Goal: Transaction & Acquisition: Purchase product/service

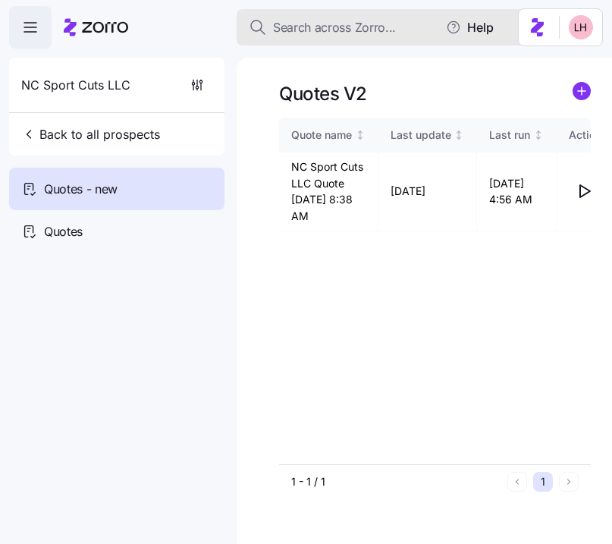
click at [329, 33] on span "Search across Zorro..." at bounding box center [334, 27] width 123 height 19
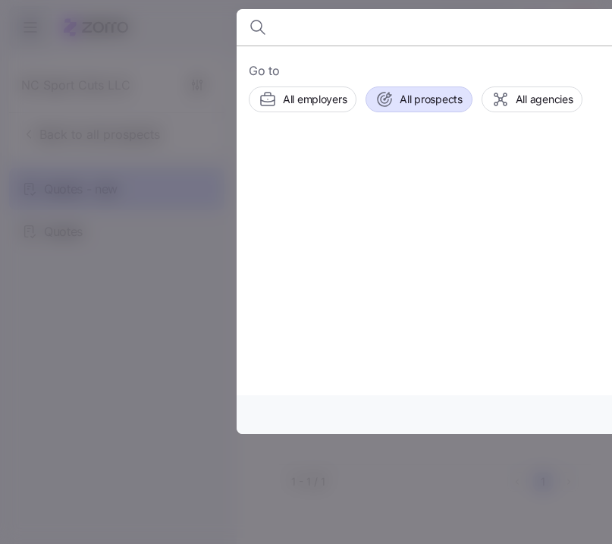
click at [407, 87] on button "All prospects" at bounding box center [419, 100] width 106 height 26
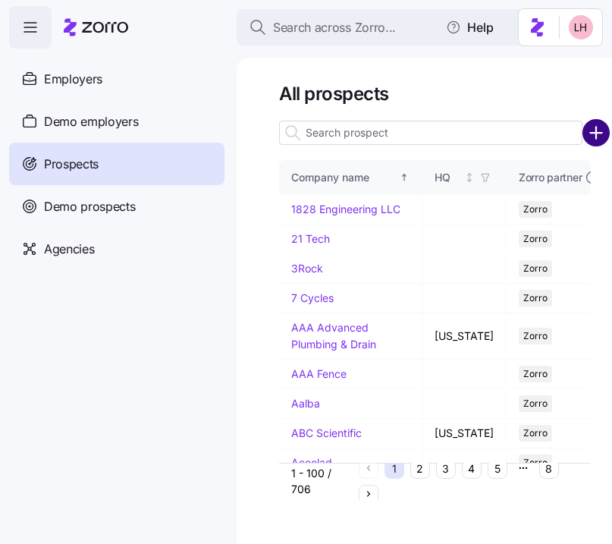
click at [593, 142] on circle "add icon" at bounding box center [596, 133] width 25 height 25
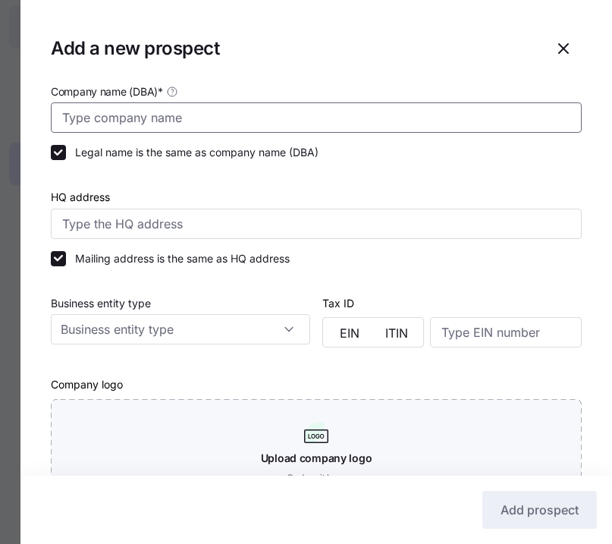
click at [150, 114] on input "Company name (DBA) *" at bounding box center [316, 117] width 531 height 30
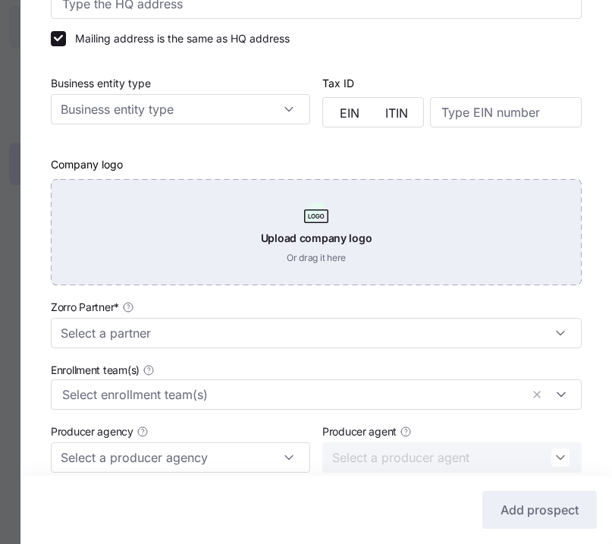
scroll to position [224, 0]
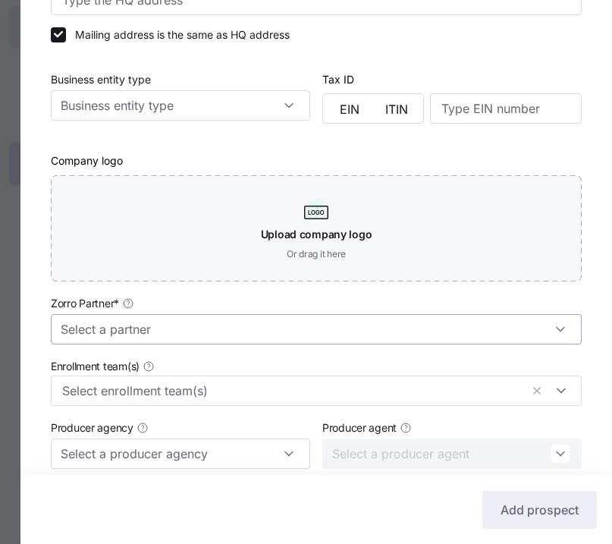
type input "Modern Mechanical"
click at [199, 325] on input "Zorro Partner *" at bounding box center [316, 329] width 531 height 30
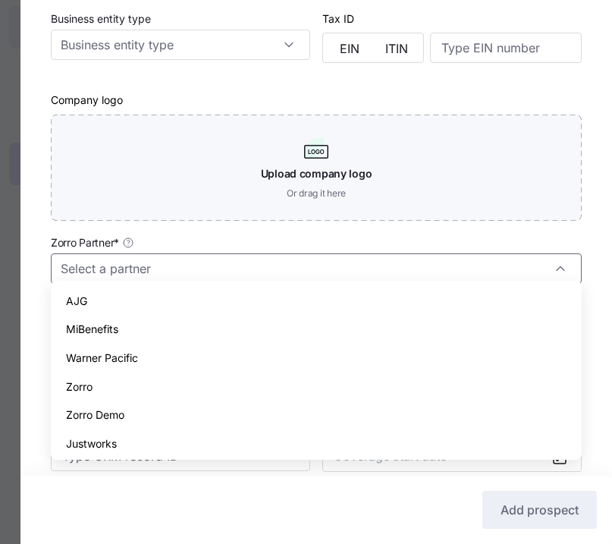
scroll to position [295, 0]
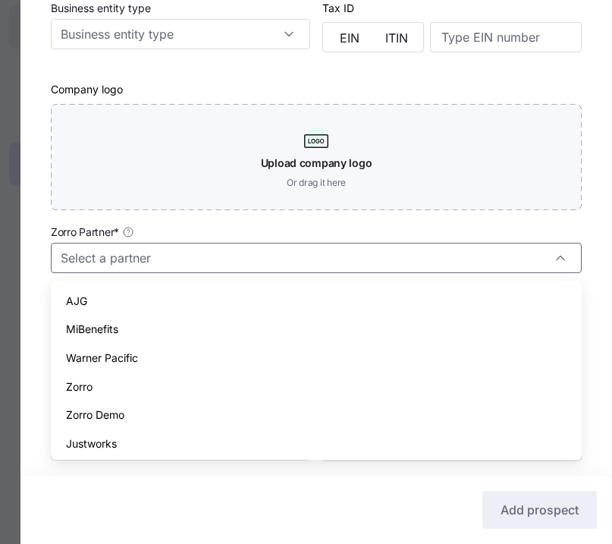
click at [149, 377] on div "Zorro" at bounding box center [316, 387] width 519 height 29
type input "Zorro"
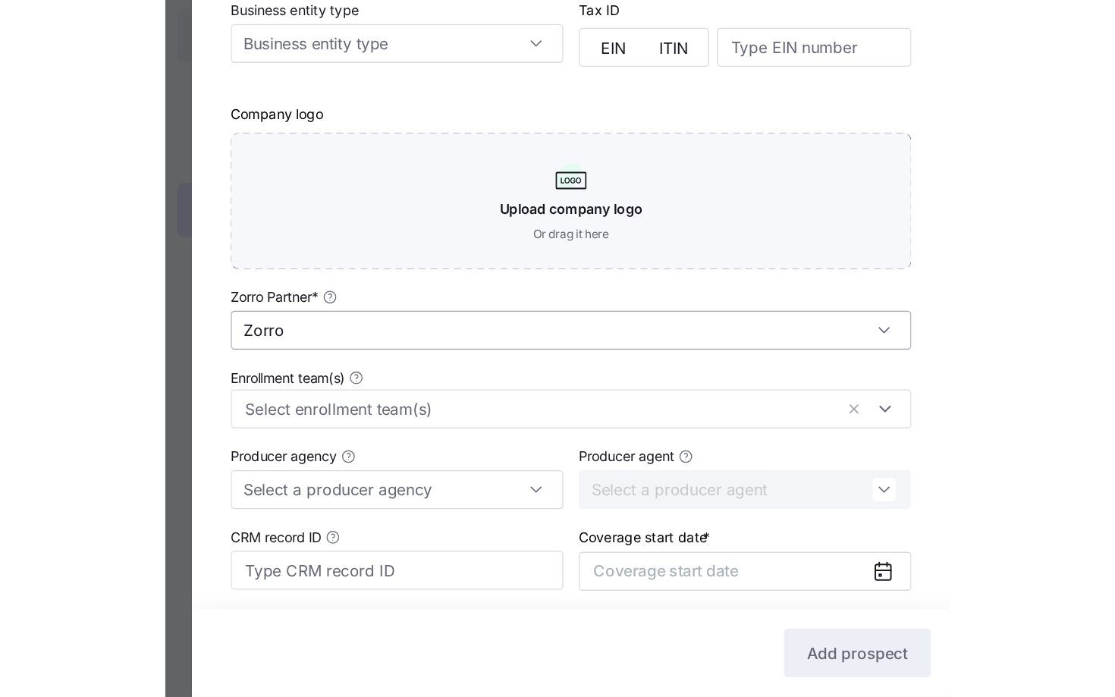
scroll to position [413, 0]
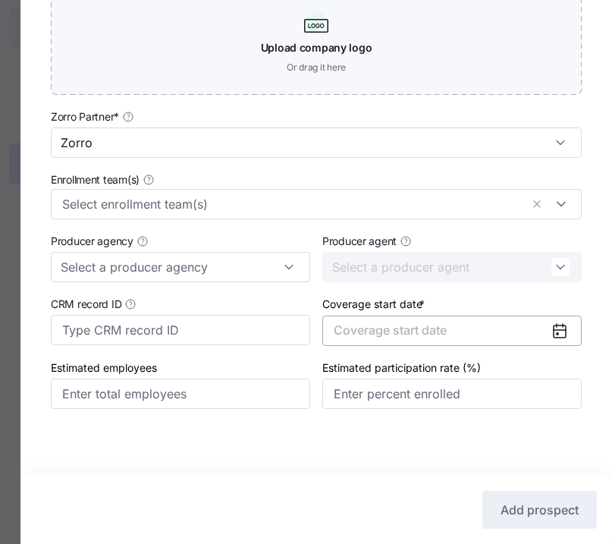
click at [451, 329] on button "Coverage start date" at bounding box center [452, 331] width 260 height 30
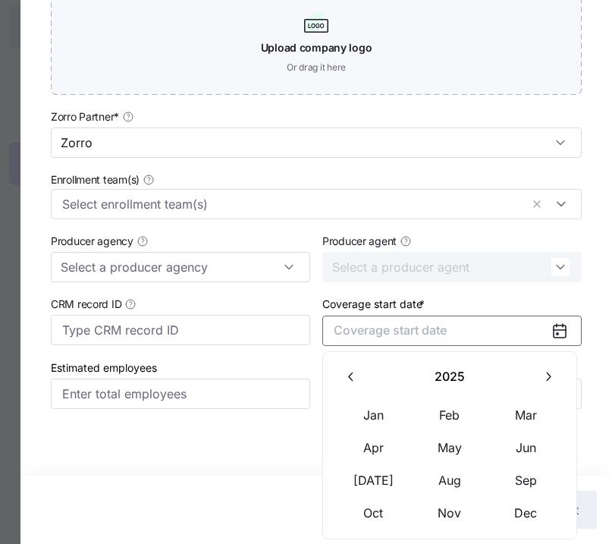
click at [552, 385] on button "button" at bounding box center [549, 377] width 32 height 32
click at [392, 410] on button "Jan" at bounding box center [374, 415] width 76 height 32
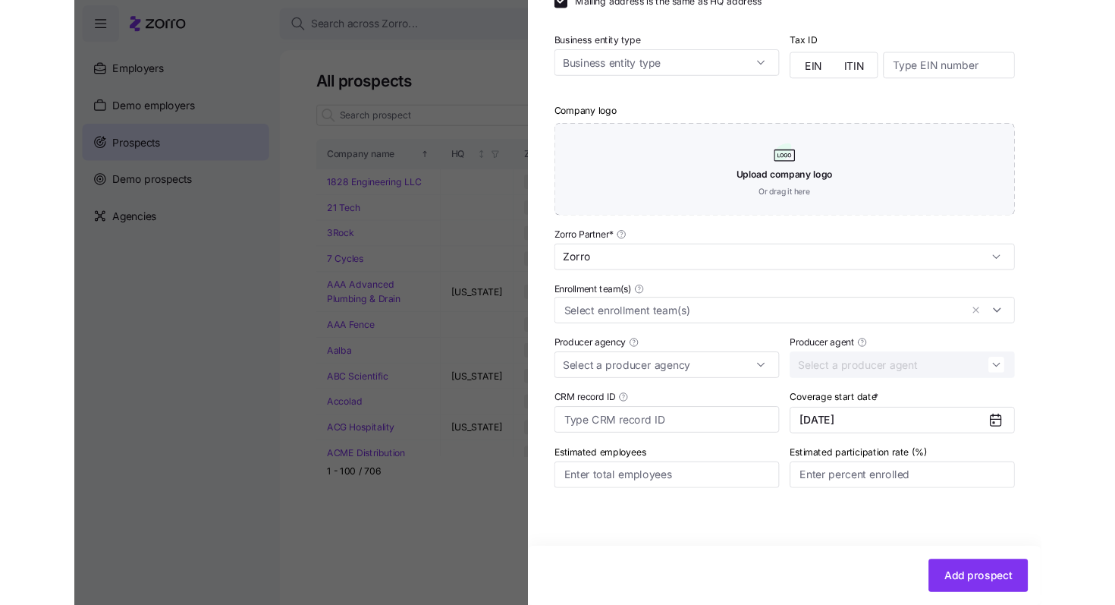
scroll to position [352, 0]
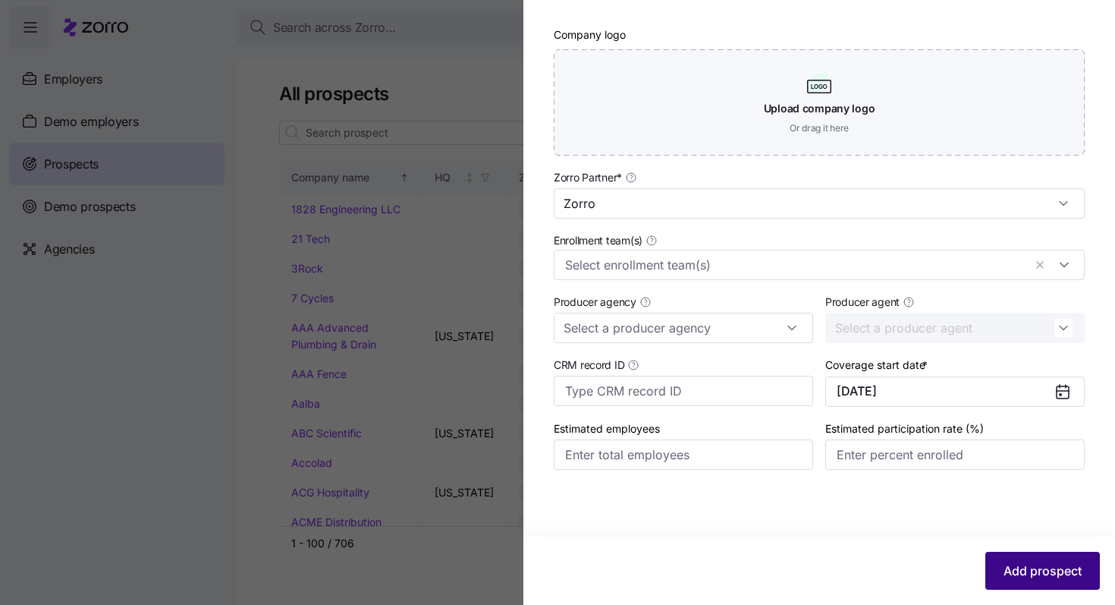
click at [612, 543] on span "Add prospect" at bounding box center [1043, 570] width 78 height 18
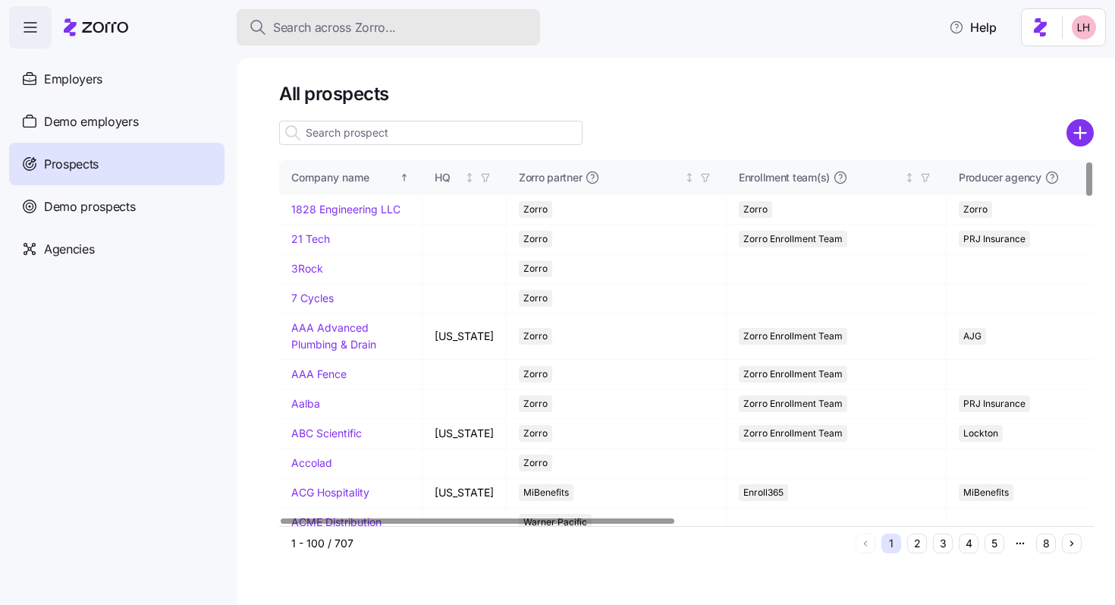
click at [391, 37] on button "Search across Zorro..." at bounding box center [389, 27] width 304 height 36
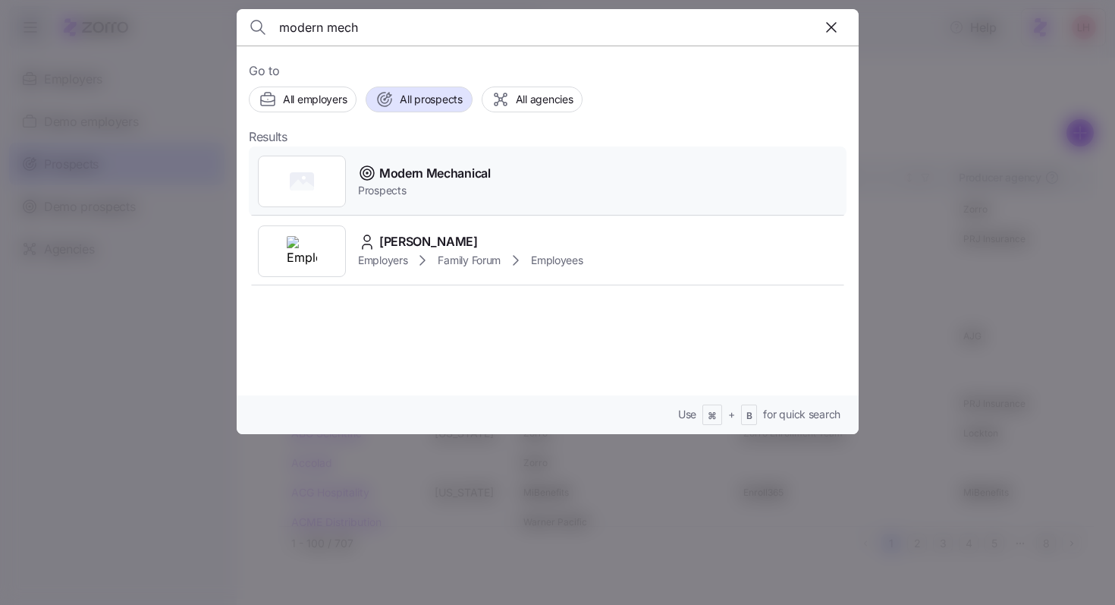
type input "modern mech"
click at [466, 177] on span "Modern Mechanical" at bounding box center [435, 173] width 112 height 19
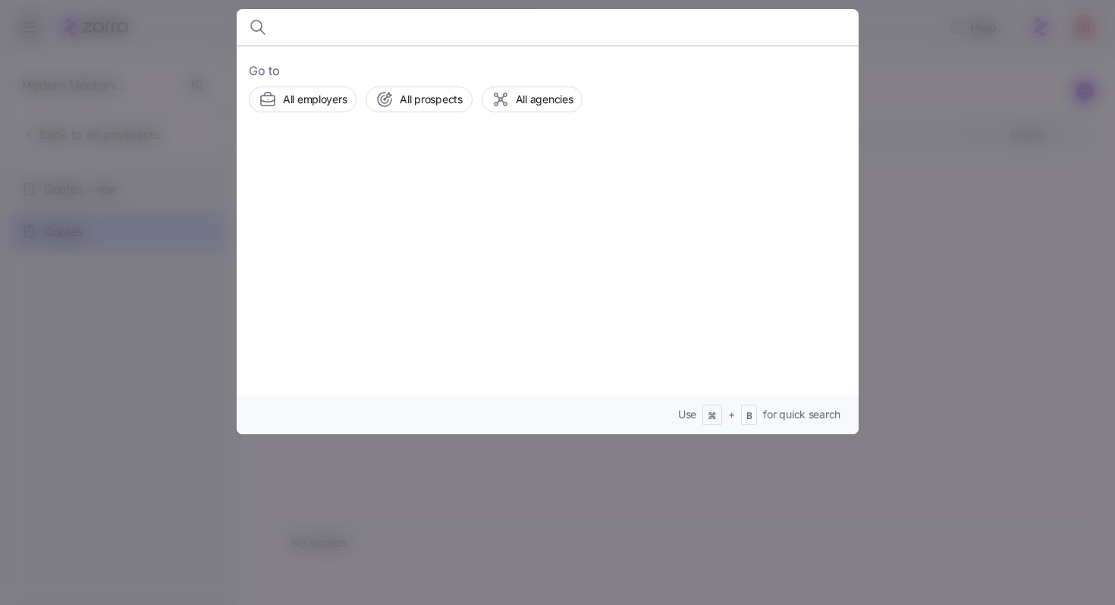
click at [351, 35] on input at bounding box center [473, 27] width 388 height 36
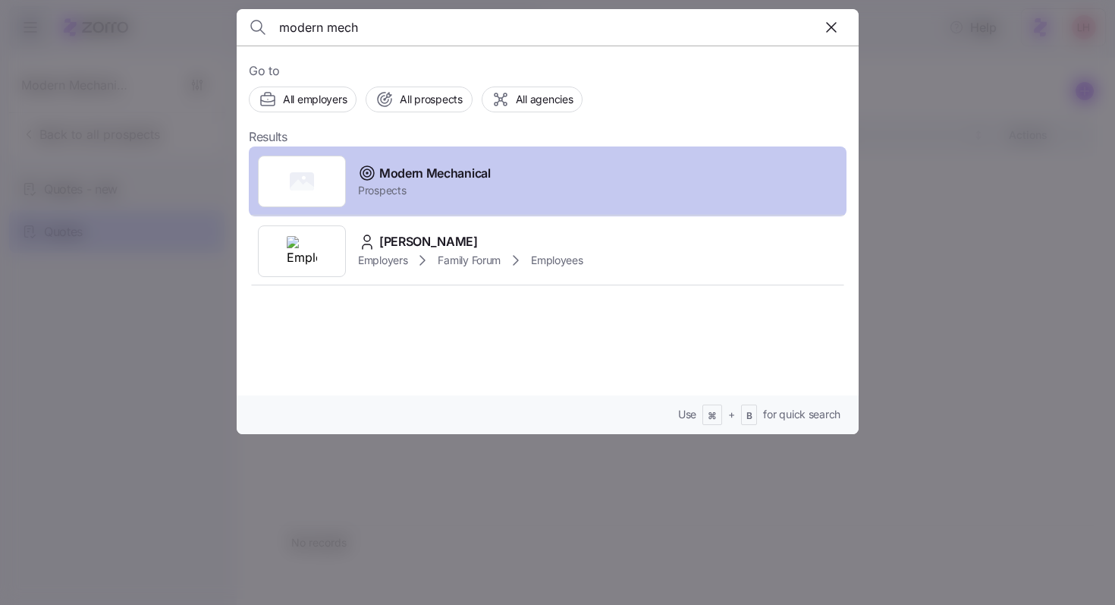
type input "modern mech"
click at [445, 179] on span "Modern Mechanical" at bounding box center [435, 173] width 112 height 19
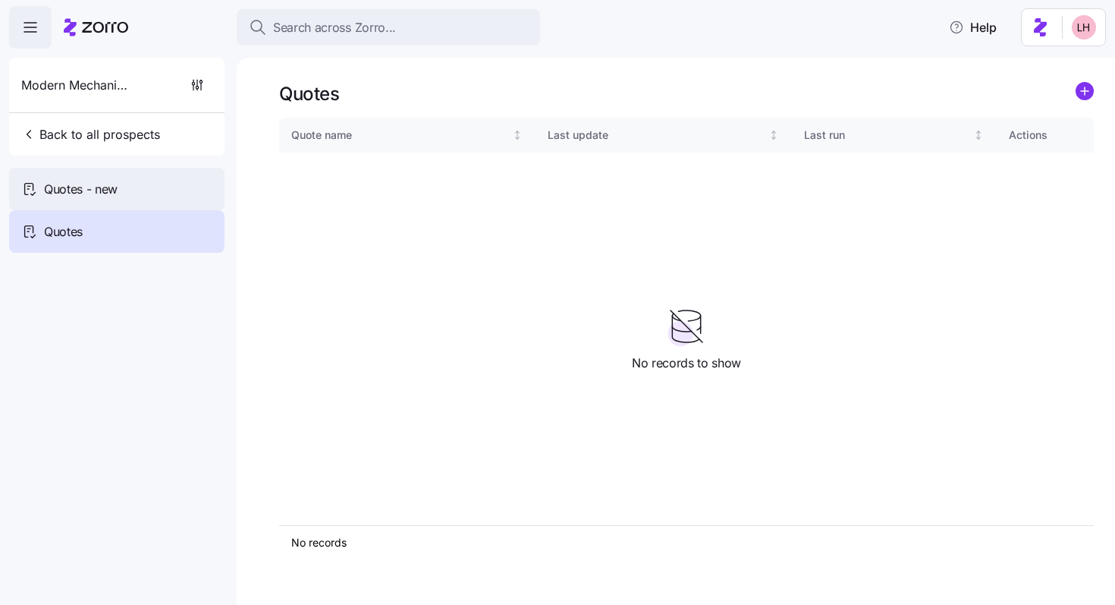
click at [128, 176] on div "Quotes - new" at bounding box center [116, 189] width 215 height 42
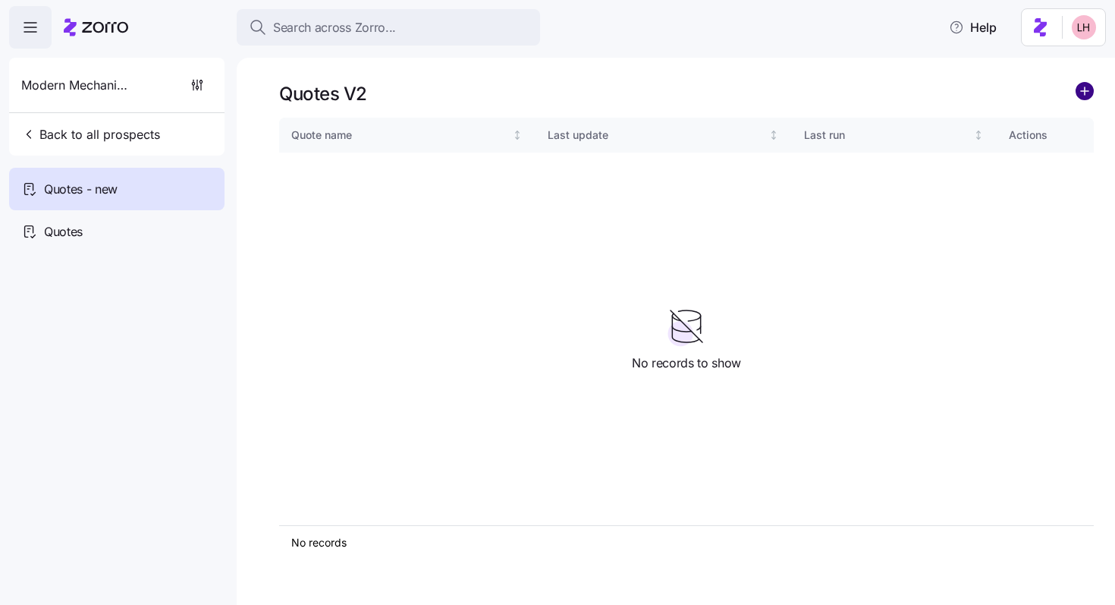
click at [1084, 85] on circle "add icon" at bounding box center [1085, 91] width 17 height 17
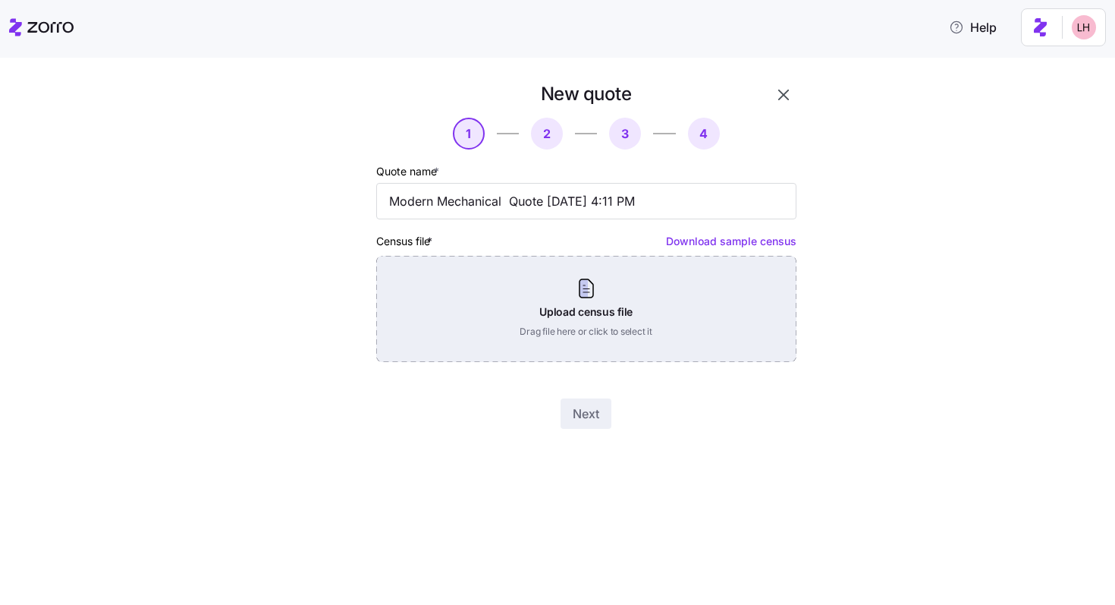
click at [606, 286] on div "Upload census file Drag file here or click to select it" at bounding box center [586, 309] width 420 height 106
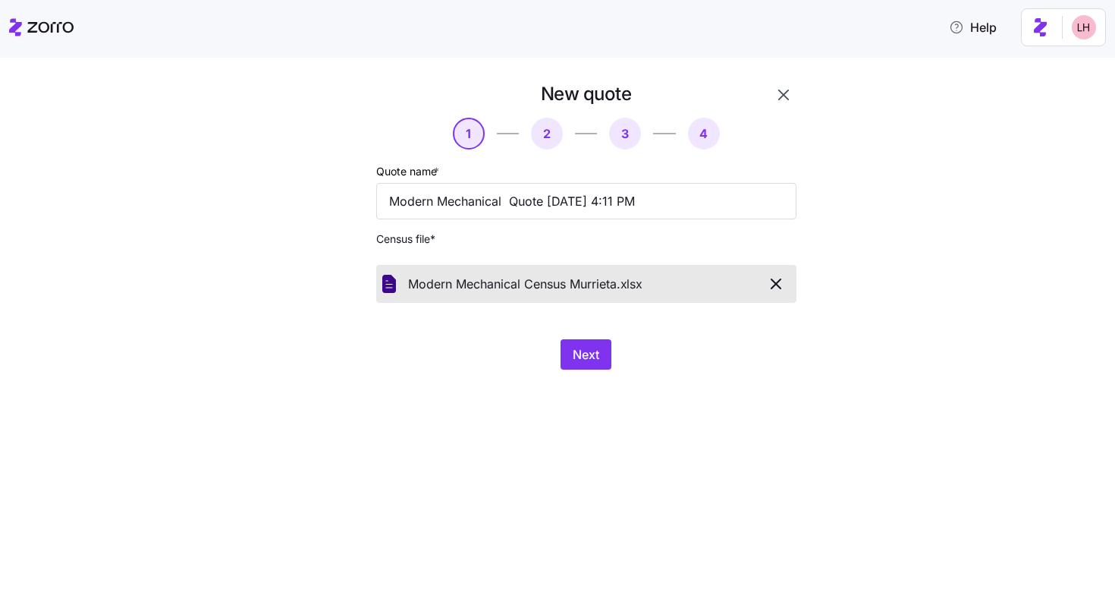
click at [613, 352] on div "Next" at bounding box center [586, 354] width 420 height 30
click at [589, 358] on span "Next" at bounding box center [586, 354] width 27 height 18
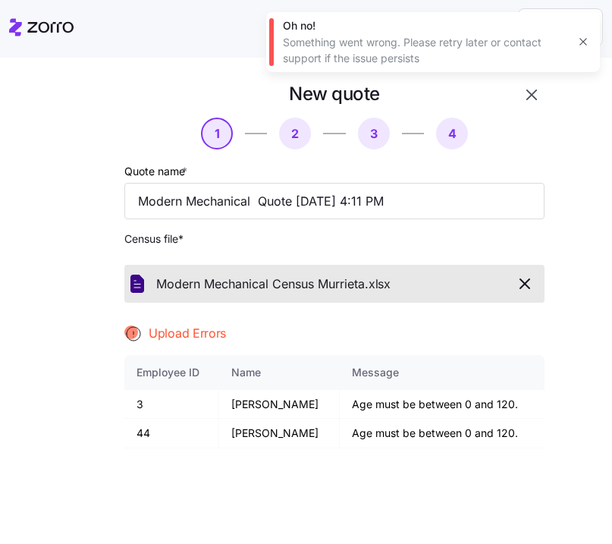
click at [314, 324] on div "Upload Errors" at bounding box center [334, 333] width 420 height 19
click at [525, 285] on icon "button" at bounding box center [525, 283] width 9 height 9
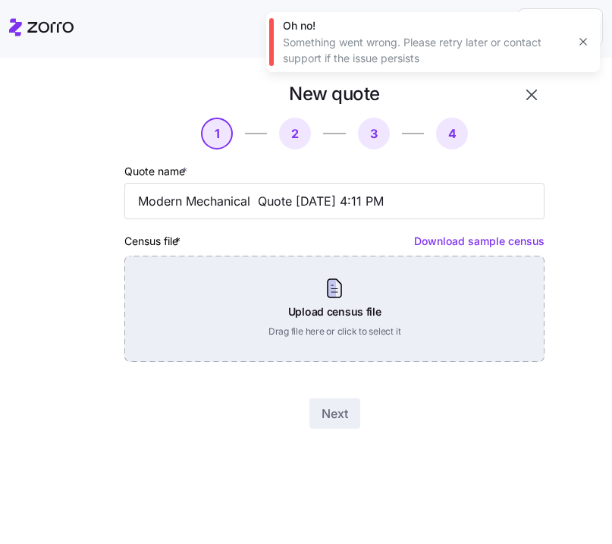
click at [395, 282] on div "Upload census file Drag file here or click to select it" at bounding box center [334, 309] width 420 height 106
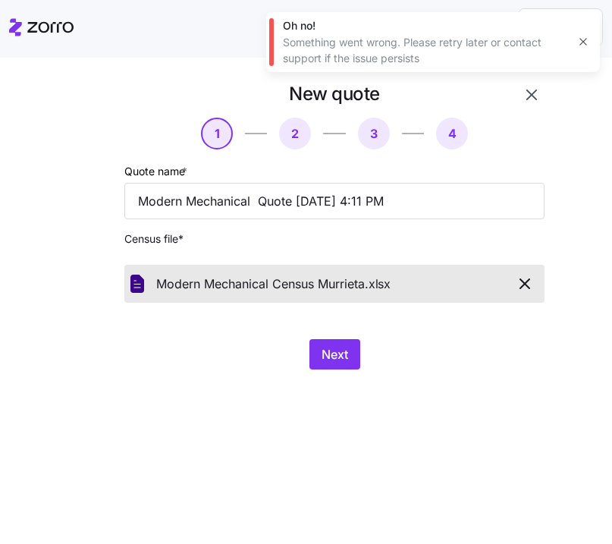
click at [530, 285] on icon "button" at bounding box center [525, 284] width 18 height 18
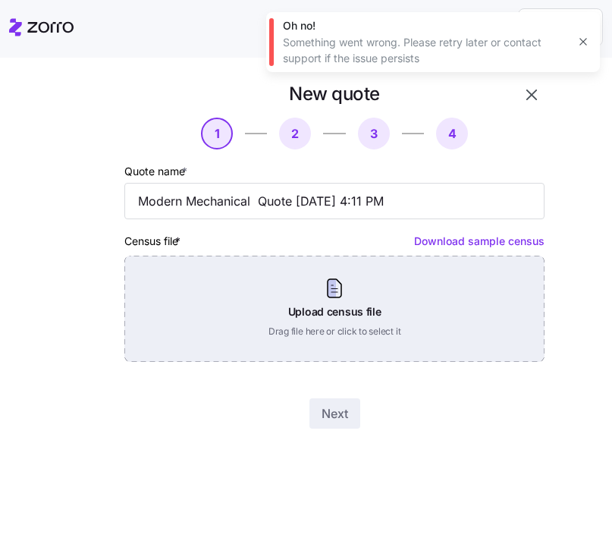
click at [442, 278] on div "Upload census file Drag file here or click to select it" at bounding box center [334, 309] width 420 height 106
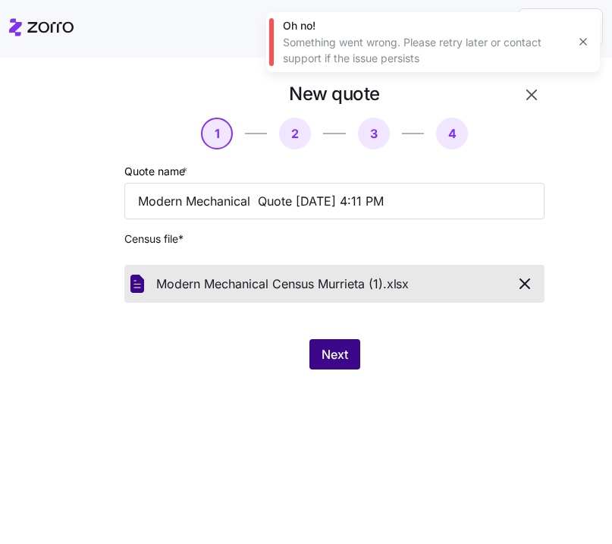
click at [348, 344] on button "Next" at bounding box center [335, 354] width 51 height 30
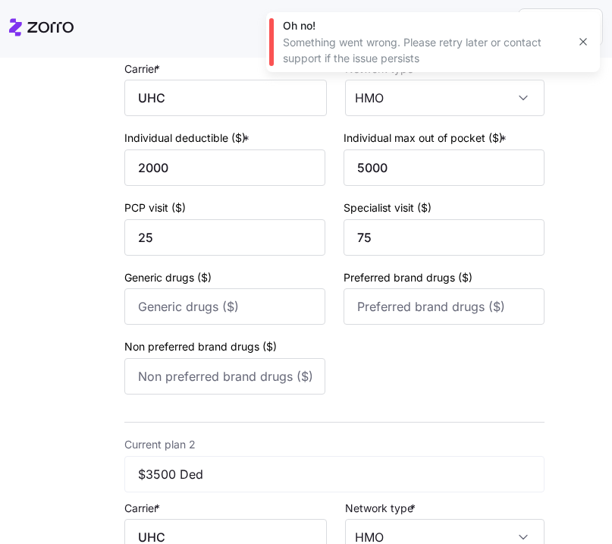
scroll to position [200, 0]
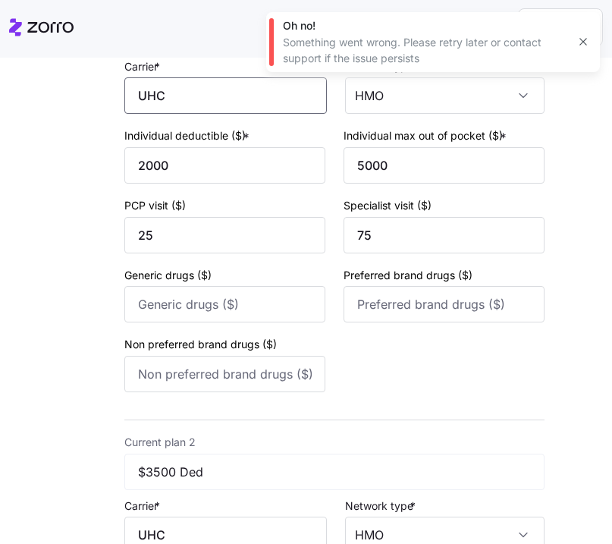
click at [249, 108] on input "UHC" at bounding box center [225, 95] width 203 height 36
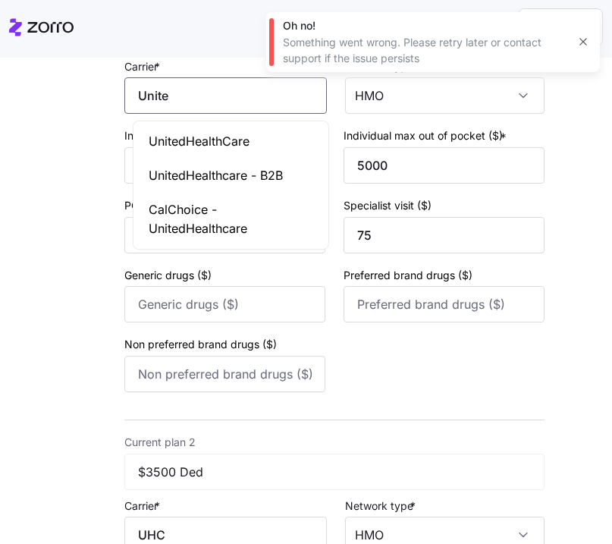
click at [248, 143] on span "UnitedHealthCare" at bounding box center [199, 141] width 101 height 19
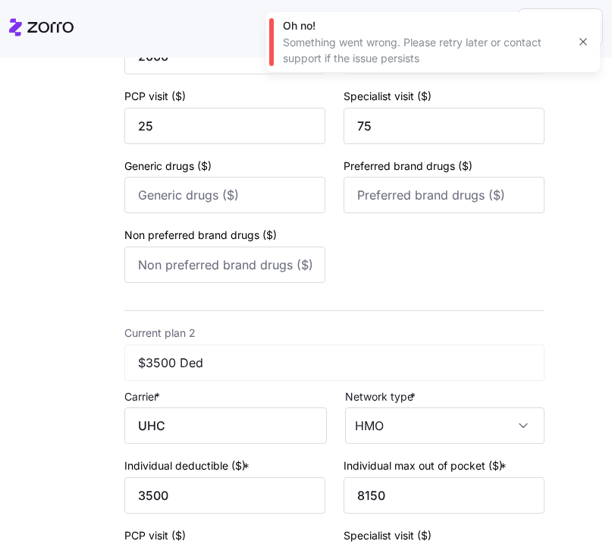
scroll to position [335, 0]
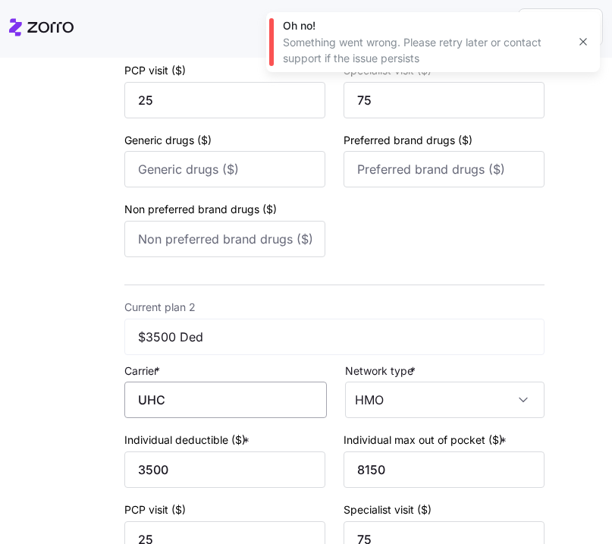
type input "UnitedHealthCare"
click at [212, 399] on input "UHC" at bounding box center [225, 400] width 203 height 36
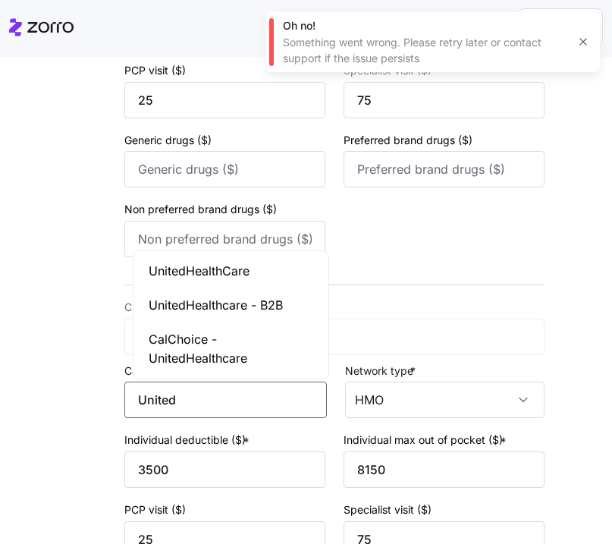
click at [241, 268] on span "UnitedHealthCare" at bounding box center [199, 271] width 101 height 19
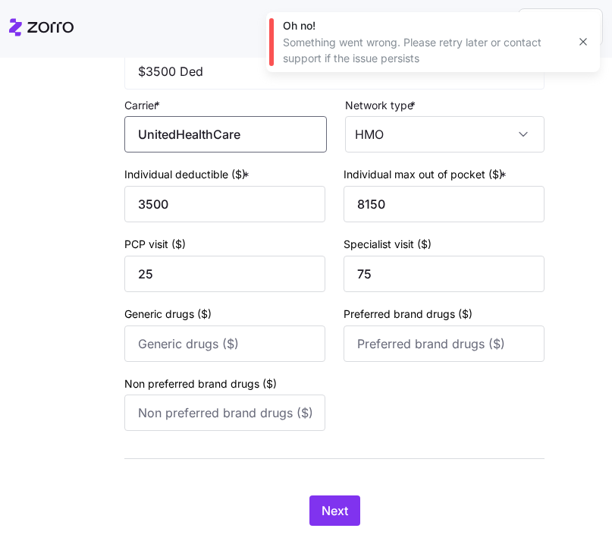
scroll to position [641, 0]
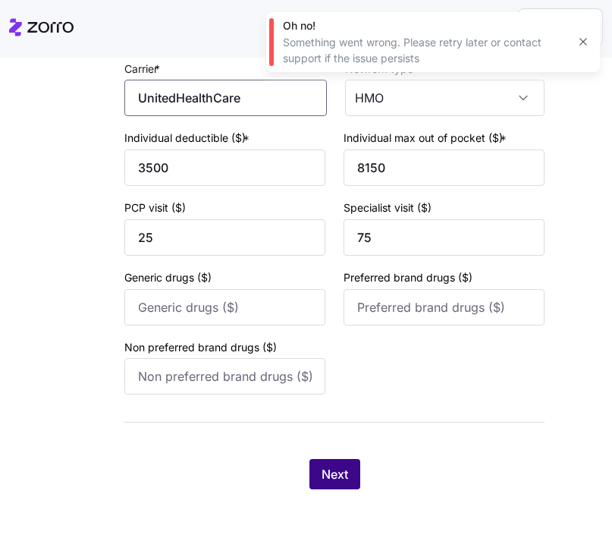
type input "UnitedHealthCare"
click at [357, 483] on button "Next" at bounding box center [335, 474] width 51 height 30
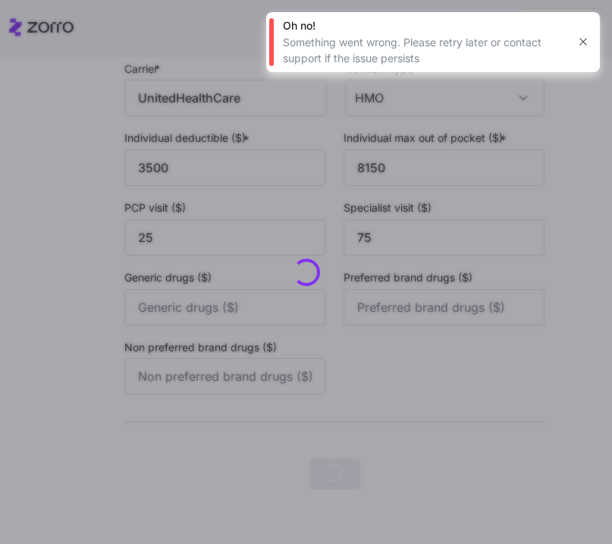
scroll to position [0, 0]
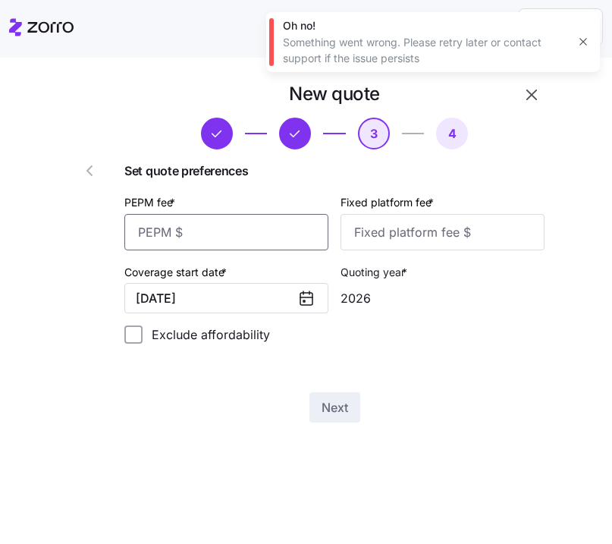
click at [287, 243] on input "PEPM fee *" at bounding box center [226, 232] width 204 height 36
type input "50"
click at [486, 243] on input "Fixed platform fee *" at bounding box center [443, 232] width 204 height 36
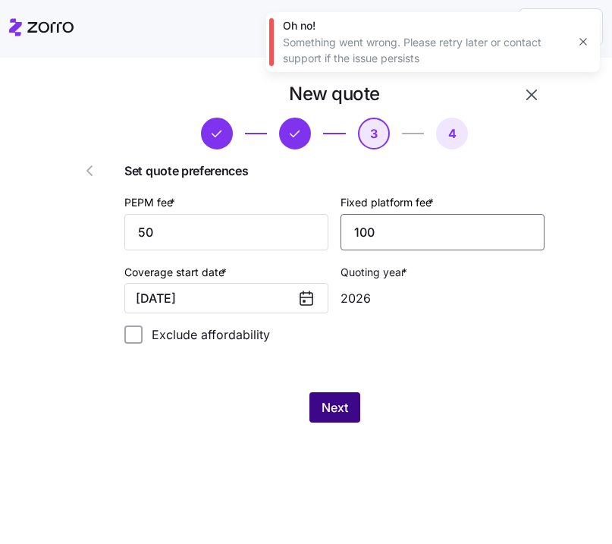
type input "100"
click at [346, 395] on button "Next" at bounding box center [335, 407] width 51 height 30
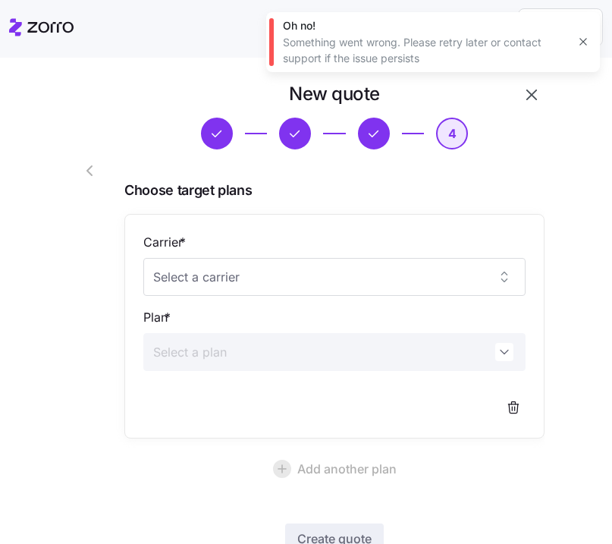
scroll to position [109, 0]
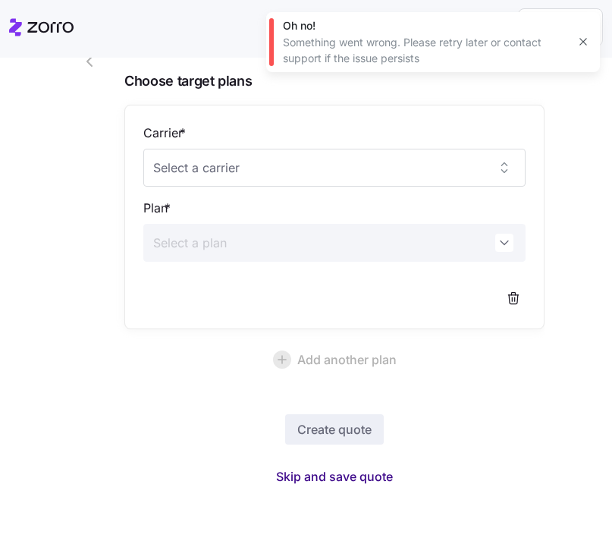
click at [352, 470] on span "Skip and save quote" at bounding box center [334, 476] width 117 height 18
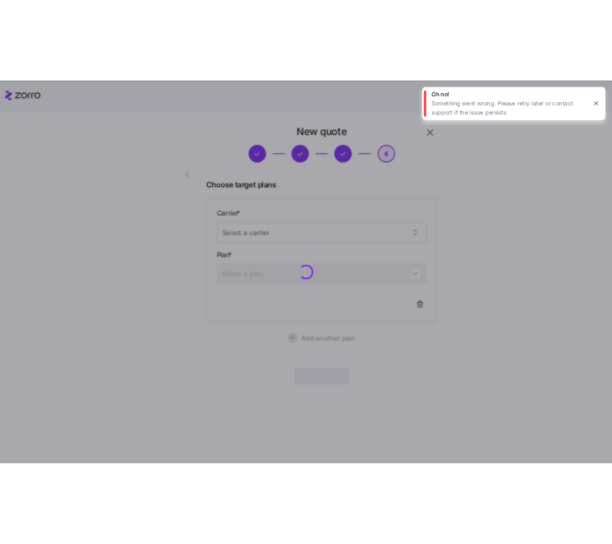
scroll to position [0, 0]
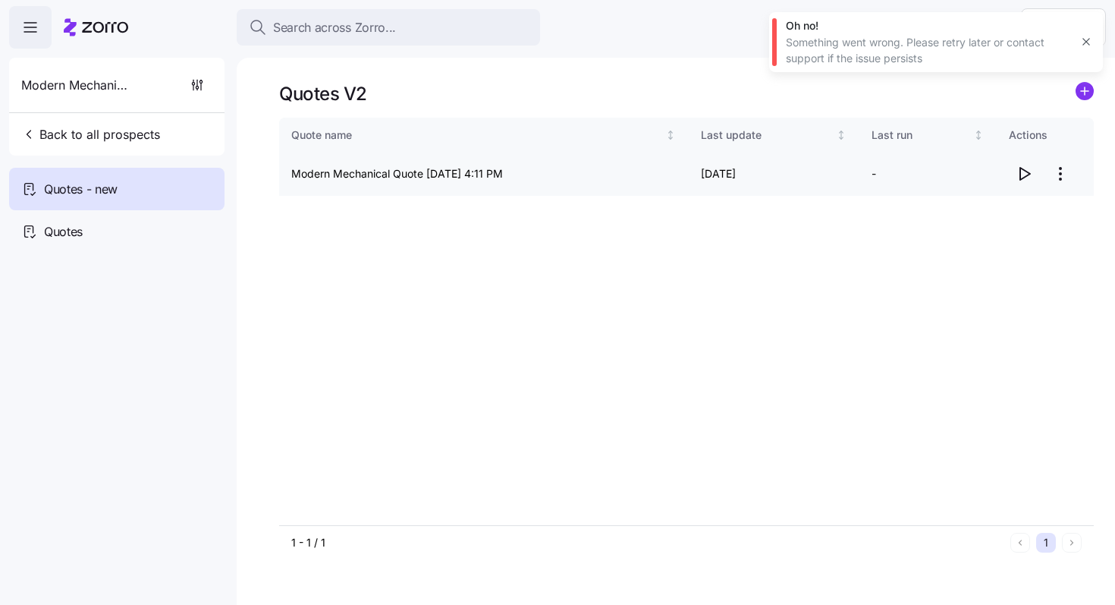
click at [1024, 173] on icon "button" at bounding box center [1024, 174] width 18 height 18
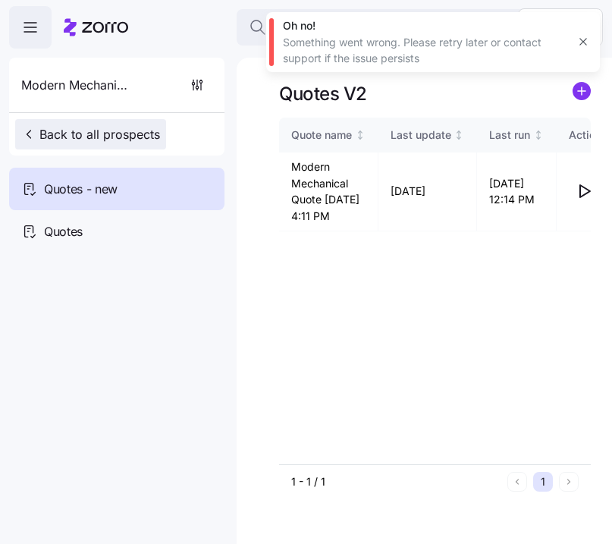
click at [119, 143] on span "Back to all prospects" at bounding box center [90, 134] width 139 height 18
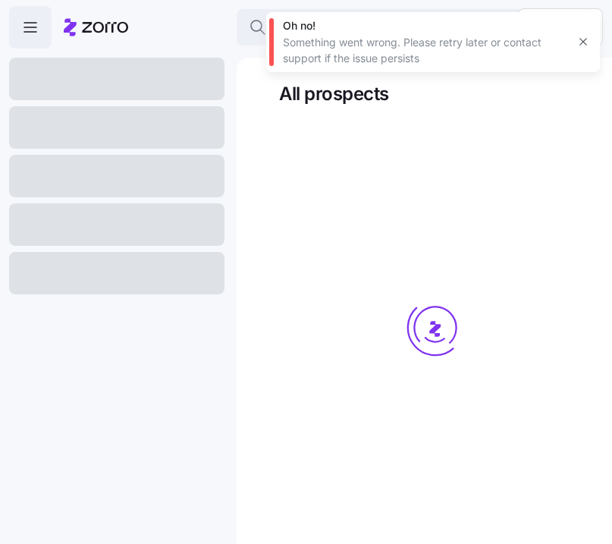
click at [583, 39] on icon "button" at bounding box center [583, 42] width 12 height 12
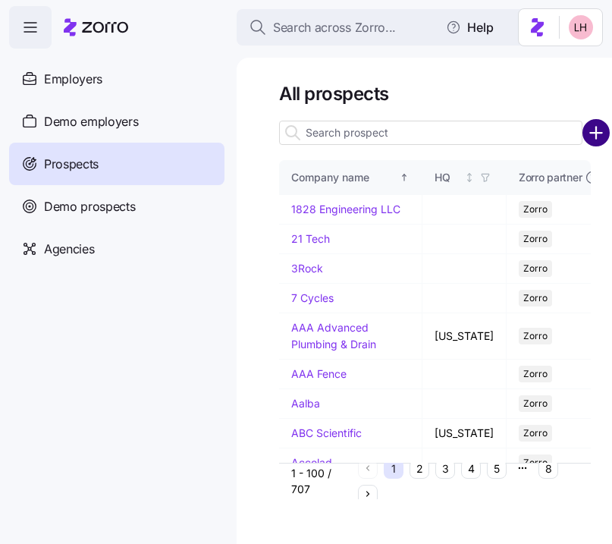
click at [599, 140] on circle "add icon" at bounding box center [596, 133] width 25 height 25
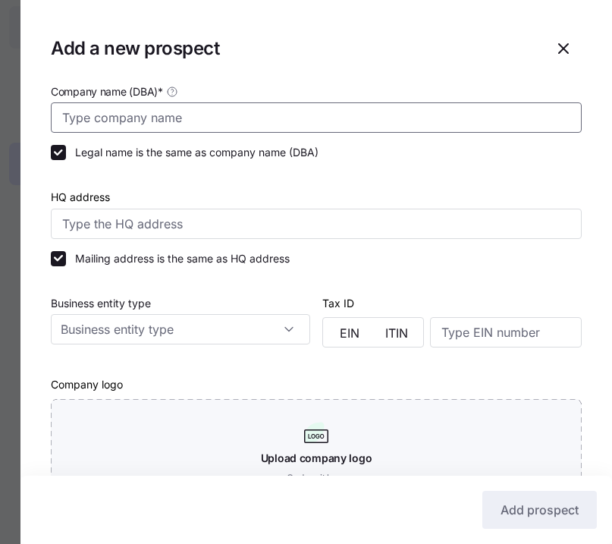
click at [450, 114] on input "Company name (DBA) *" at bounding box center [316, 117] width 531 height 30
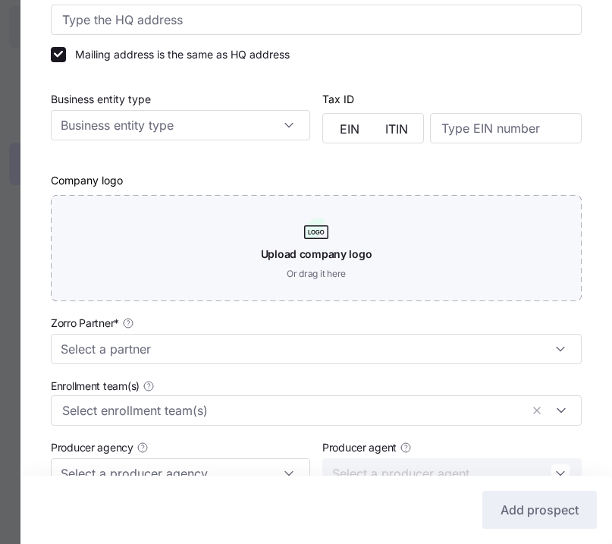
scroll to position [296, 0]
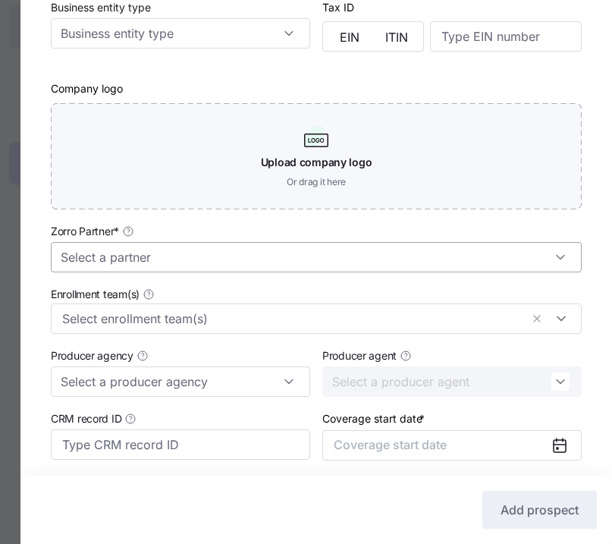
type input "Journal Communications"
click at [253, 269] on input "Zorro Partner *" at bounding box center [316, 257] width 531 height 30
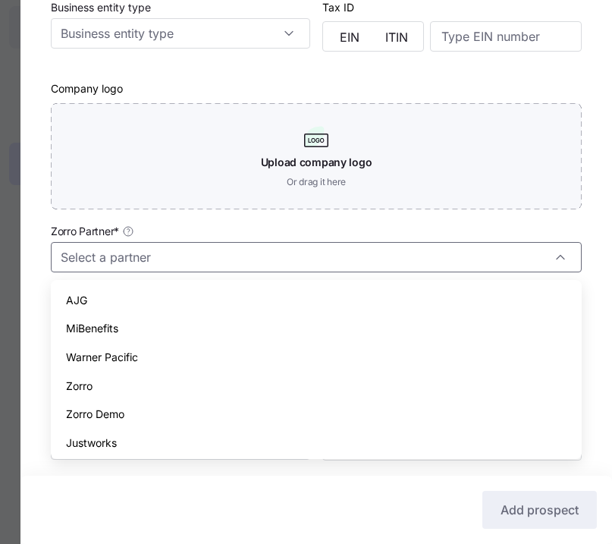
click at [150, 377] on div "Zorro" at bounding box center [316, 386] width 519 height 29
type input "Zorro"
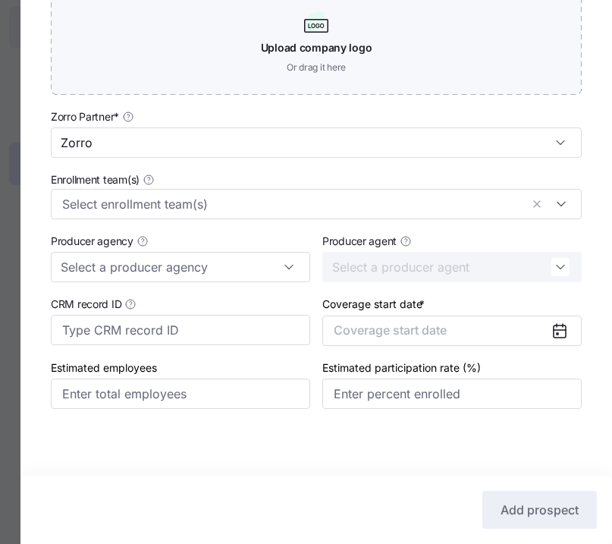
scroll to position [412, 0]
click at [401, 331] on span "Coverage start date" at bounding box center [390, 329] width 113 height 15
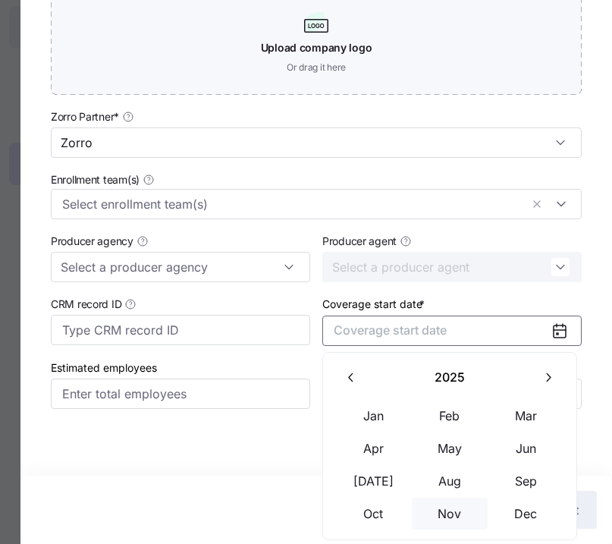
click at [466, 508] on button "Nov" at bounding box center [450, 514] width 76 height 32
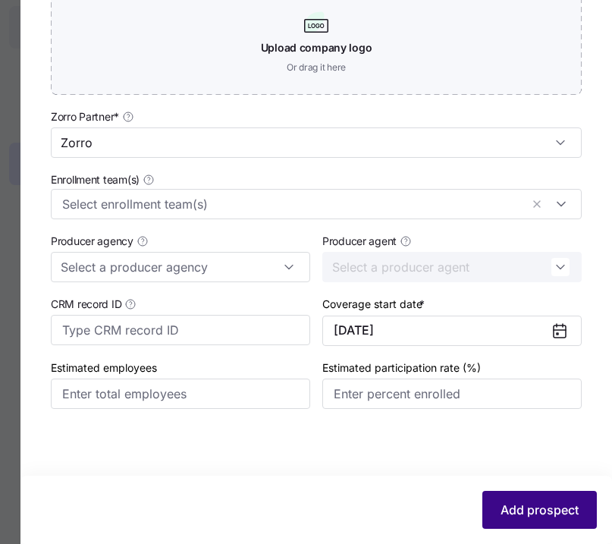
click at [535, 499] on button "Add prospect" at bounding box center [540, 510] width 115 height 38
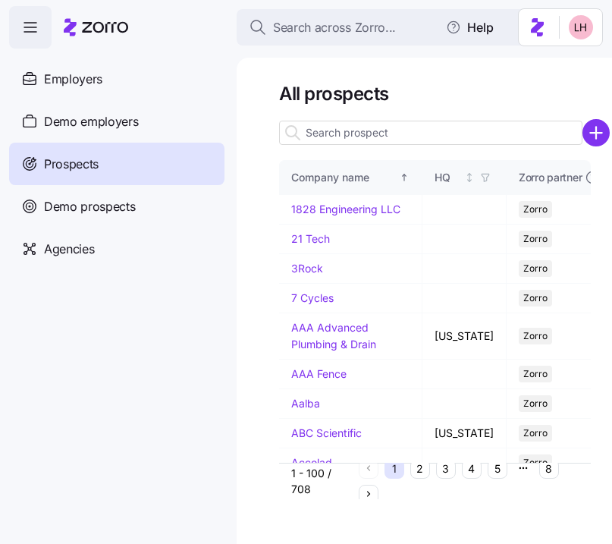
click at [419, 127] on input at bounding box center [431, 133] width 304 height 24
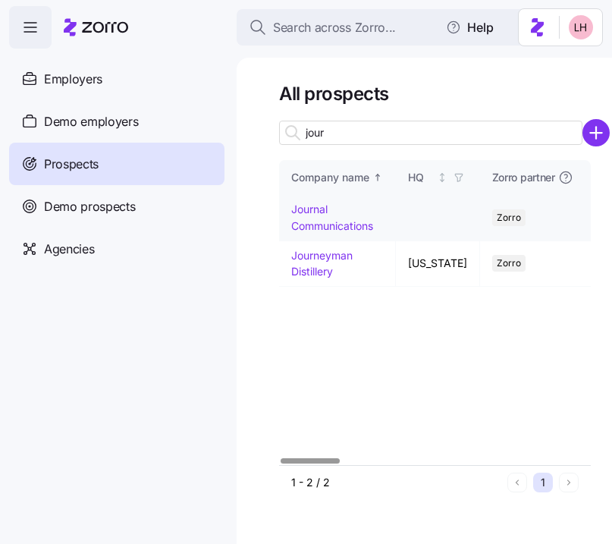
type input "jour"
click at [306, 215] on link "Journal Communications" at bounding box center [332, 218] width 82 height 30
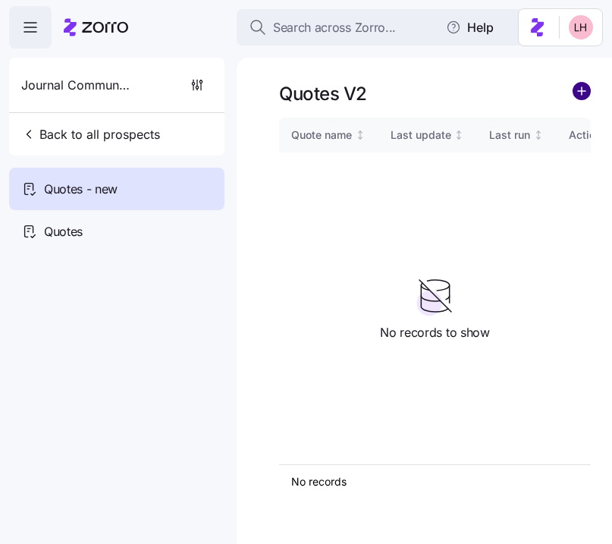
click at [585, 92] on circle "add icon" at bounding box center [582, 91] width 17 height 17
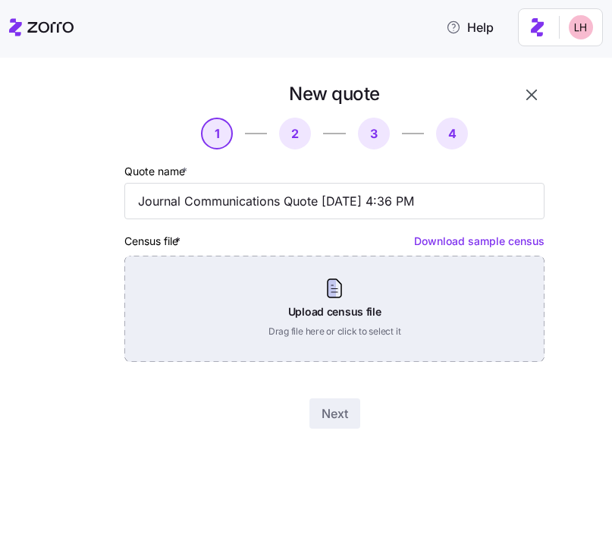
click at [372, 345] on div "Upload census file Drag file here or click to select it" at bounding box center [334, 309] width 420 height 106
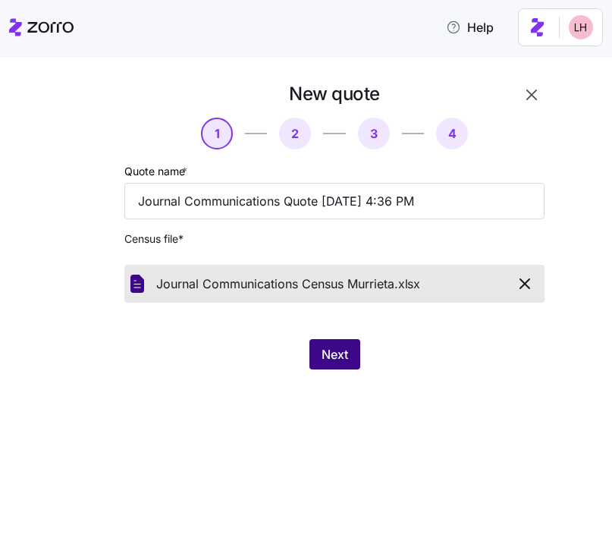
click at [341, 360] on span "Next" at bounding box center [335, 354] width 27 height 18
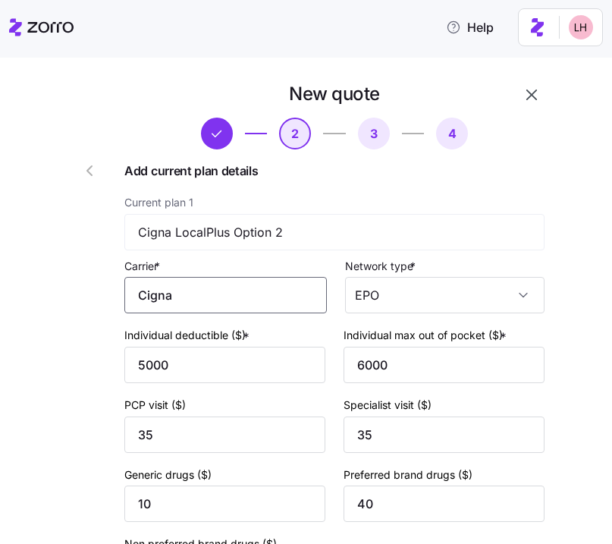
click at [297, 299] on input "Cigna" at bounding box center [225, 295] width 203 height 36
click at [245, 338] on div "Cigna" at bounding box center [231, 341] width 189 height 34
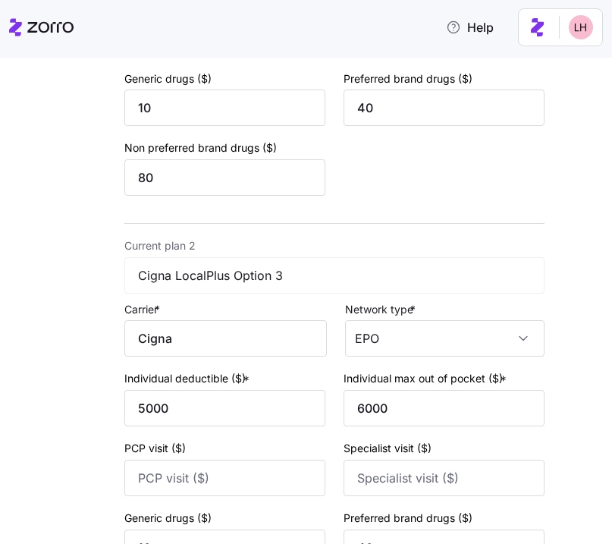
scroll to position [422, 0]
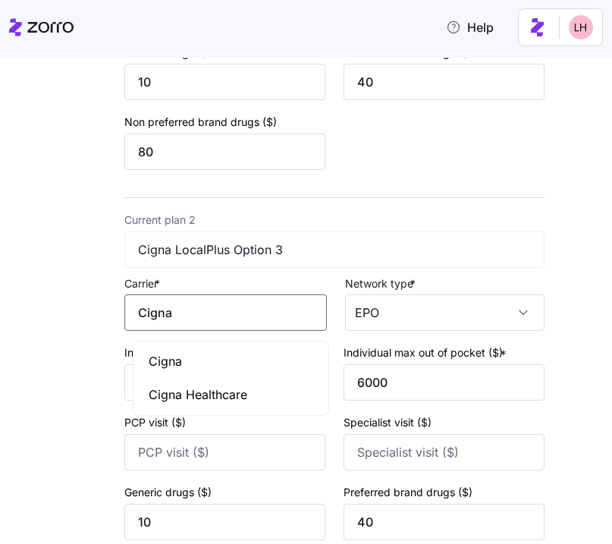
click at [300, 320] on input "Cigna" at bounding box center [225, 312] width 203 height 36
click at [266, 358] on div "Cigna" at bounding box center [231, 361] width 189 height 34
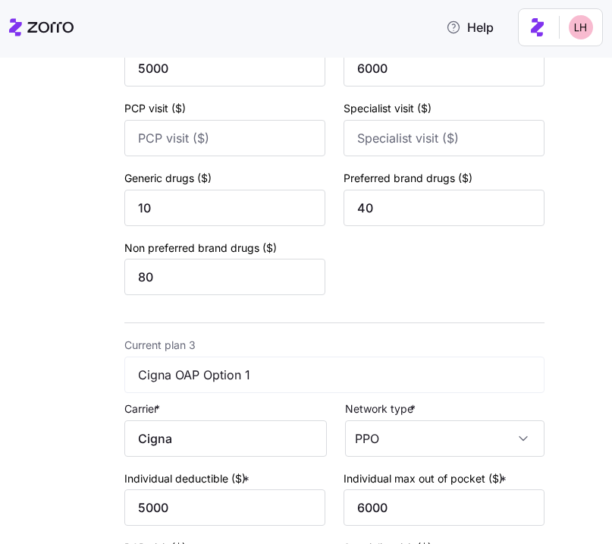
scroll to position [768, 0]
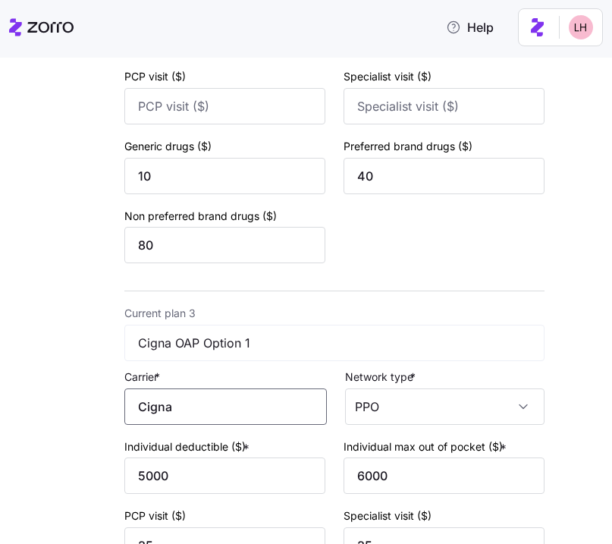
click at [261, 404] on input "Cigna" at bounding box center [225, 406] width 203 height 36
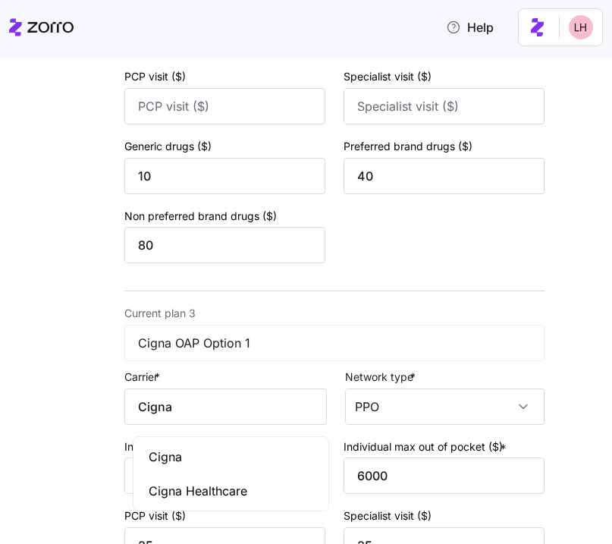
click at [274, 439] on body "Help New quote 2 3 4 Add current plan details Current plan 1 Cigna LocalPlus Op…" at bounding box center [306, 267] width 612 height 535
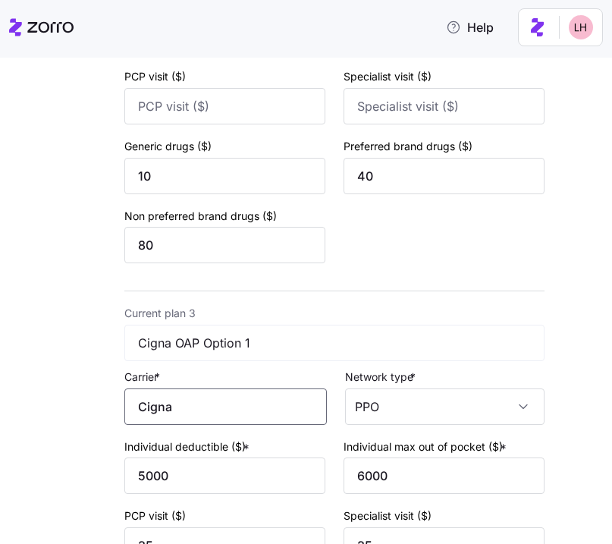
click at [287, 417] on input "Cigna" at bounding box center [225, 406] width 203 height 36
click at [265, 458] on div "Cigna" at bounding box center [231, 457] width 189 height 34
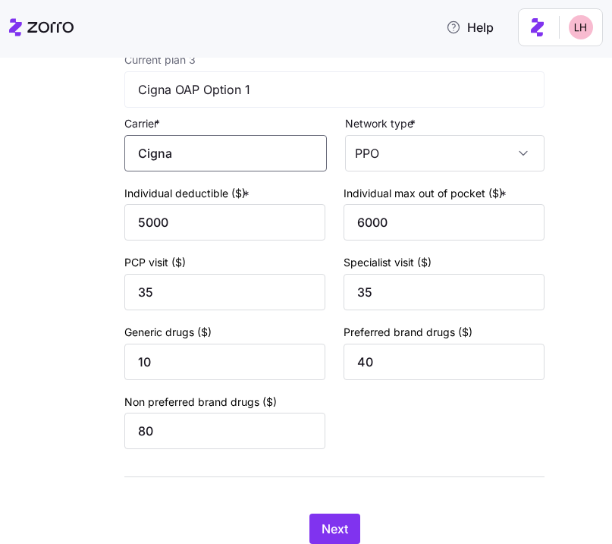
scroll to position [1083, 0]
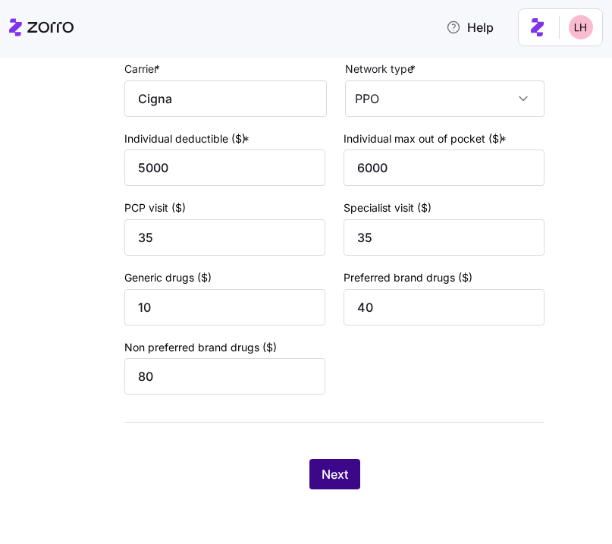
click at [357, 467] on button "Next" at bounding box center [335, 474] width 51 height 30
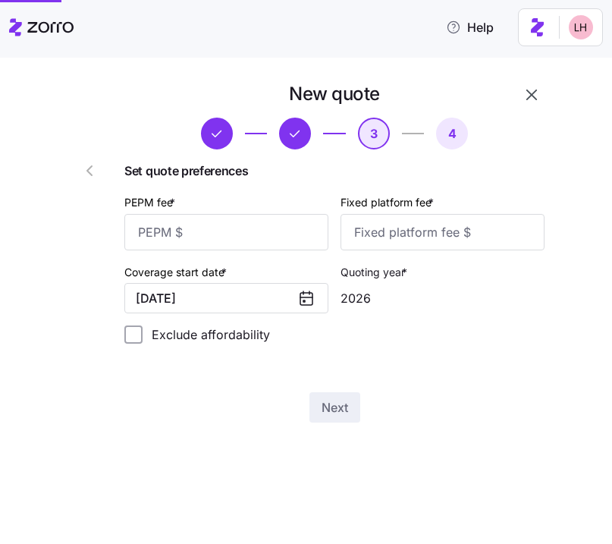
scroll to position [0, 0]
click at [285, 227] on input "PEPM fee *" at bounding box center [226, 232] width 204 height 36
type input "50"
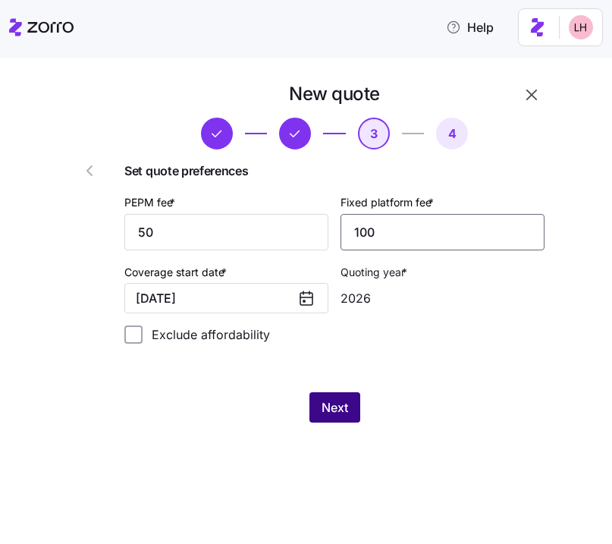
type input "100"
click at [328, 406] on span "Next" at bounding box center [335, 407] width 27 height 18
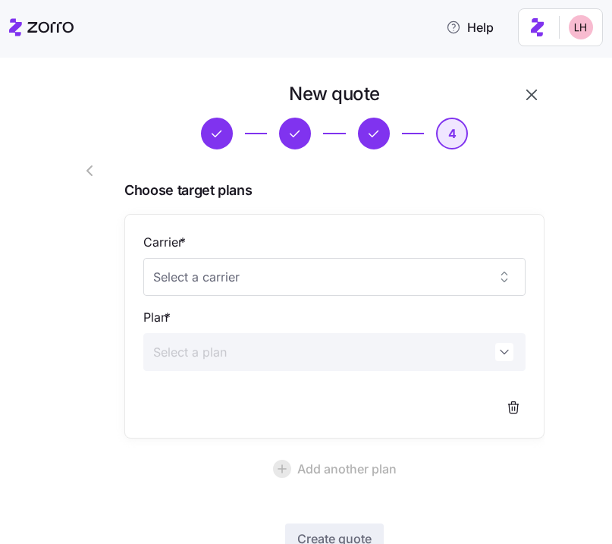
scroll to position [109, 0]
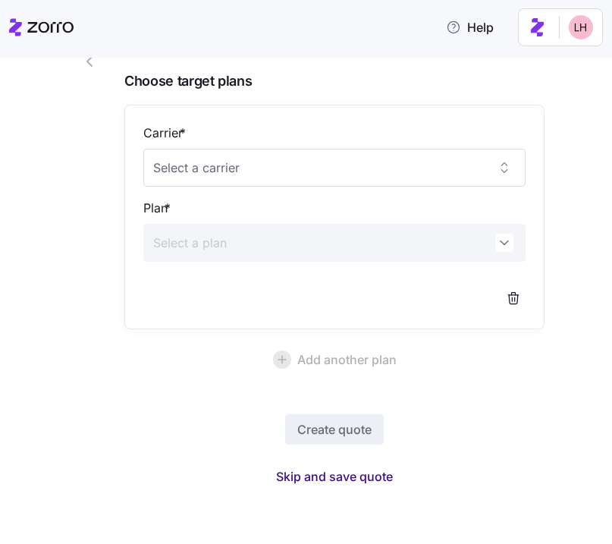
click at [353, 467] on span "Skip and save quote" at bounding box center [334, 476] width 117 height 18
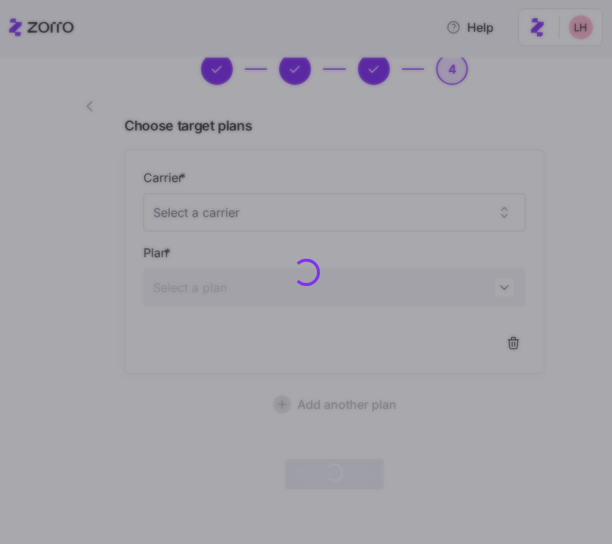
scroll to position [64, 0]
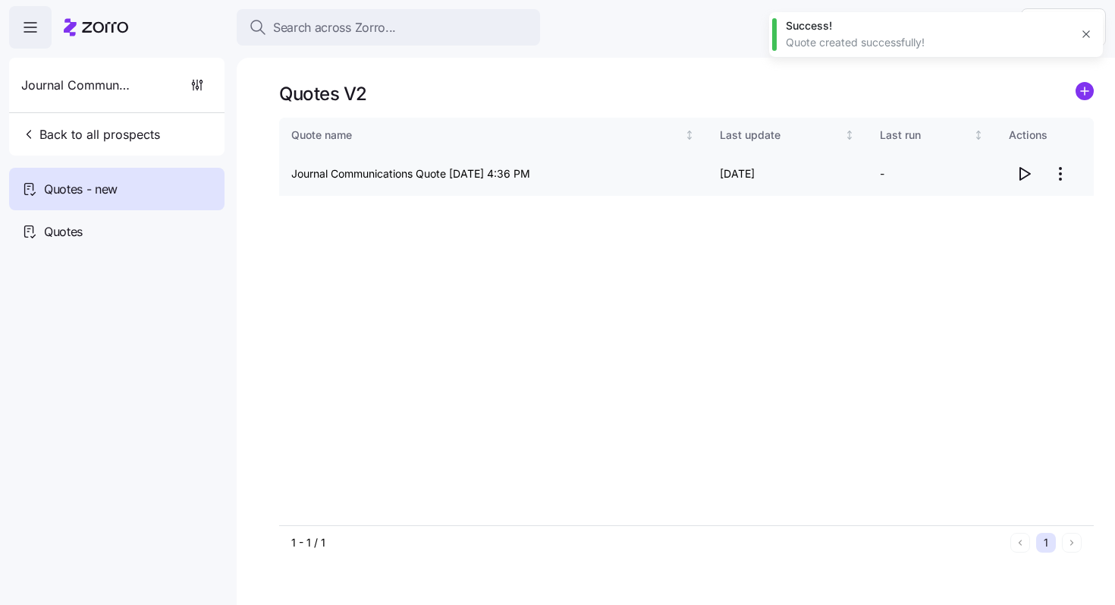
click at [1033, 178] on span "button" at bounding box center [1024, 173] width 29 height 29
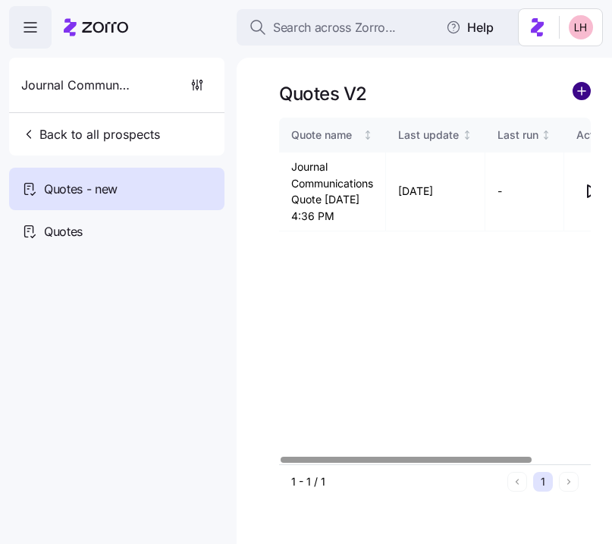
click at [584, 98] on circle "add icon" at bounding box center [582, 91] width 17 height 17
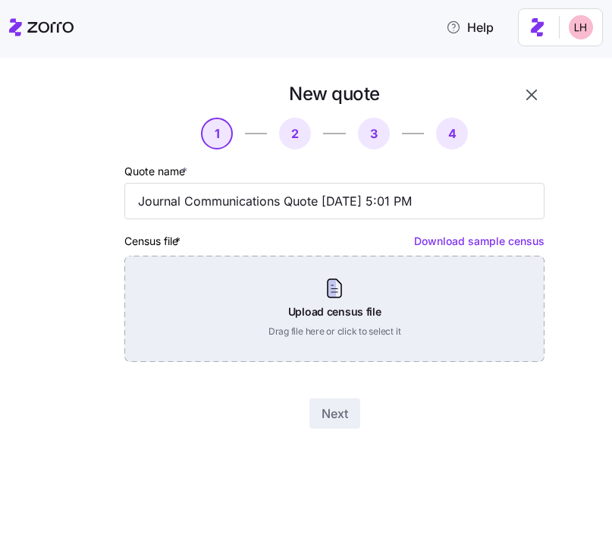
click at [335, 322] on div "Upload census file Drag file here or click to select it" at bounding box center [334, 309] width 420 height 106
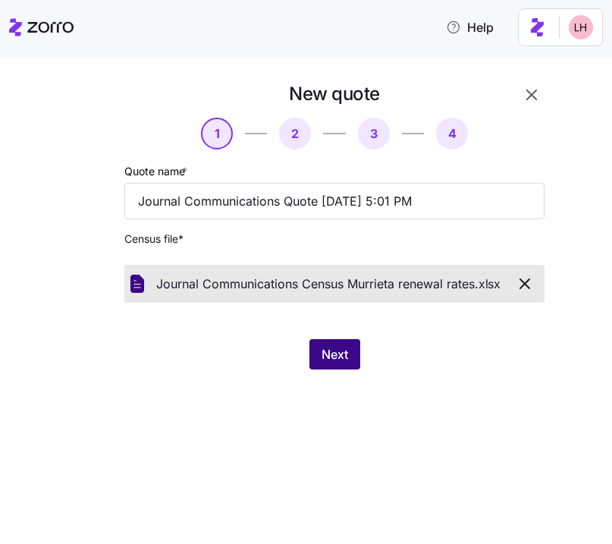
click at [334, 367] on button "Next" at bounding box center [335, 354] width 51 height 30
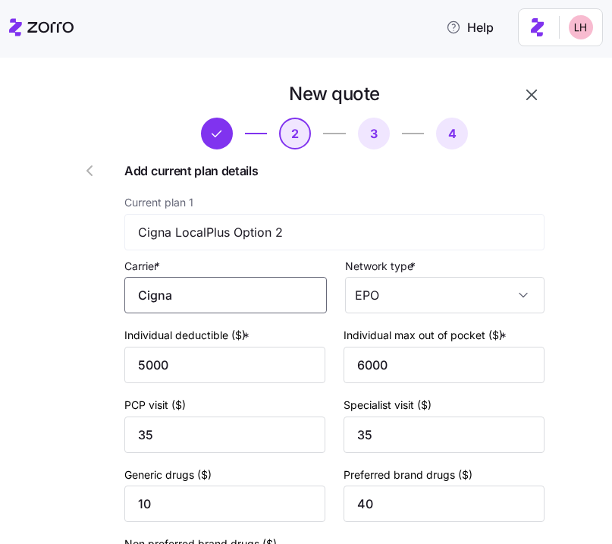
click at [288, 297] on input "Cigna" at bounding box center [225, 295] width 203 height 36
click at [237, 339] on div "Cigna" at bounding box center [231, 341] width 189 height 34
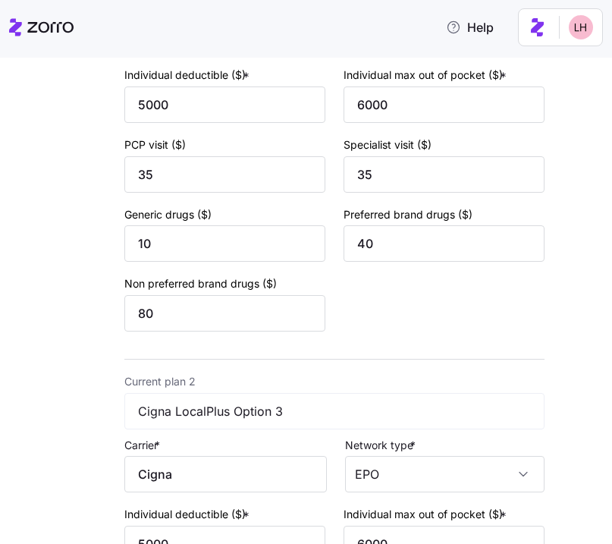
scroll to position [283, 0]
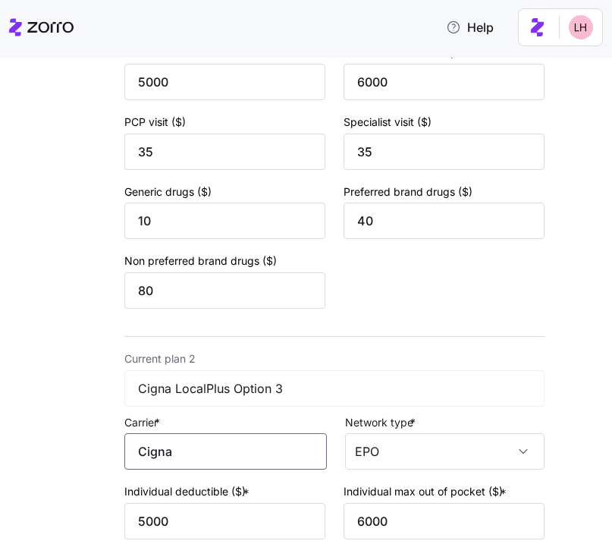
click at [198, 448] on input "Cigna" at bounding box center [225, 451] width 203 height 36
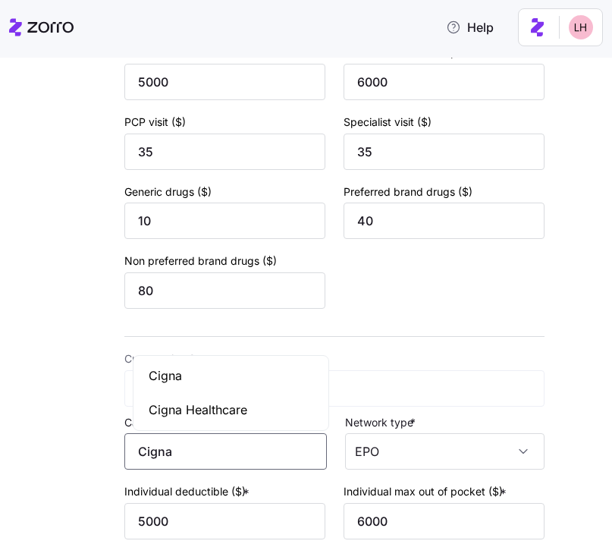
click at [234, 387] on div "Cigna" at bounding box center [231, 376] width 189 height 34
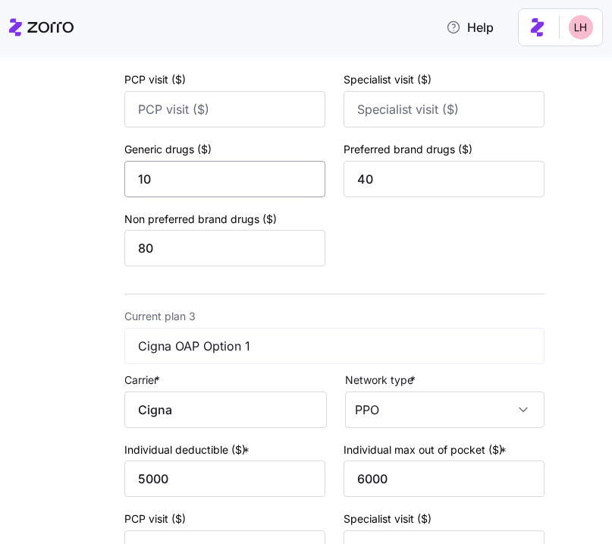
scroll to position [822, 0]
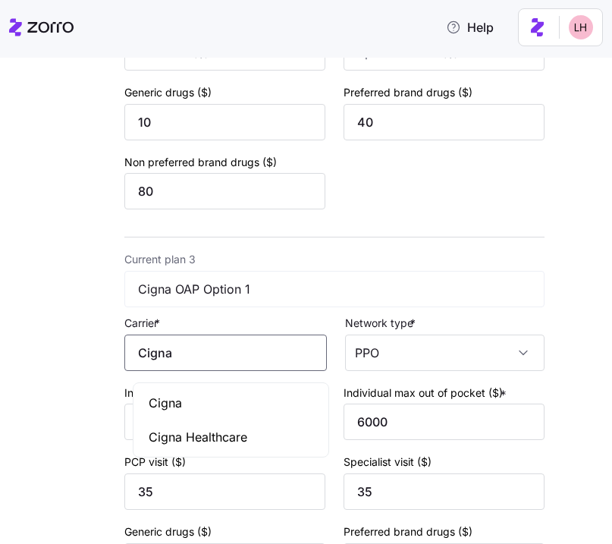
click at [247, 354] on input "Cigna" at bounding box center [225, 353] width 203 height 36
click at [216, 398] on div "Cigna" at bounding box center [231, 403] width 189 height 34
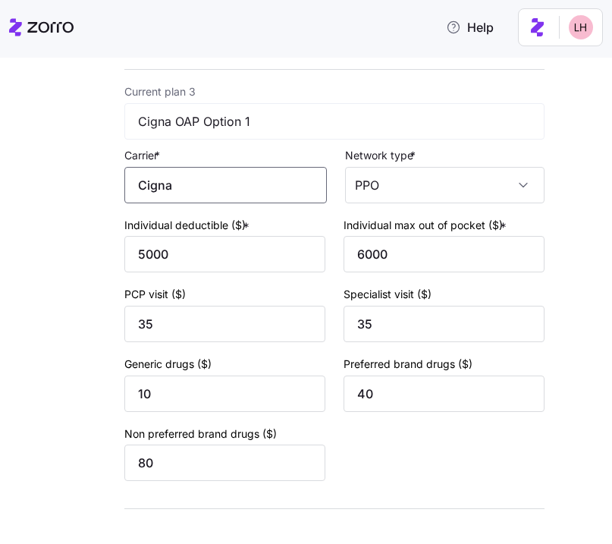
scroll to position [1083, 0]
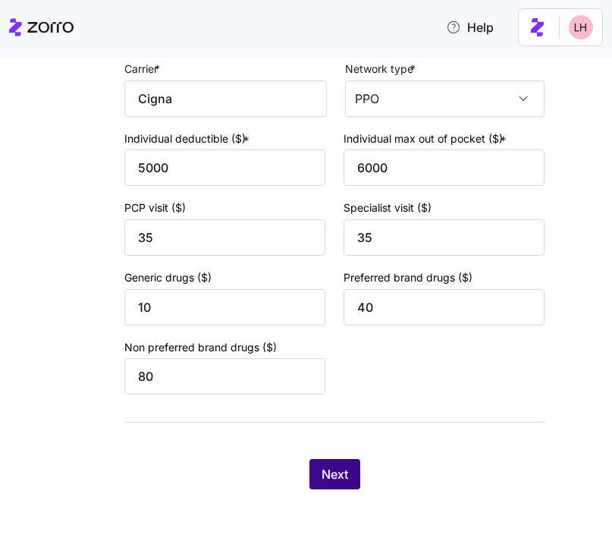
click at [335, 487] on button "Next" at bounding box center [335, 474] width 51 height 30
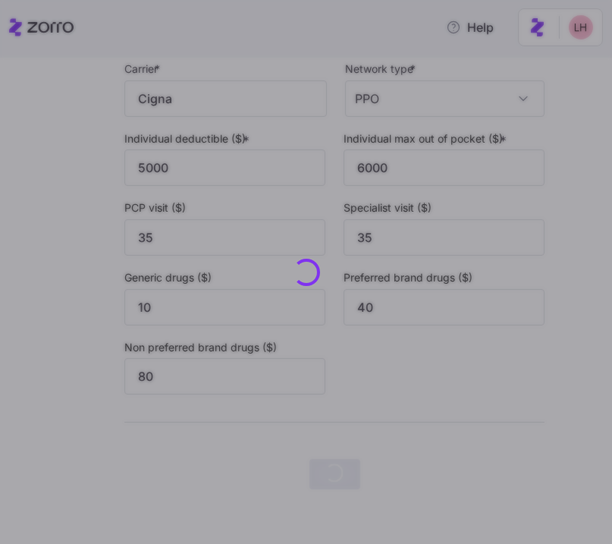
scroll to position [0, 0]
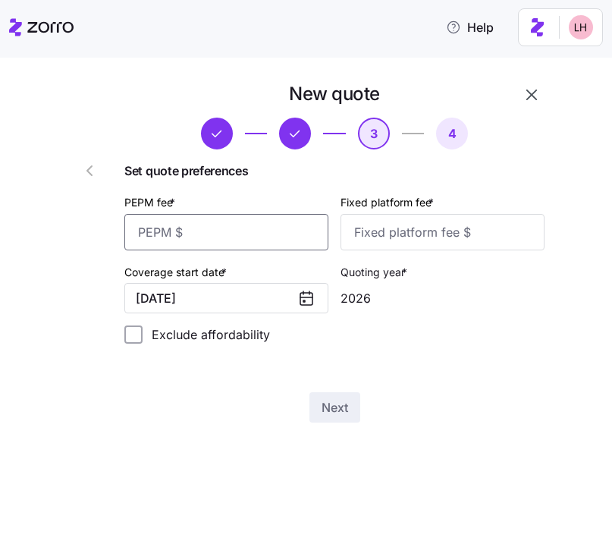
click at [299, 241] on input "PEPM fee *" at bounding box center [226, 232] width 204 height 36
type input "50"
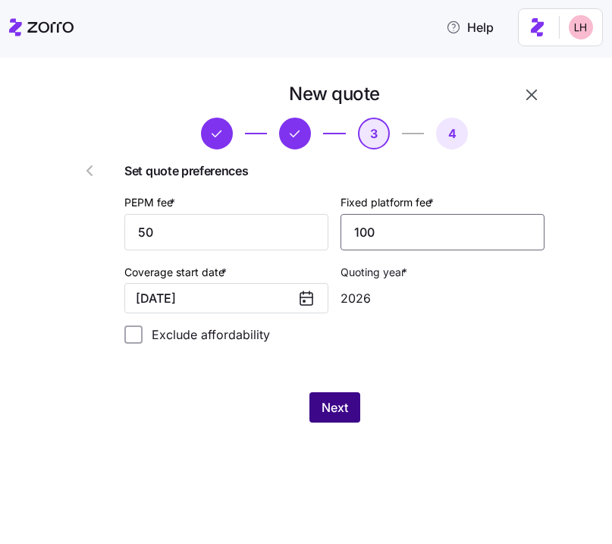
type input "100"
click at [349, 410] on button "Next" at bounding box center [335, 407] width 51 height 30
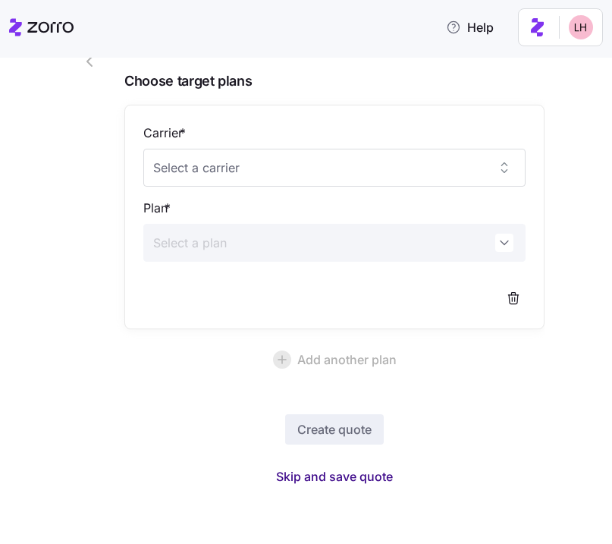
click at [346, 470] on span "Skip and save quote" at bounding box center [334, 476] width 117 height 18
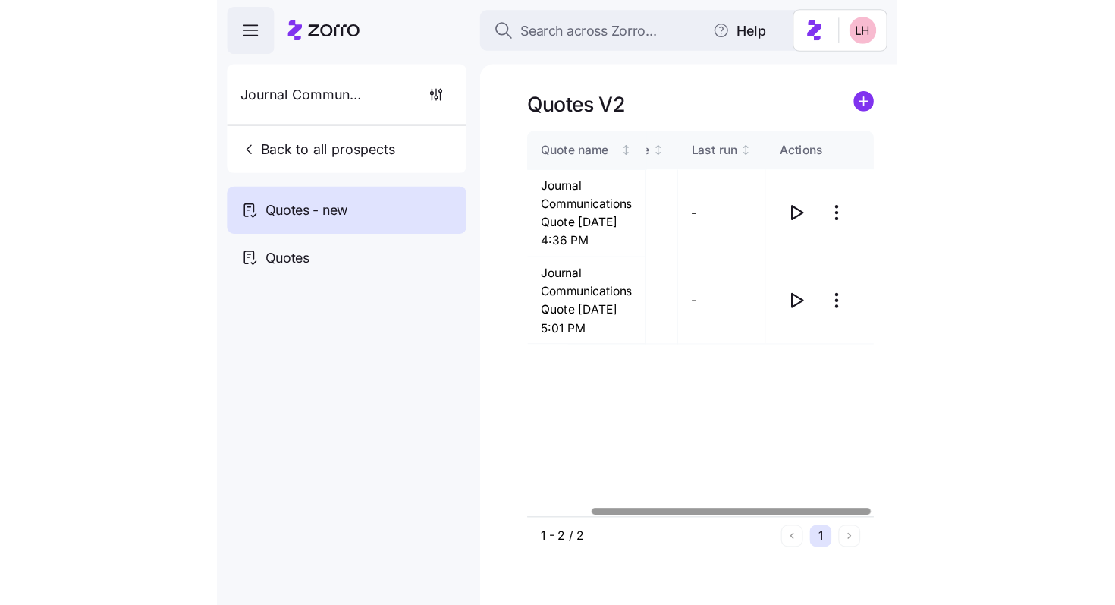
scroll to position [0, 70]
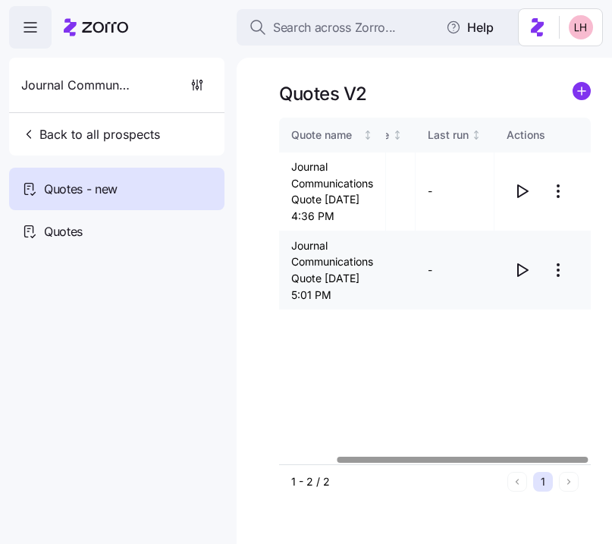
click at [525, 276] on icon "button" at bounding box center [523, 270] width 10 height 12
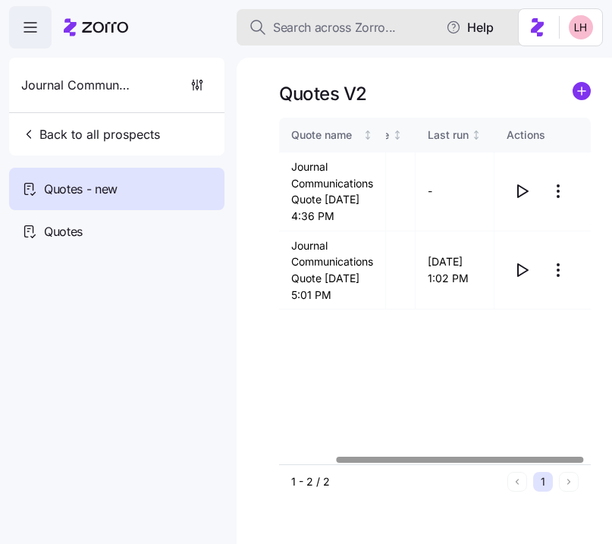
click at [346, 29] on span "Search across Zorro..." at bounding box center [334, 27] width 123 height 19
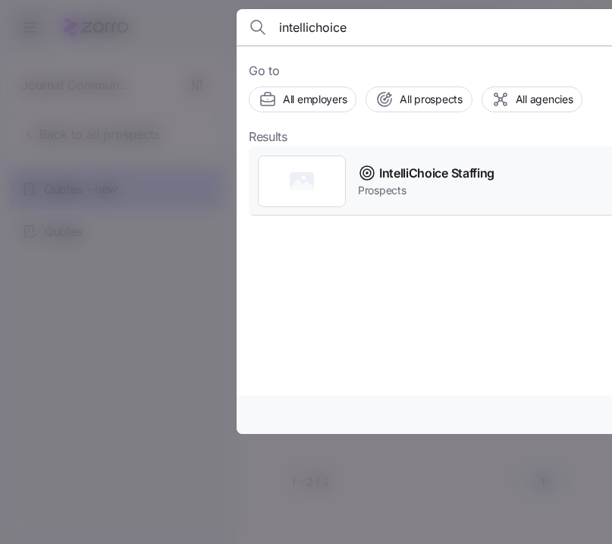
type input "intellichoice"
click at [420, 168] on span "IntelliChoice Staffing" at bounding box center [436, 173] width 115 height 19
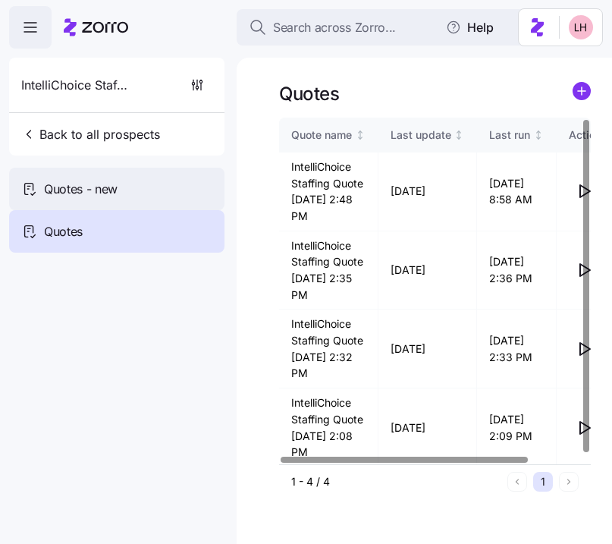
click at [98, 180] on span "Quotes - new" at bounding box center [81, 189] width 74 height 19
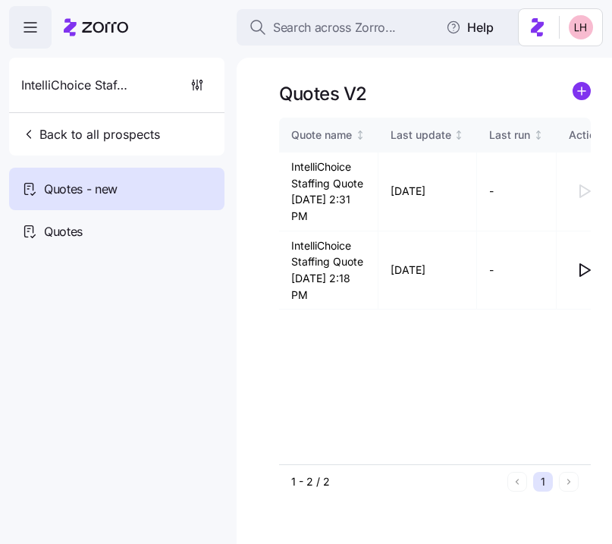
click at [591, 97] on div "Quotes V2 Quote name Last update Last run Actions IntelliChoice Staffing Quote …" at bounding box center [425, 301] width 376 height 486
click at [580, 92] on circle "add icon" at bounding box center [582, 91] width 17 height 17
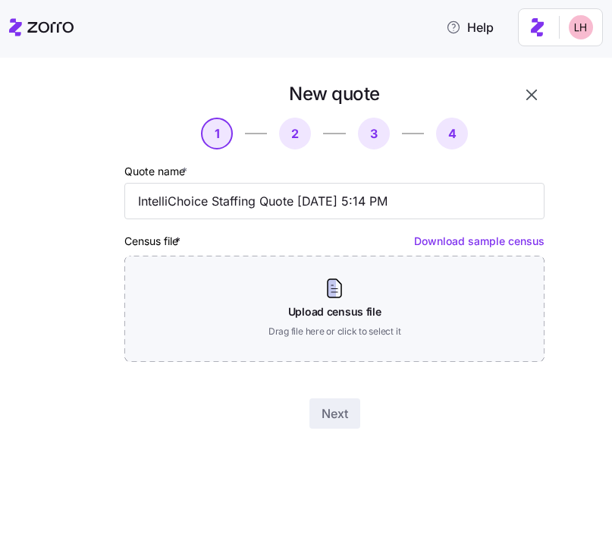
click at [361, 224] on div "Quote name * IntelliChoice Staffing Quote 09/23/2025 5:14 PM Census file * Down…" at bounding box center [334, 262] width 420 height 200
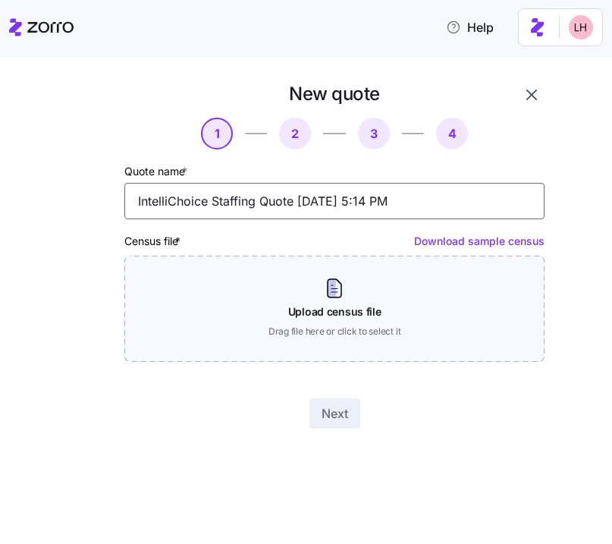
click at [380, 200] on input "IntelliChoice Staffing Quote 09/23/2025 5:14 PM" at bounding box center [334, 201] width 420 height 36
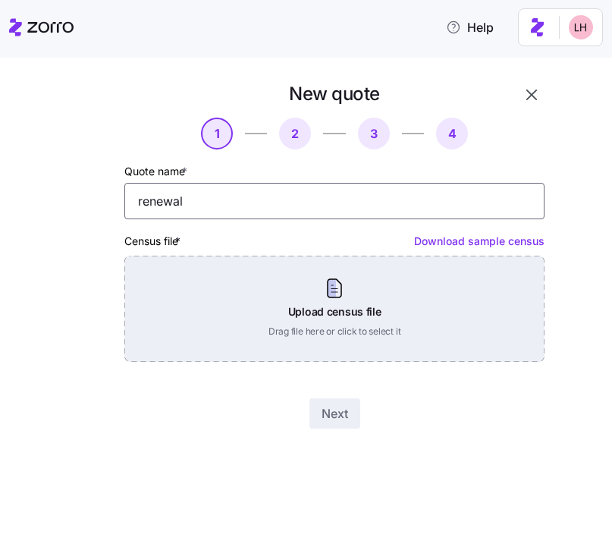
type input "renewal"
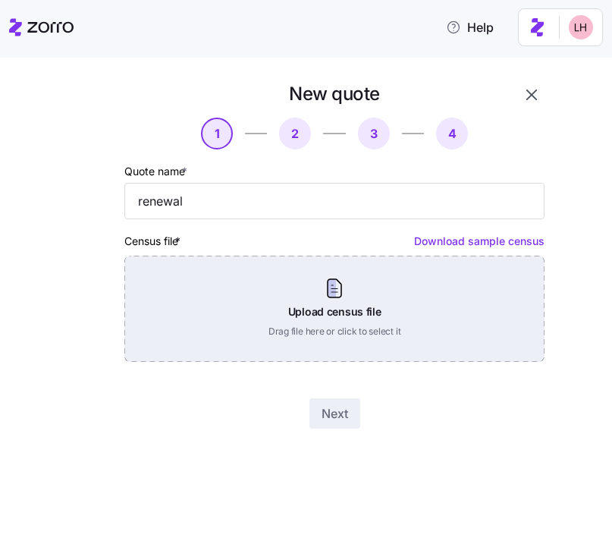
click at [422, 301] on div "Upload census file Drag file here or click to select it" at bounding box center [334, 309] width 420 height 106
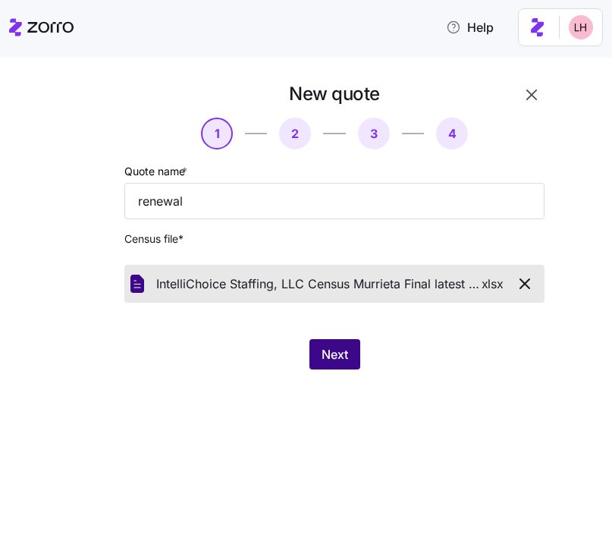
click at [335, 366] on button "Next" at bounding box center [335, 354] width 51 height 30
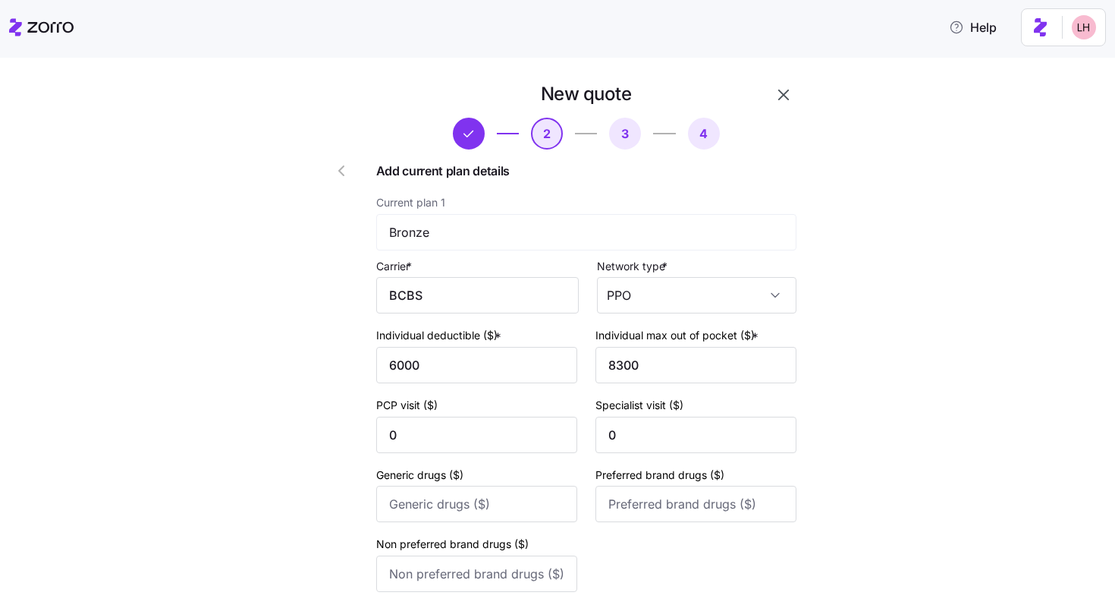
click at [471, 281] on input "BCBS" at bounding box center [477, 295] width 203 height 36
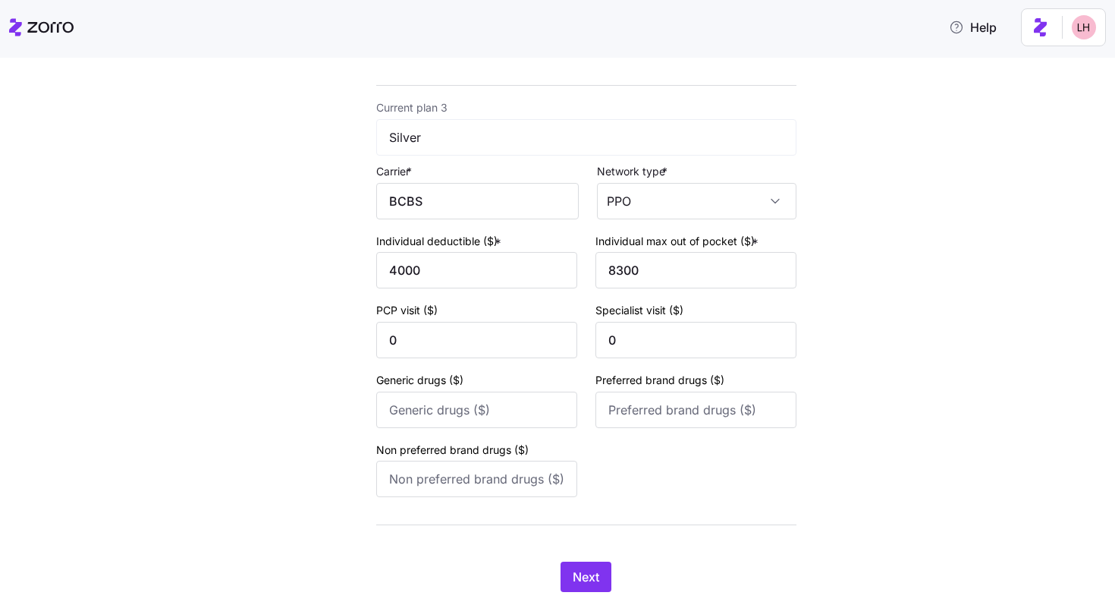
scroll to position [1022, 0]
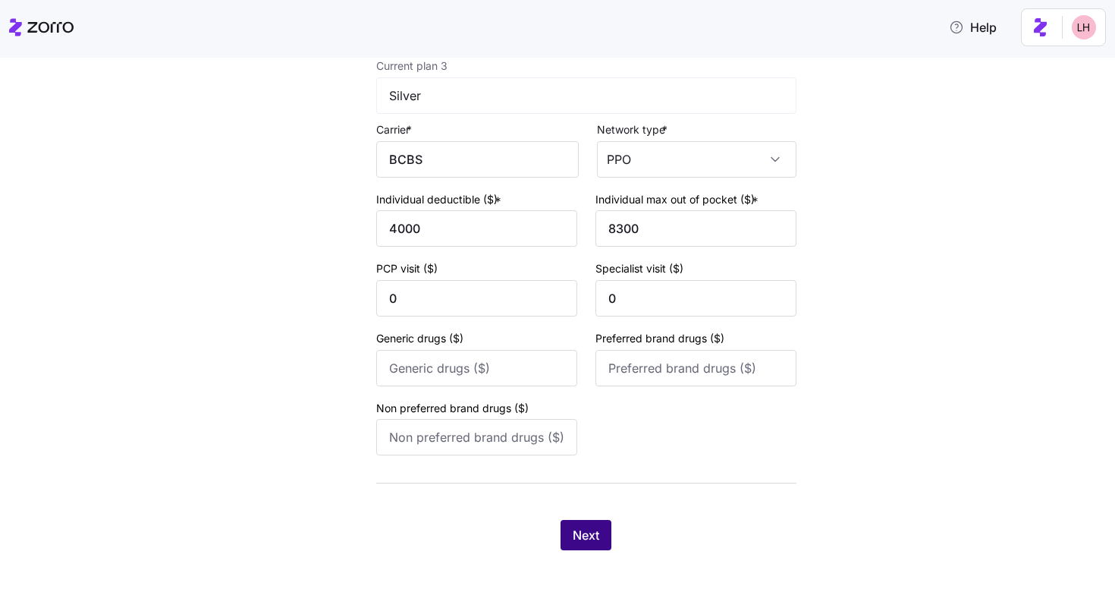
click at [596, 540] on span "Next" at bounding box center [586, 535] width 27 height 18
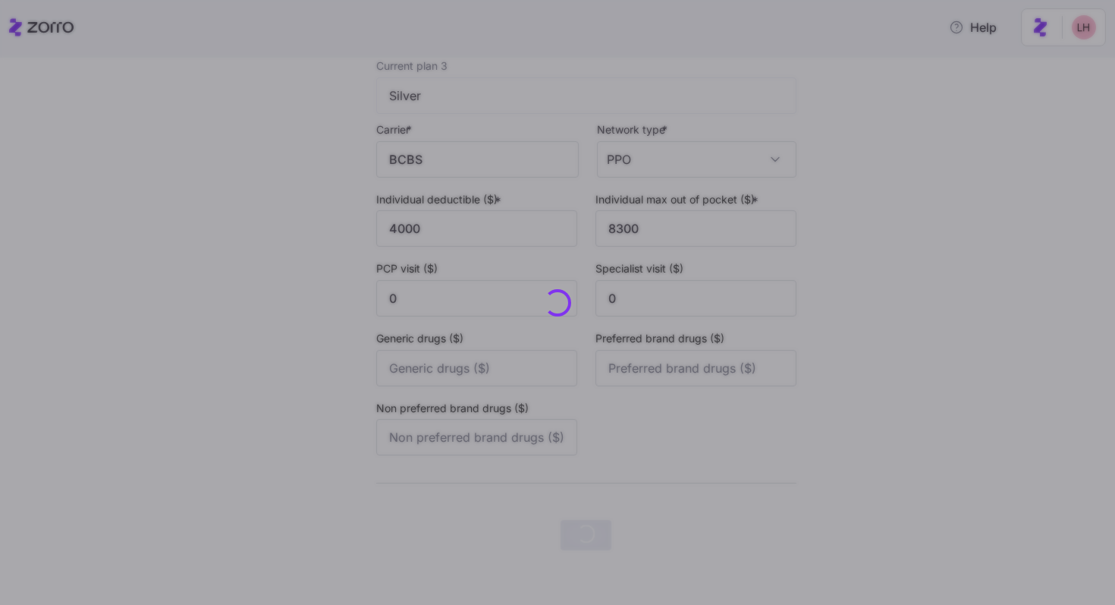
scroll to position [0, 0]
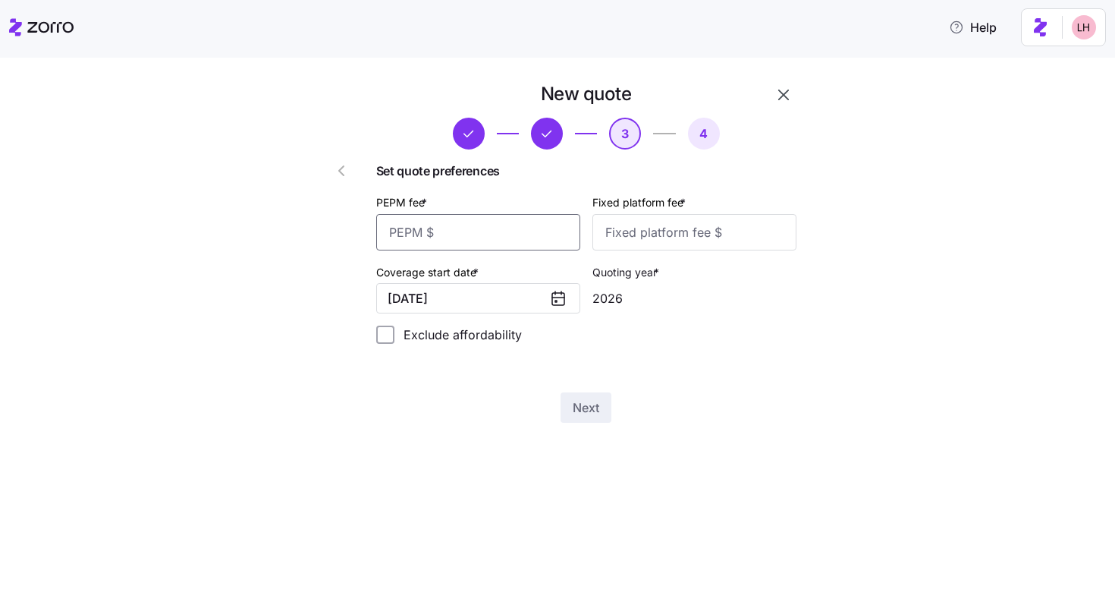
click at [523, 239] on input "PEPM fee *" at bounding box center [478, 232] width 204 height 36
type input "60"
click at [684, 238] on input "Fixed platform fee *" at bounding box center [695, 232] width 204 height 36
type input "100"
click at [602, 414] on button "Next" at bounding box center [586, 407] width 51 height 30
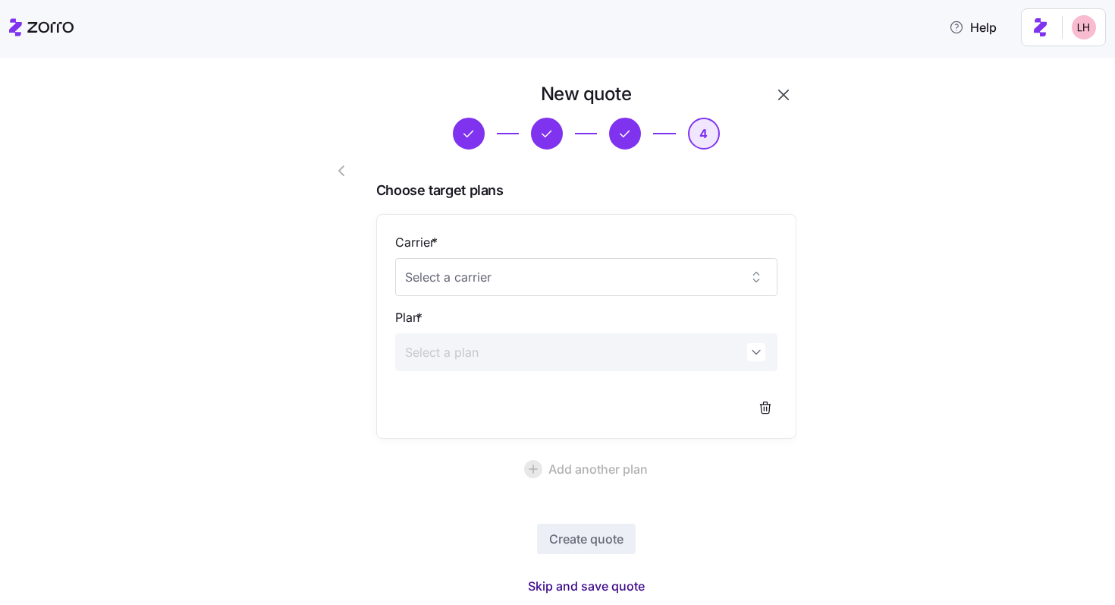
click at [605, 587] on span "Skip and save quote" at bounding box center [586, 586] width 117 height 18
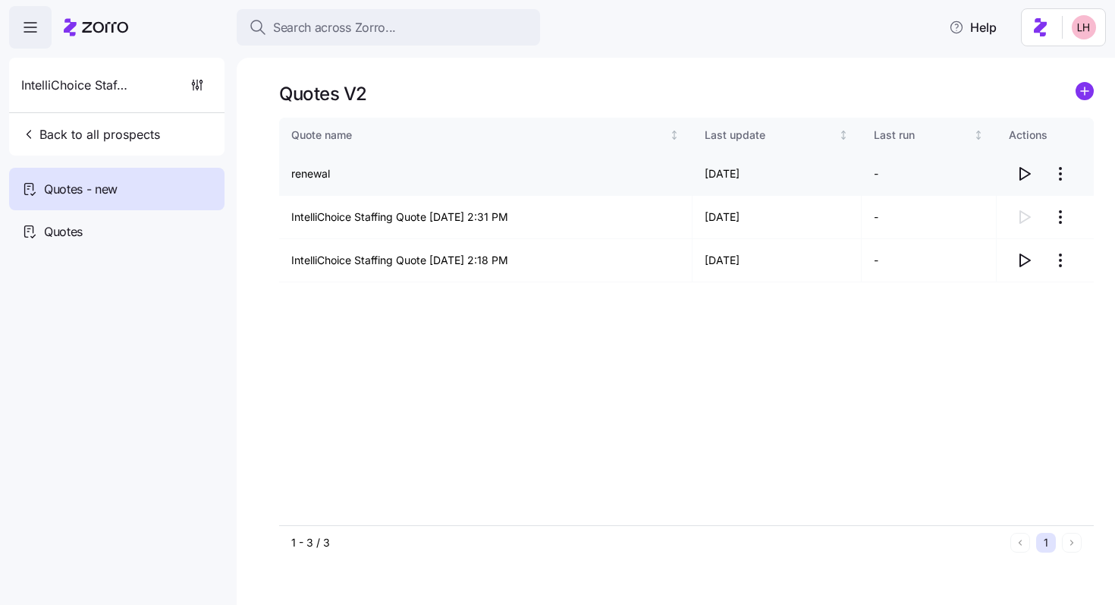
click at [1026, 174] on icon "button" at bounding box center [1024, 174] width 18 height 18
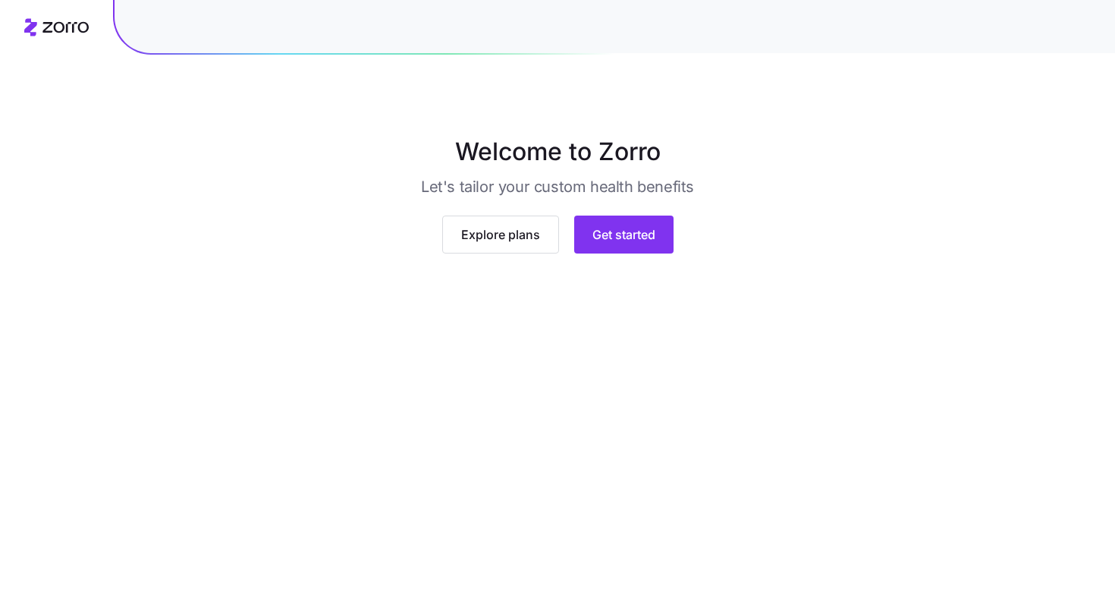
scroll to position [50, 0]
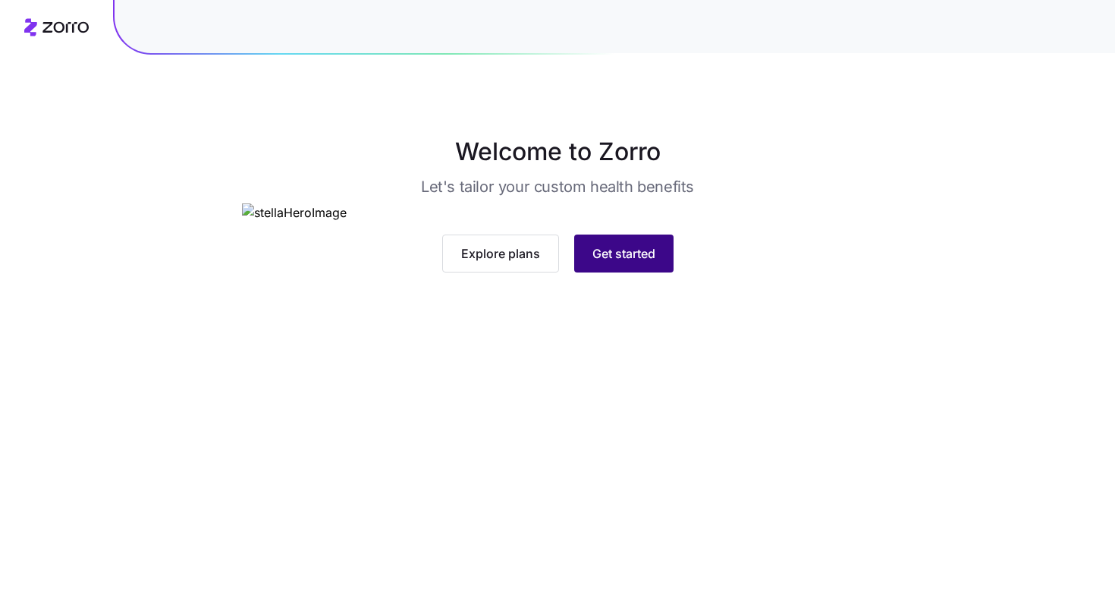
click at [627, 263] on span "Get started" at bounding box center [624, 253] width 63 height 18
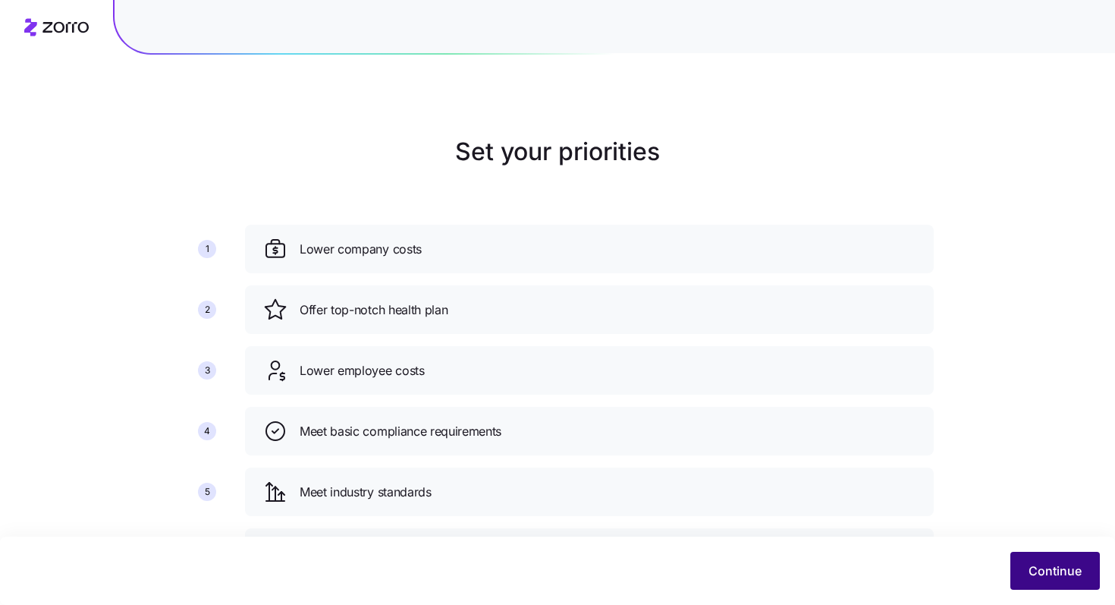
click at [1041, 558] on button "Continue" at bounding box center [1056, 571] width 90 height 38
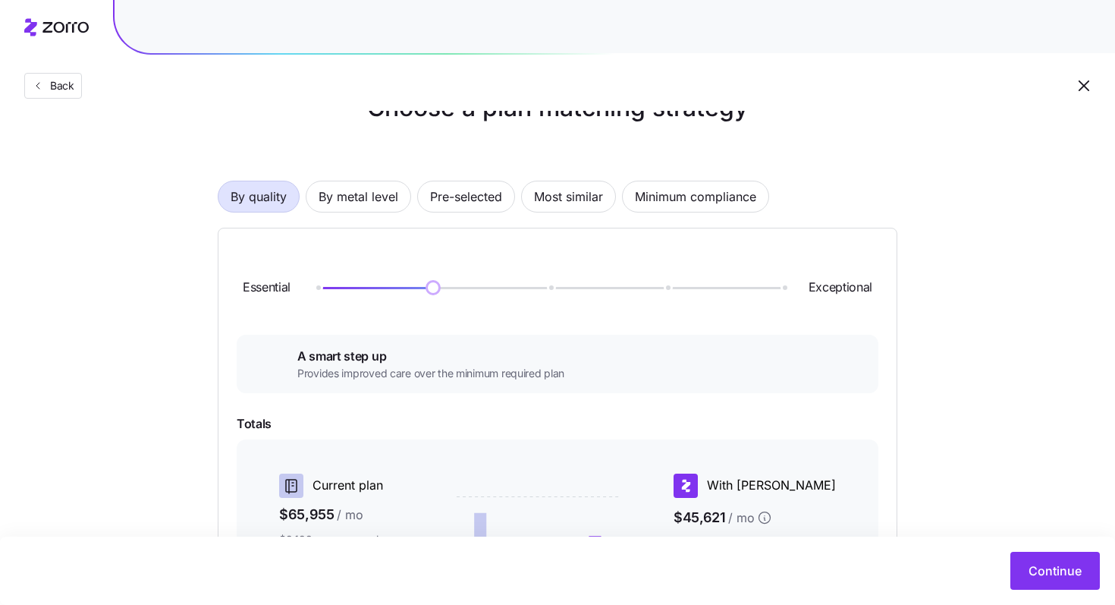
scroll to position [49, 0]
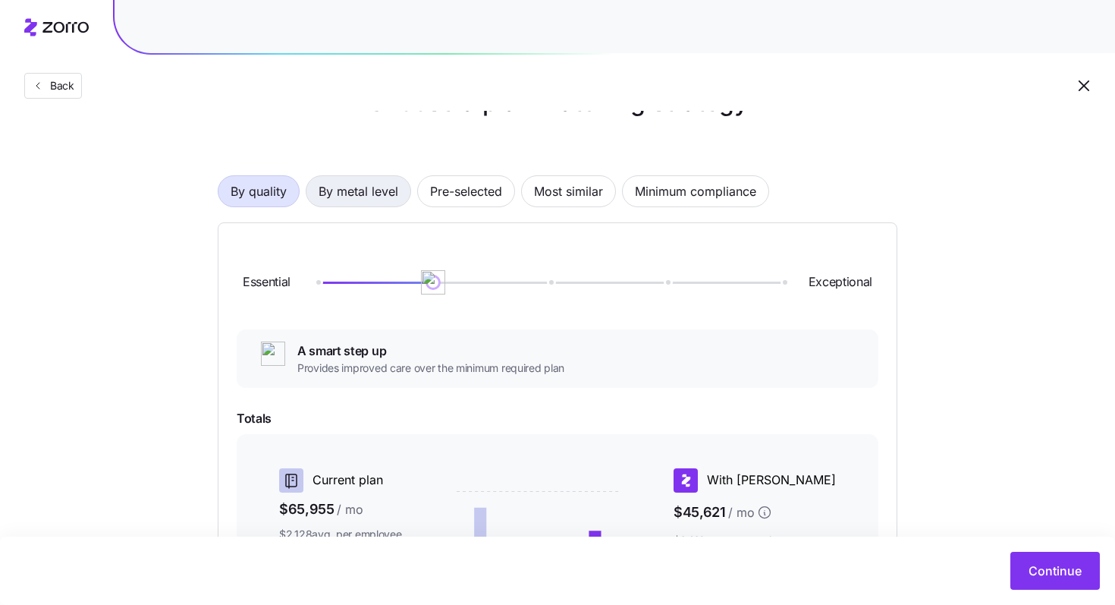
click at [385, 191] on span "By metal level" at bounding box center [359, 191] width 80 height 30
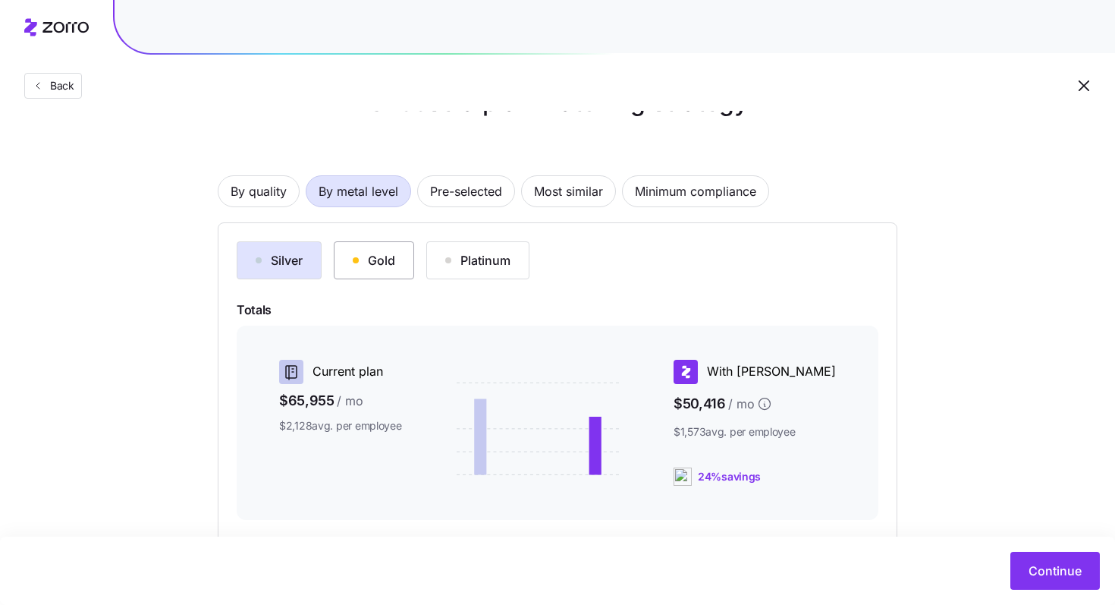
click at [401, 252] on button "Gold" at bounding box center [374, 260] width 80 height 38
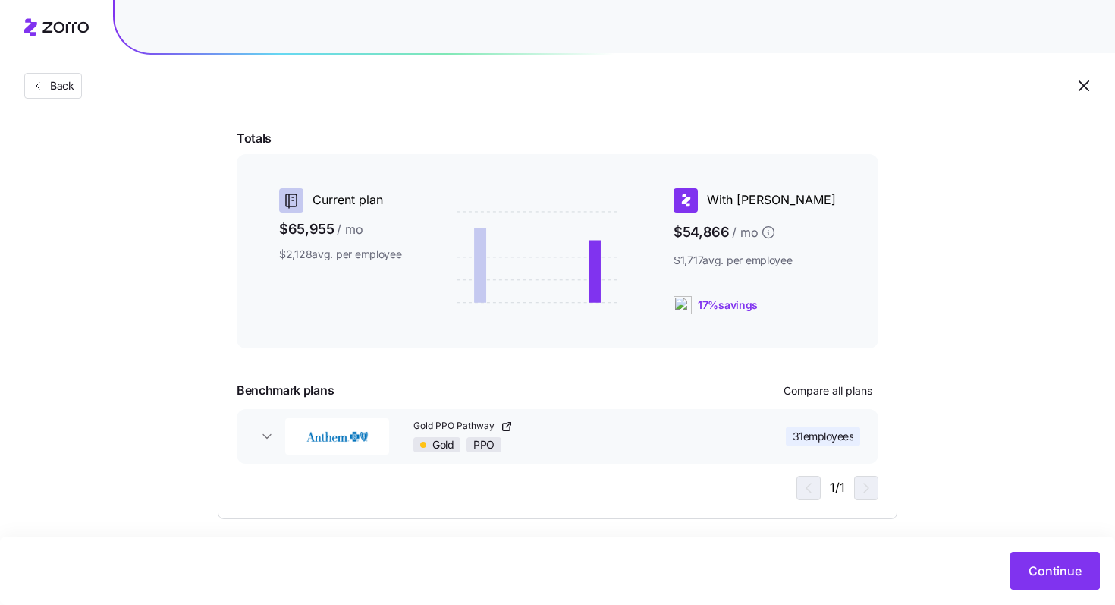
scroll to position [232, 0]
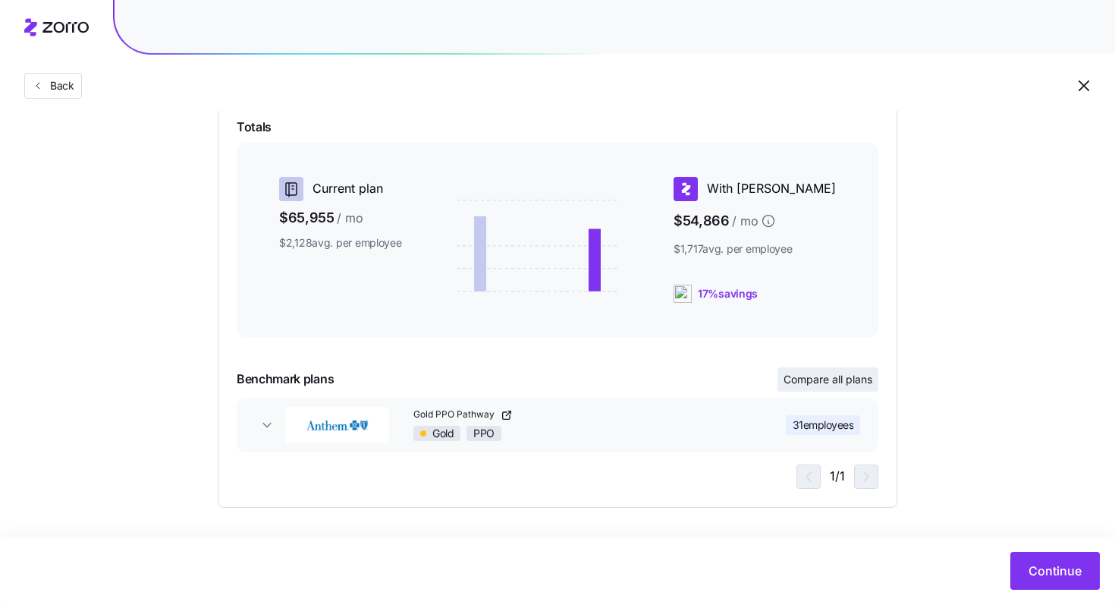
click at [830, 380] on span "Compare all plans" at bounding box center [828, 379] width 89 height 15
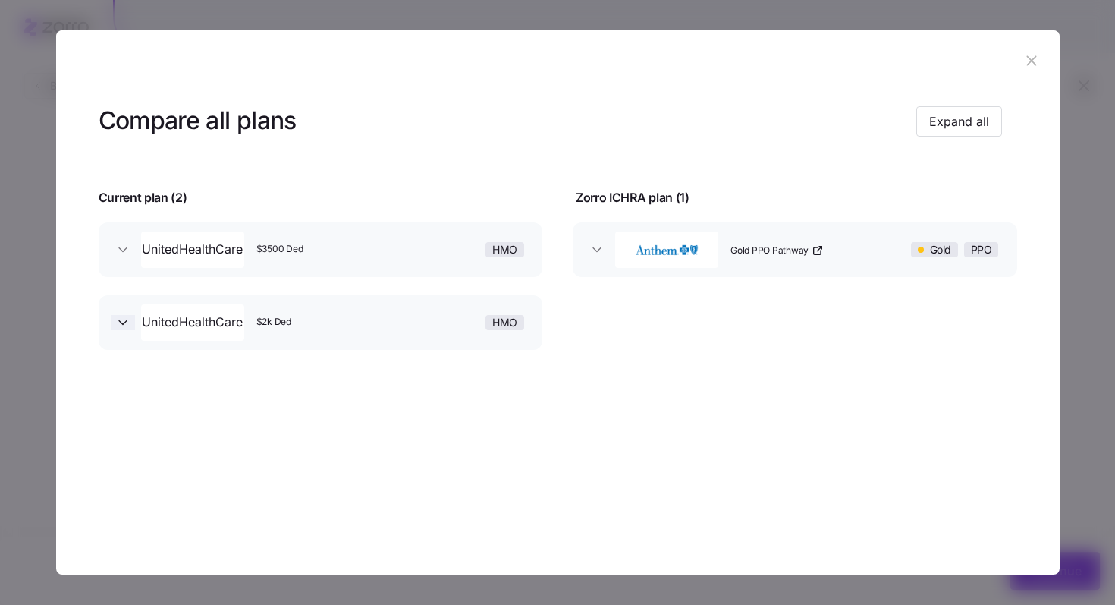
click at [123, 326] on icon "button" at bounding box center [122, 322] width 15 height 15
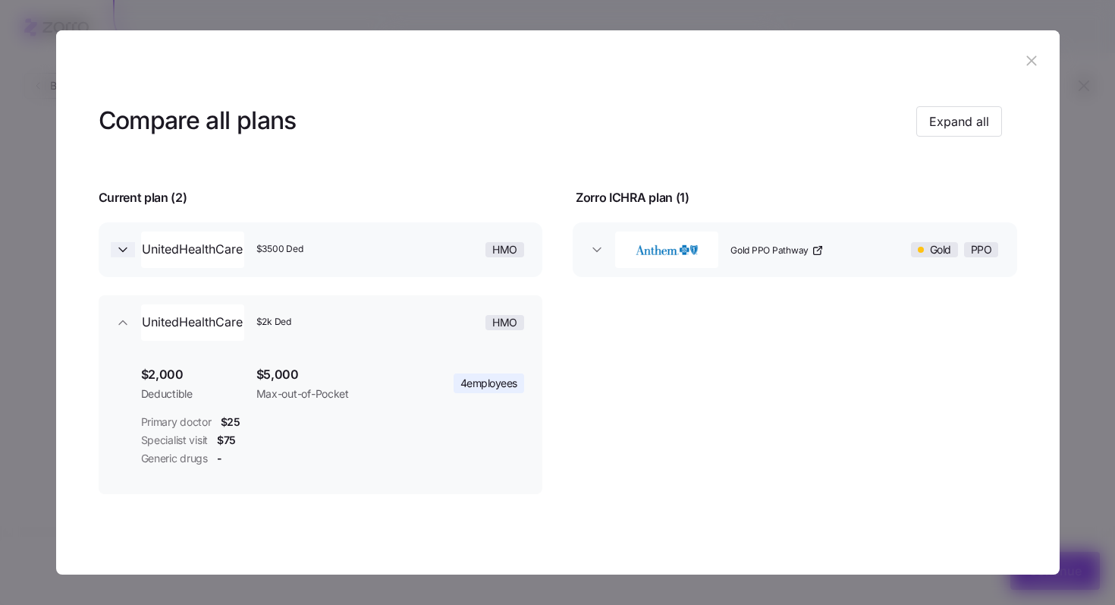
click at [121, 251] on icon "button" at bounding box center [122, 249] width 15 height 15
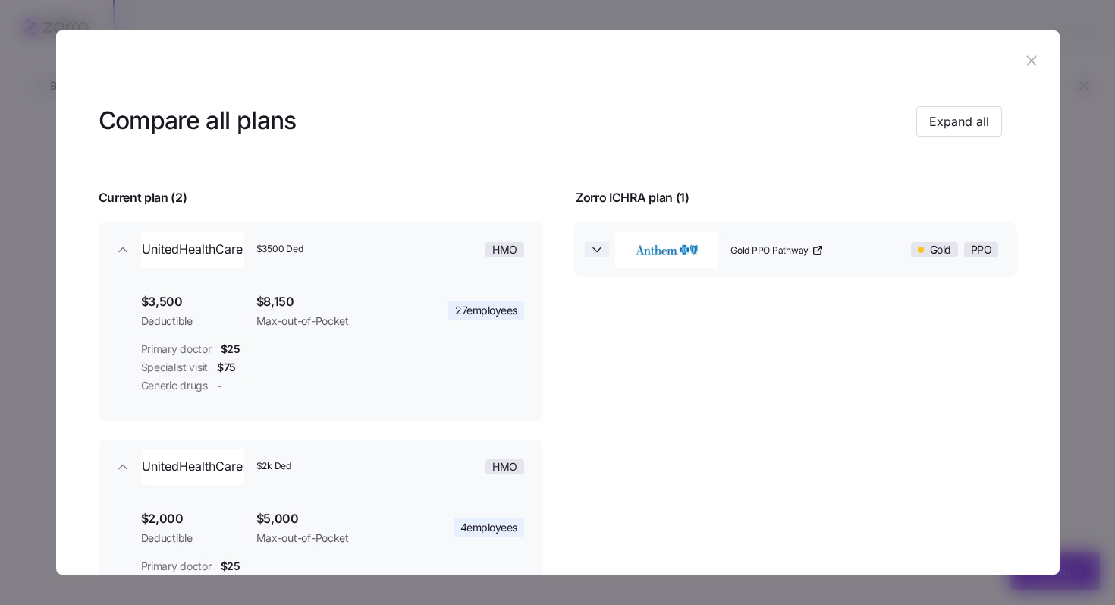
click at [596, 244] on icon "button" at bounding box center [597, 249] width 15 height 15
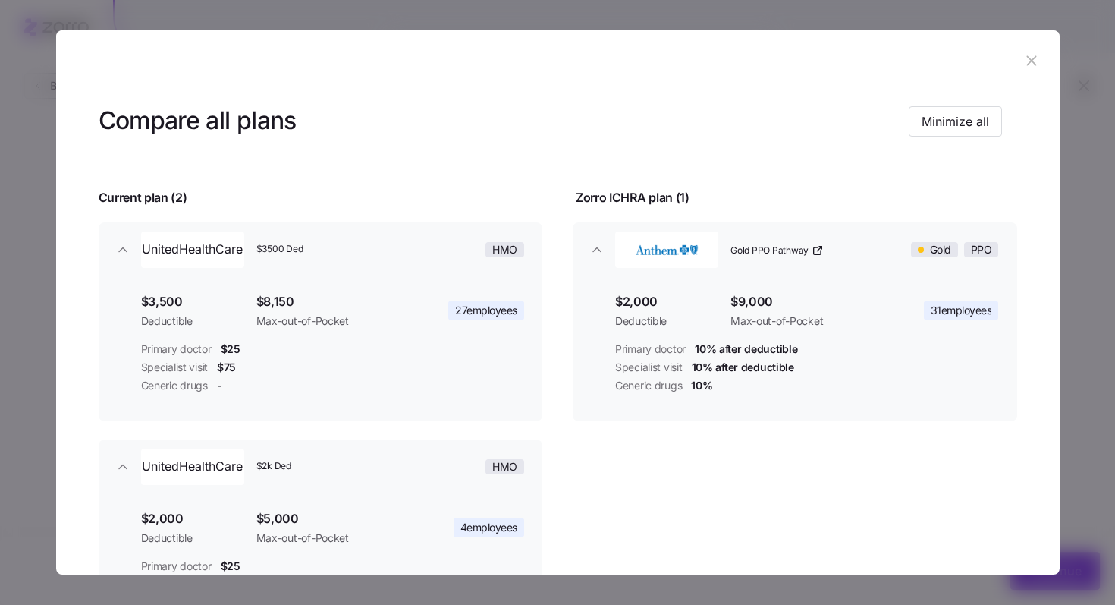
click at [1027, 61] on icon "button" at bounding box center [1032, 60] width 10 height 10
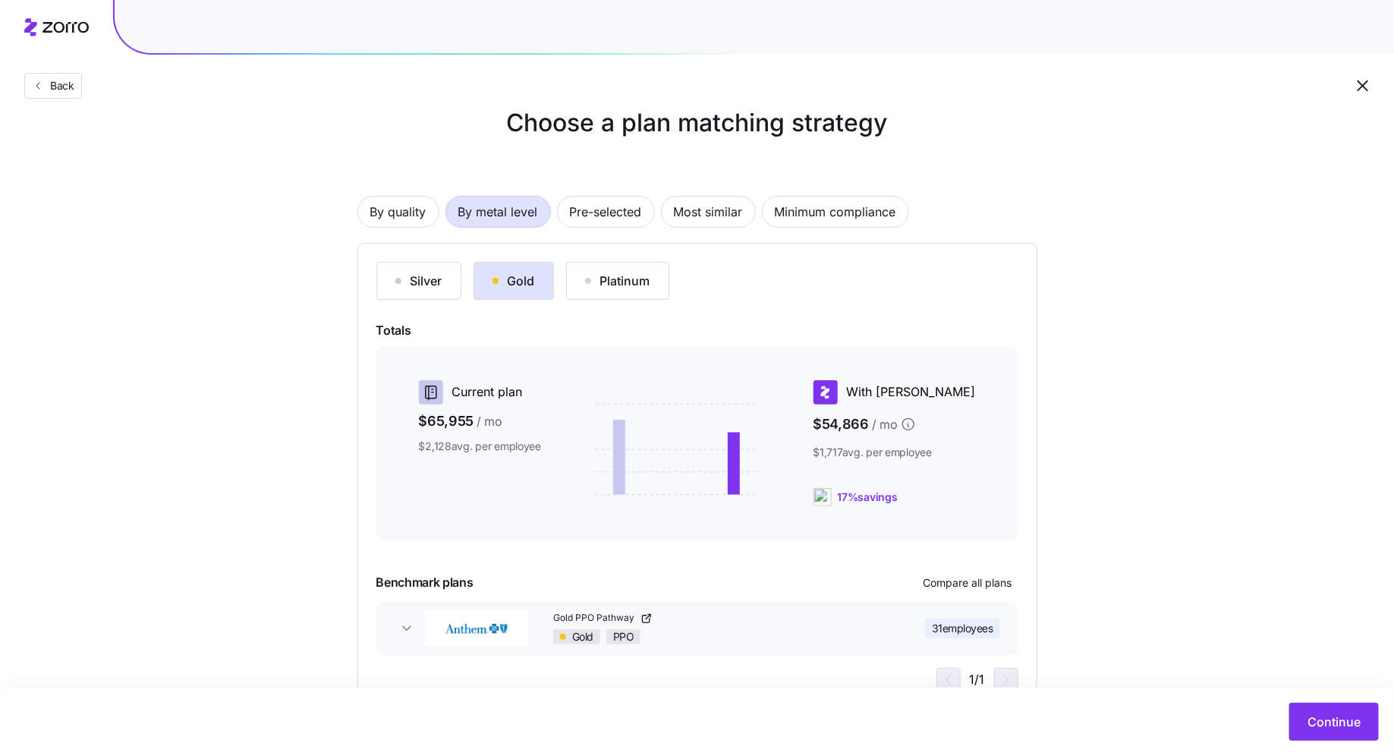
scroll to position [80, 0]
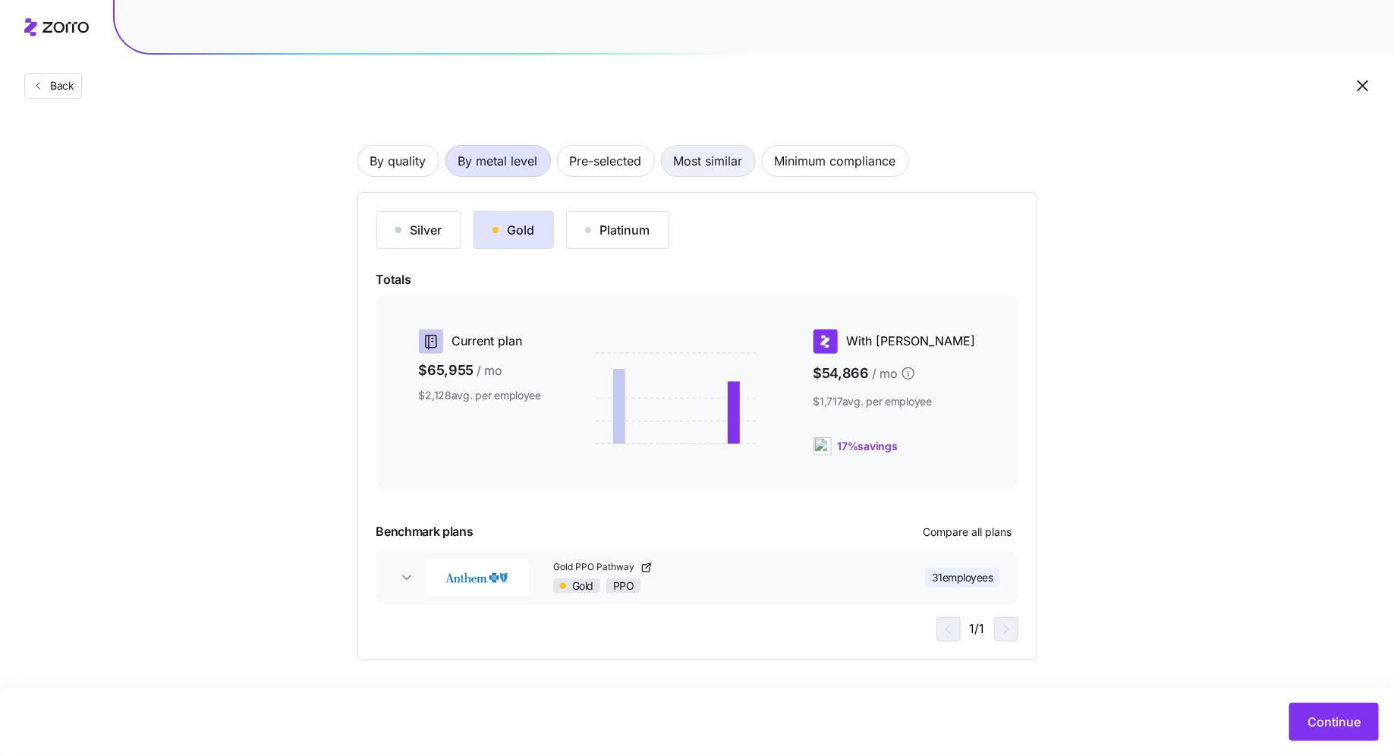
click at [708, 162] on span "Most similar" at bounding box center [708, 161] width 69 height 30
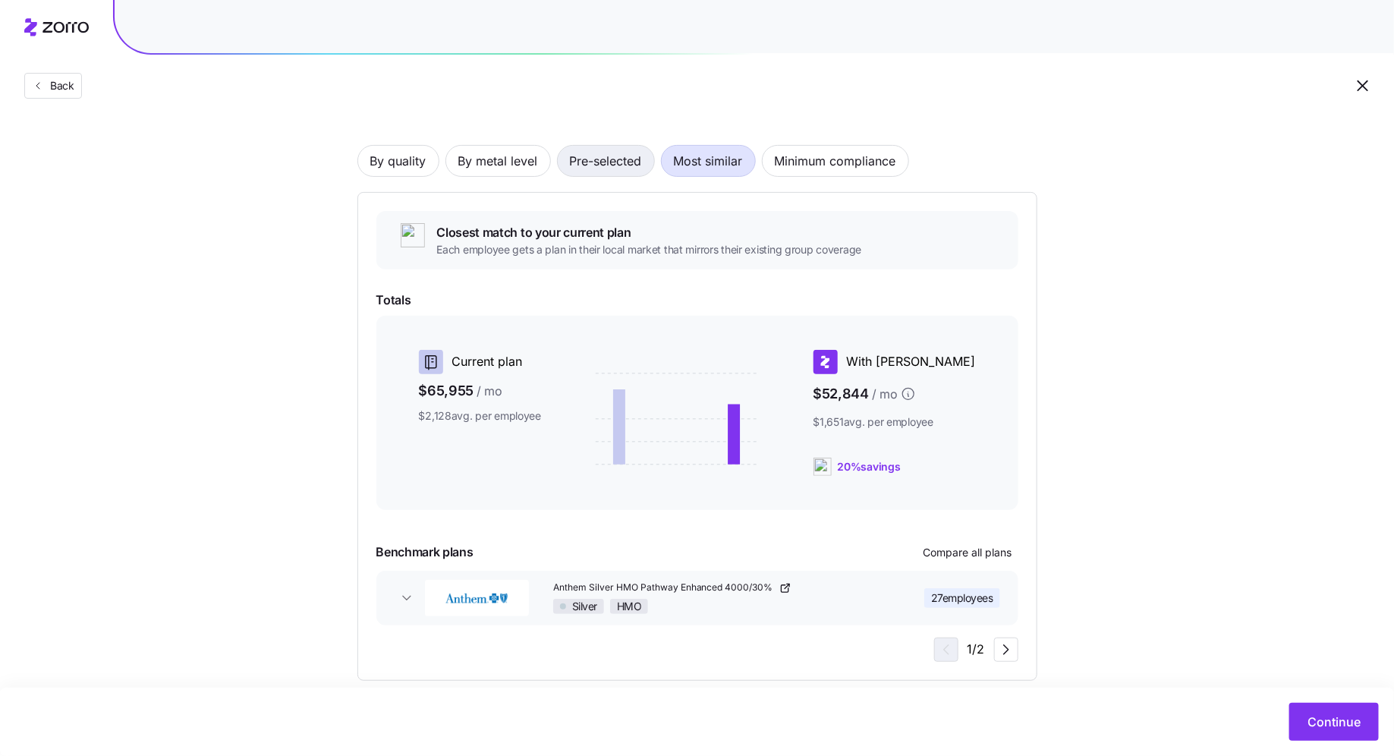
click at [621, 160] on span "Pre-selected" at bounding box center [606, 161] width 72 height 30
click at [515, 167] on span "By metal level" at bounding box center [498, 161] width 80 height 30
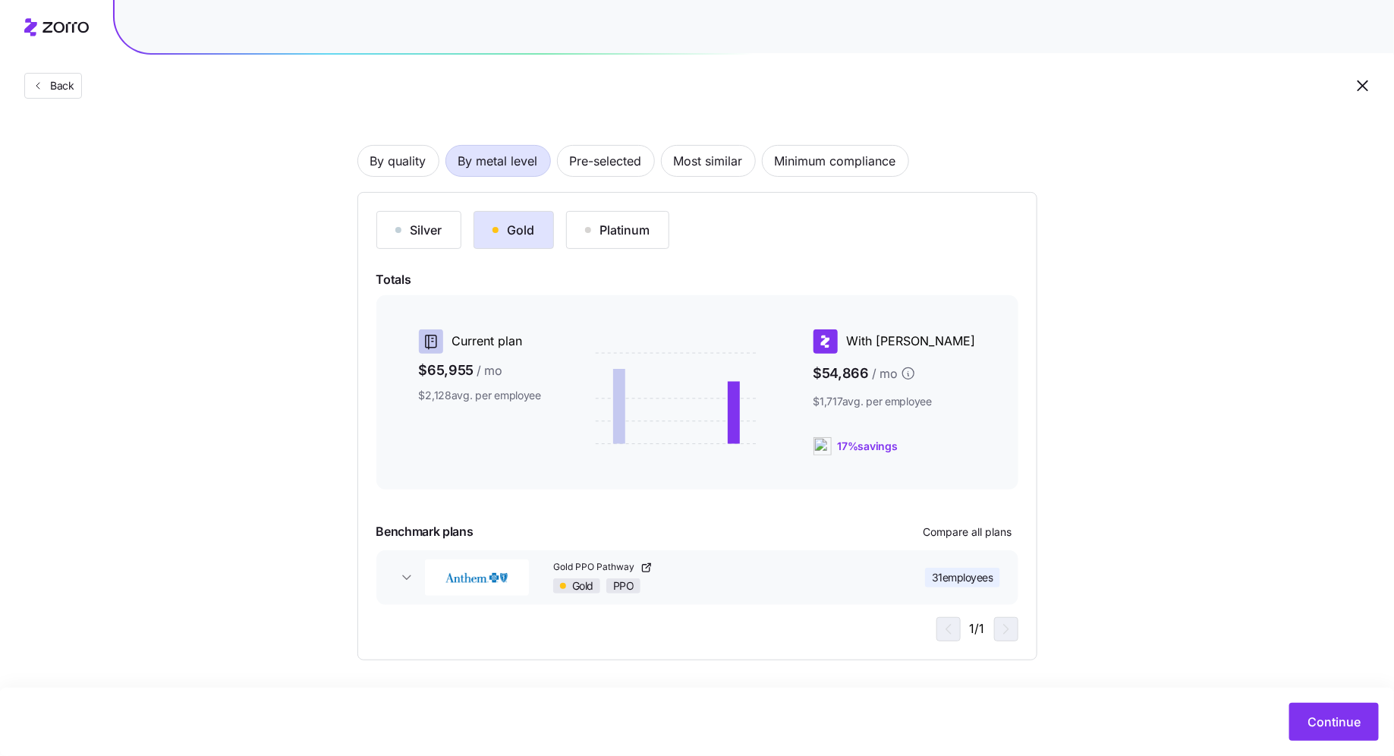
click at [644, 565] on icon "button" at bounding box center [646, 567] width 12 height 12
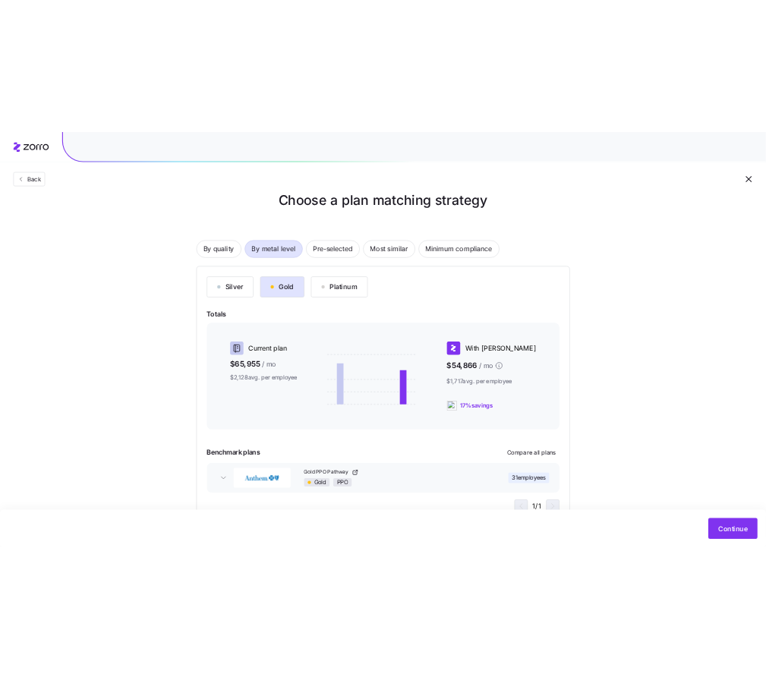
scroll to position [35, 0]
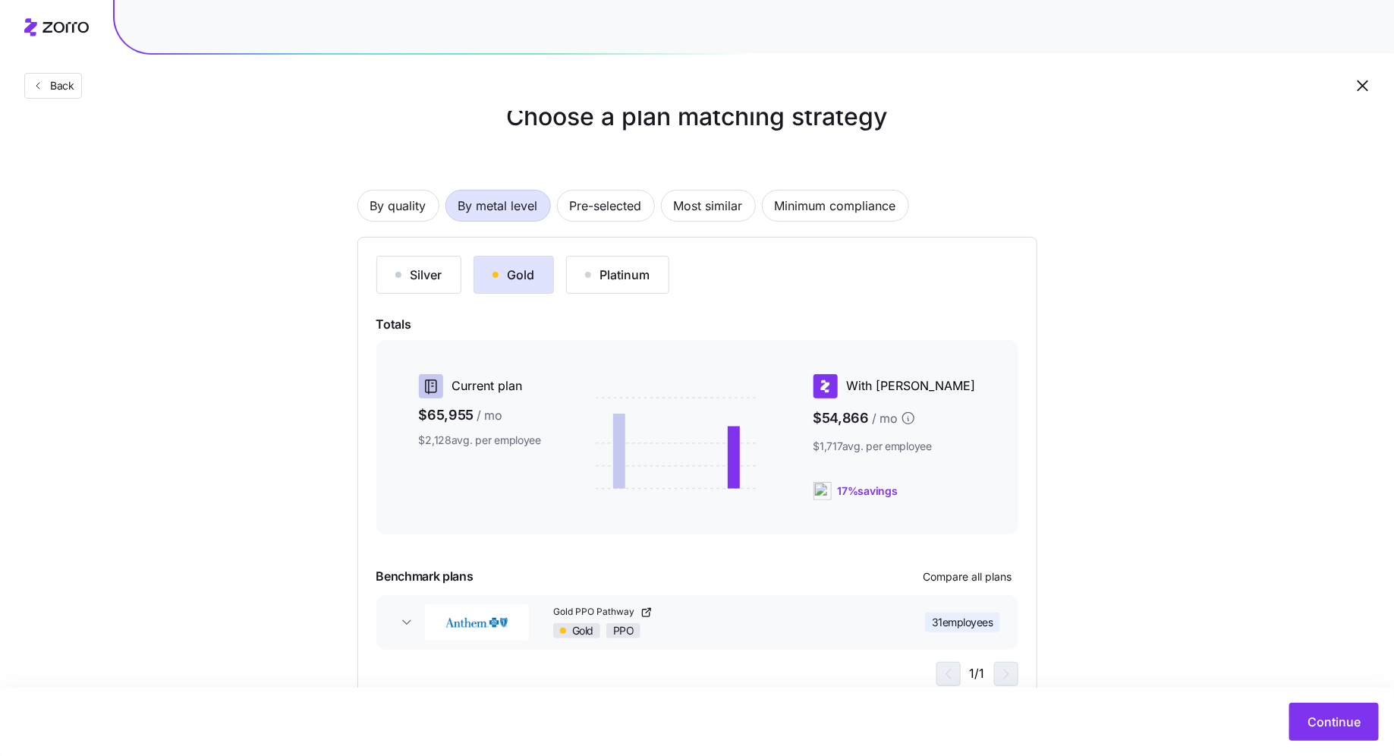
click at [1115, 142] on div "Choose a plan matching strategy By quality By metal level Pre-selected Most sim…" at bounding box center [697, 402] width 1394 height 606
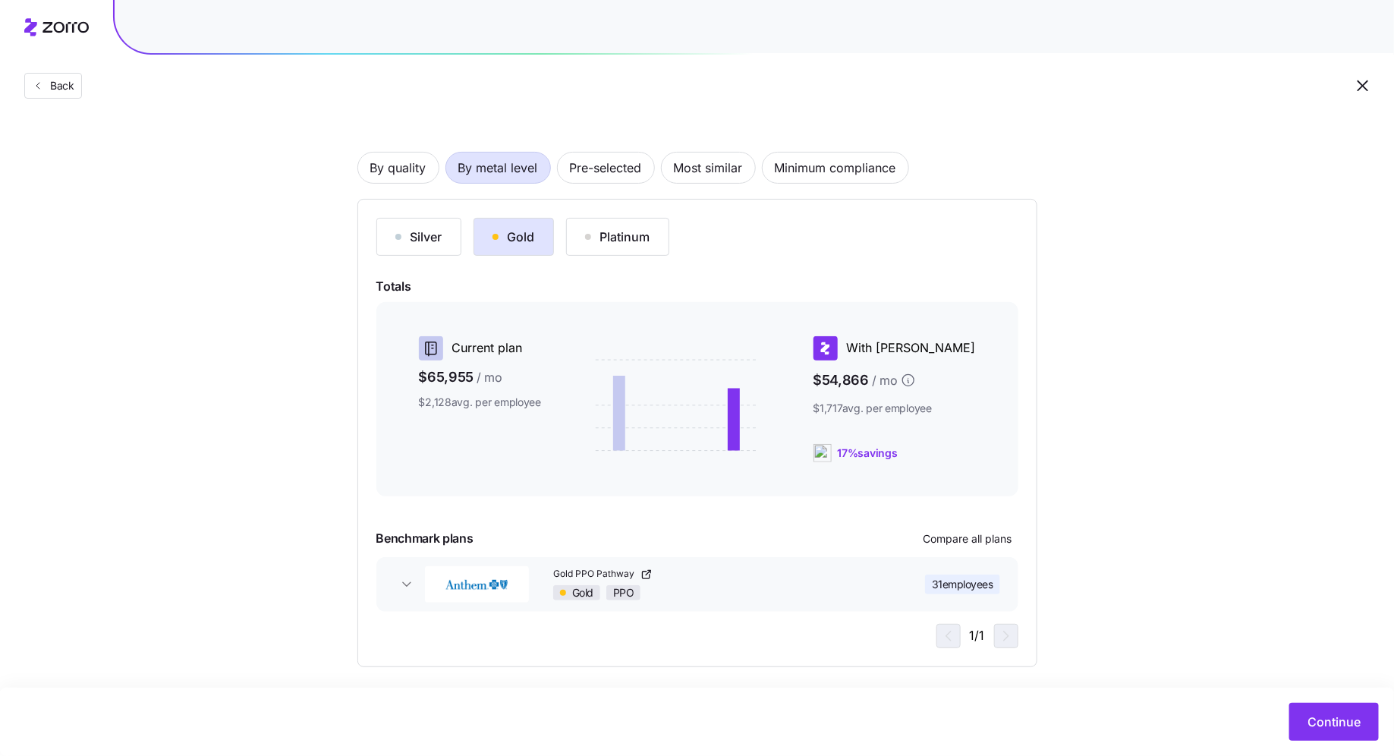
scroll to position [72, 0]
click at [417, 237] on div "Silver" at bounding box center [418, 237] width 47 height 18
click at [616, 238] on div "Platinum" at bounding box center [617, 237] width 65 height 18
click at [618, 166] on span "Pre-selected" at bounding box center [606, 168] width 72 height 30
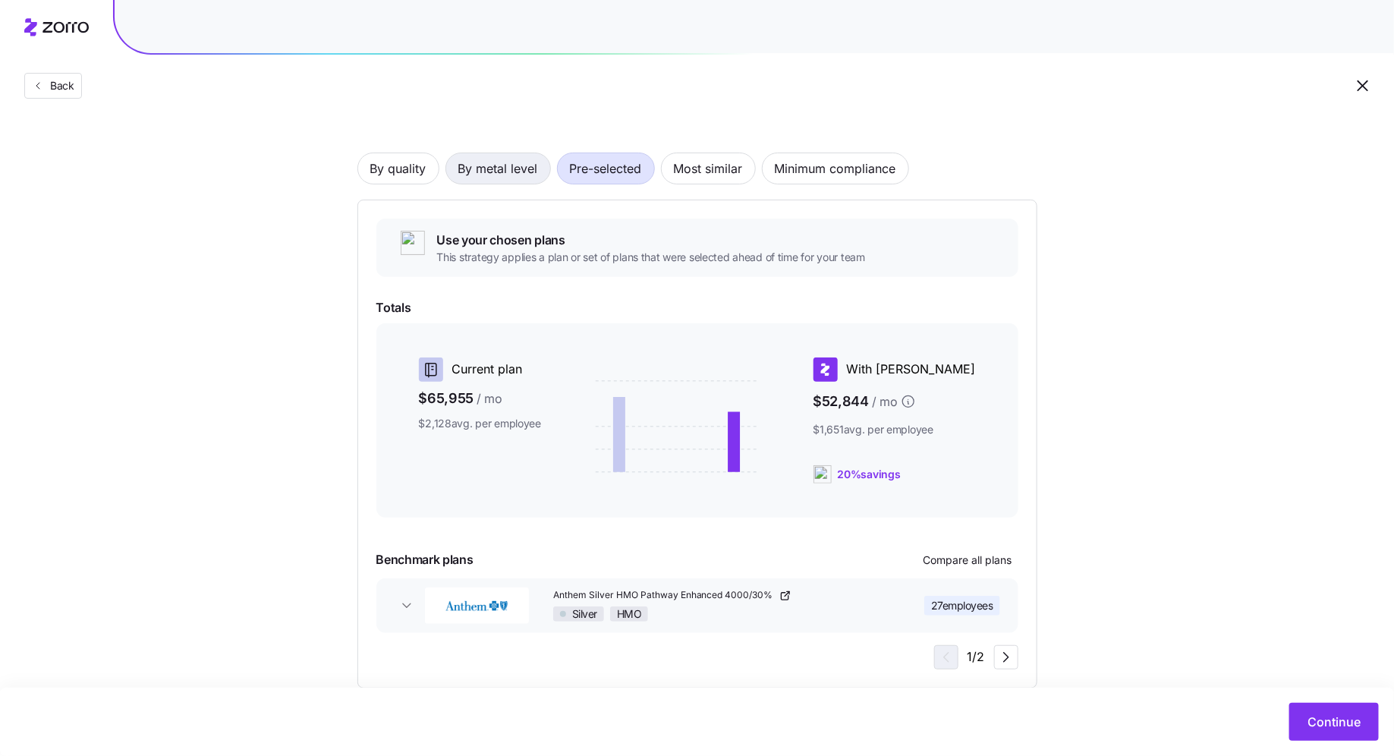
click at [521, 174] on span "By metal level" at bounding box center [498, 168] width 80 height 30
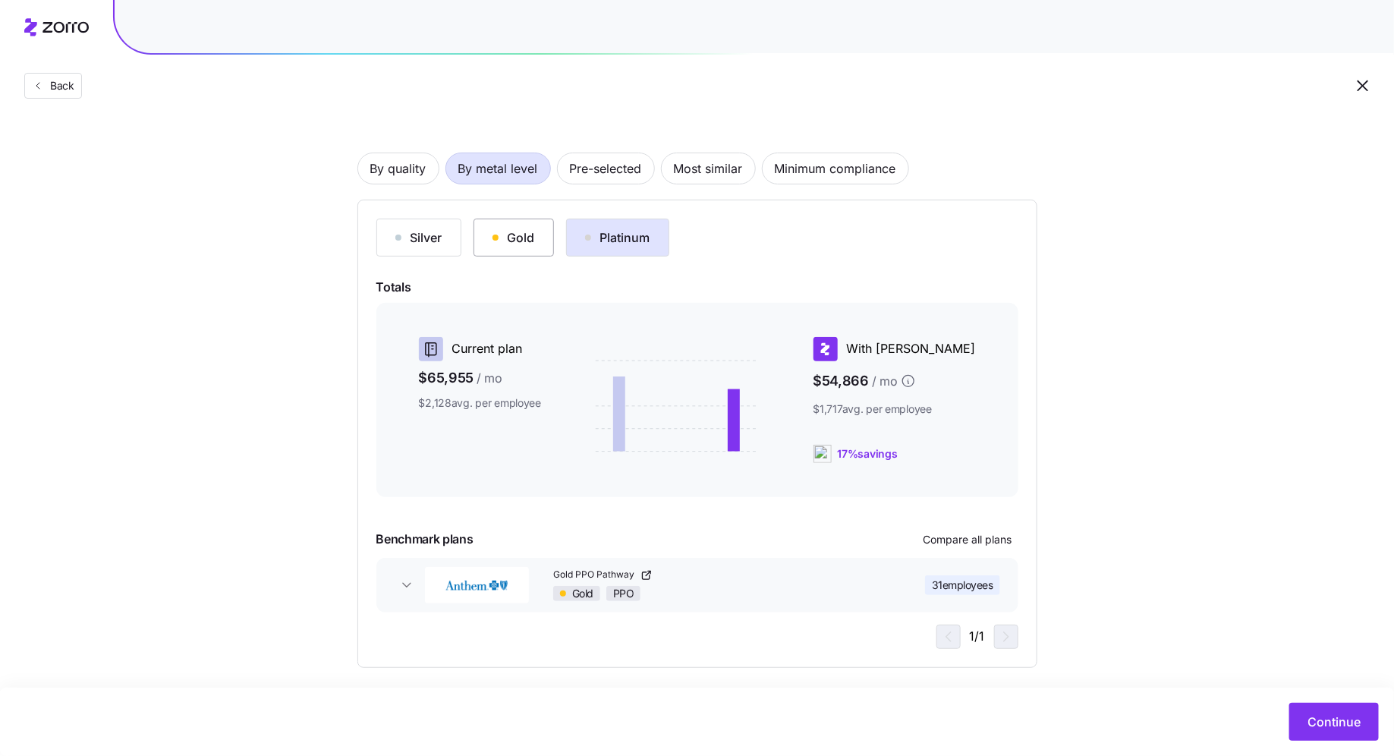
click at [530, 237] on div "Gold" at bounding box center [513, 237] width 42 height 18
click at [1115, 604] on span "Continue" at bounding box center [1333, 721] width 53 height 18
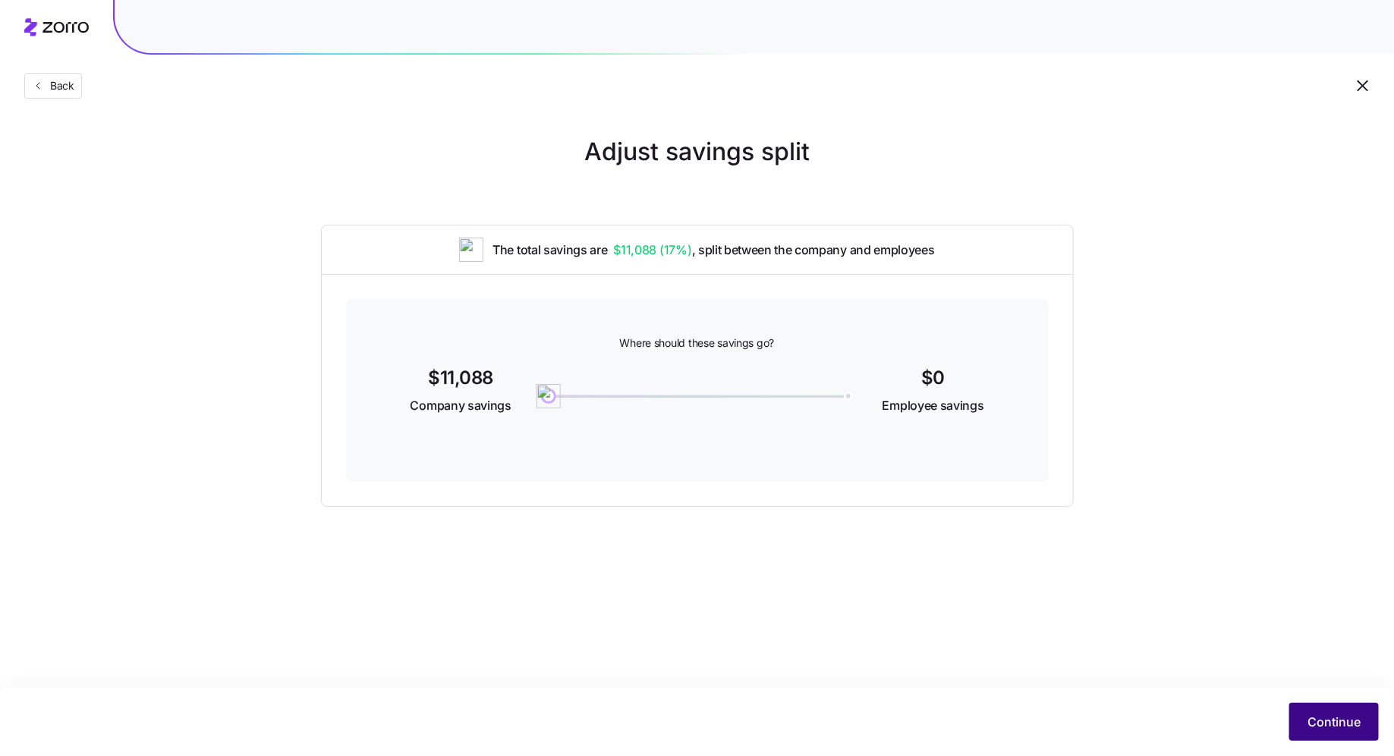
click at [1115, 604] on span "Continue" at bounding box center [1333, 721] width 53 height 18
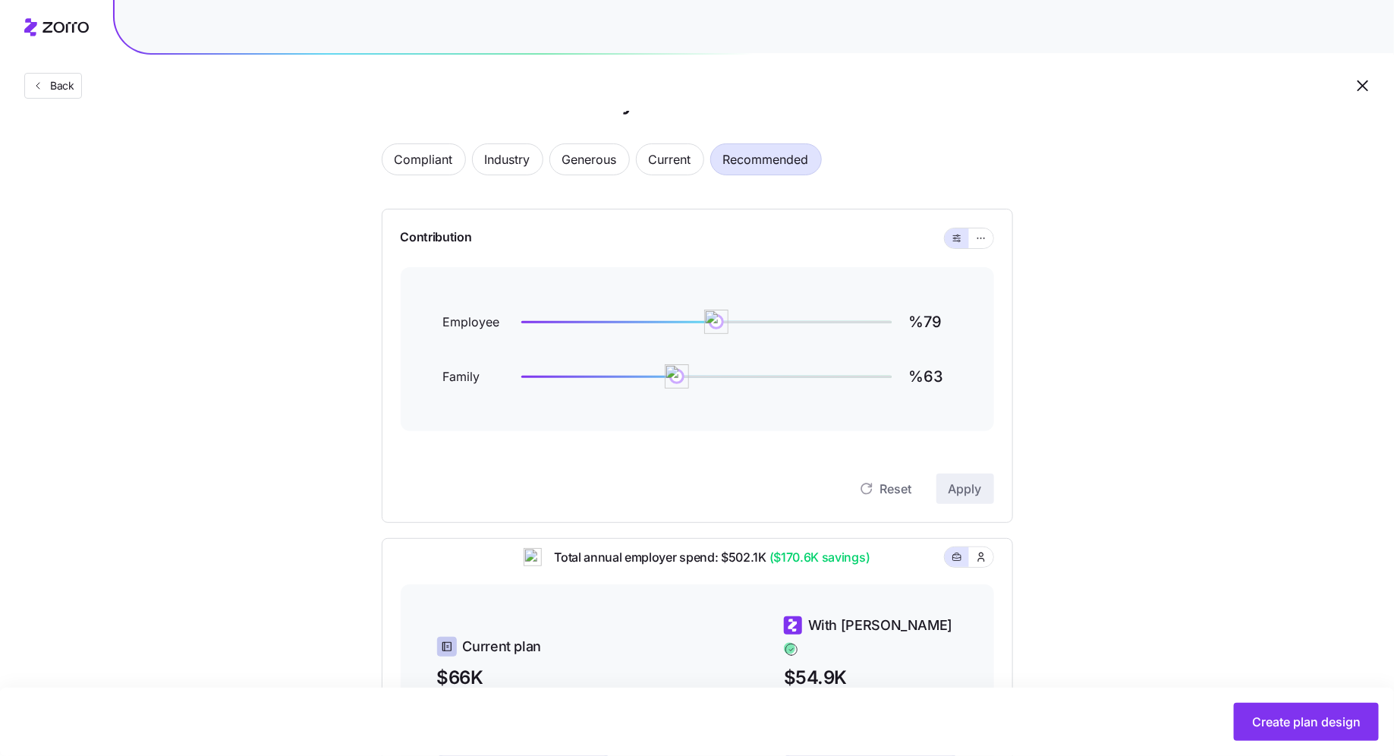
scroll to position [63, 0]
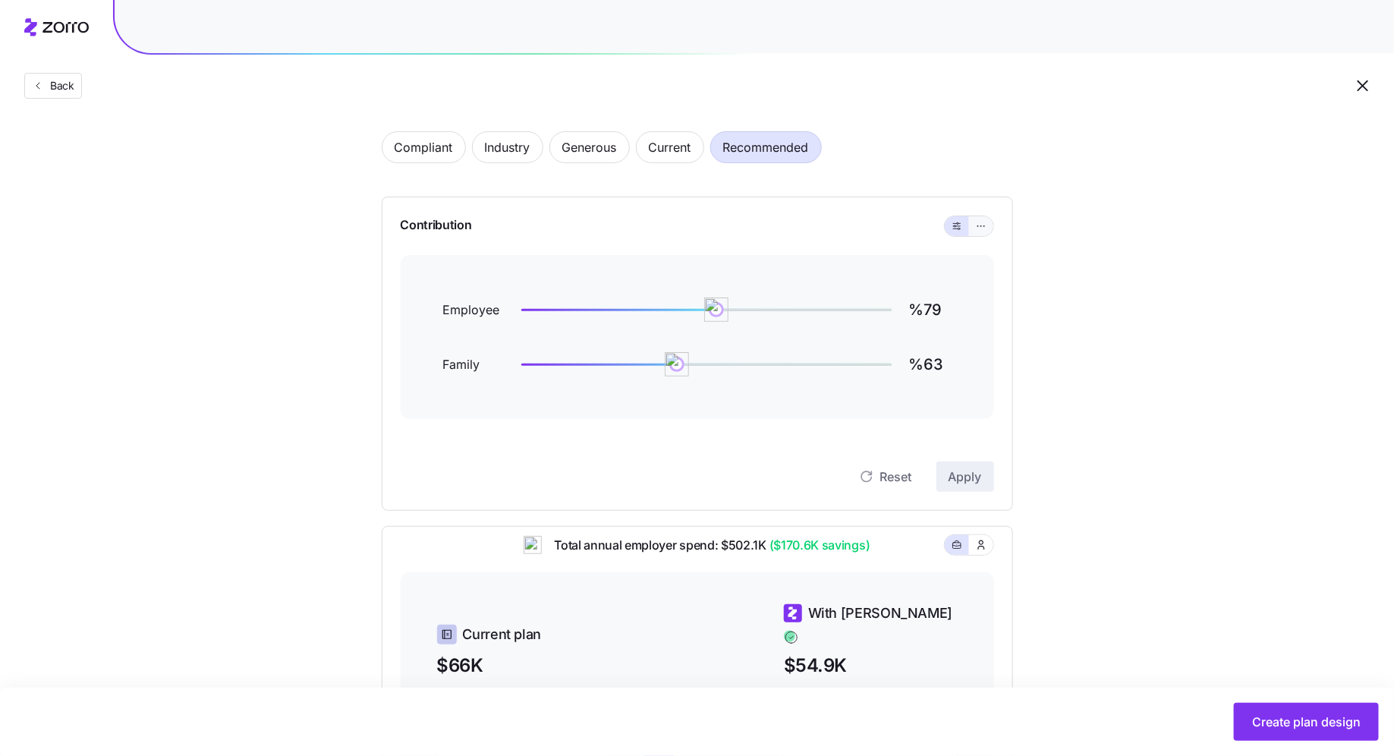
click at [987, 225] on button "button" at bounding box center [981, 226] width 24 height 20
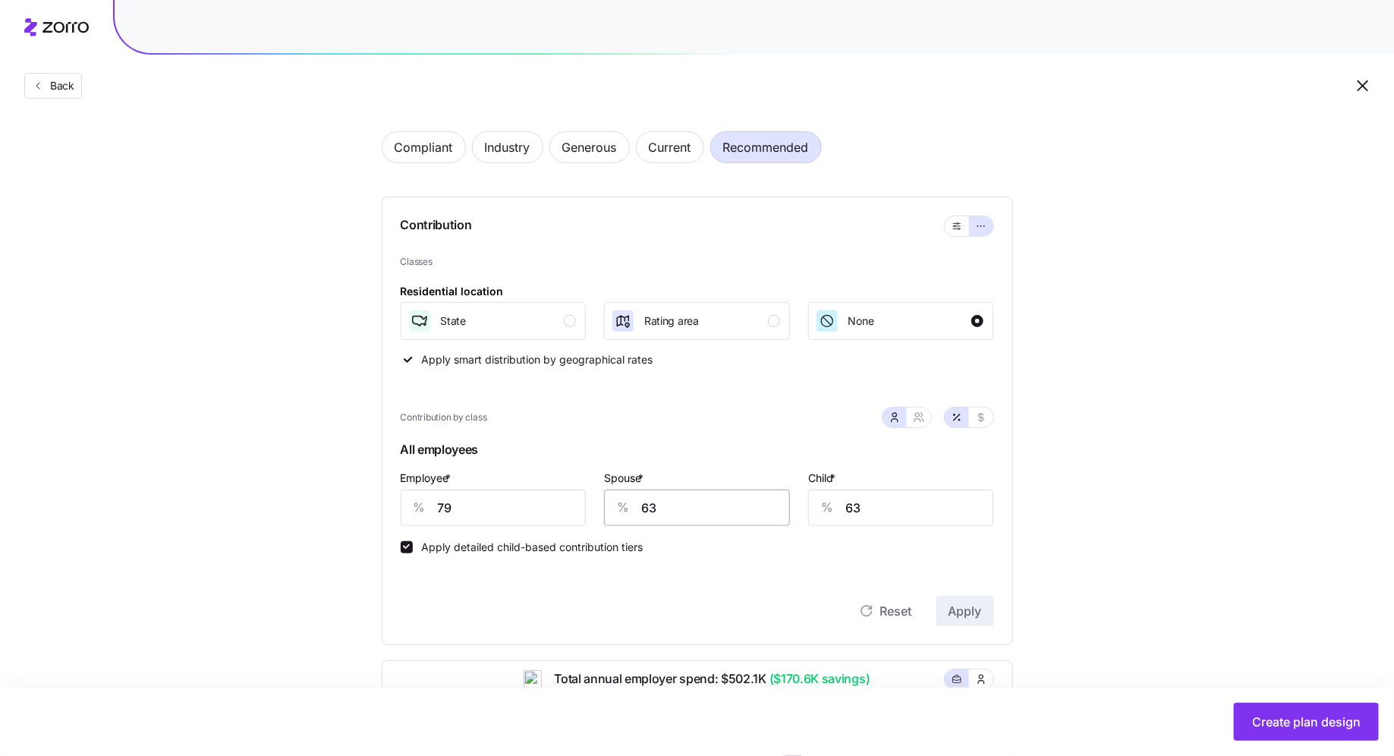
scroll to position [112, 0]
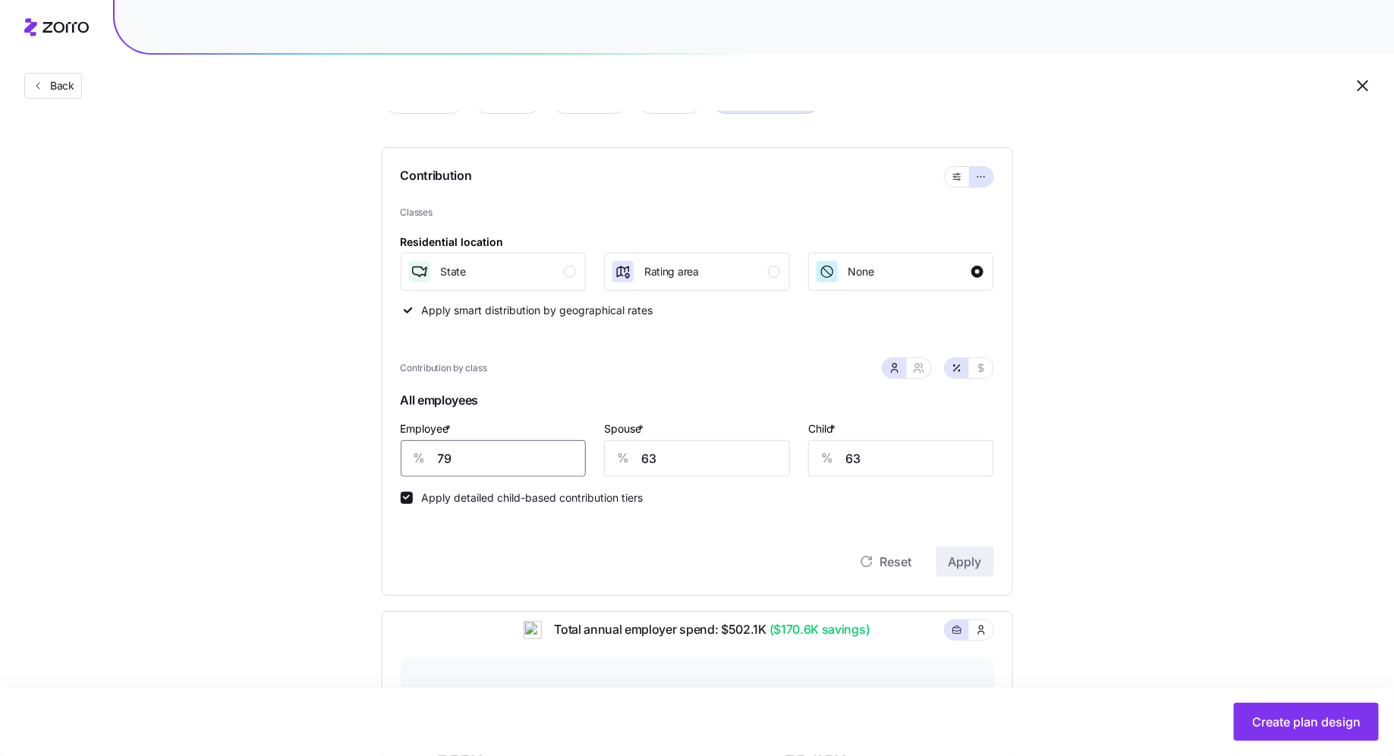
drag, startPoint x: 477, startPoint y: 457, endPoint x: 397, endPoint y: 459, distance: 79.7
click at [397, 459] on div "Contribution Classes Residential location State Rating area None Apply smart di…" at bounding box center [697, 371] width 631 height 448
type input "85"
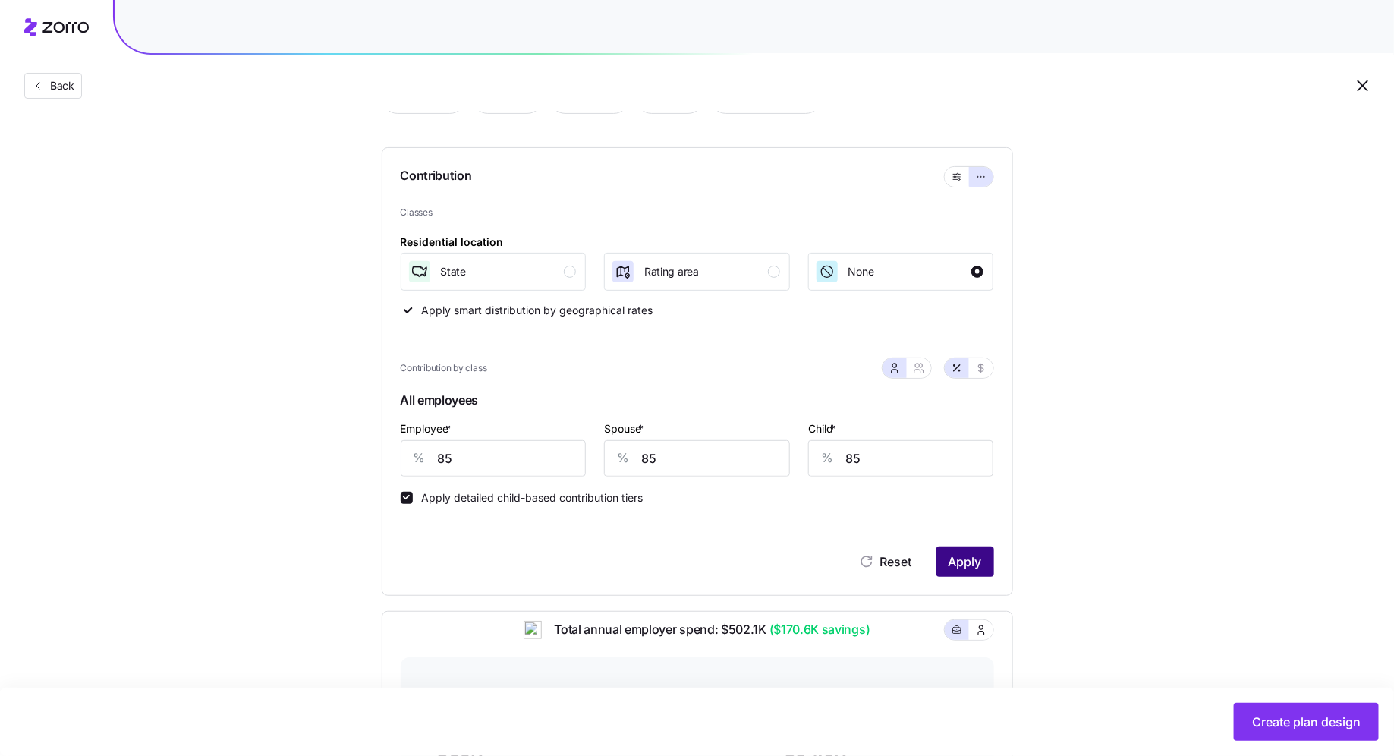
click at [952, 564] on span "Apply" at bounding box center [964, 561] width 33 height 18
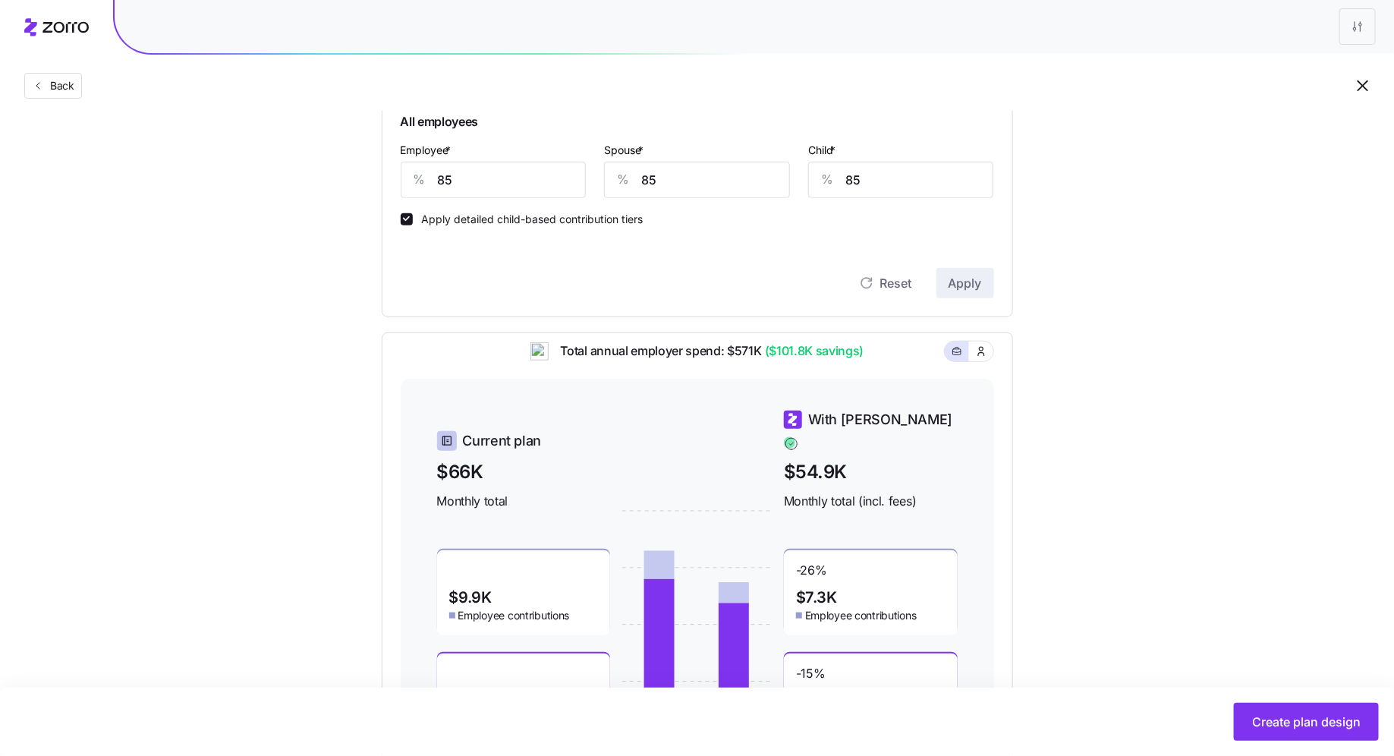
scroll to position [509, 0]
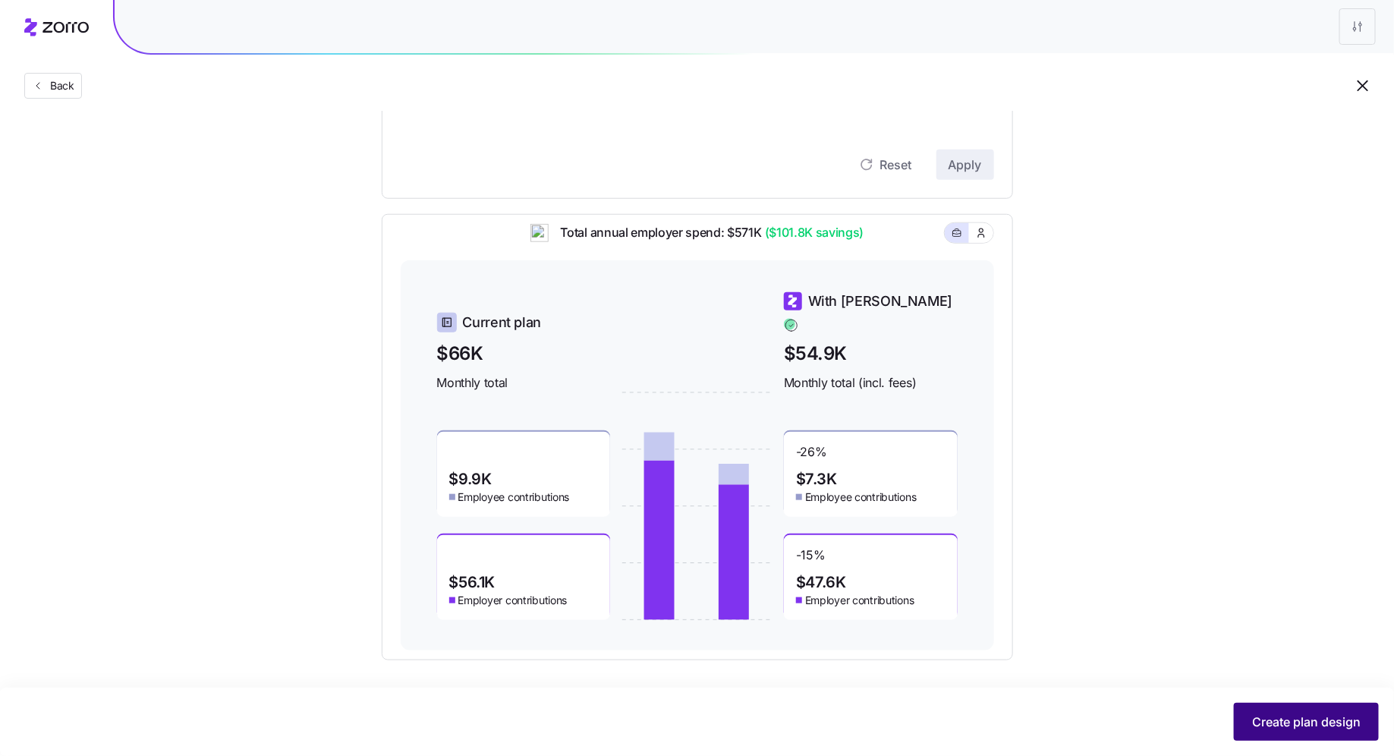
click at [1115, 604] on span "Create plan design" at bounding box center [1306, 721] width 109 height 18
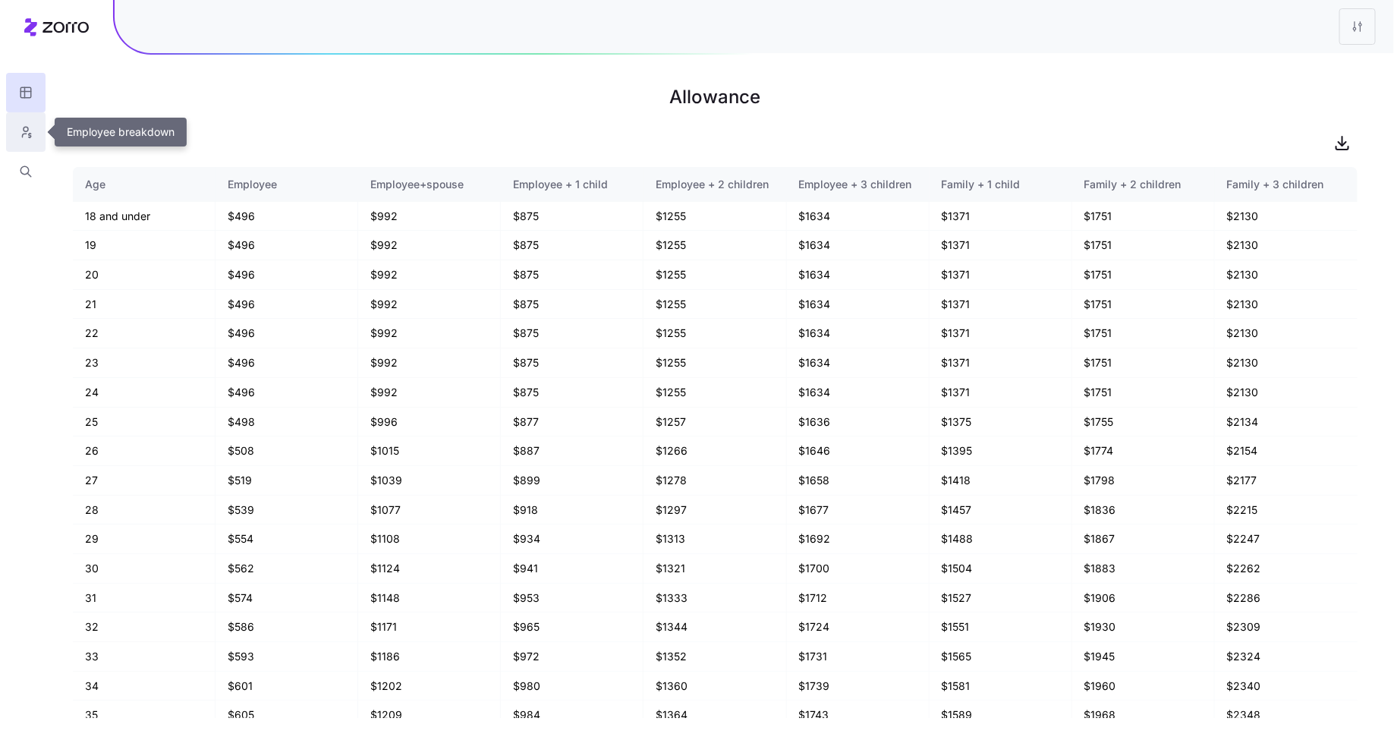
click at [30, 131] on icon "button" at bounding box center [26, 131] width 14 height 15
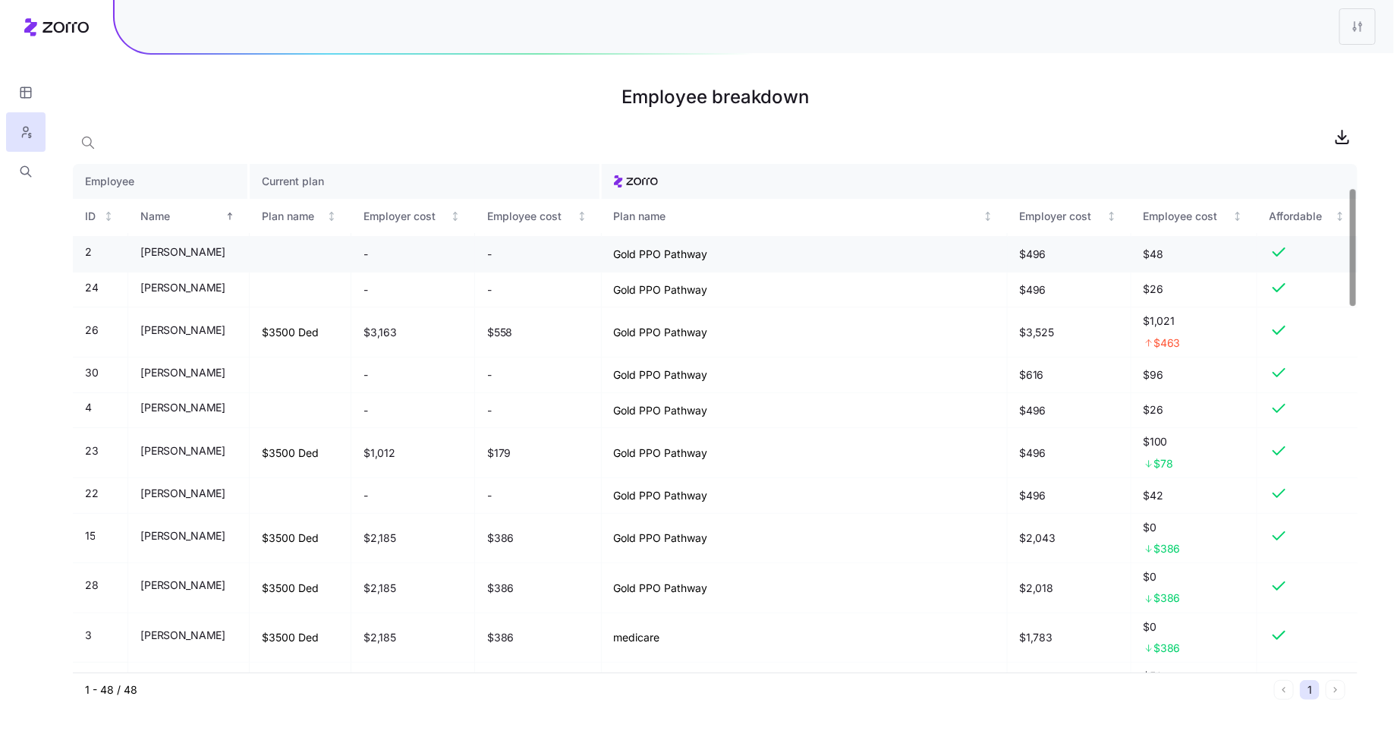
scroll to position [44, 0]
click at [27, 171] on icon "button" at bounding box center [26, 171] width 14 height 15
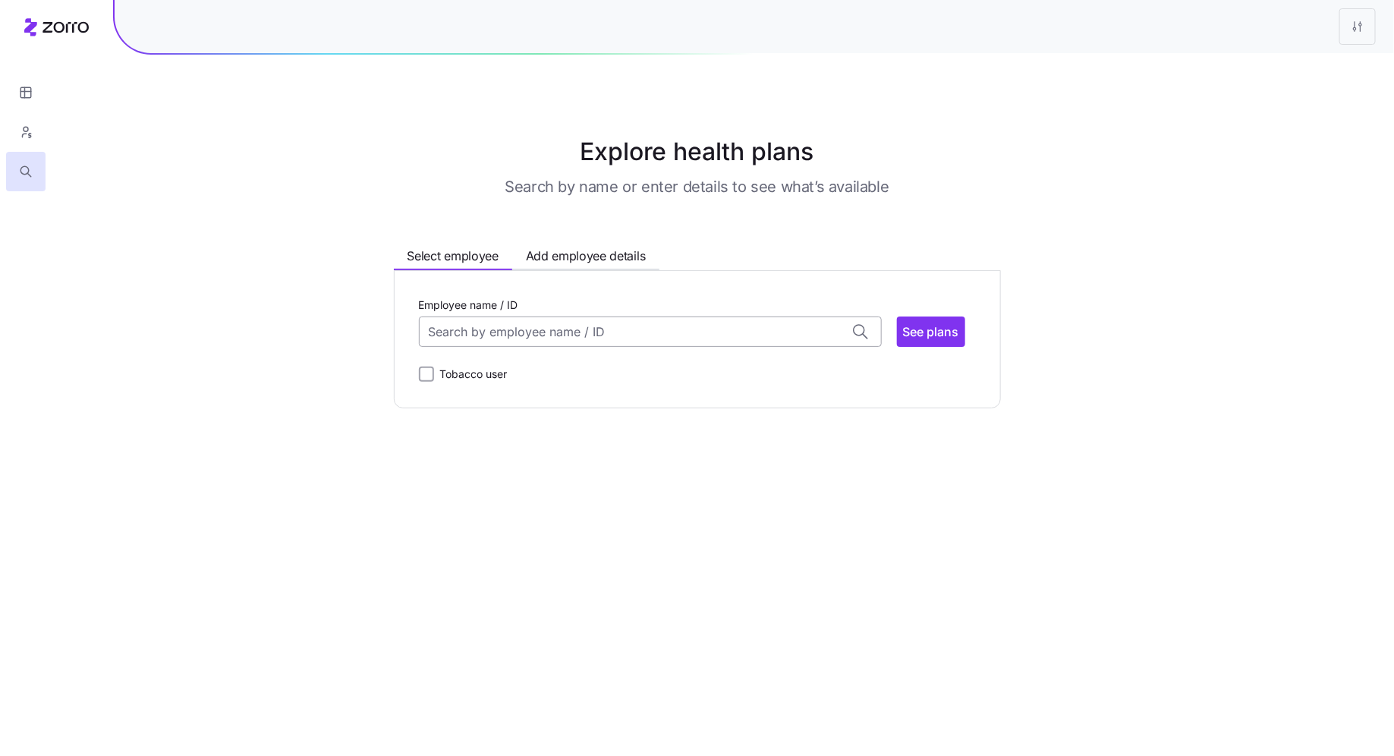
click at [514, 330] on input "Employee name / ID" at bounding box center [650, 331] width 463 height 30
click at [514, 376] on span "ADAM ALEXANDER (51)" at bounding box center [491, 371] width 121 height 19
click at [957, 329] on span "See plans" at bounding box center [931, 331] width 56 height 18
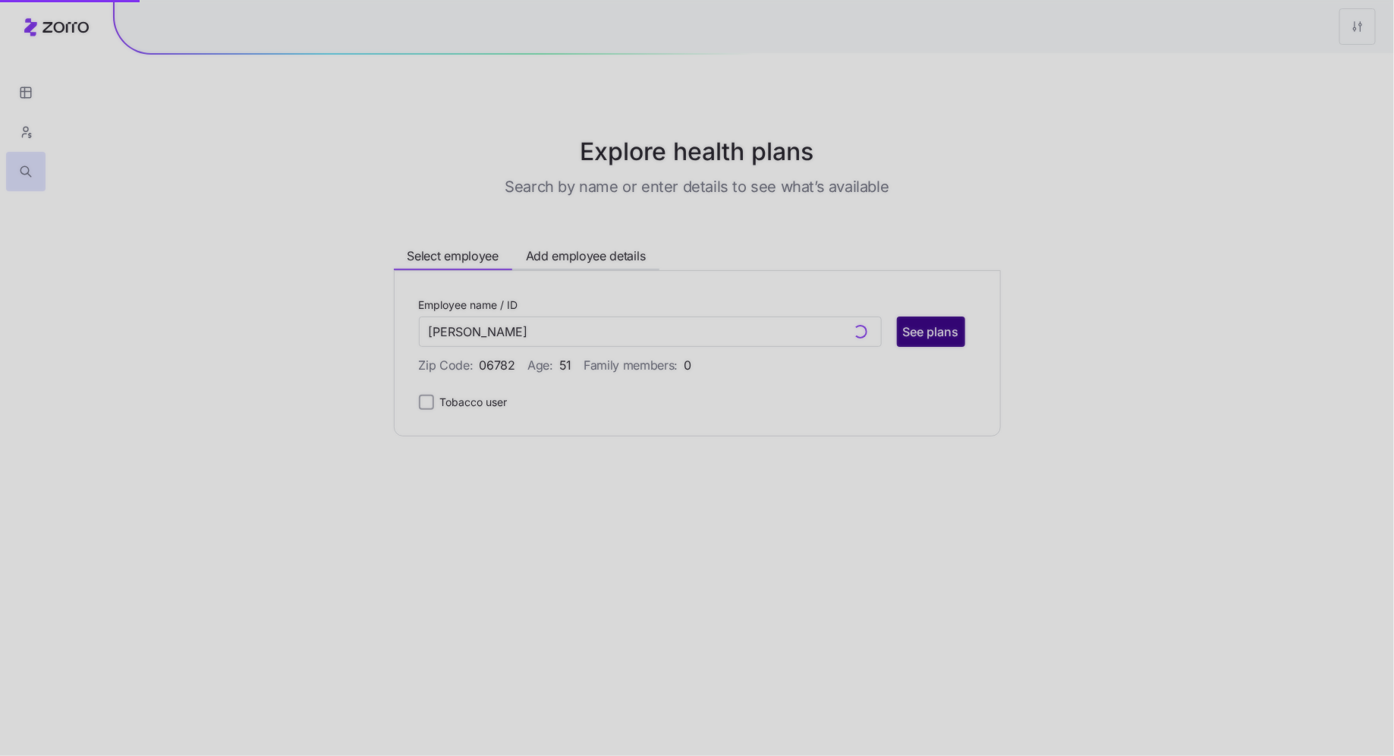
type input "ADAM ALEXANDER (ID: 1)"
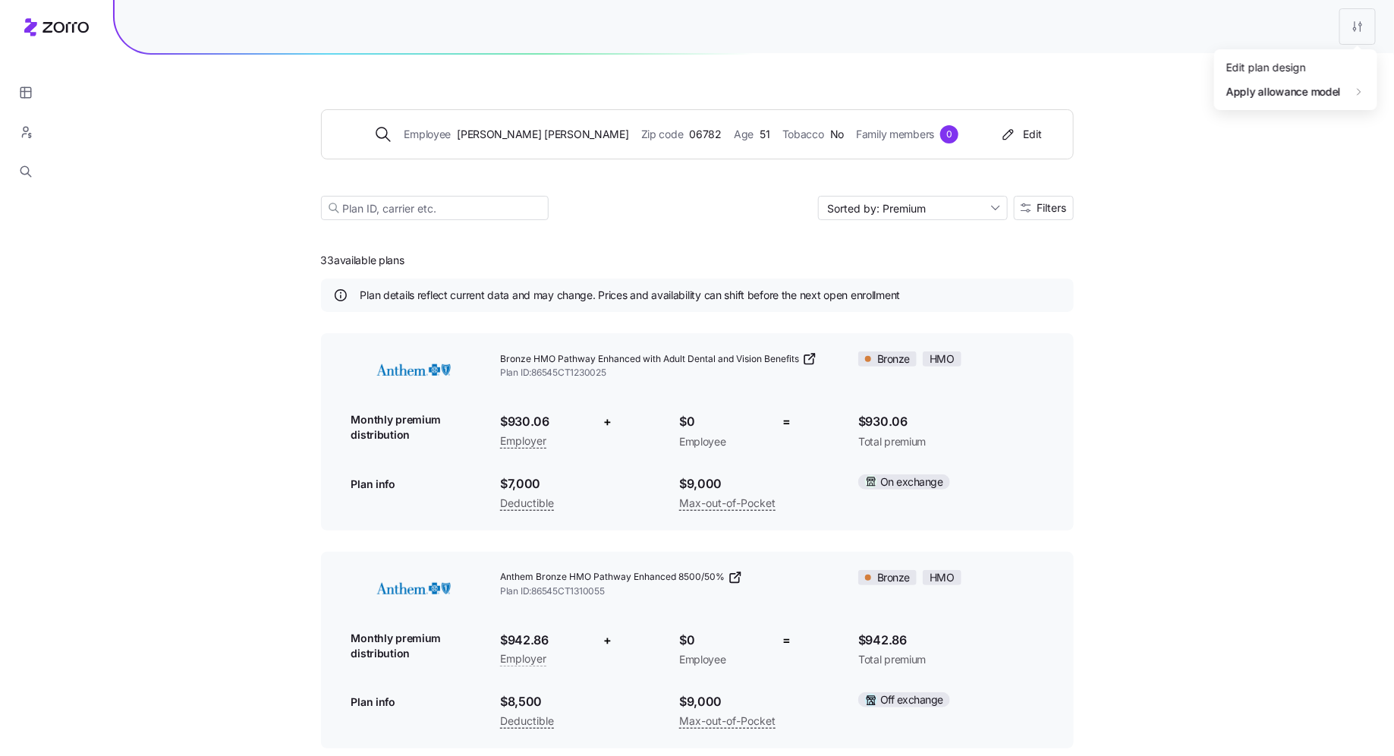
click at [1115, 65] on div "Edit plan design" at bounding box center [1266, 67] width 80 height 17
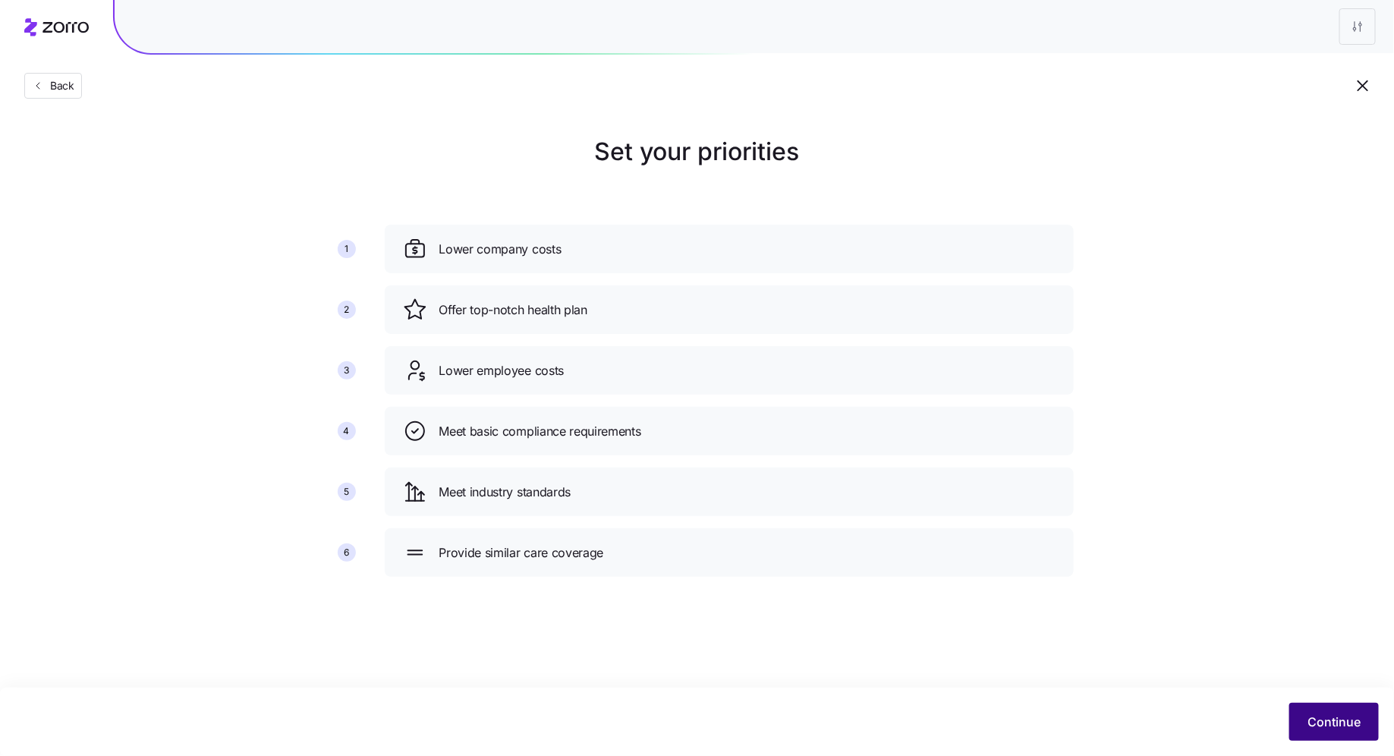
click at [1115, 604] on span "Continue" at bounding box center [1333, 721] width 53 height 18
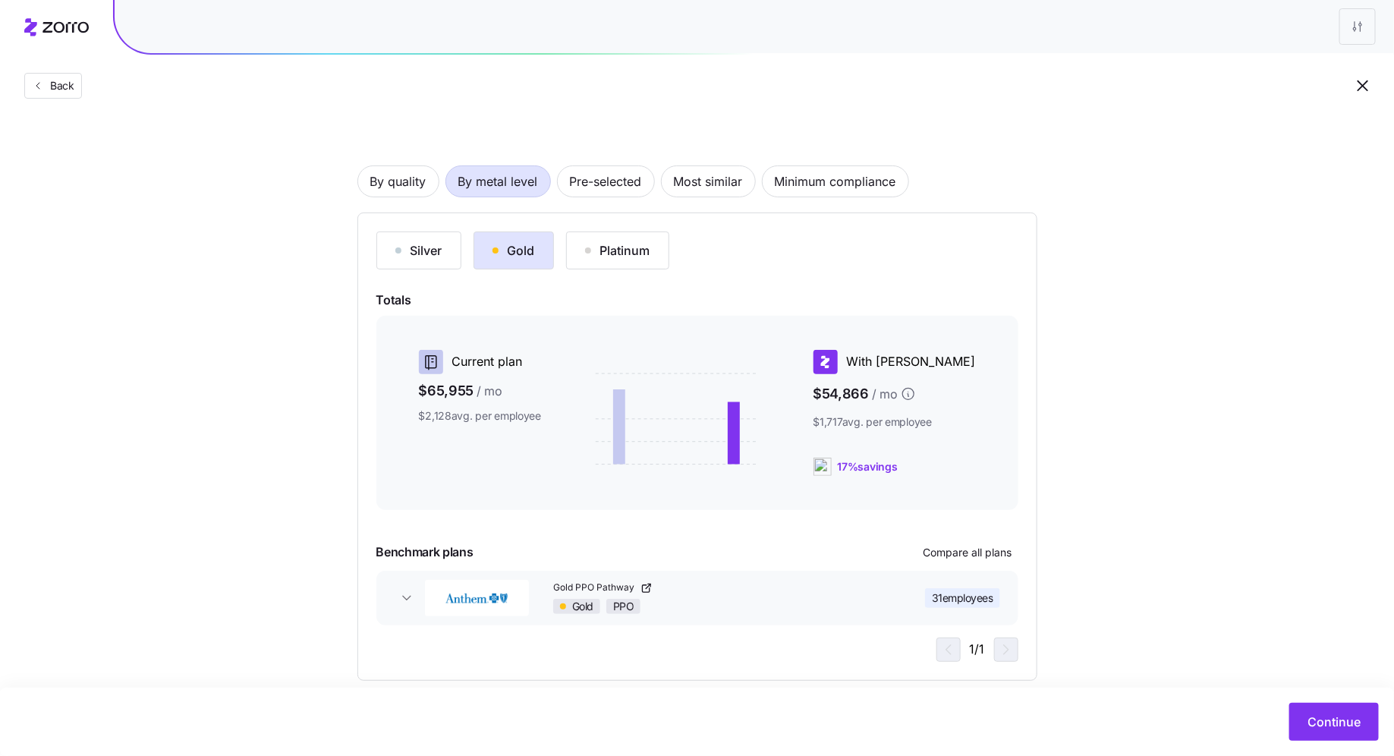
scroll to position [46, 0]
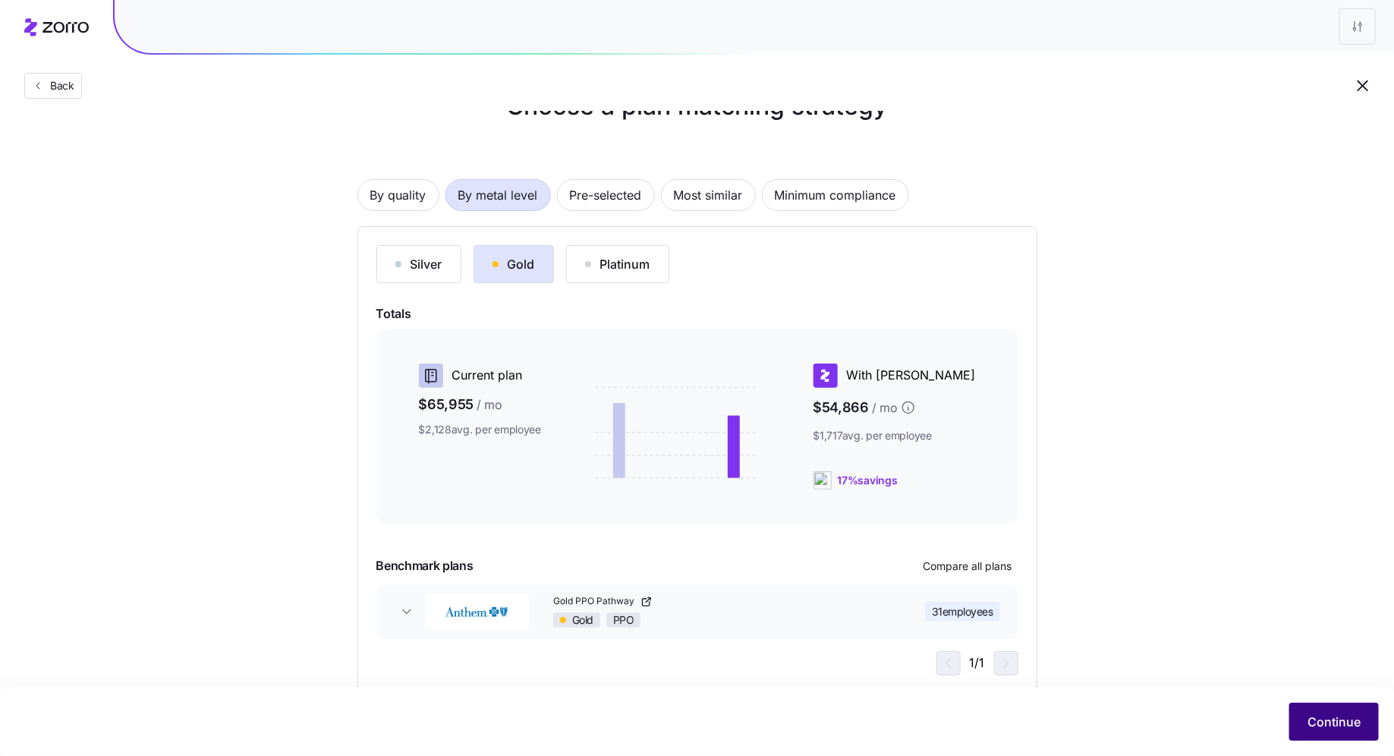
click at [1115, 604] on span "Continue" at bounding box center [1333, 721] width 53 height 18
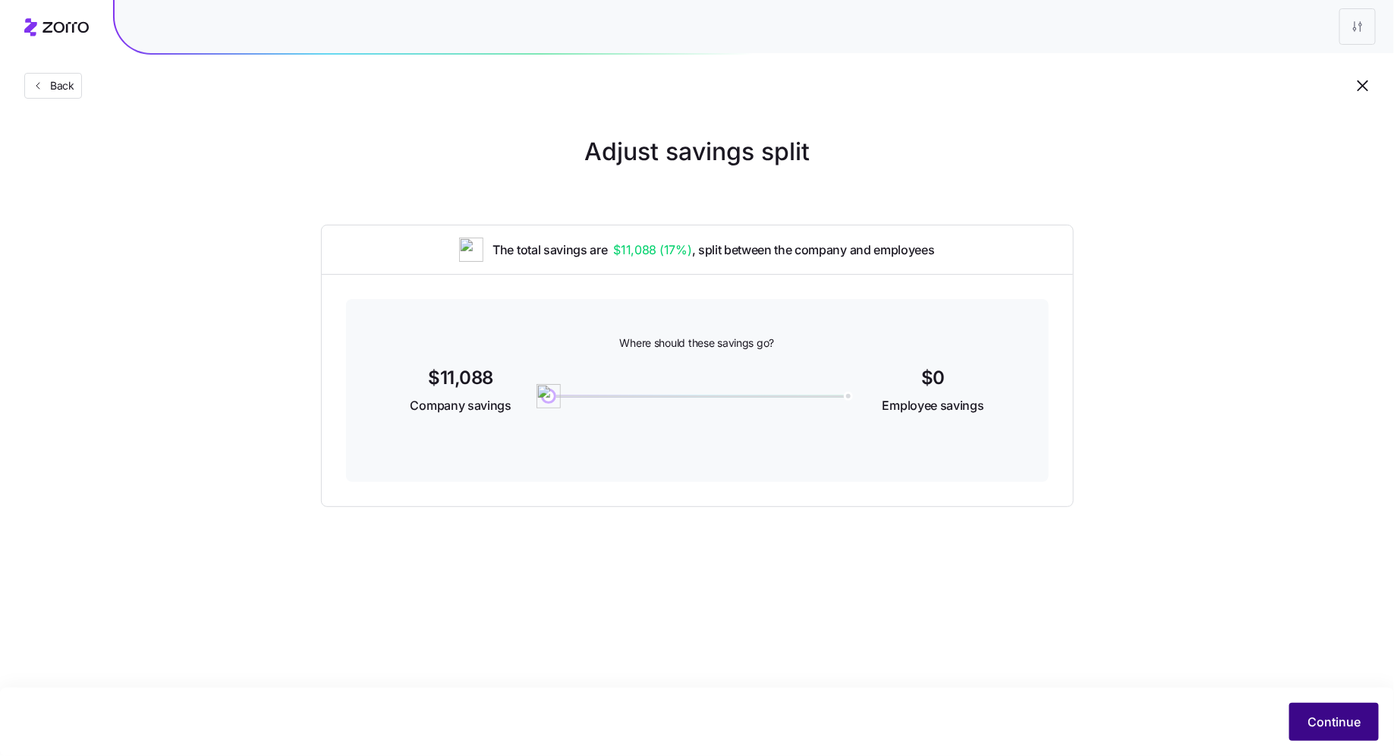
click at [1115, 604] on span "Continue" at bounding box center [1333, 721] width 53 height 18
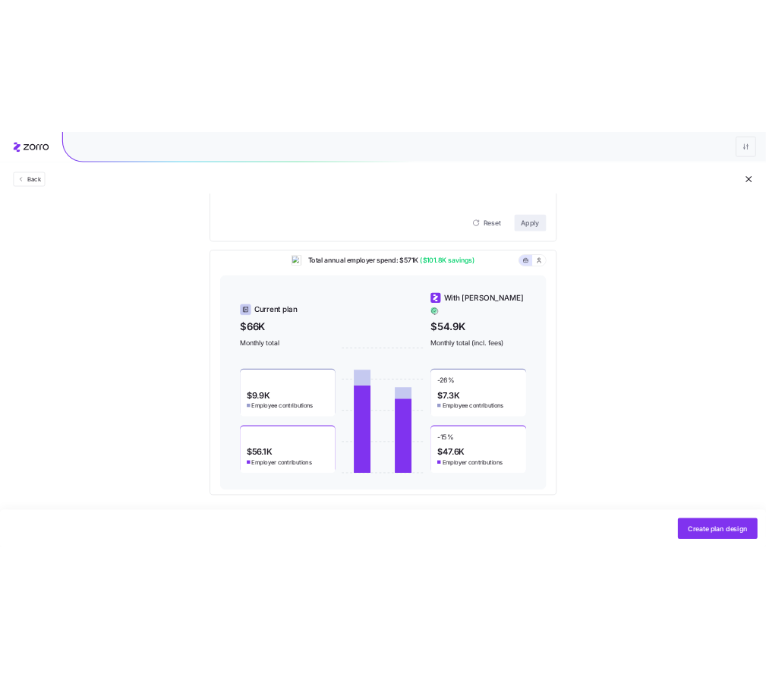
scroll to position [508, 0]
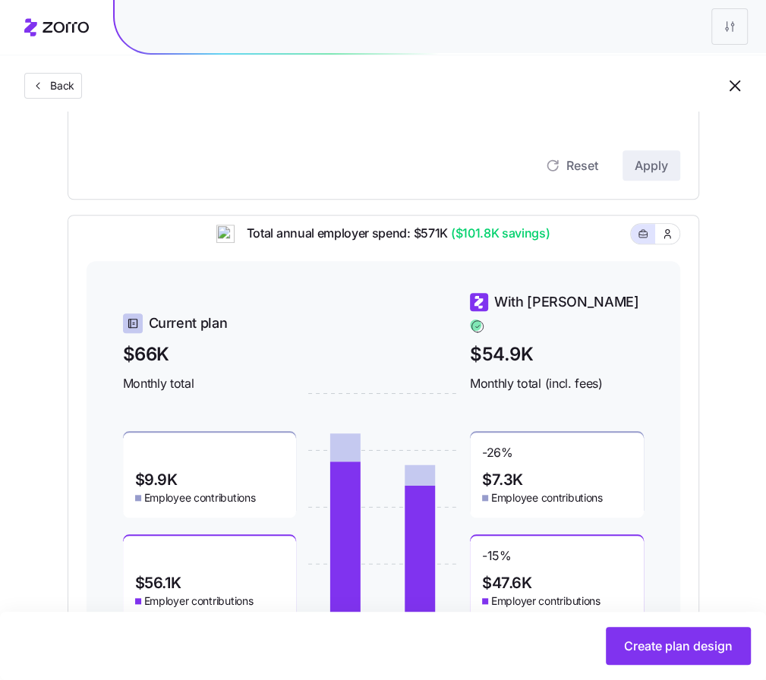
click at [606, 354] on span "$54.9K" at bounding box center [557, 354] width 174 height 28
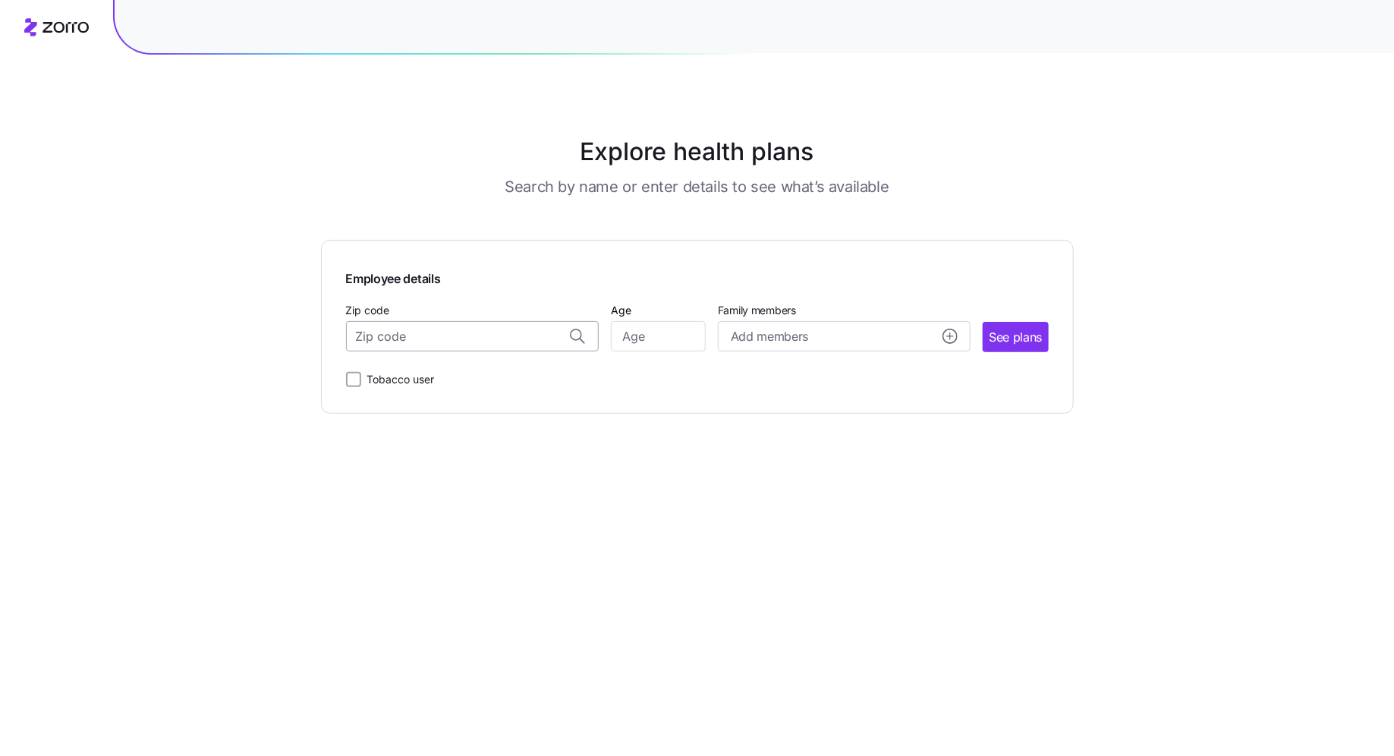
click at [446, 341] on input "Zip code" at bounding box center [472, 336] width 253 height 30
paste input "$2k Ded $3500 Ded"
type input "$2k Ded $3500 Ded"
click at [492, 373] on span "06013, [GEOGRAPHIC_DATA], [GEOGRAPHIC_DATA]" at bounding box center [469, 376] width 212 height 19
type input "06013, [GEOGRAPHIC_DATA], [GEOGRAPHIC_DATA]"
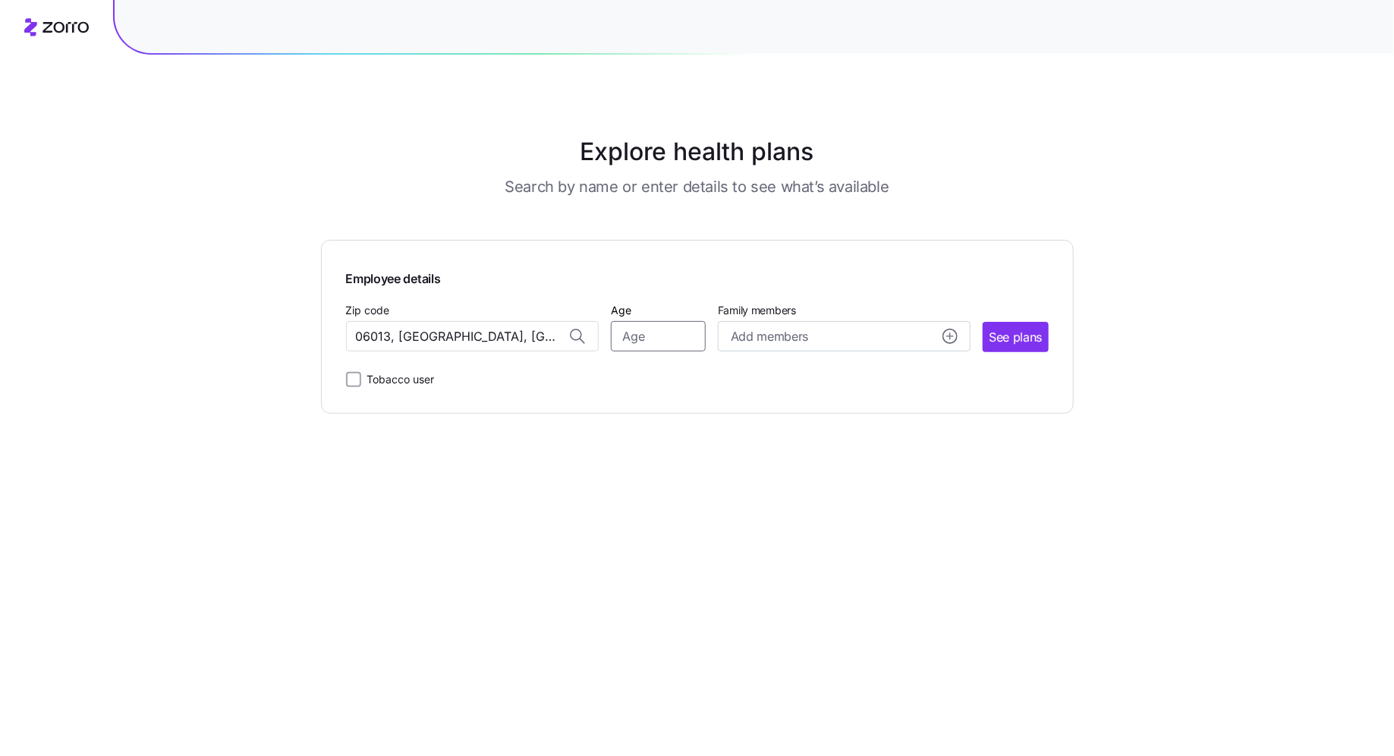
click at [668, 338] on input "Age" at bounding box center [658, 336] width 95 height 30
type input "35"
click at [999, 333] on span "See plans" at bounding box center [1015, 337] width 53 height 19
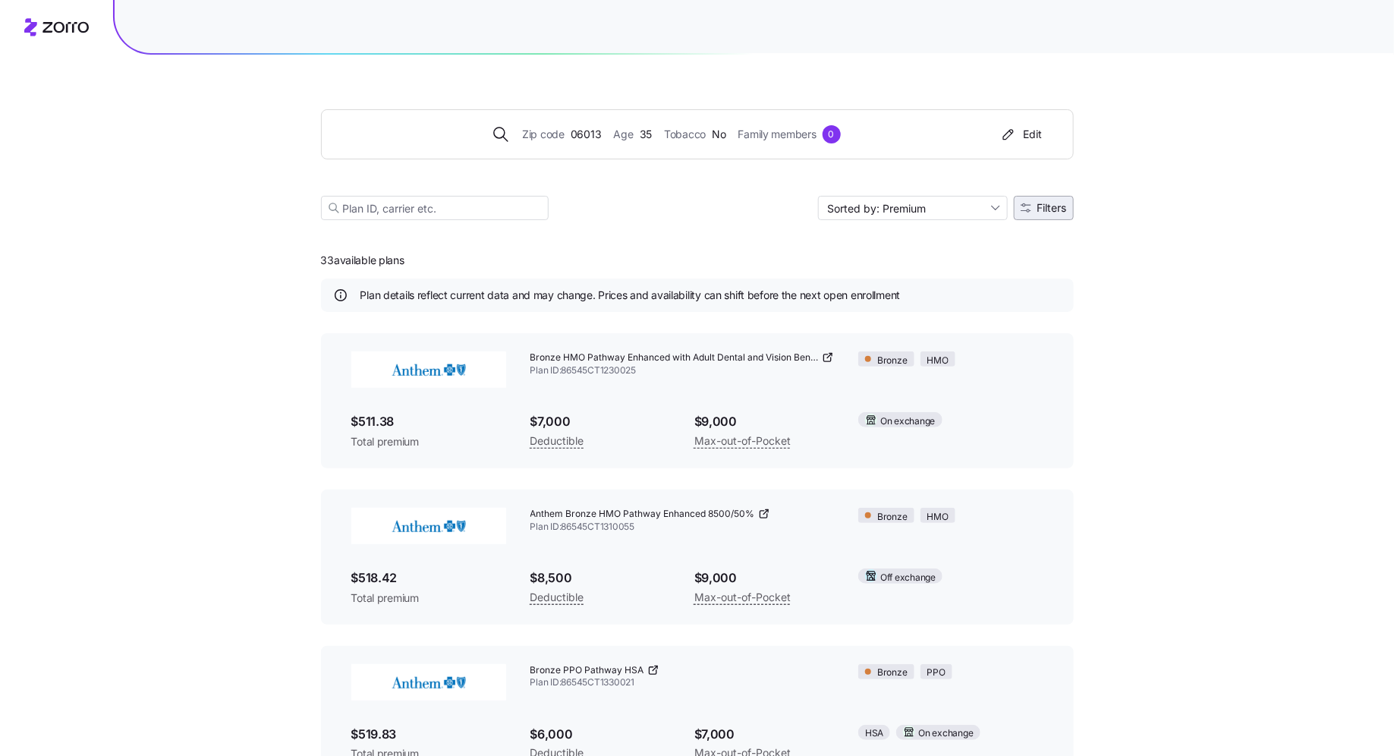
click at [1051, 213] on button "Filters" at bounding box center [1044, 208] width 60 height 24
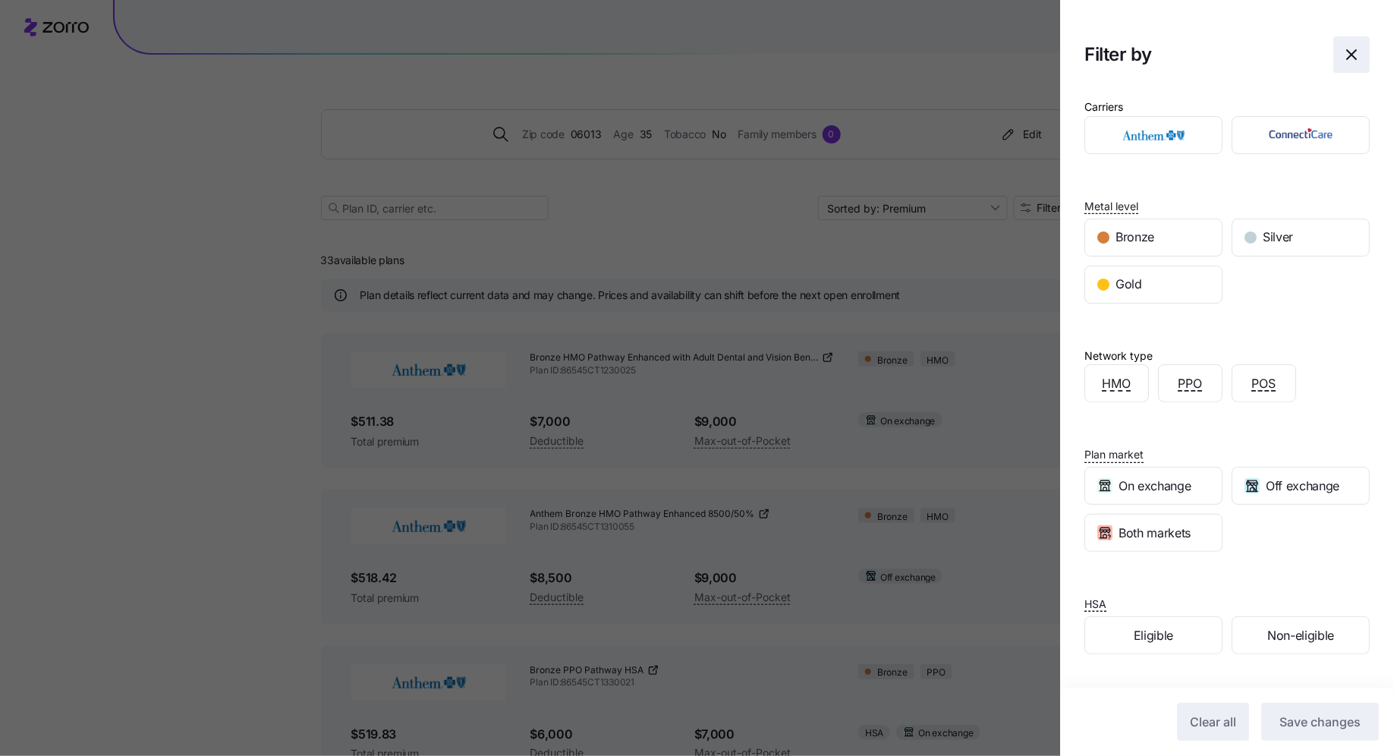
click at [1351, 55] on icon "button" at bounding box center [1351, 55] width 18 height 18
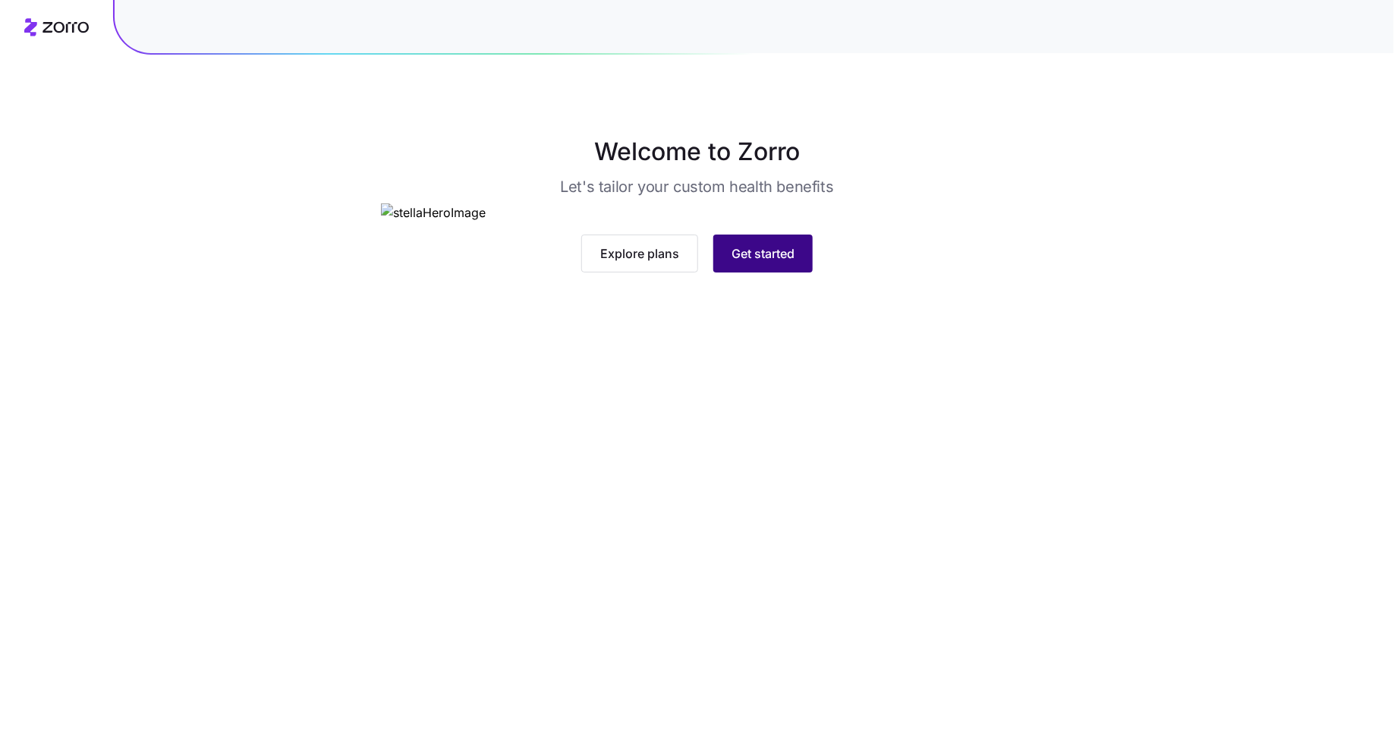
click at [774, 263] on span "Get started" at bounding box center [762, 253] width 63 height 18
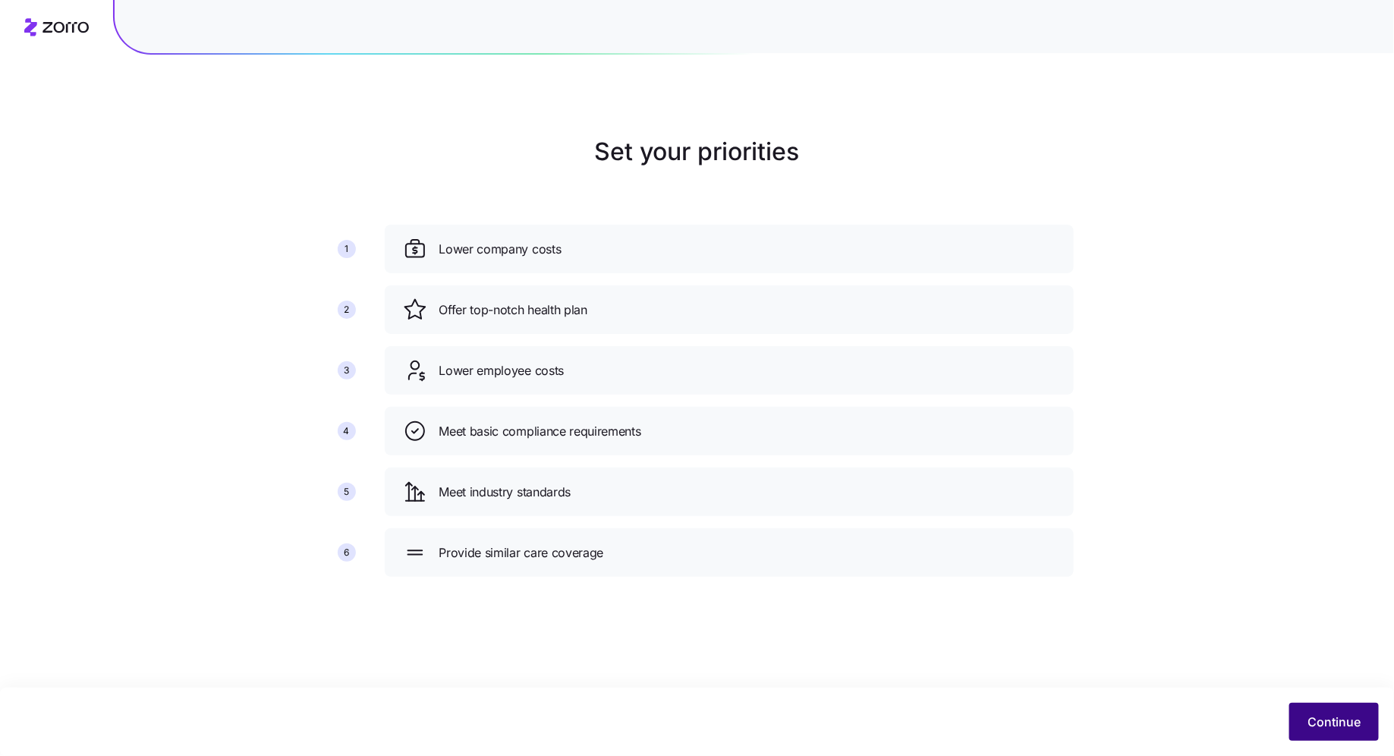
click at [1311, 719] on span "Continue" at bounding box center [1333, 721] width 53 height 18
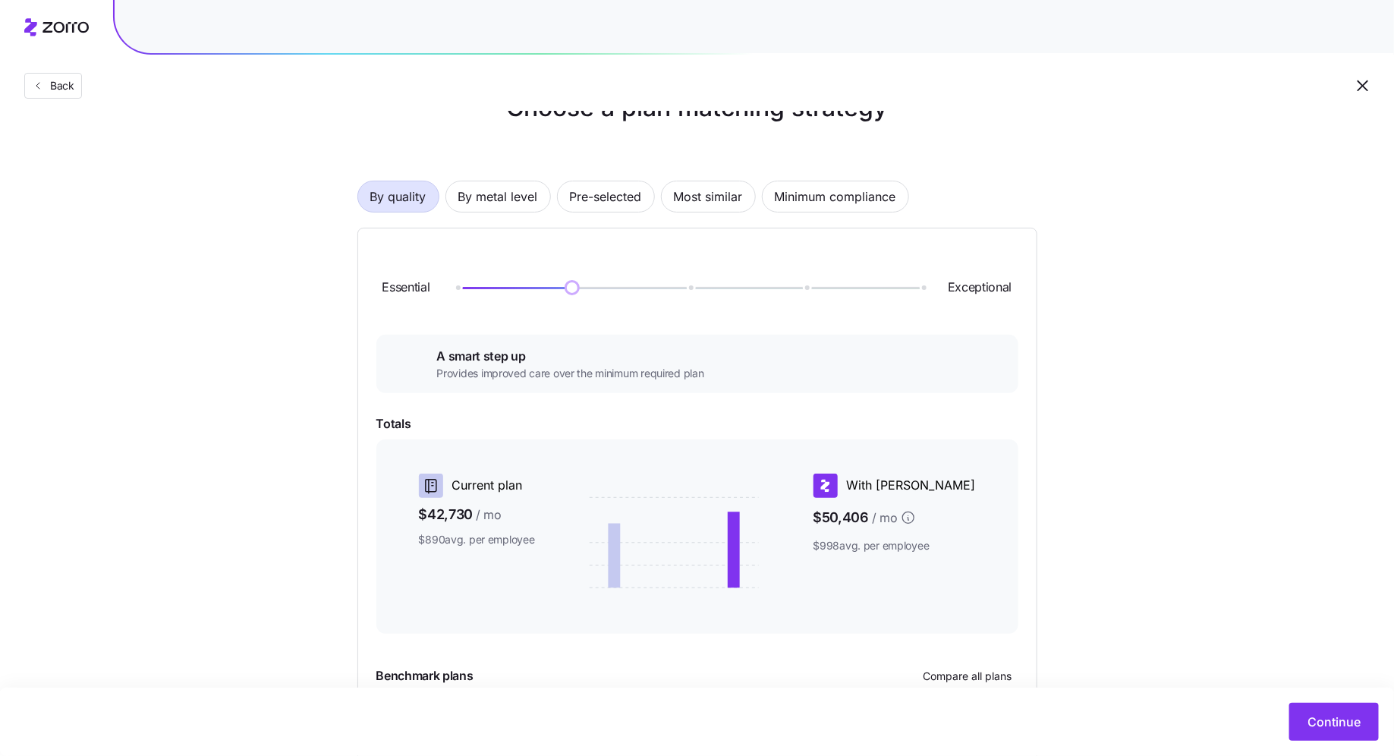
scroll to position [46, 0]
click at [500, 199] on span "By metal level" at bounding box center [498, 194] width 80 height 30
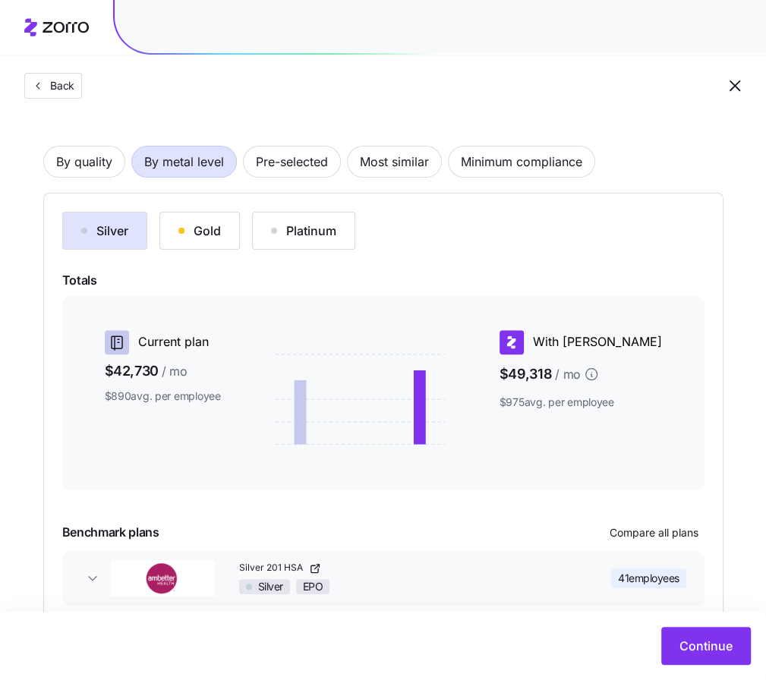
scroll to position [0, 0]
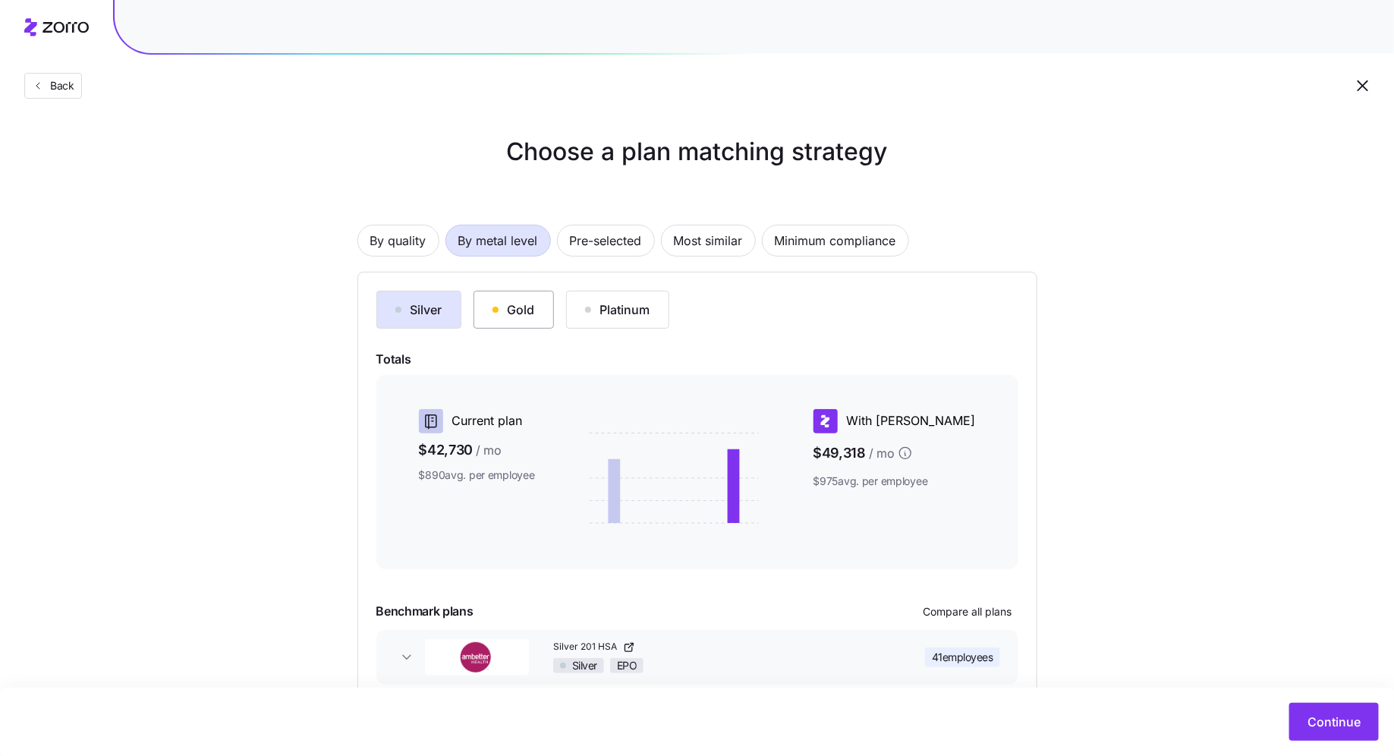
click at [510, 314] on div "Gold" at bounding box center [513, 309] width 42 height 18
click at [438, 314] on div "Silver" at bounding box center [418, 309] width 47 height 18
click at [990, 307] on div "Silver Gold Platinum" at bounding box center [697, 310] width 642 height 38
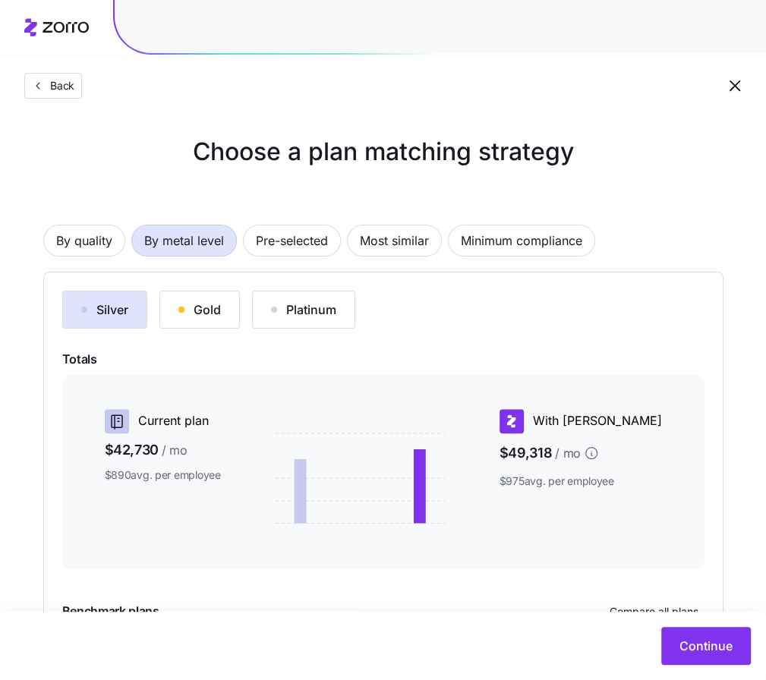
click at [685, 262] on div "By quality By metal level Pre-selected Most similar Minimum compliance Silver G…" at bounding box center [383, 458] width 680 height 564
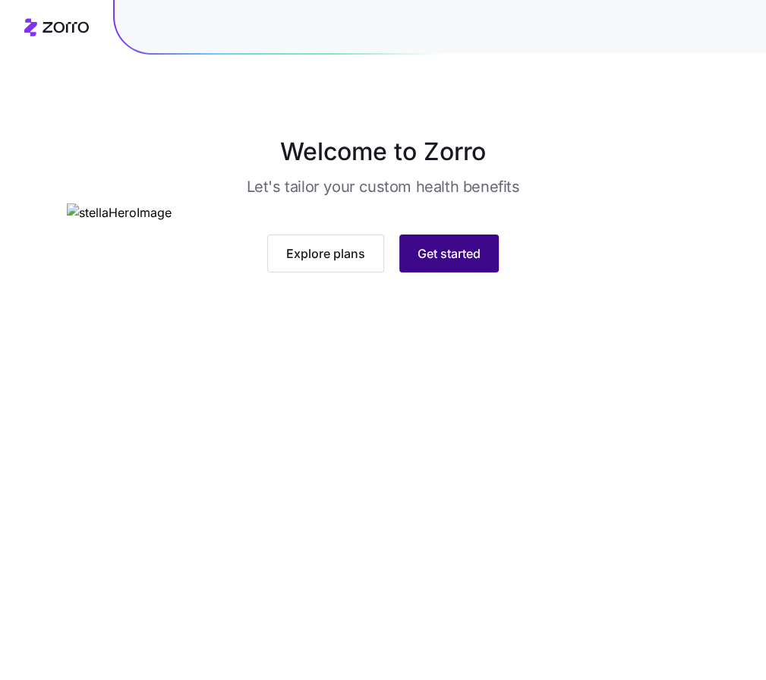
click at [465, 263] on span "Get started" at bounding box center [448, 253] width 63 height 18
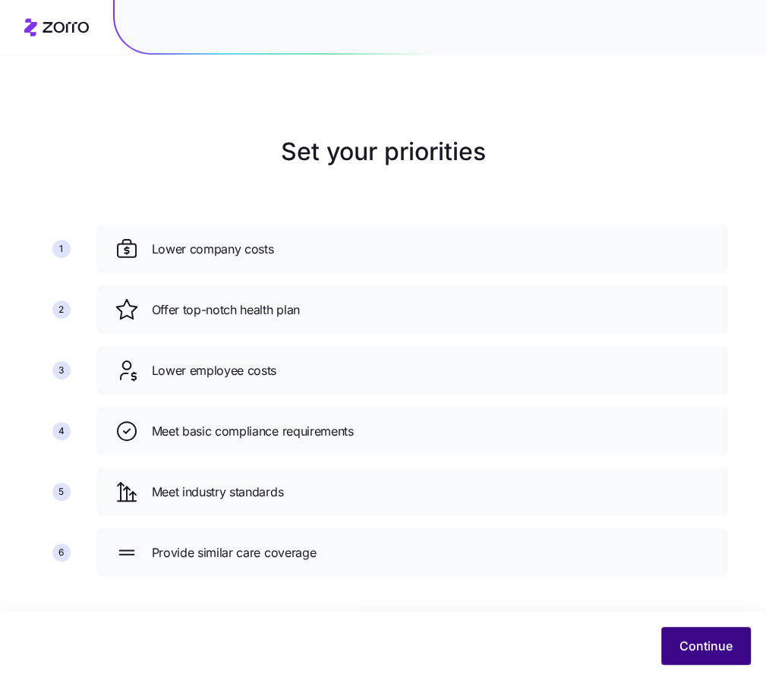
click at [712, 634] on button "Continue" at bounding box center [706, 646] width 90 height 38
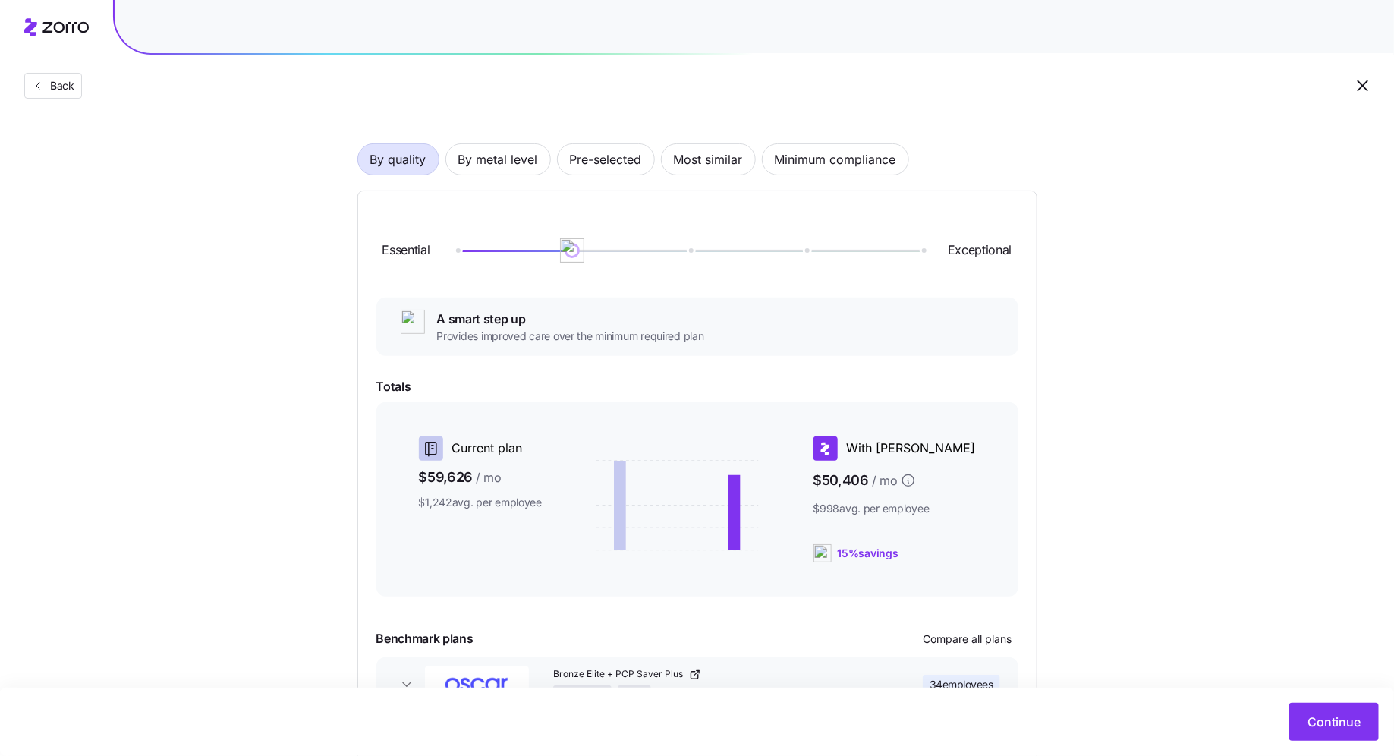
scroll to position [80, 0]
click at [498, 158] on span "By metal level" at bounding box center [498, 161] width 80 height 30
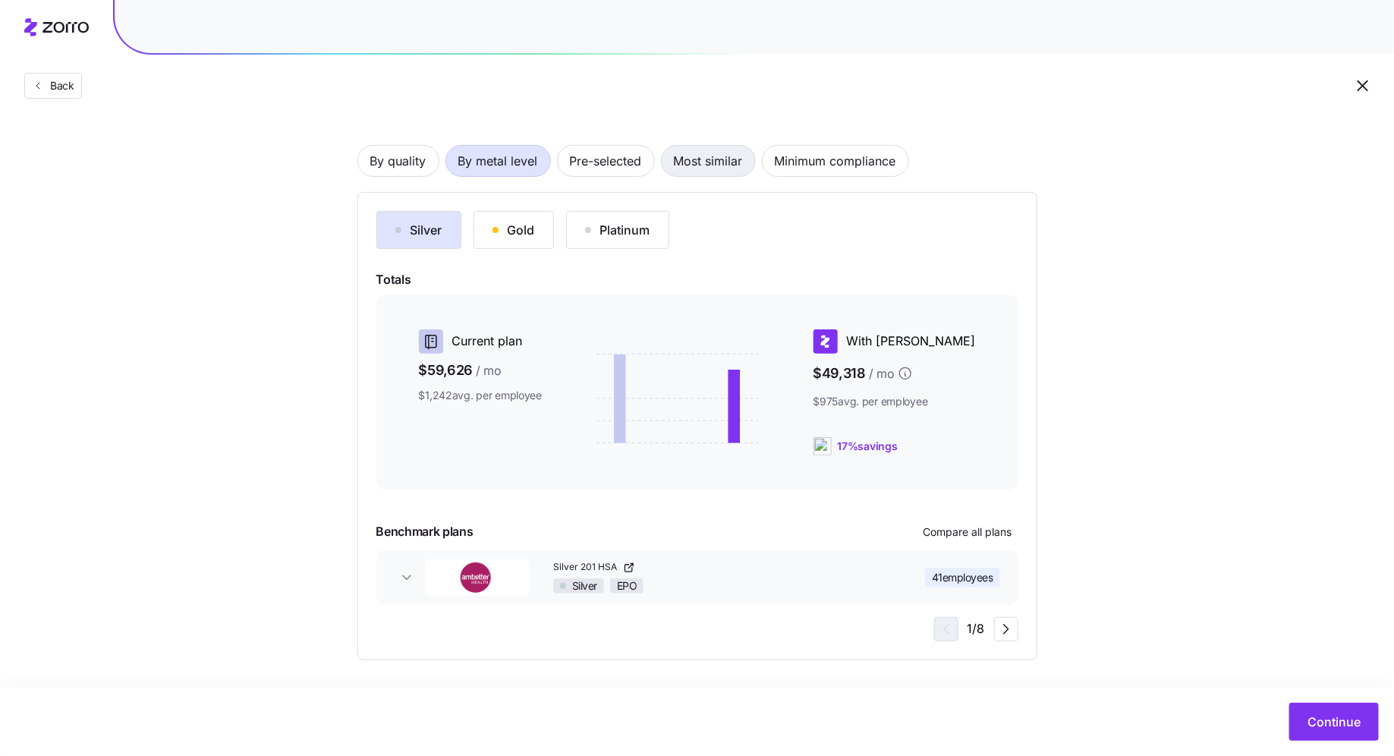
click at [697, 163] on span "Most similar" at bounding box center [708, 161] width 69 height 30
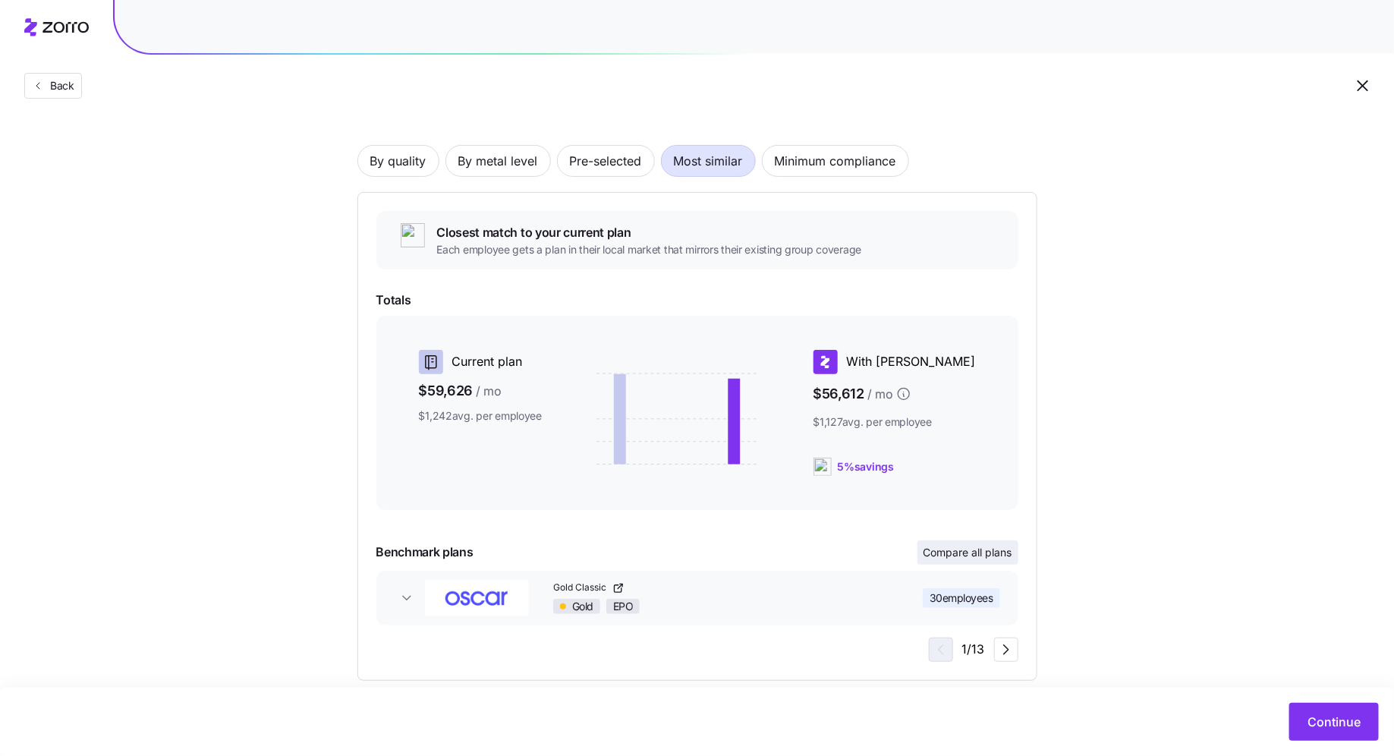
click at [765, 556] on span "Compare all plans" at bounding box center [967, 552] width 89 height 15
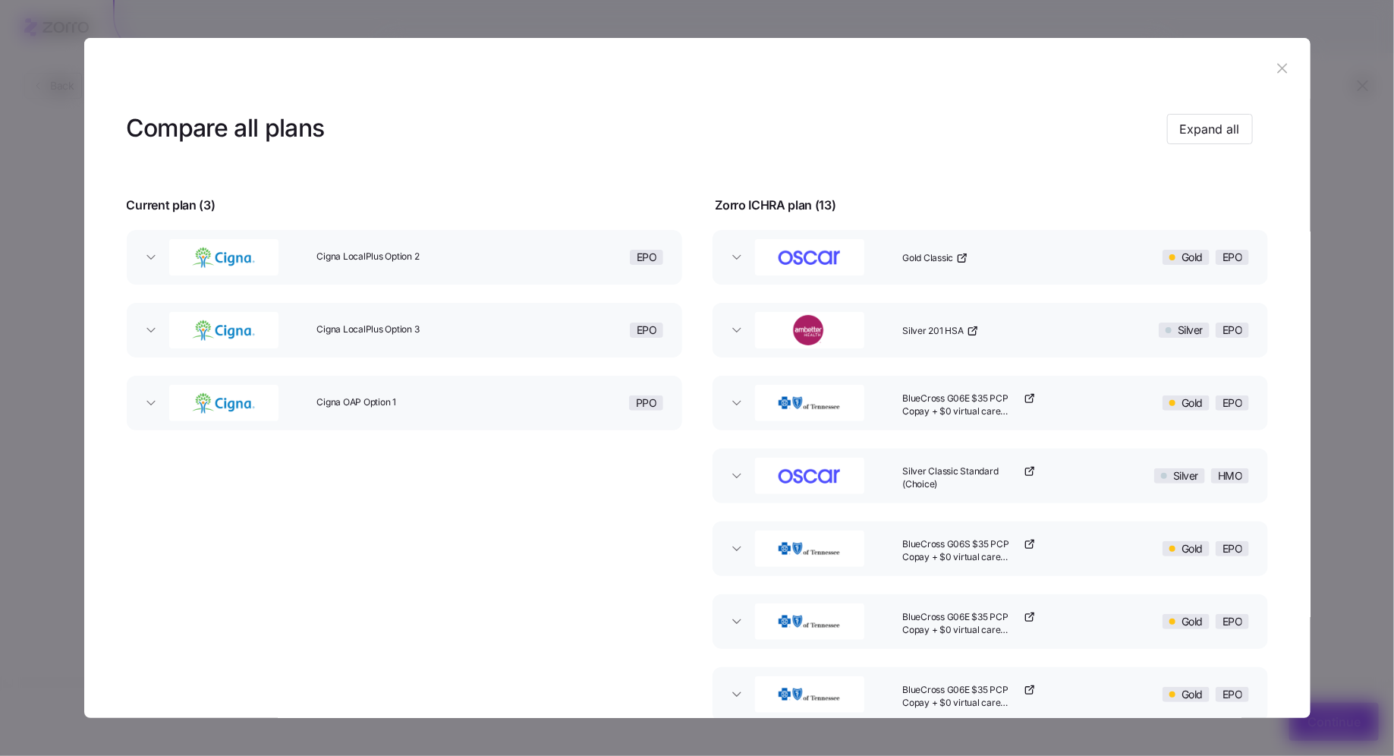
click at [511, 273] on div "Cigna LocalPlus Option 2" at bounding box center [415, 257] width 211 height 49
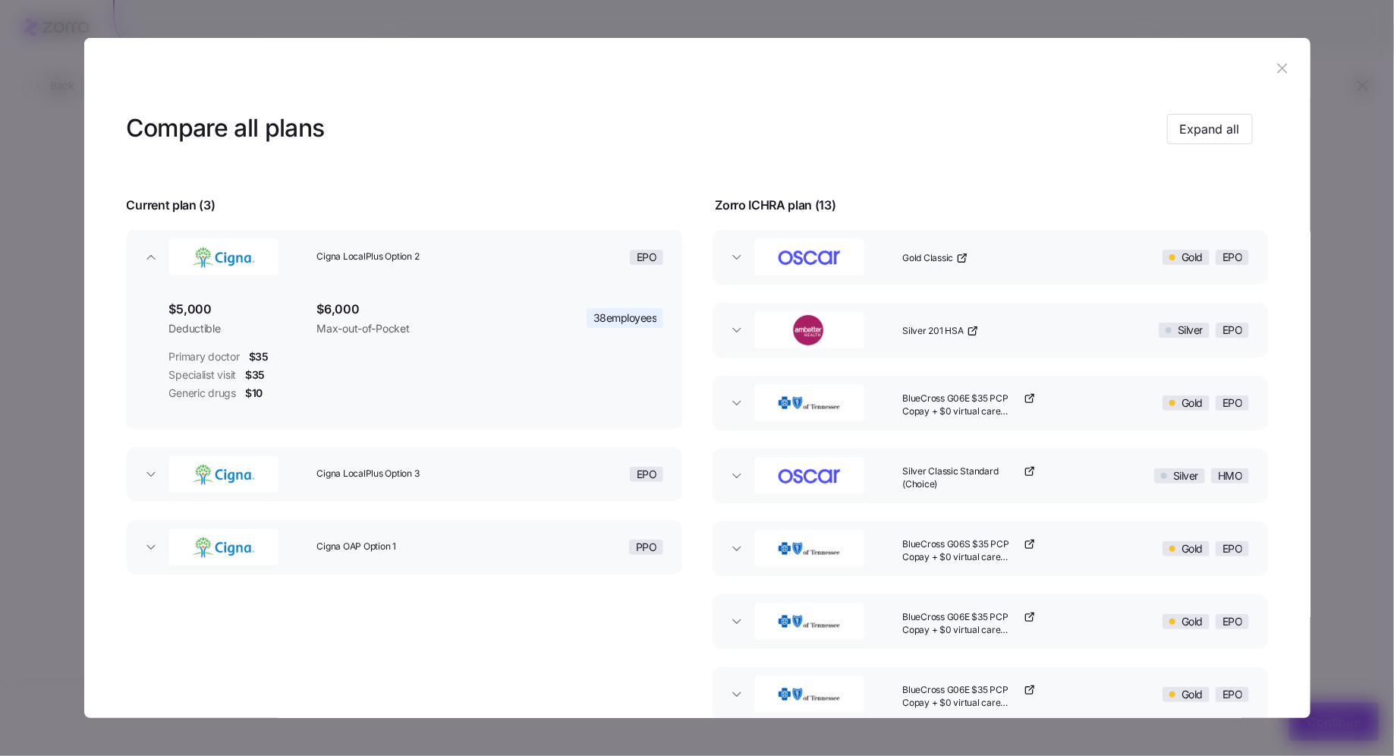
click at [451, 459] on div "Cigna LocalPlus Option 3" at bounding box center [415, 474] width 211 height 49
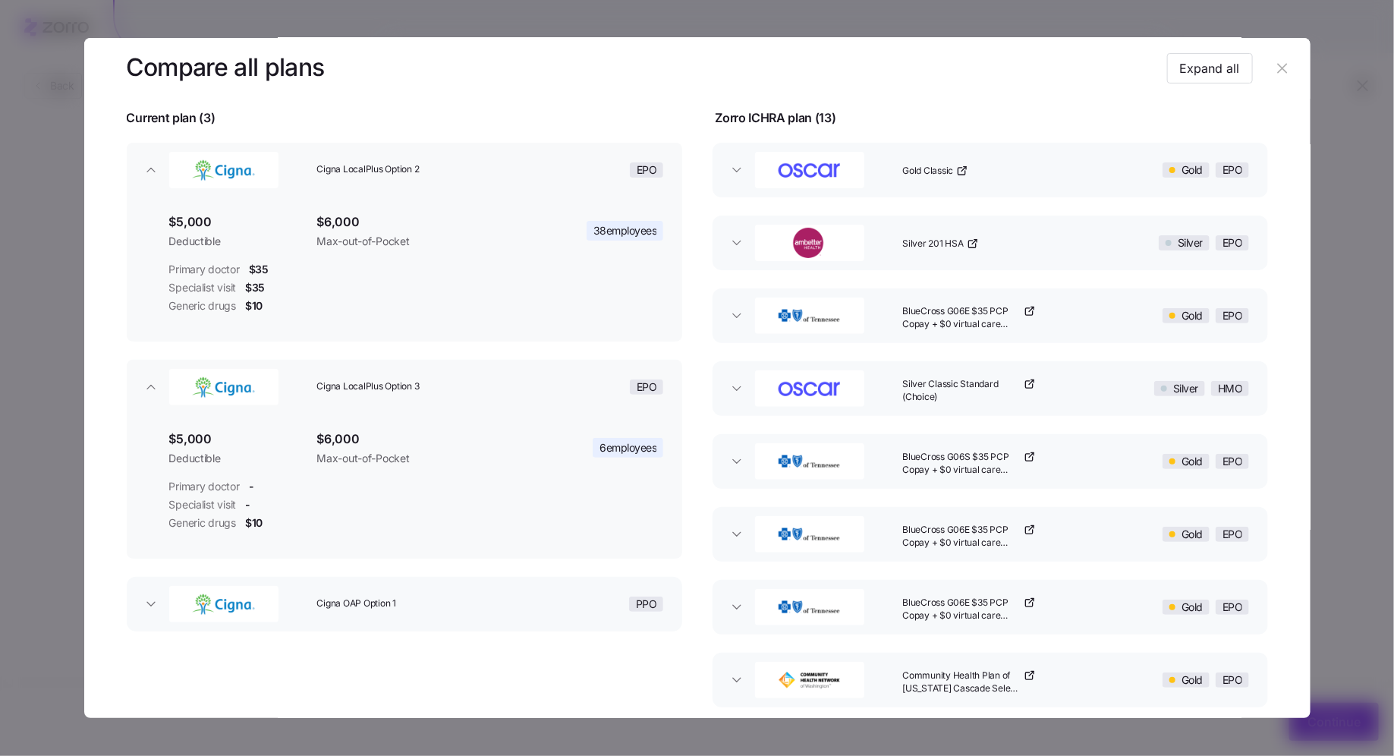
scroll to position [141, 0]
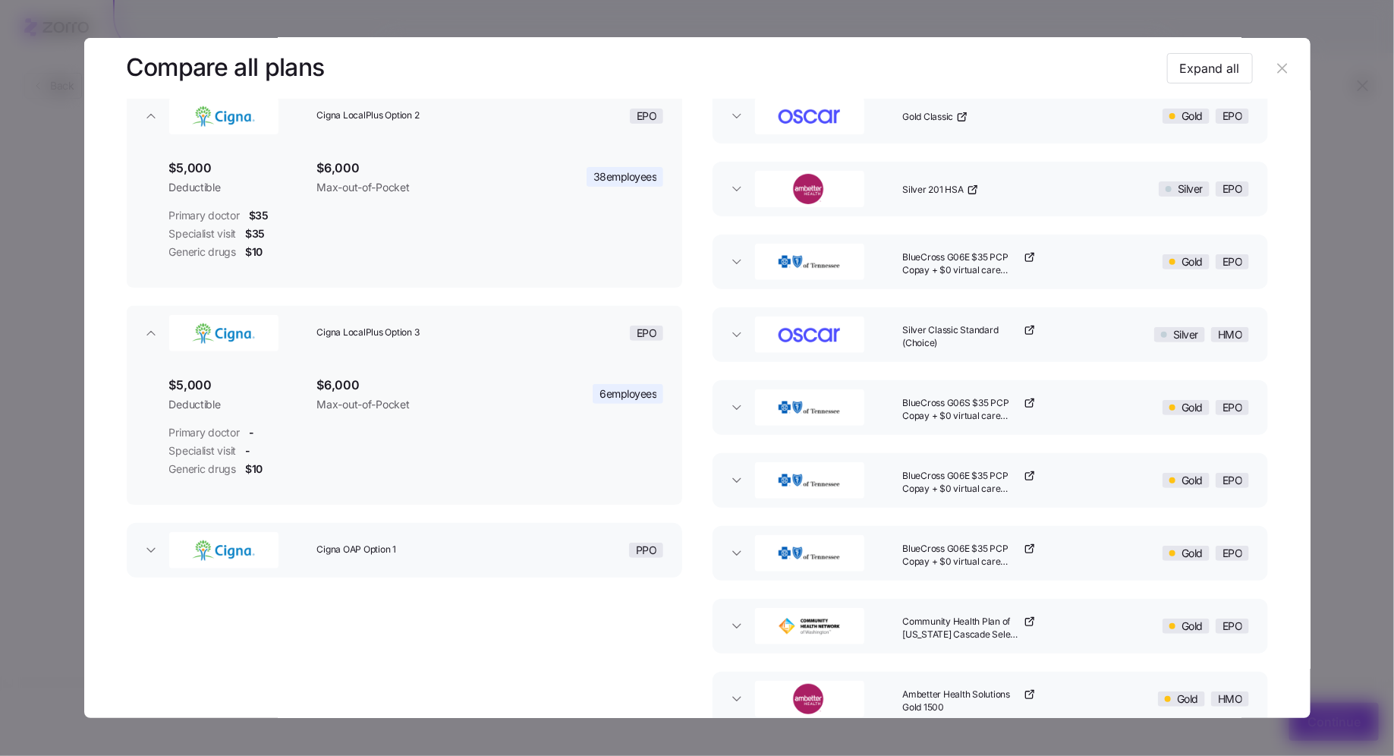
click at [424, 540] on div "Cigna OAP Option 1" at bounding box center [415, 550] width 211 height 49
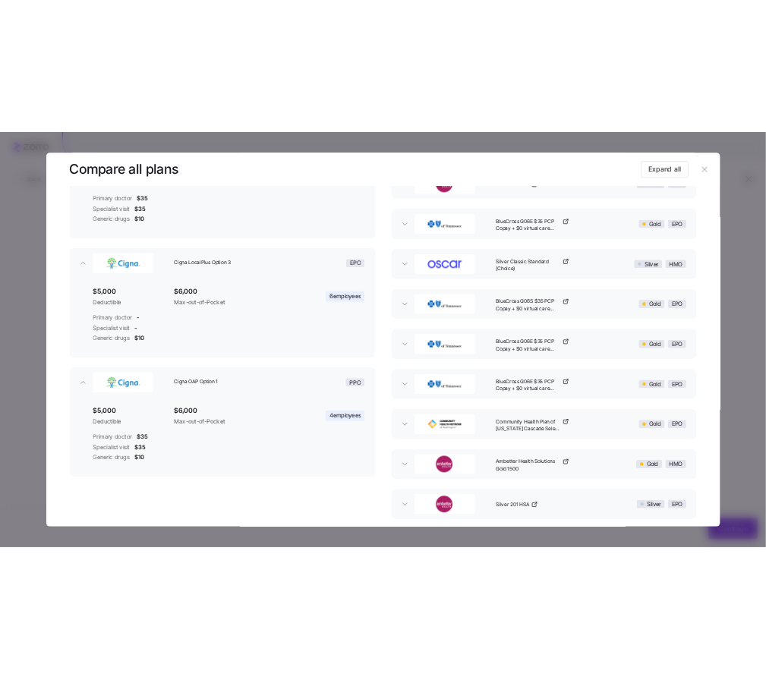
scroll to position [241, 0]
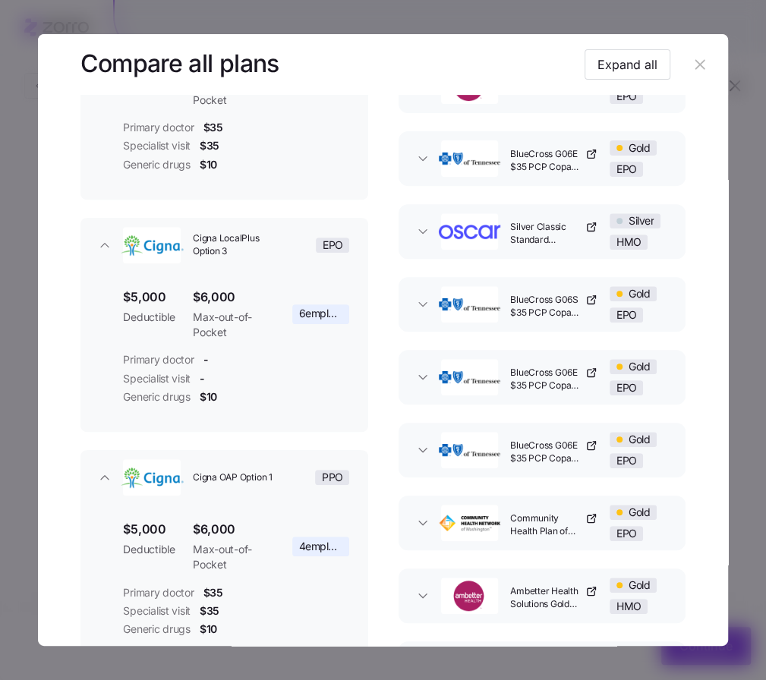
click at [691, 59] on icon "button" at bounding box center [699, 64] width 17 height 17
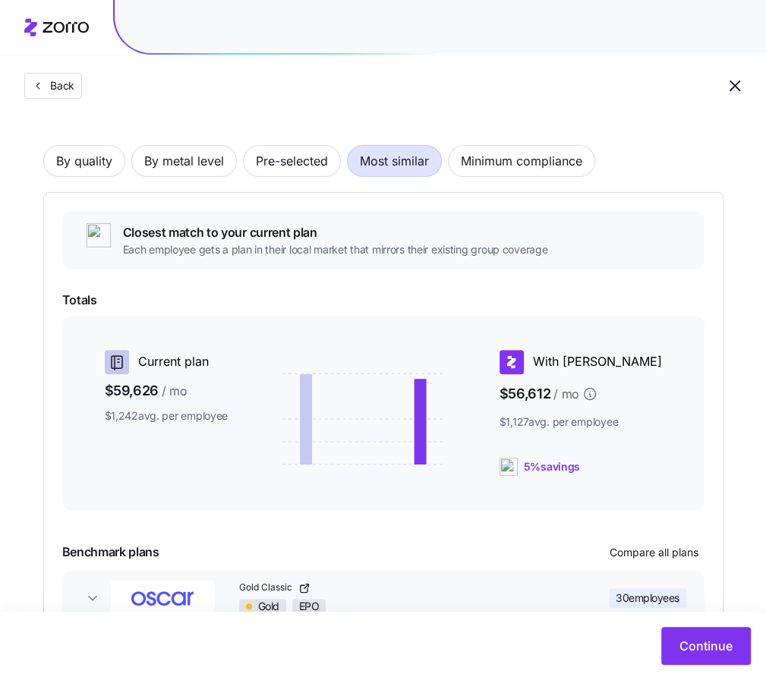
click at [672, 246] on div "Closest match to your current plan Each employee gets a plan in their local mar…" at bounding box center [383, 240] width 642 height 58
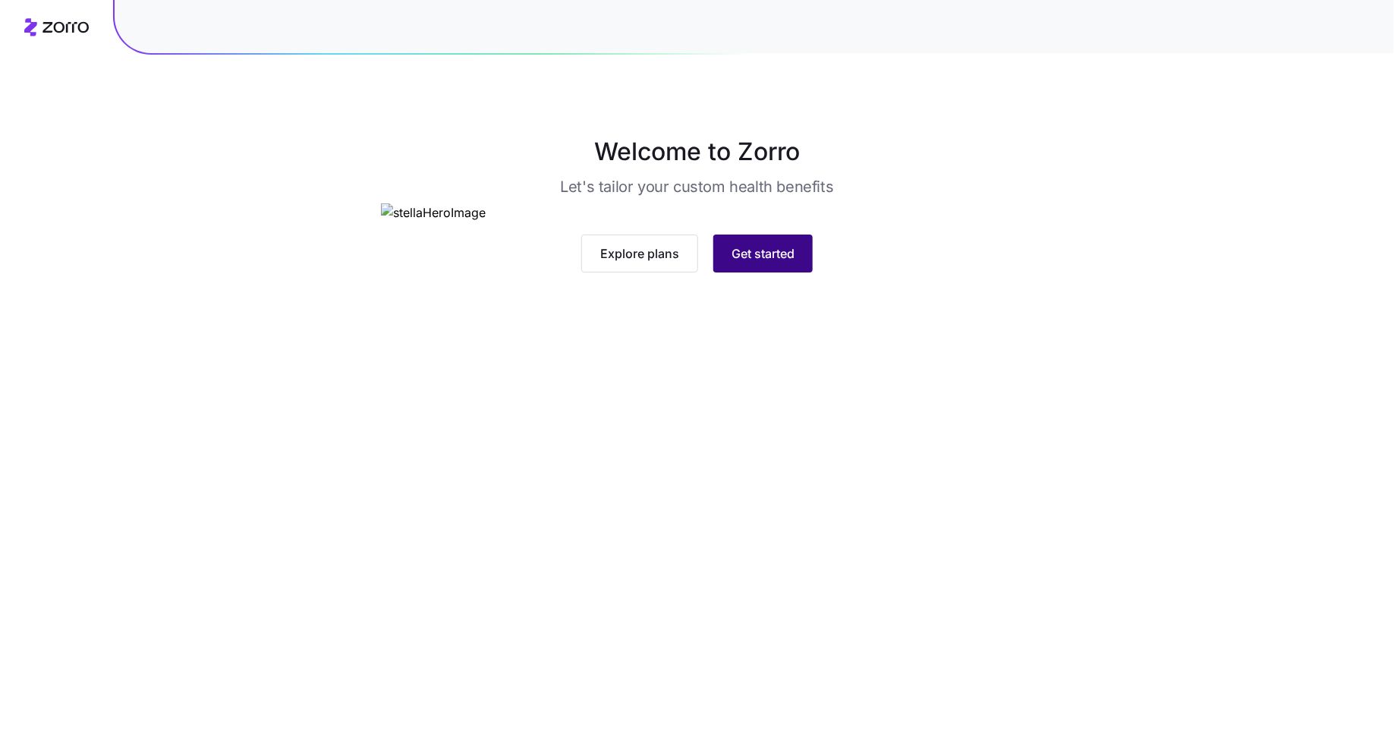
click at [770, 263] on span "Get started" at bounding box center [762, 253] width 63 height 18
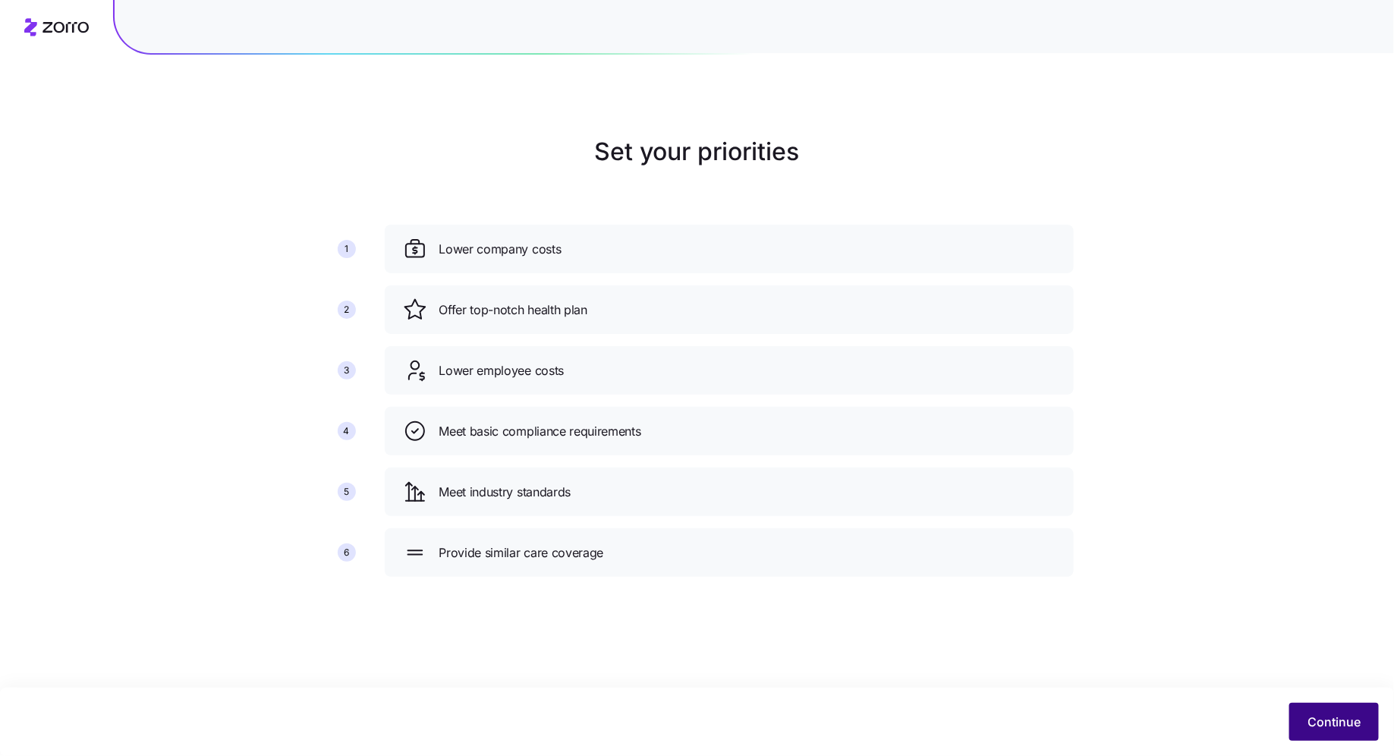
click at [1339, 704] on button "Continue" at bounding box center [1334, 722] width 90 height 38
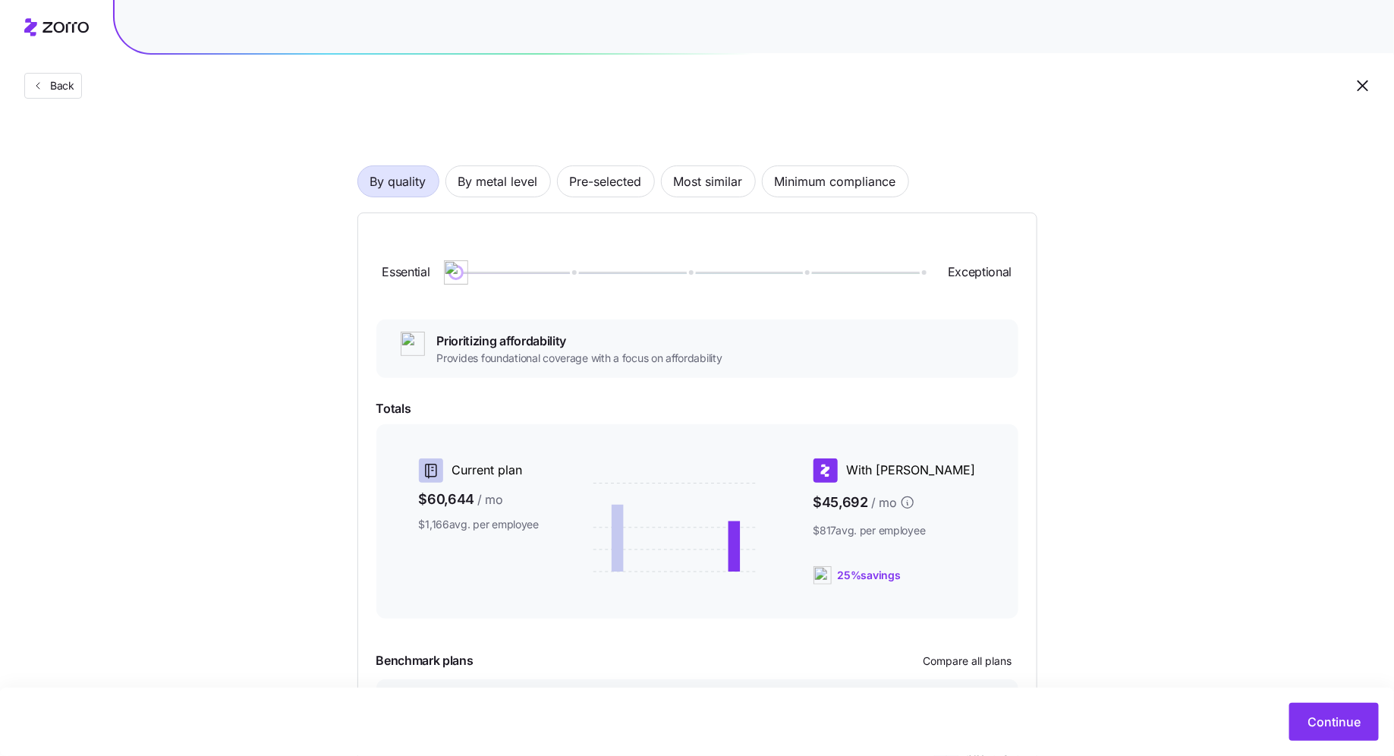
scroll to position [188, 0]
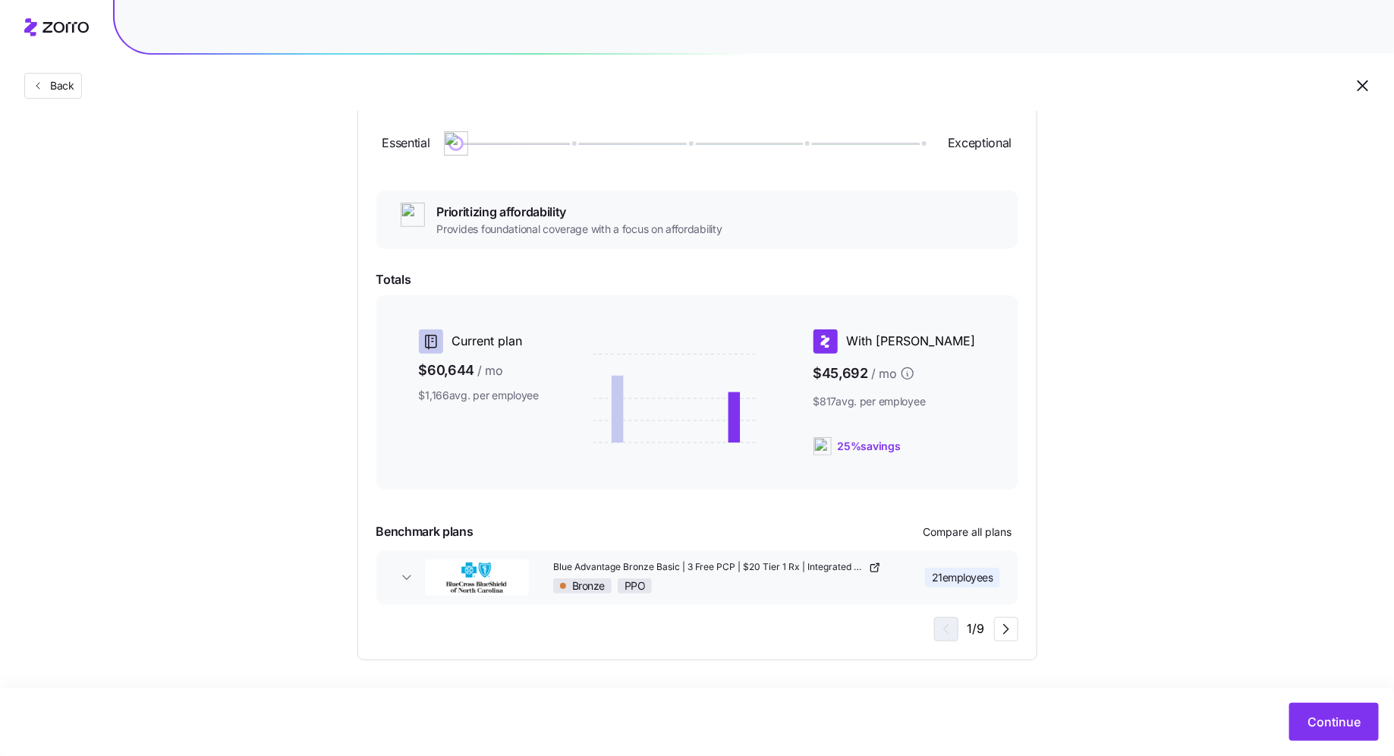
click at [732, 585] on div "Bronze PPO" at bounding box center [718, 585] width 331 height 15
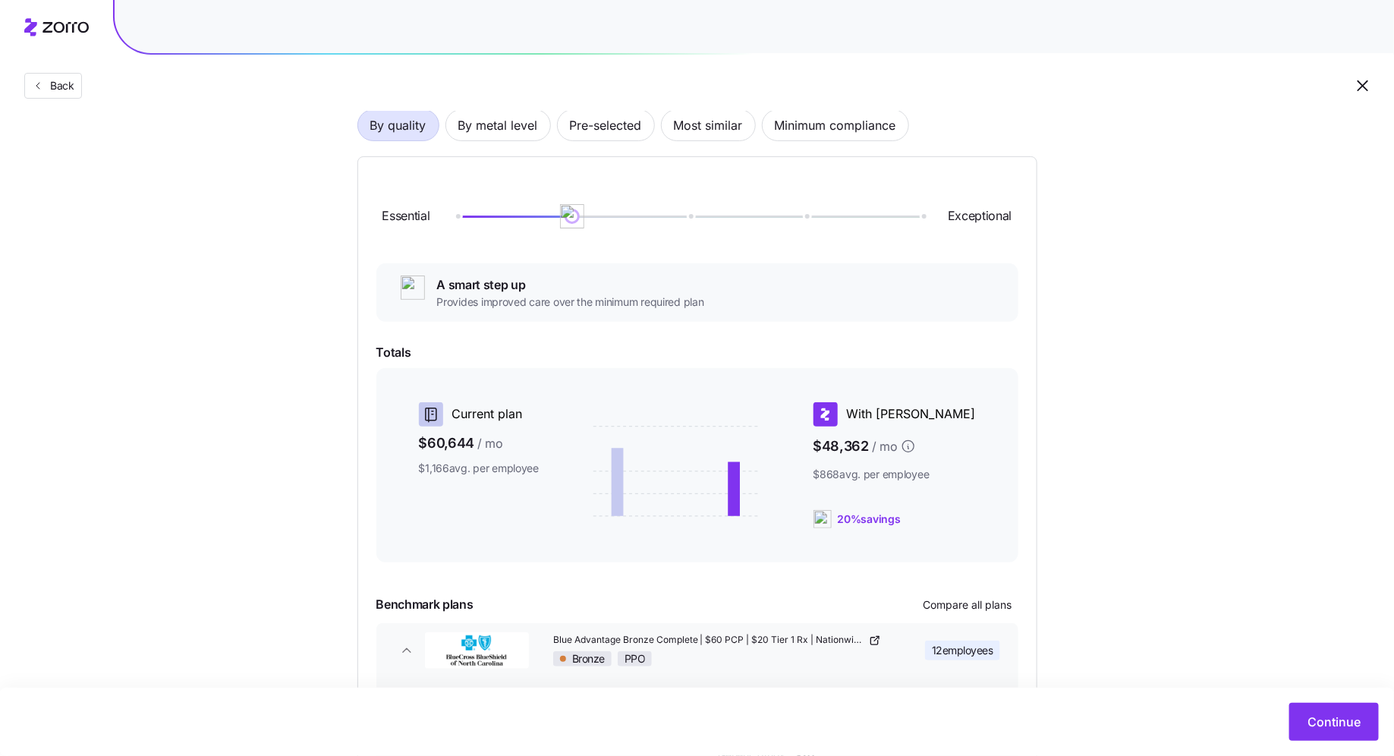
scroll to position [61, 0]
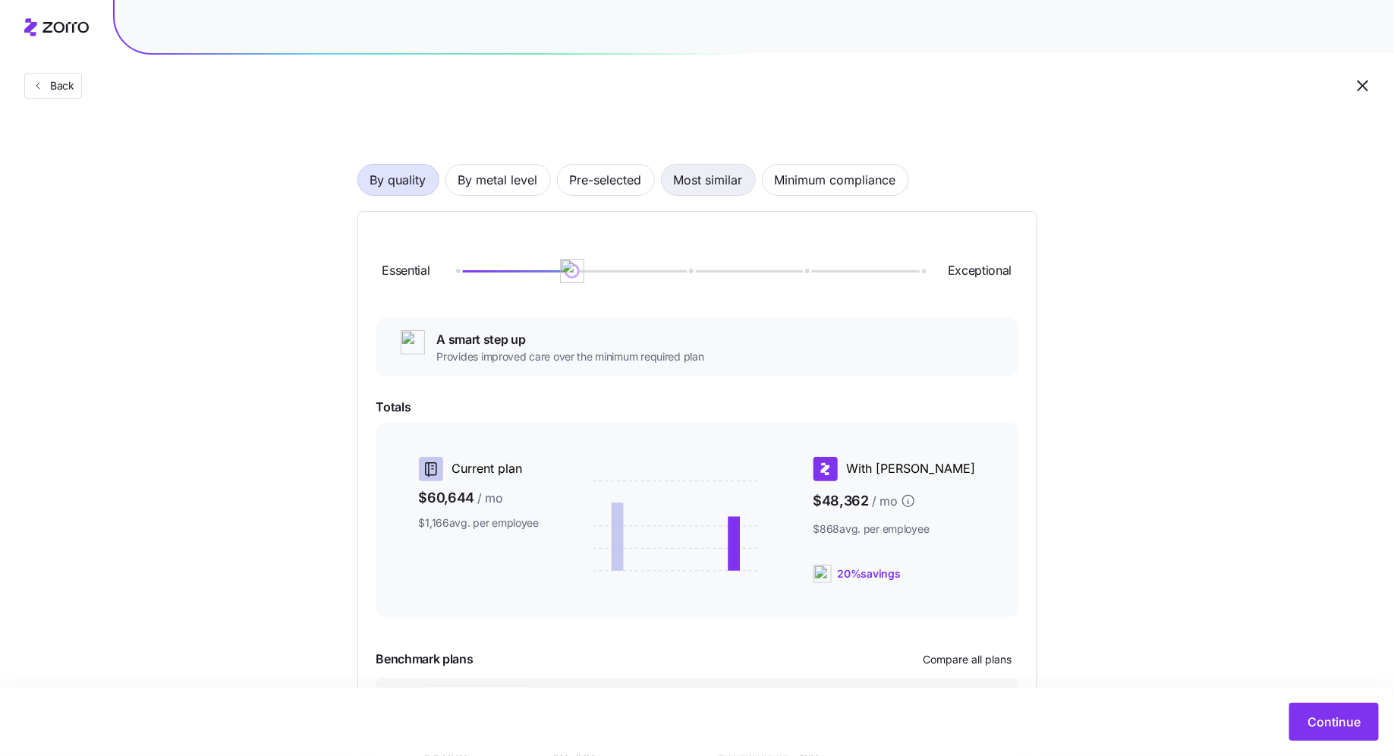
click at [720, 193] on span "Most similar" at bounding box center [708, 180] width 69 height 30
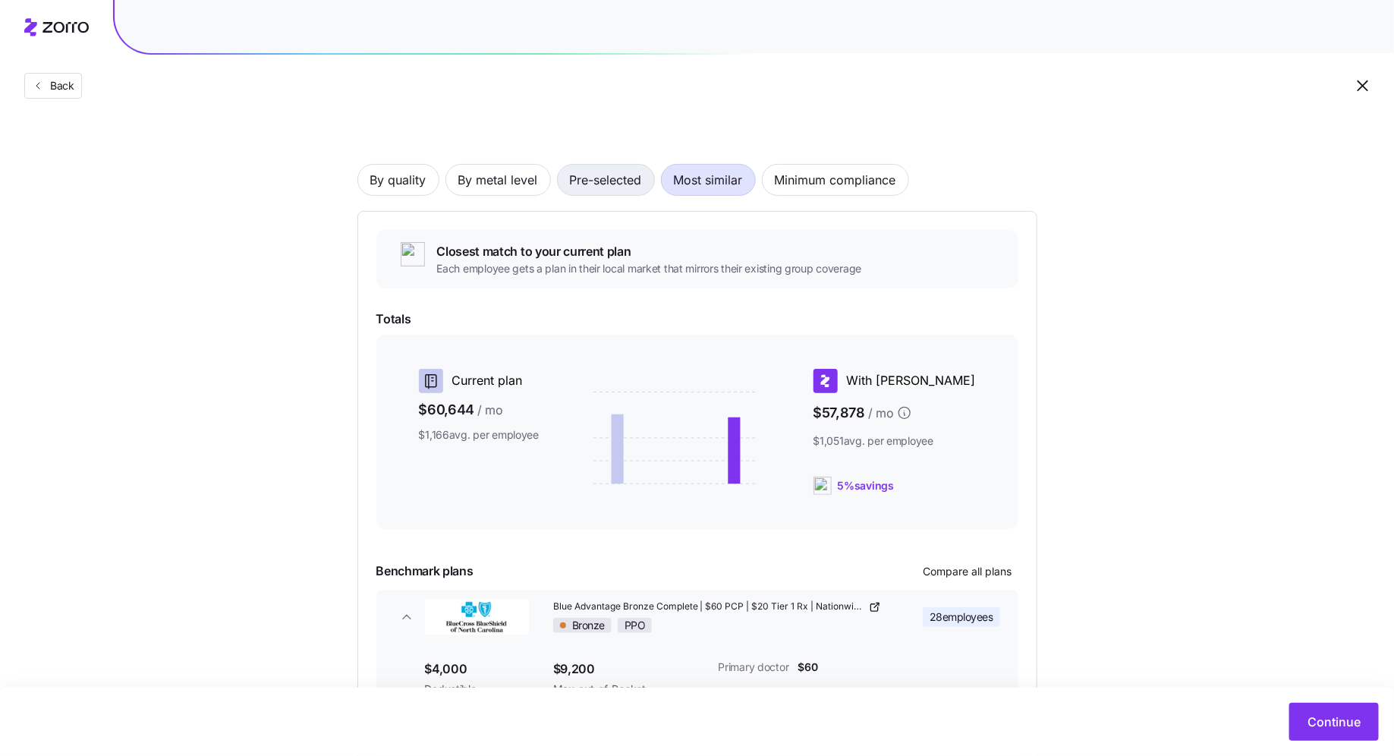
click at [589, 187] on span "Pre-selected" at bounding box center [606, 180] width 72 height 30
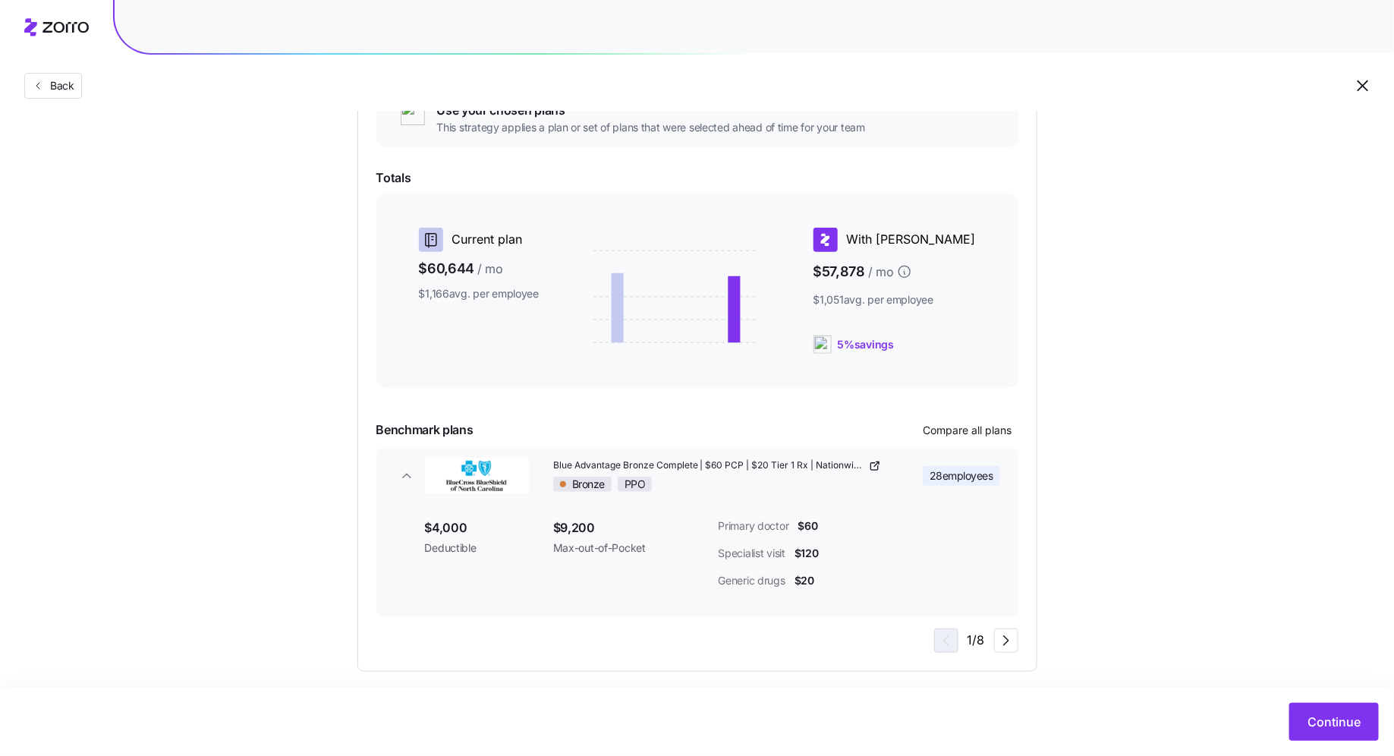
scroll to position [213, 0]
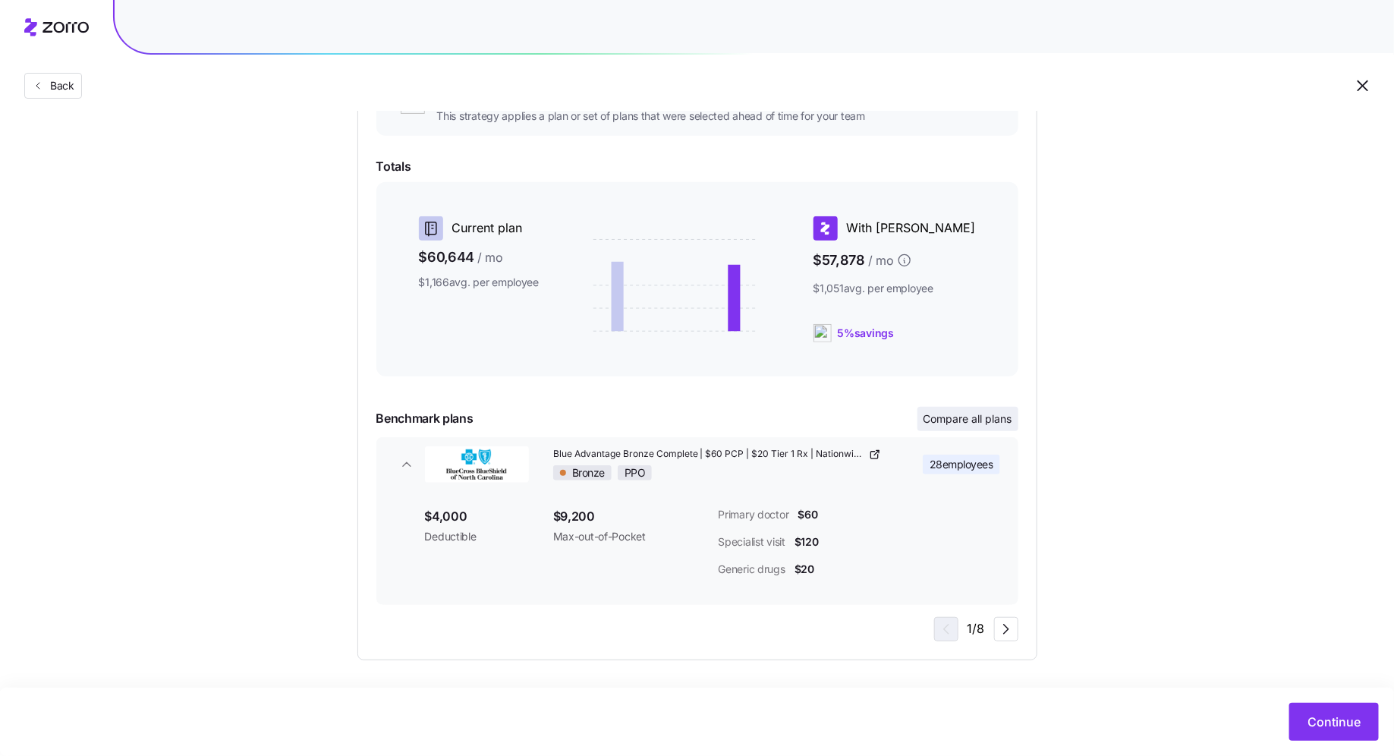
click at [983, 425] on span "Compare all plans" at bounding box center [967, 418] width 89 height 15
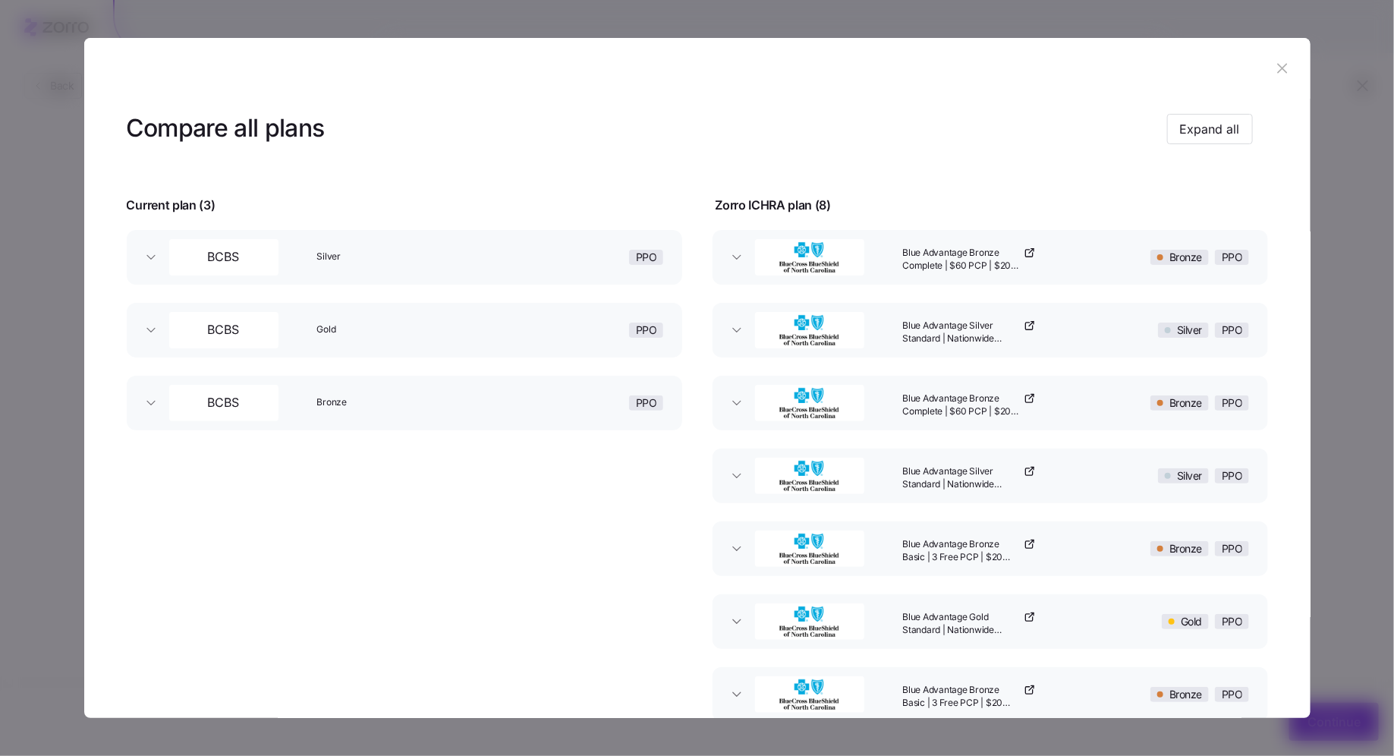
click at [379, 339] on div "Gold" at bounding box center [415, 330] width 211 height 49
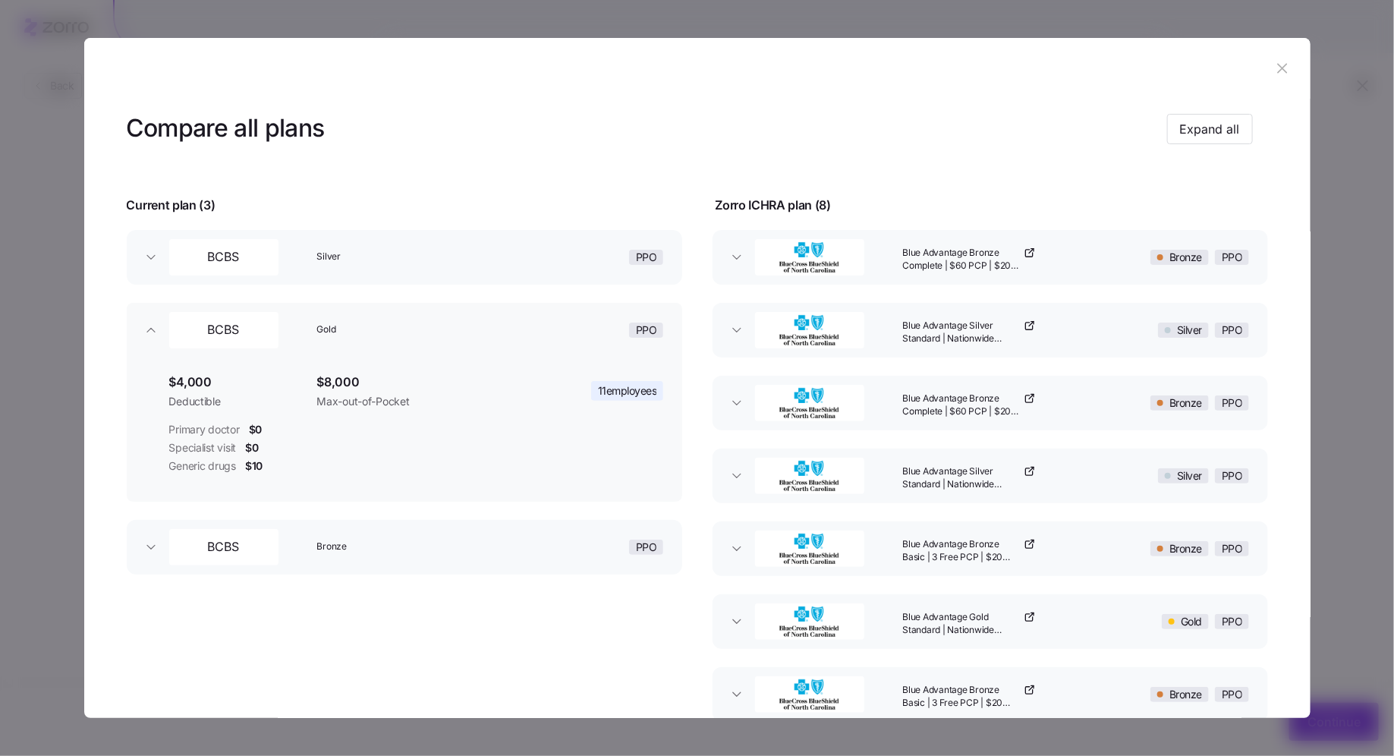
click at [407, 528] on div "Bronze" at bounding box center [415, 547] width 211 height 49
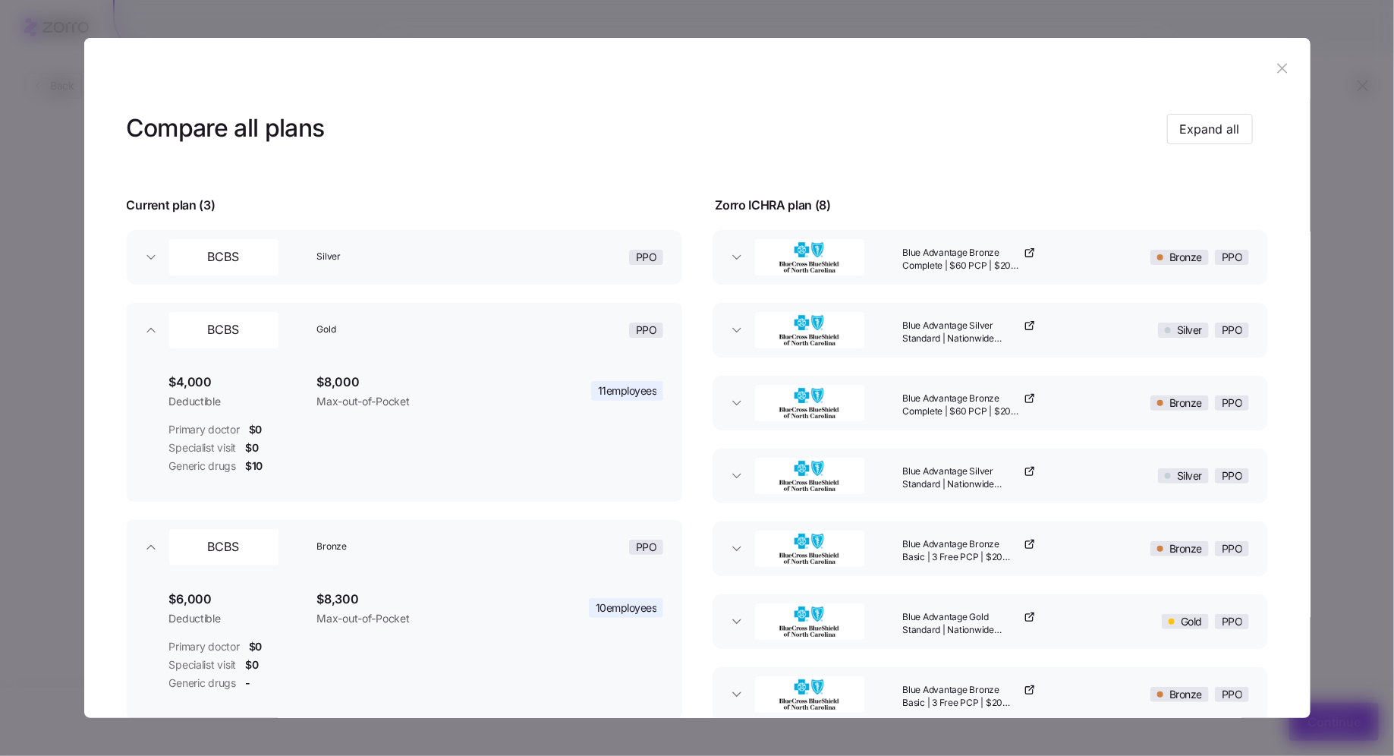
click at [417, 280] on button "BCBS Silver PPO" at bounding box center [404, 257] width 555 height 55
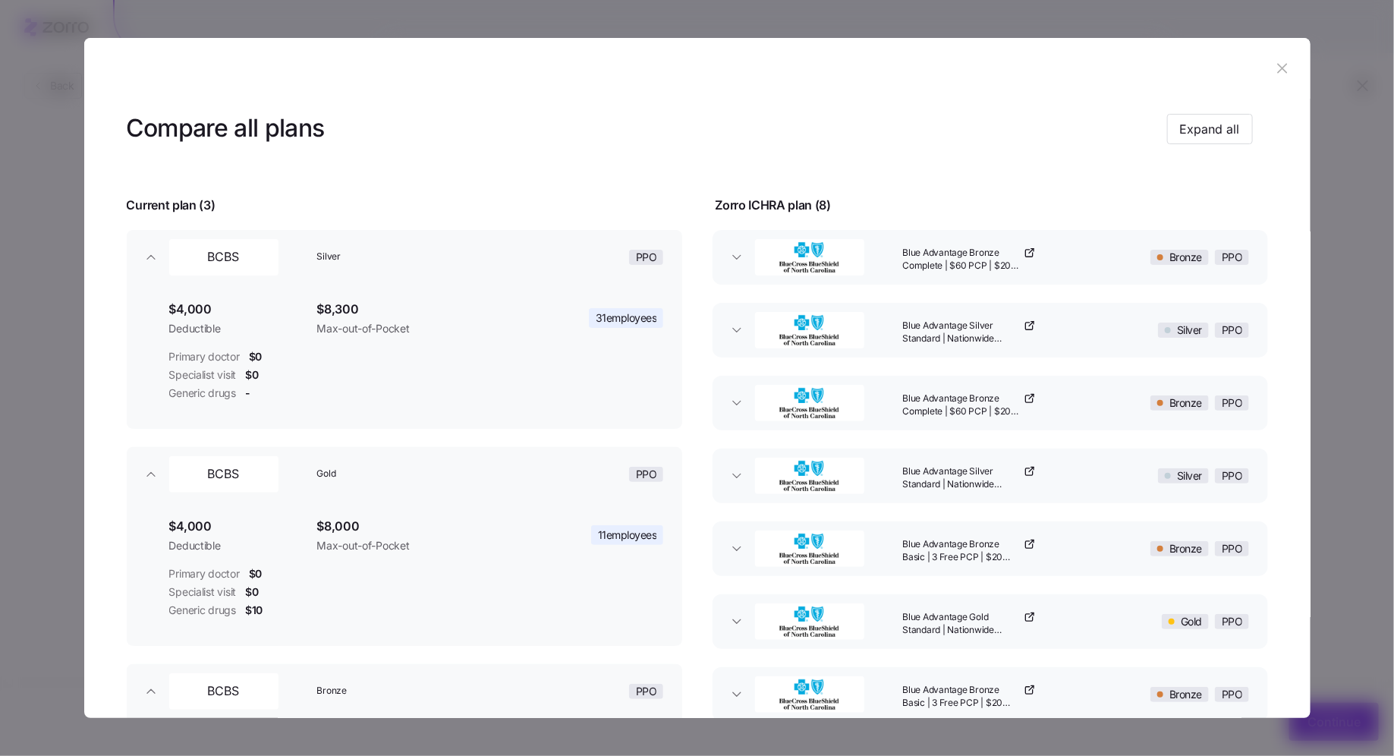
click at [1283, 75] on icon "button" at bounding box center [1282, 68] width 17 height 17
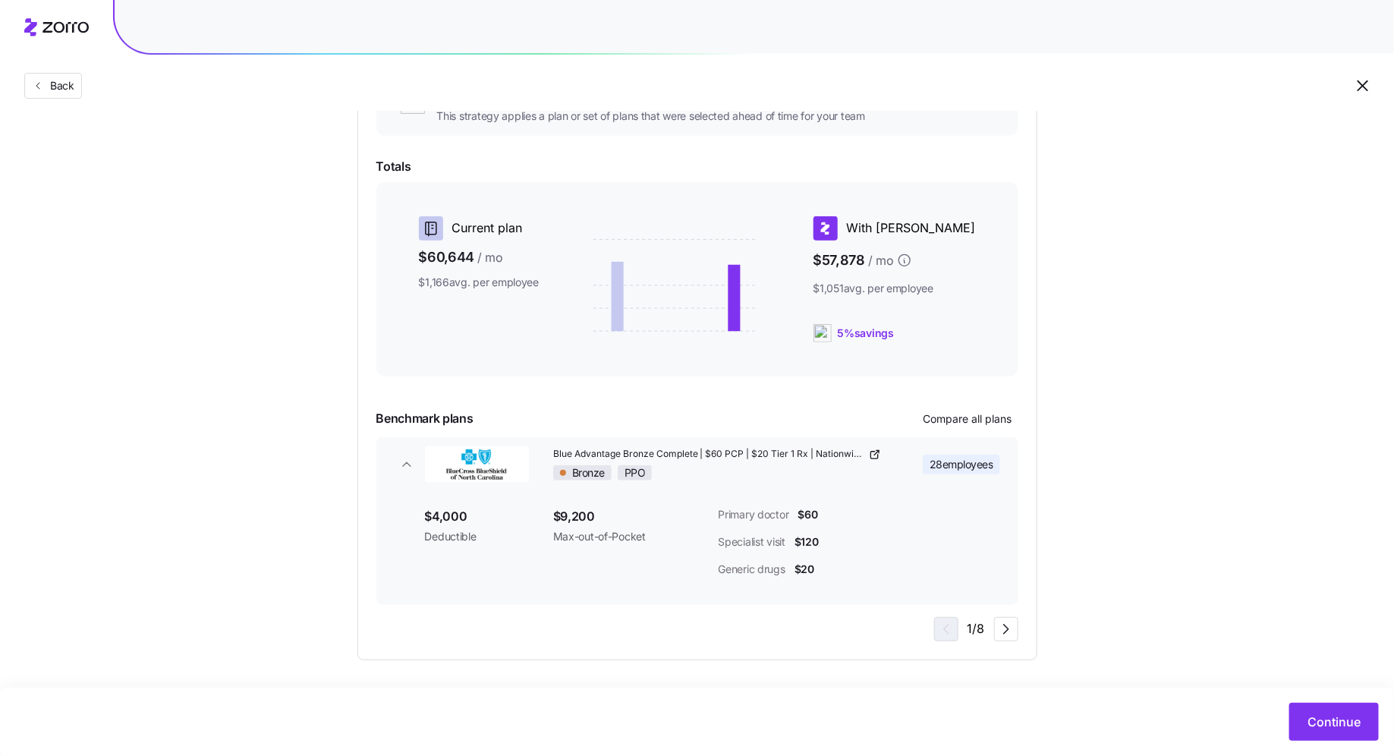
scroll to position [0, 0]
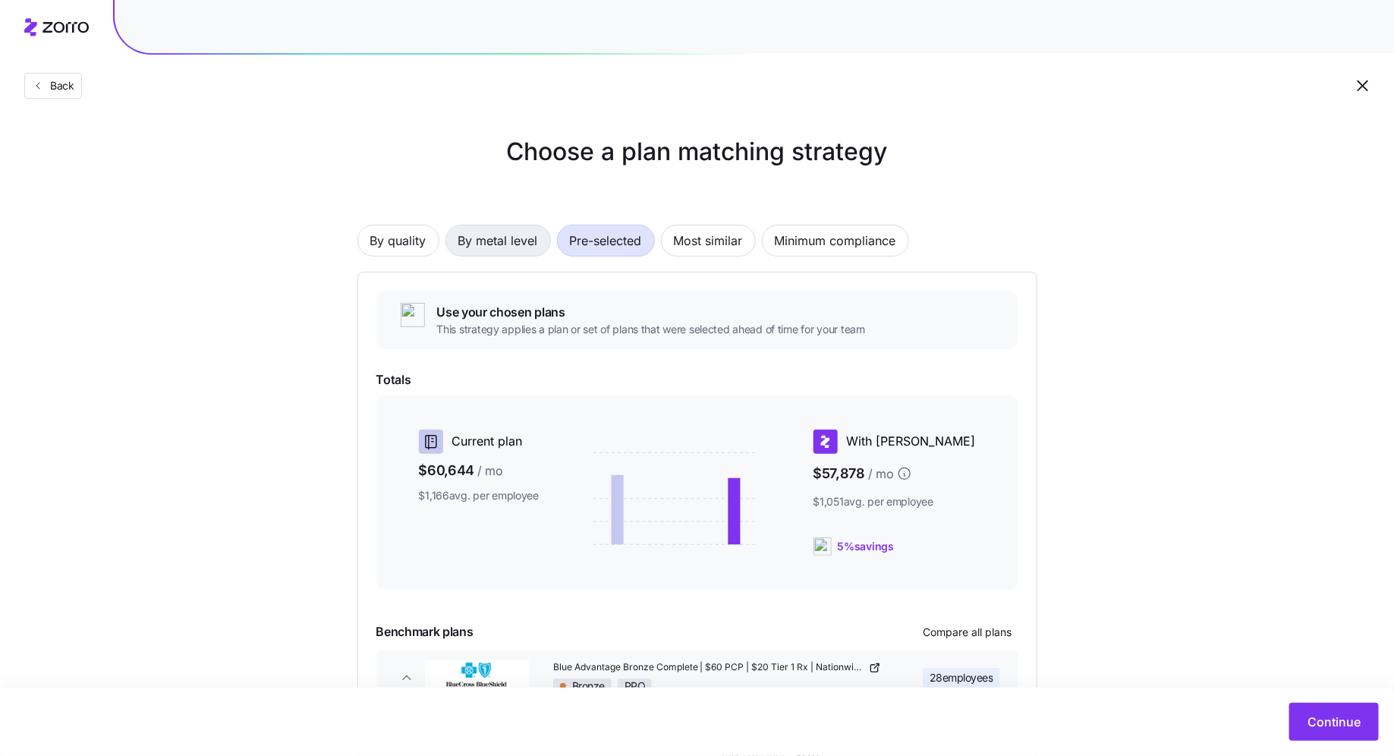
click at [523, 248] on span "By metal level" at bounding box center [498, 240] width 80 height 30
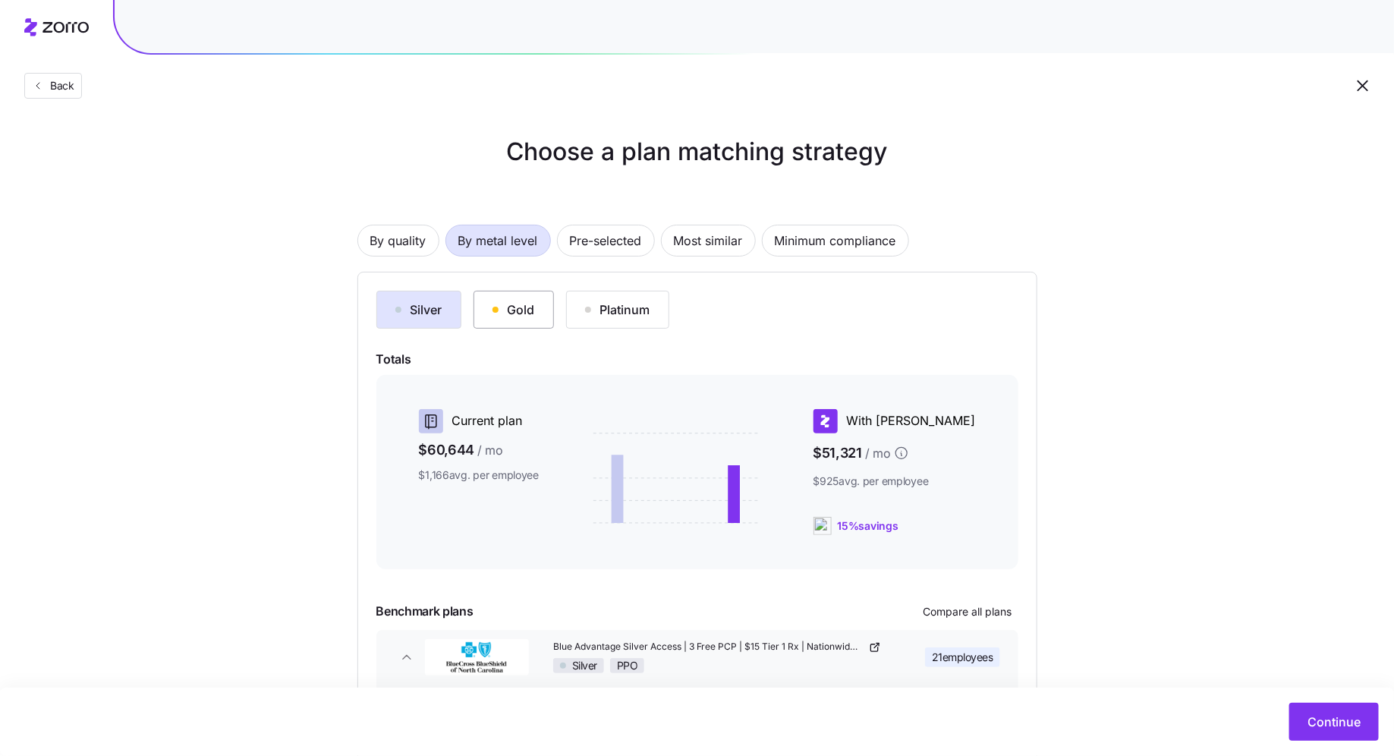
click at [515, 309] on div "Gold" at bounding box center [513, 309] width 42 height 18
click at [442, 307] on div "Silver" at bounding box center [418, 309] width 47 height 18
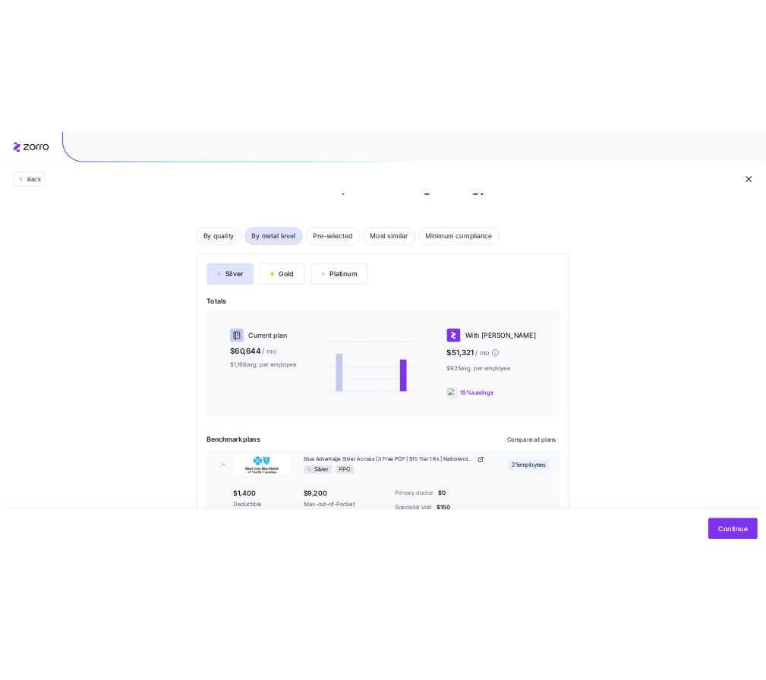
scroll to position [39, 0]
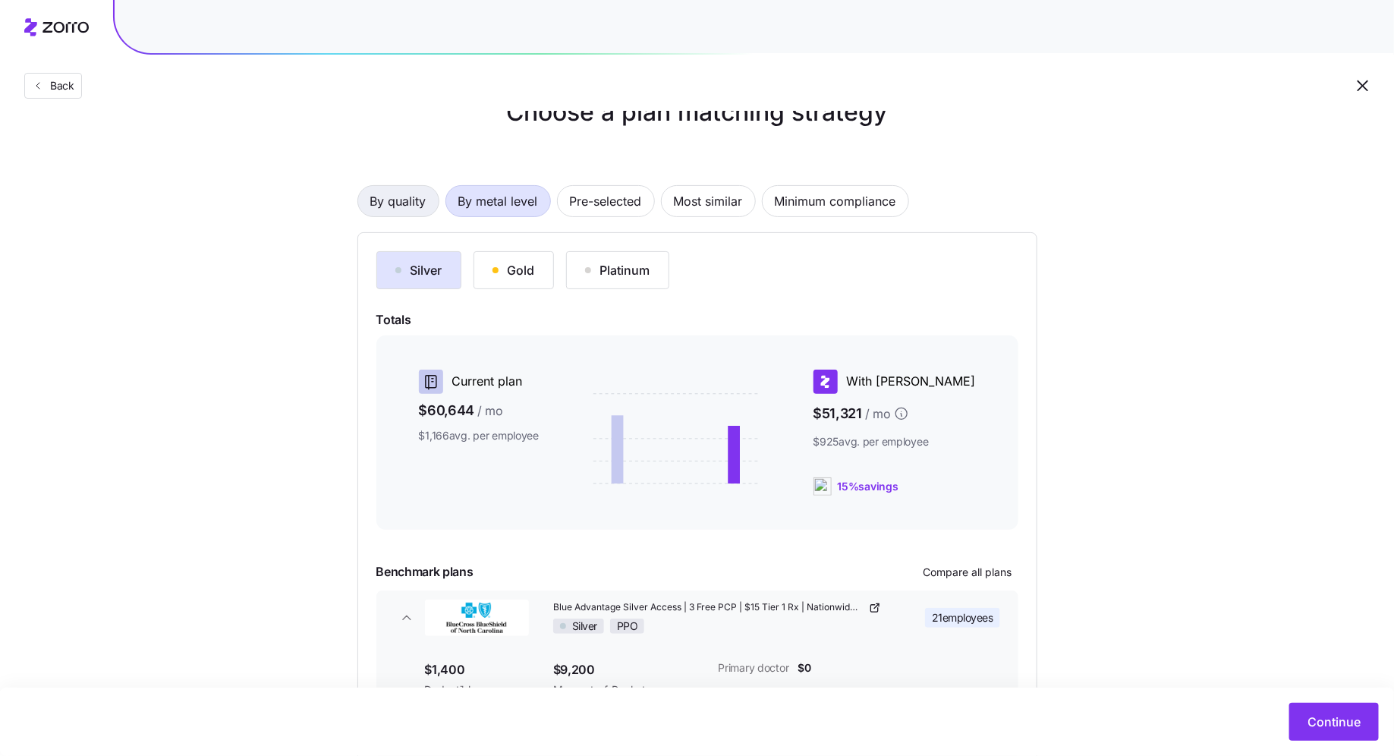
click at [394, 204] on span "By quality" at bounding box center [398, 201] width 56 height 30
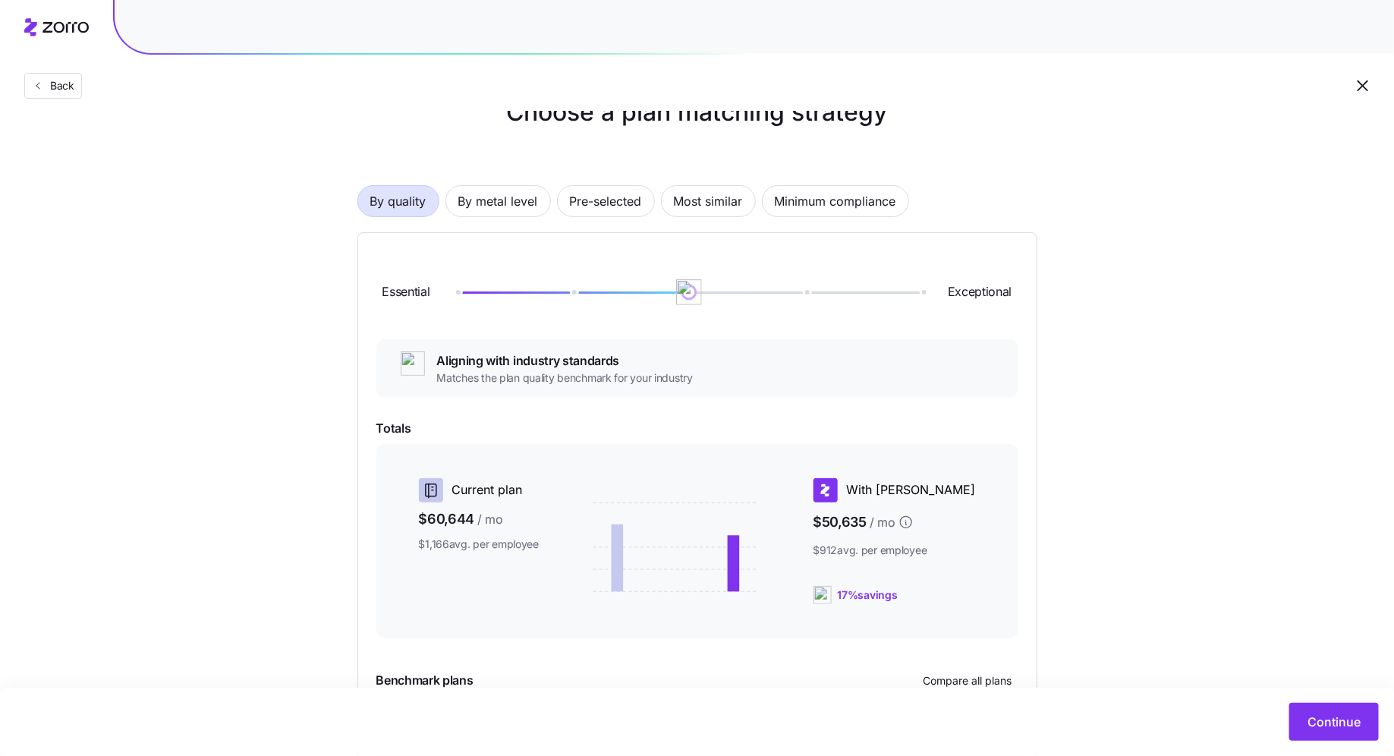
drag, startPoint x: 574, startPoint y: 293, endPoint x: 656, endPoint y: 315, distance: 85.6
click at [656, 315] on div "Essential Exceptional" at bounding box center [697, 292] width 642 height 82
click at [826, 210] on span "Minimum compliance" at bounding box center [835, 201] width 121 height 30
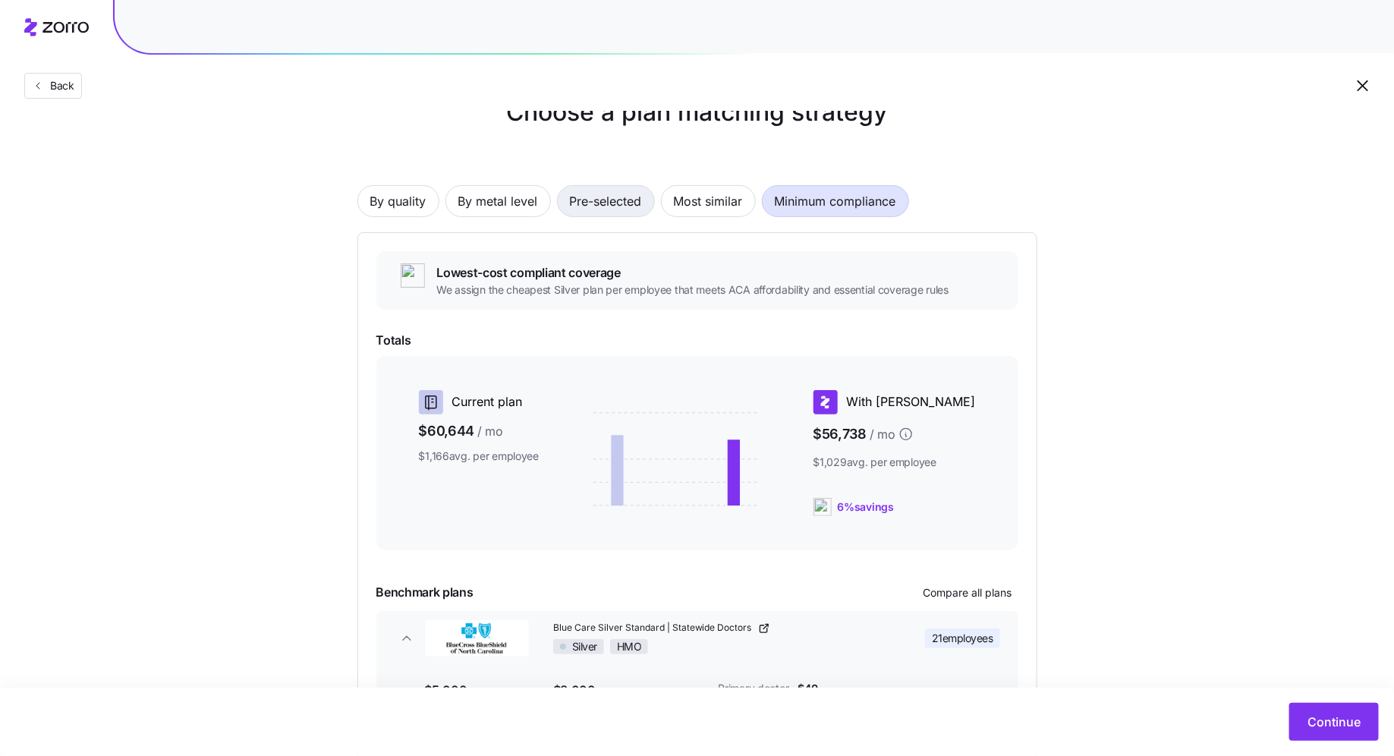
click at [598, 203] on span "Pre-selected" at bounding box center [606, 201] width 72 height 30
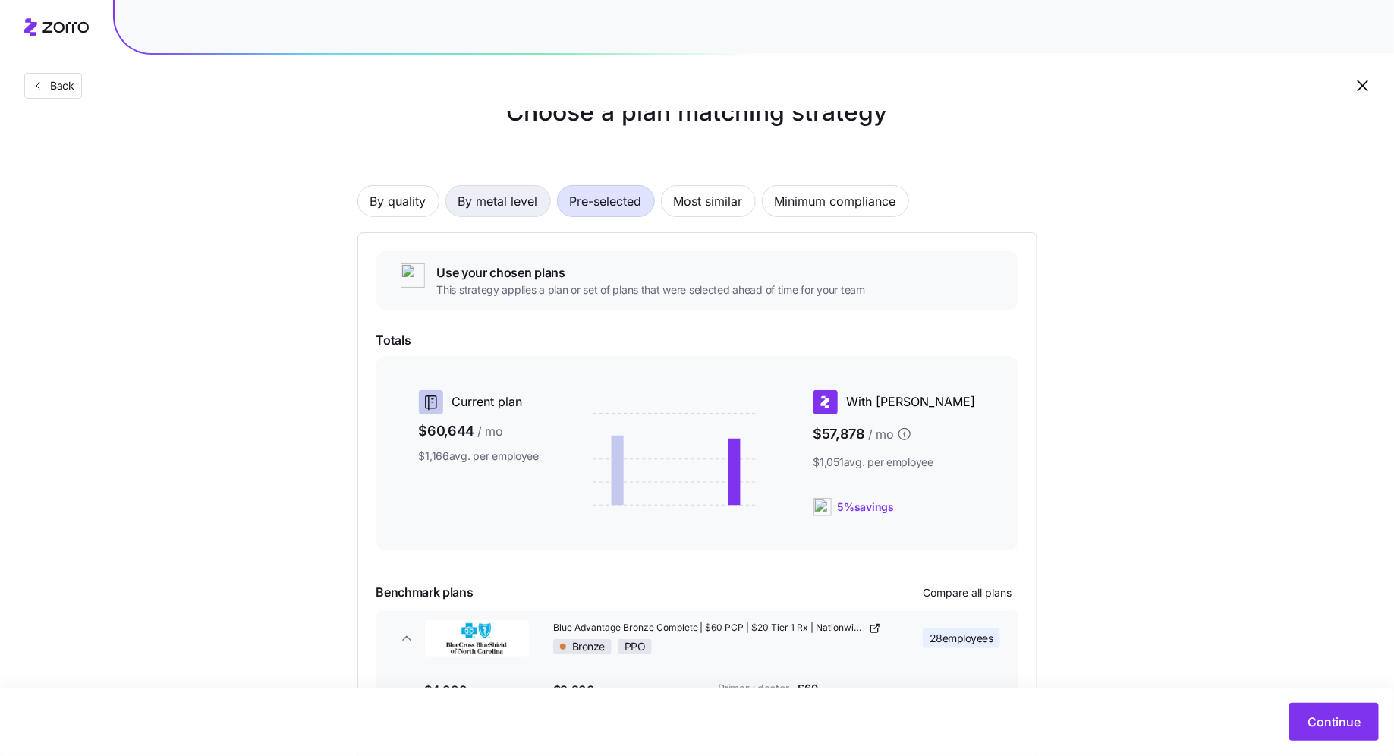
click at [517, 207] on span "By metal level" at bounding box center [498, 201] width 80 height 30
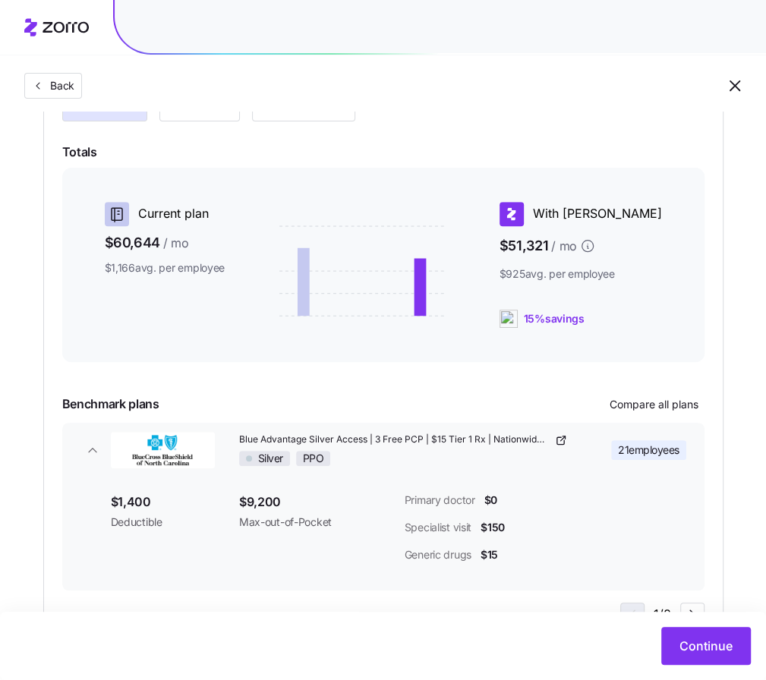
scroll to position [228, 0]
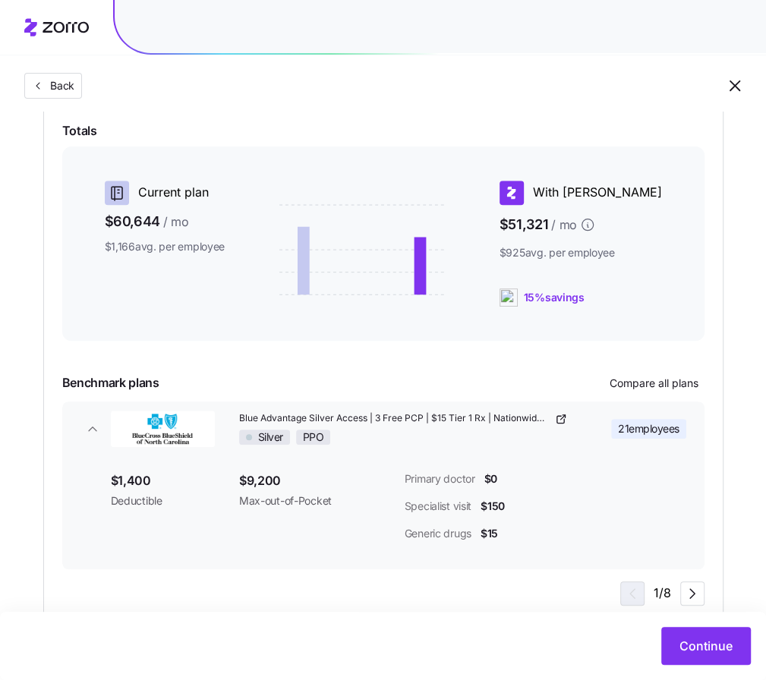
click at [743, 667] on div "Continue" at bounding box center [383, 646] width 766 height 68
click at [727, 656] on button "Continue" at bounding box center [706, 646] width 90 height 38
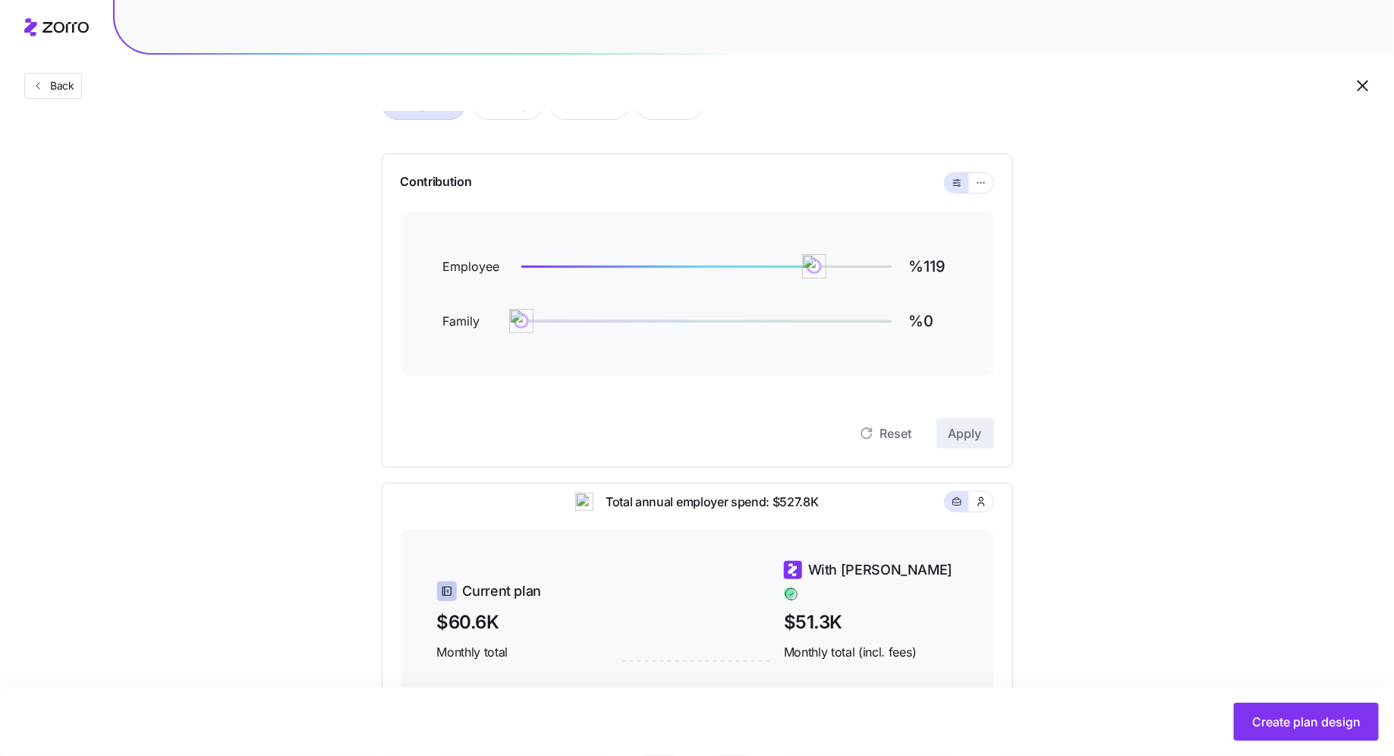
scroll to position [76, 0]
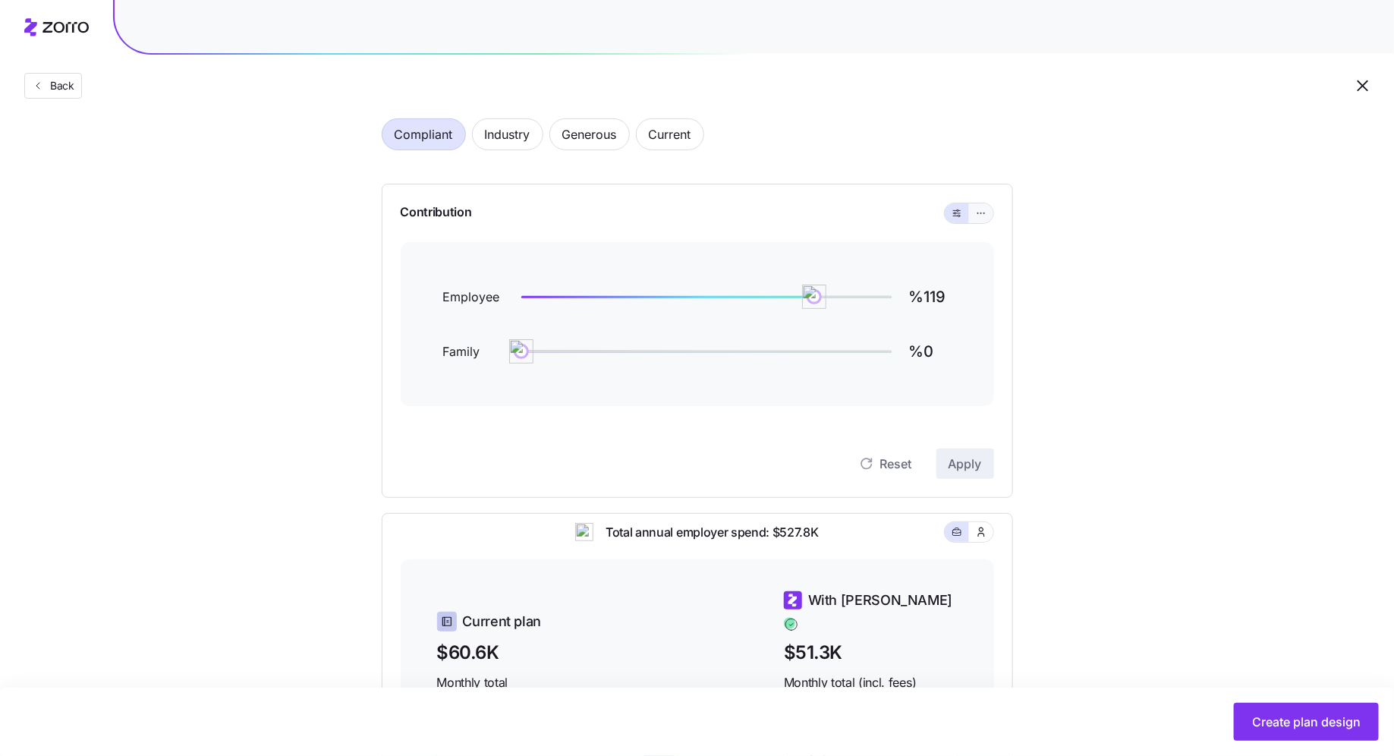
click at [980, 217] on icon "button" at bounding box center [981, 213] width 11 height 18
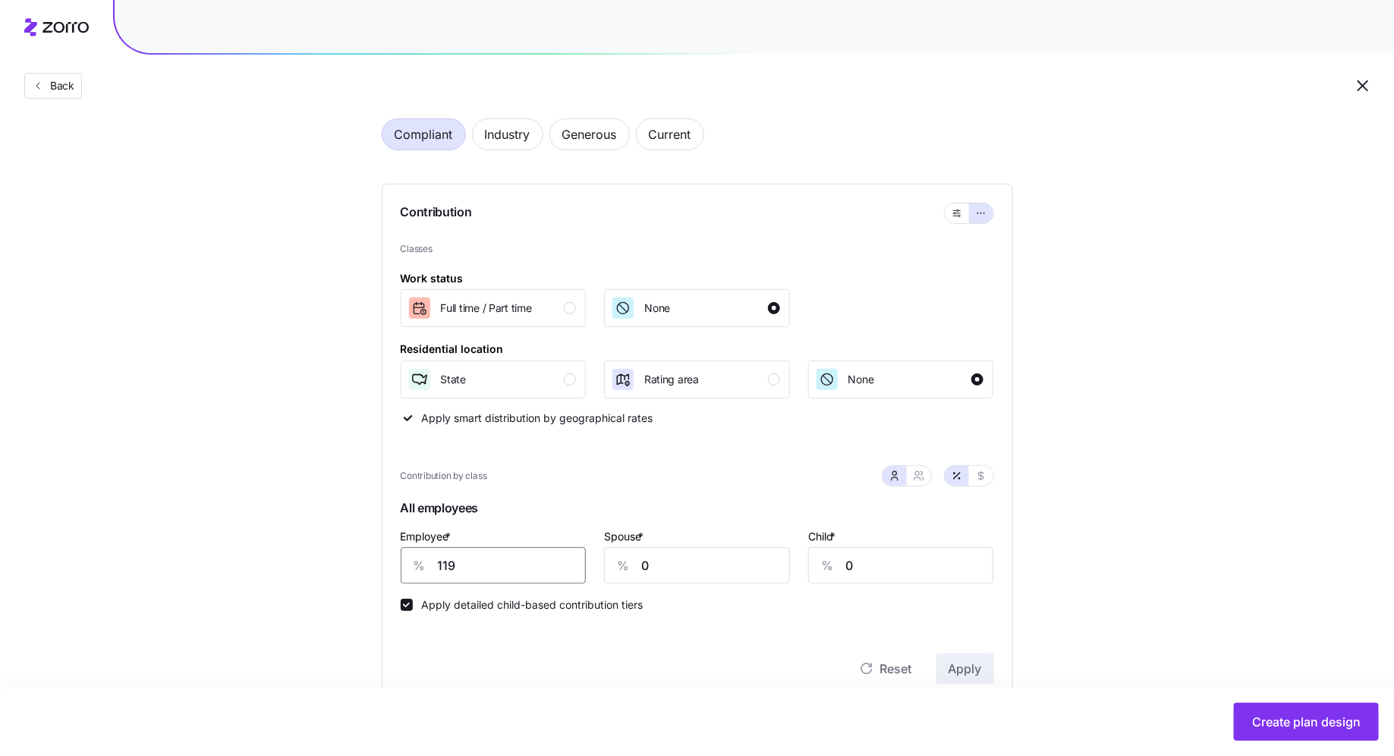
drag, startPoint x: 495, startPoint y: 571, endPoint x: 397, endPoint y: 565, distance: 98.1
click at [397, 565] on div "Contribution Classes Work status Full time / Part time None Residential locatio…" at bounding box center [697, 443] width 631 height 519
type input "75"
click at [975, 660] on span "Apply" at bounding box center [964, 668] width 33 height 18
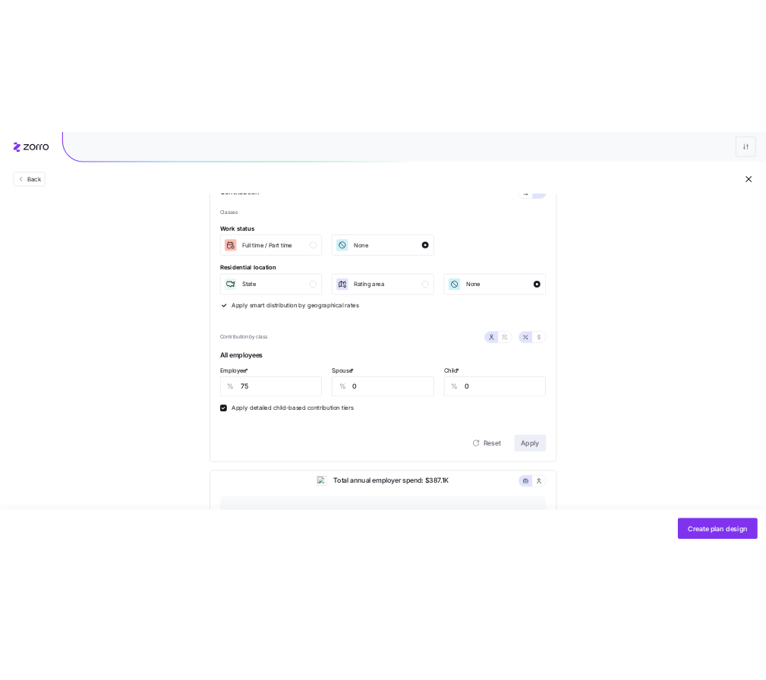
scroll to position [0, 0]
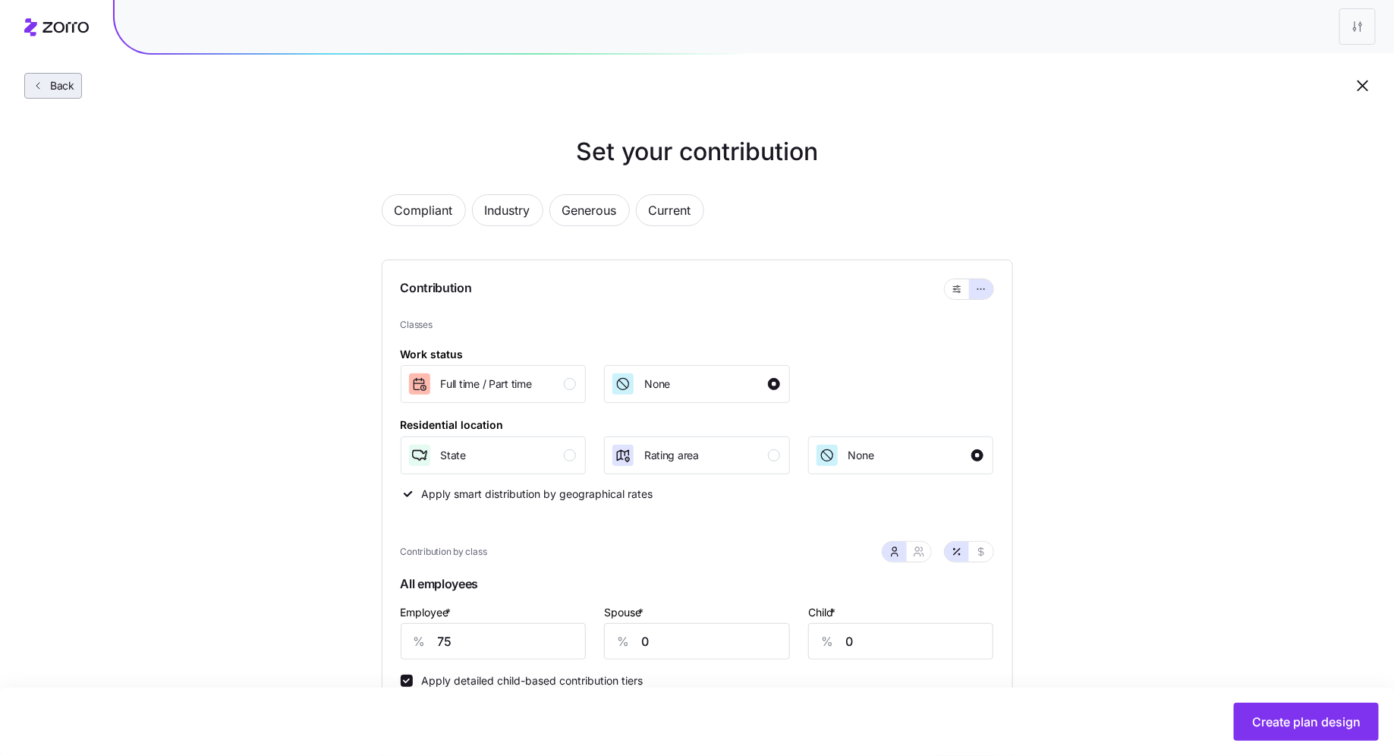
click at [60, 87] on span "Back" at bounding box center [59, 85] width 30 height 15
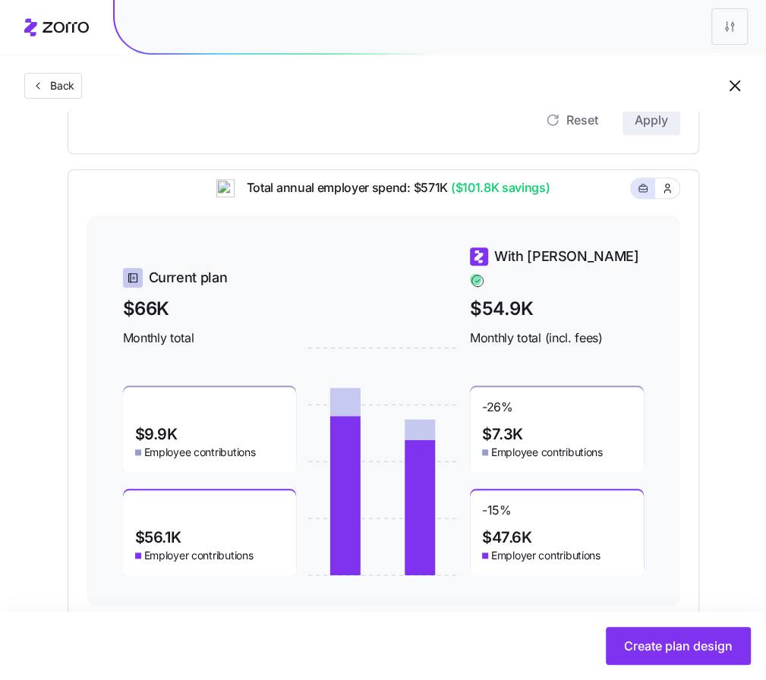
scroll to position [585, 0]
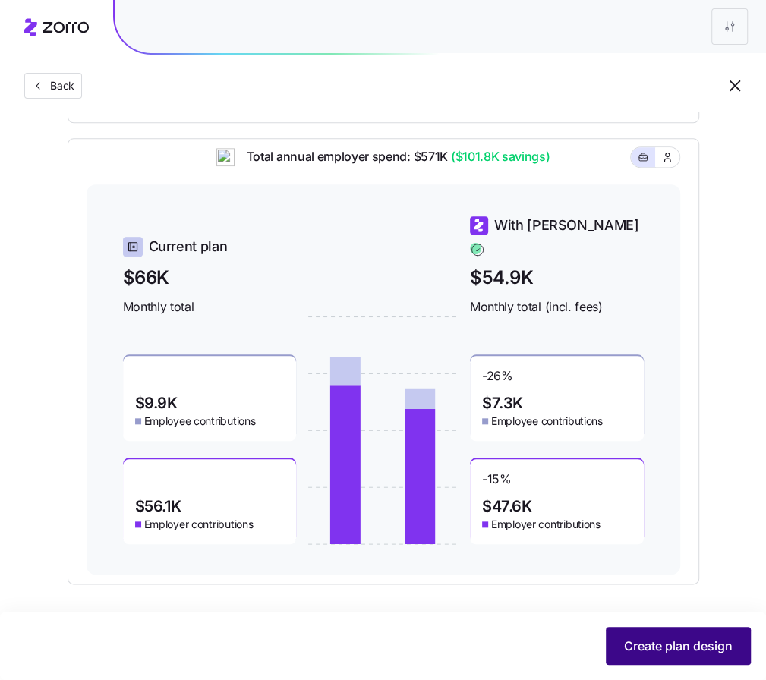
click at [671, 637] on span "Create plan design" at bounding box center [678, 646] width 109 height 18
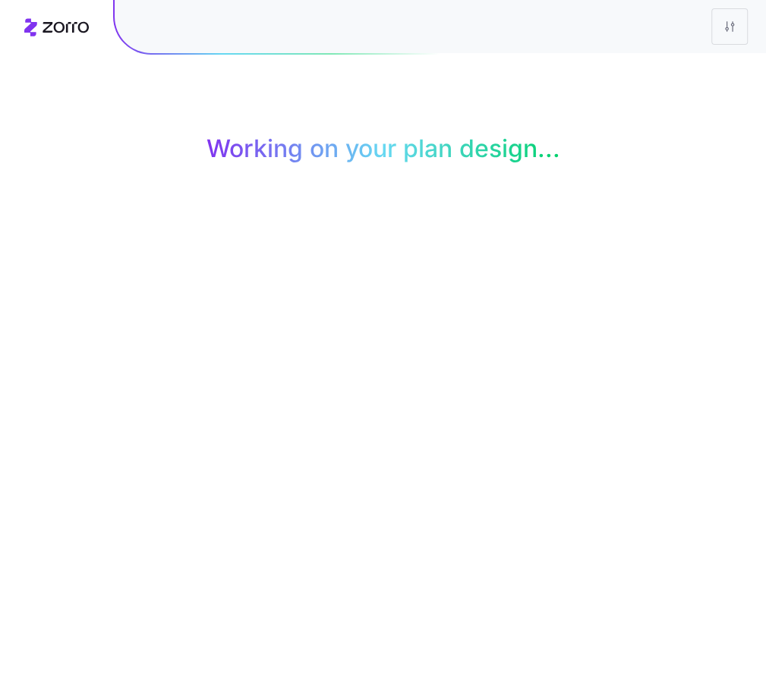
scroll to position [0, 0]
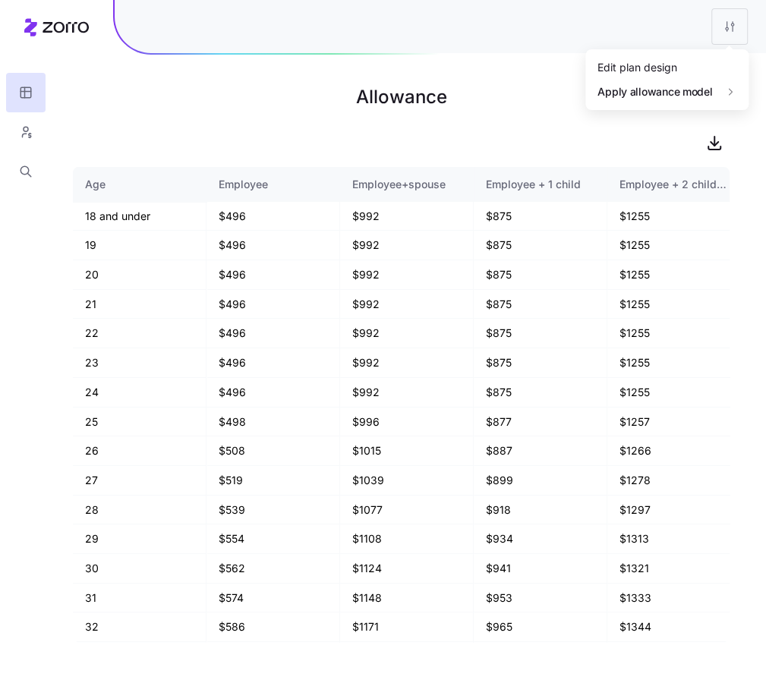
click at [744, 29] on html "Allowance Age Employee Employee+spouse Employee + 1 child Employee + 2 children…" at bounding box center [383, 340] width 766 height 680
click at [669, 65] on div "Edit plan design" at bounding box center [637, 67] width 80 height 17
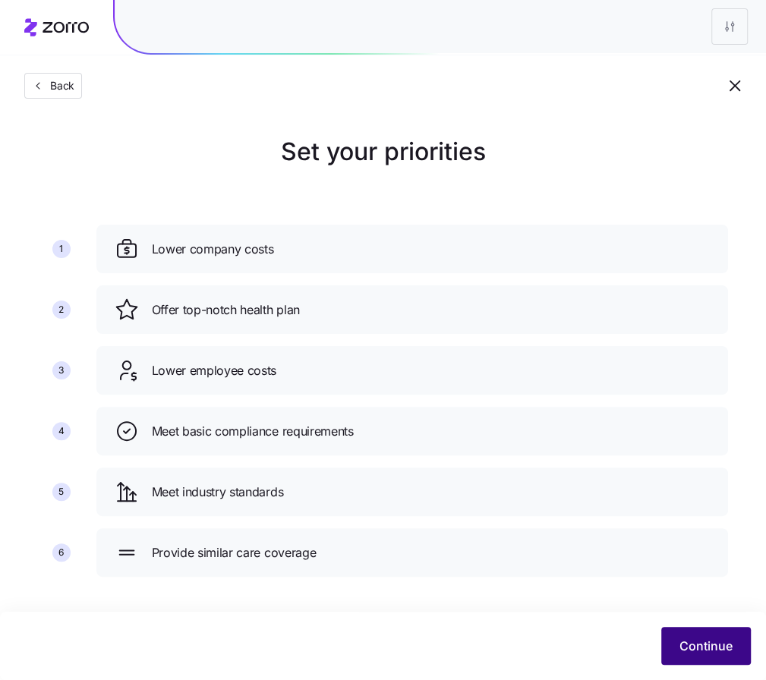
click at [697, 656] on button "Continue" at bounding box center [706, 646] width 90 height 38
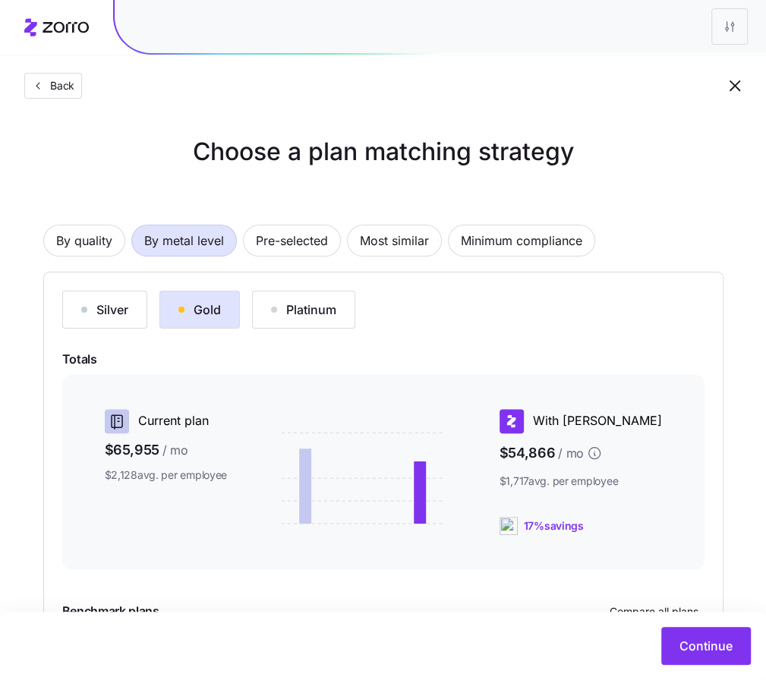
scroll to position [156, 0]
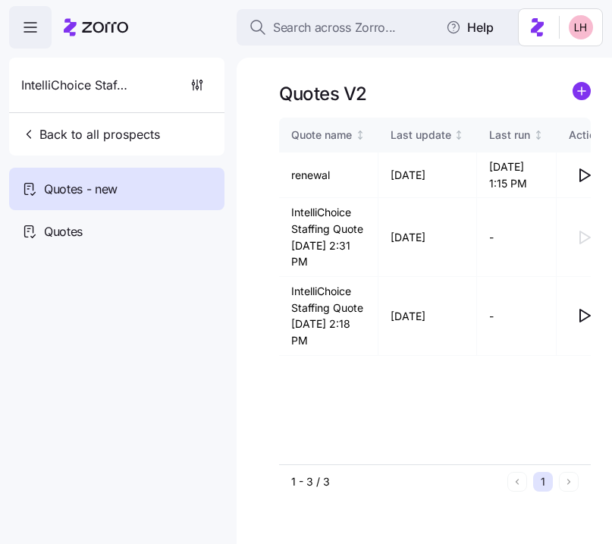
click at [362, 34] on span "Search across Zorro..." at bounding box center [334, 27] width 123 height 19
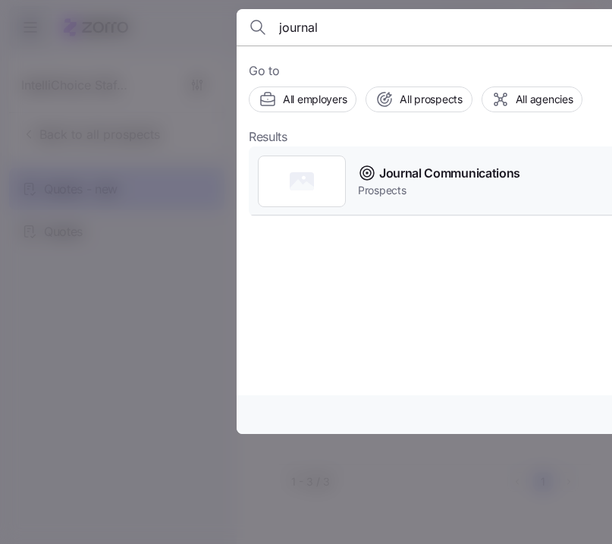
type input "journal"
click at [473, 187] on span "Prospects" at bounding box center [439, 190] width 162 height 15
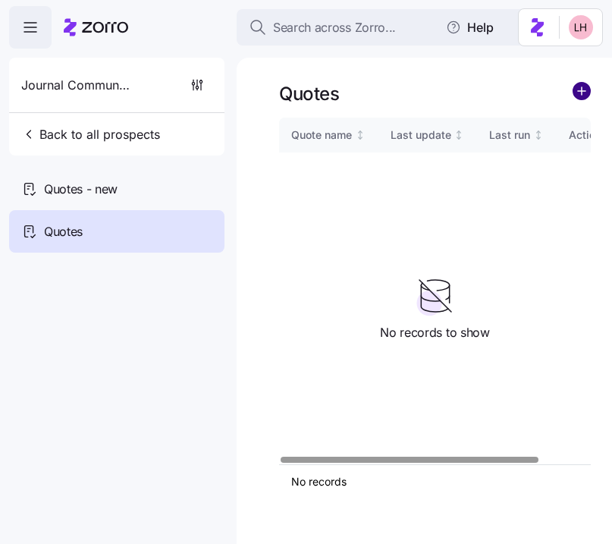
click at [586, 97] on circle "add icon" at bounding box center [582, 91] width 17 height 17
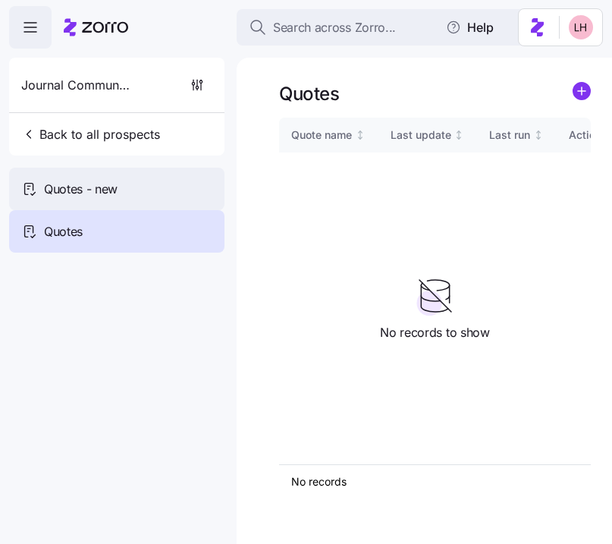
click at [134, 187] on div "Quotes - new" at bounding box center [116, 189] width 215 height 42
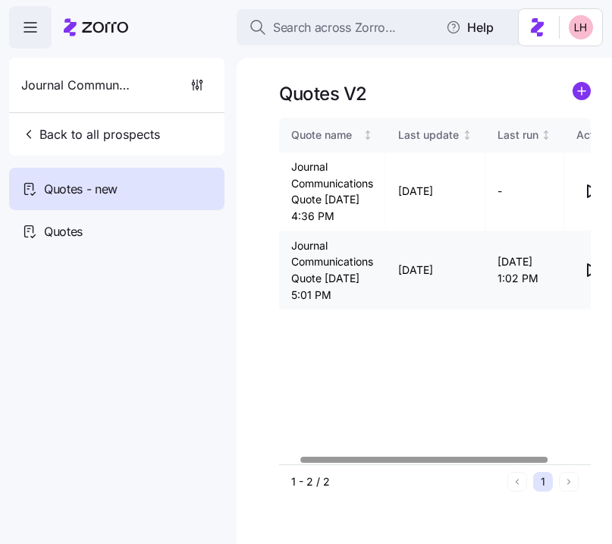
scroll to position [0, 77]
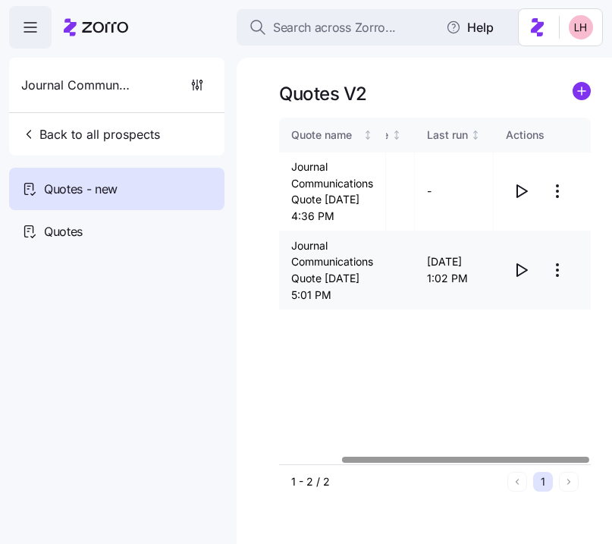
click at [522, 279] on icon "button" at bounding box center [521, 270] width 18 height 18
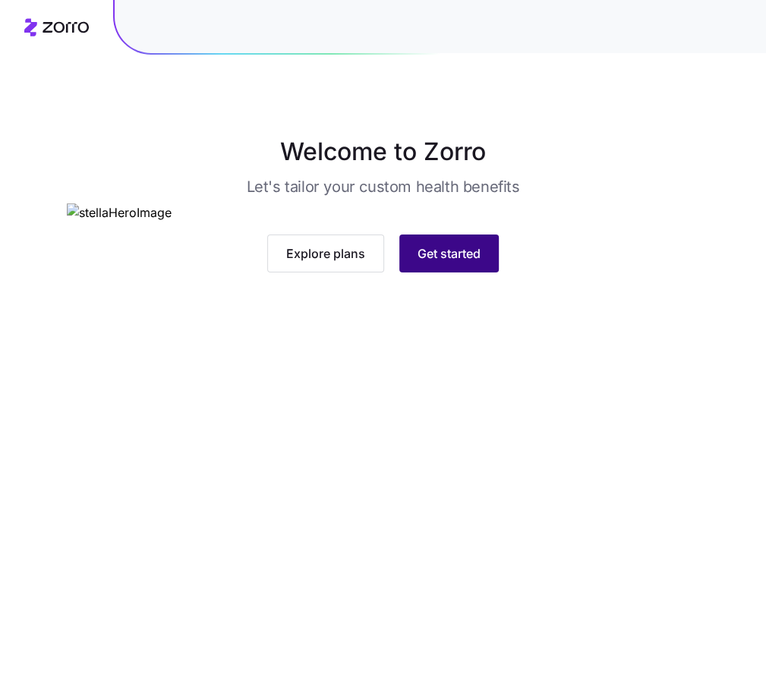
click at [444, 272] on button "Get started" at bounding box center [448, 253] width 99 height 38
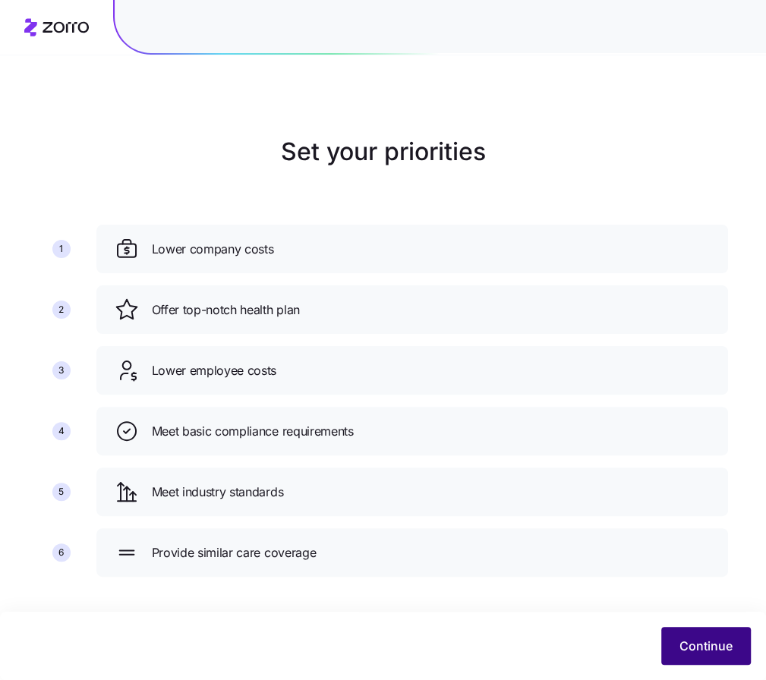
click at [732, 659] on button "Continue" at bounding box center [706, 646] width 90 height 38
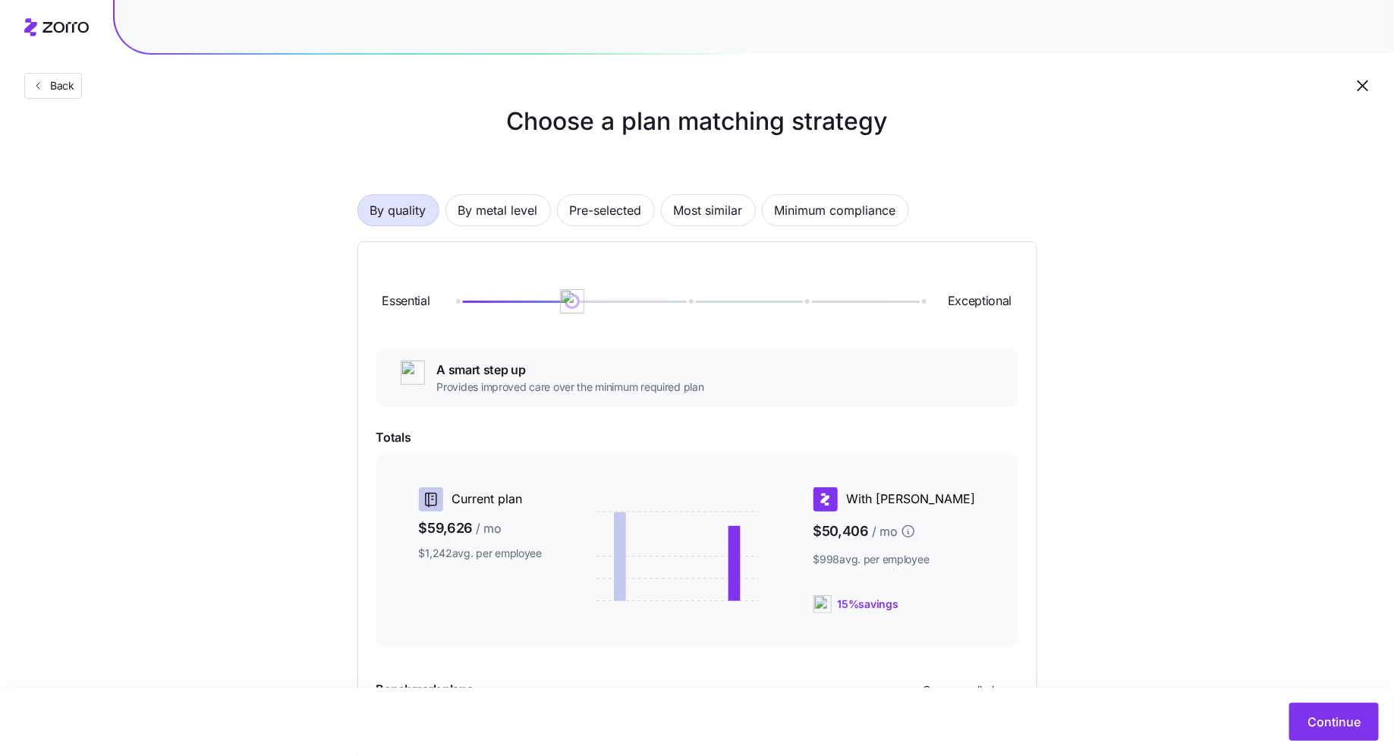
scroll to position [20, 0]
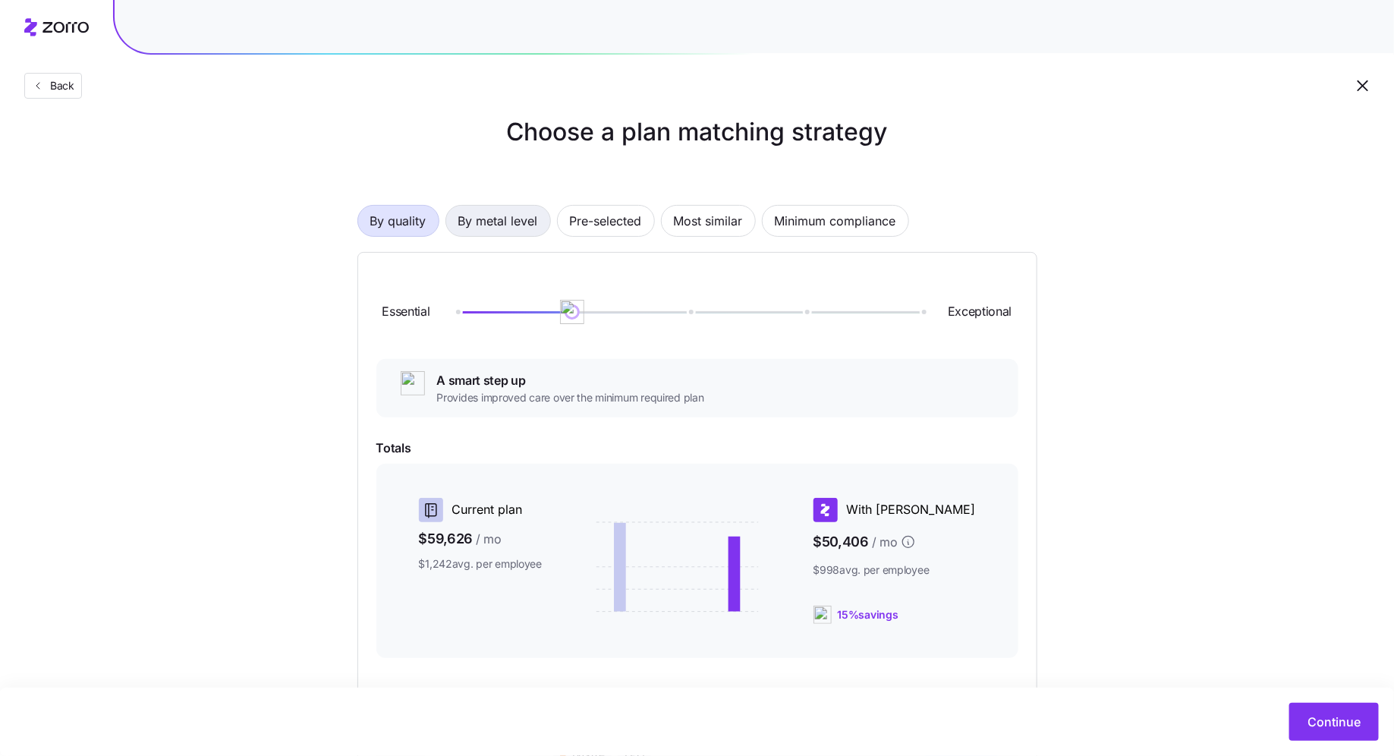
click at [506, 216] on span "By metal level" at bounding box center [498, 221] width 80 height 30
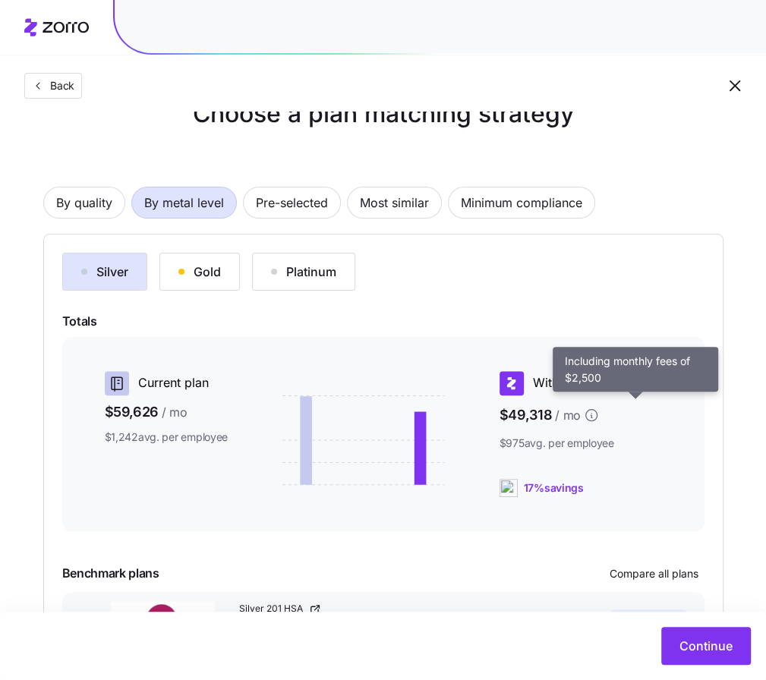
scroll to position [156, 0]
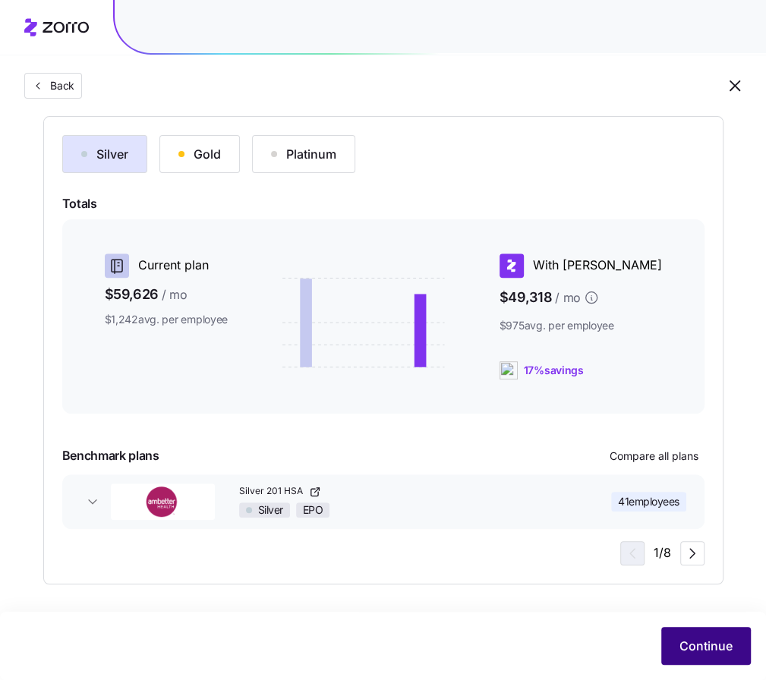
click at [715, 640] on span "Continue" at bounding box center [705, 646] width 53 height 18
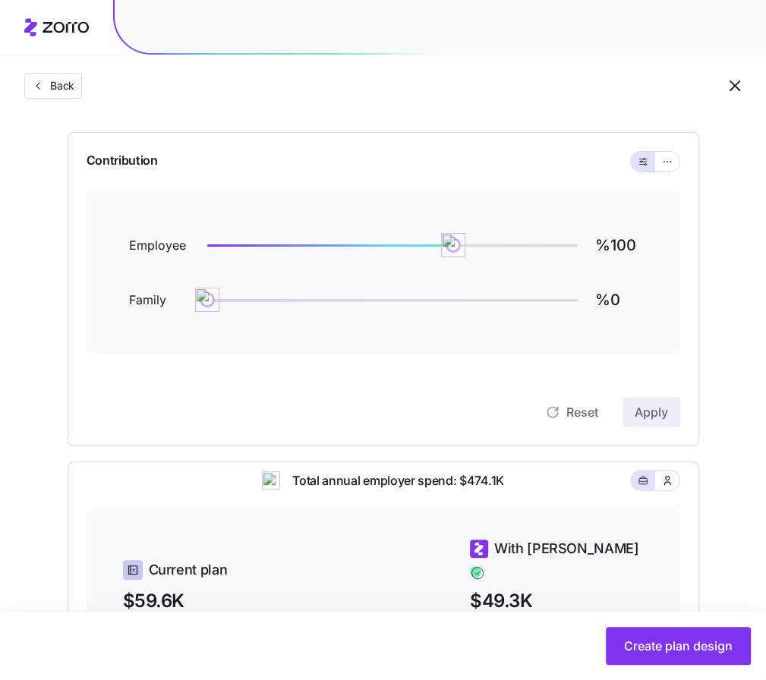
scroll to position [120, 0]
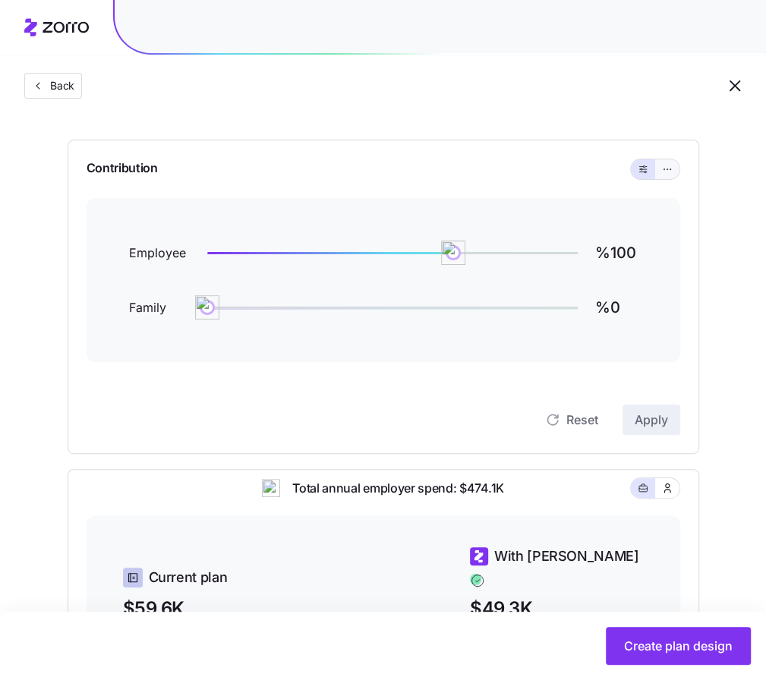
click at [669, 174] on button "button" at bounding box center [667, 169] width 12 height 12
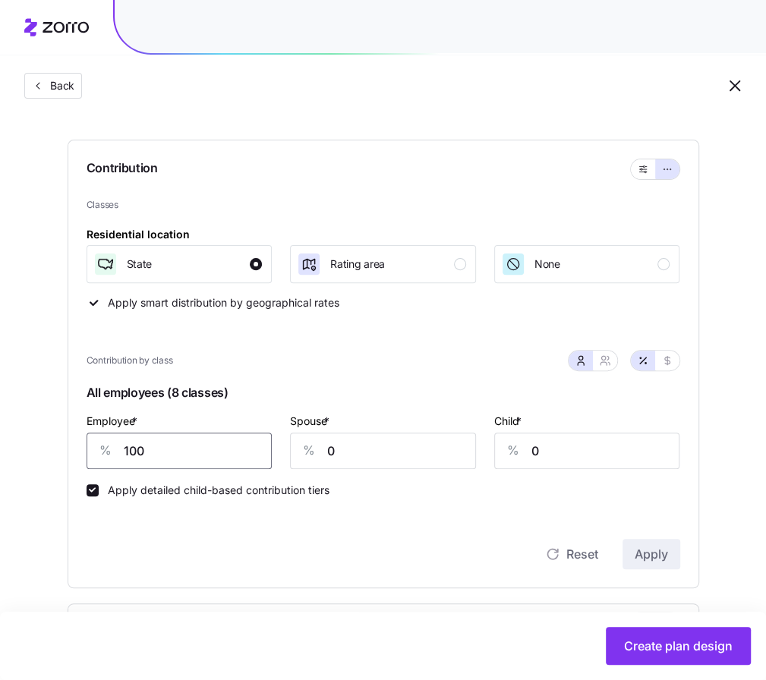
drag, startPoint x: 217, startPoint y: 447, endPoint x: 124, endPoint y: 438, distance: 93.8
click at [124, 438] on input "100" at bounding box center [180, 451] width 186 height 36
type input "75"
click at [631, 540] on button "Apply" at bounding box center [651, 554] width 58 height 30
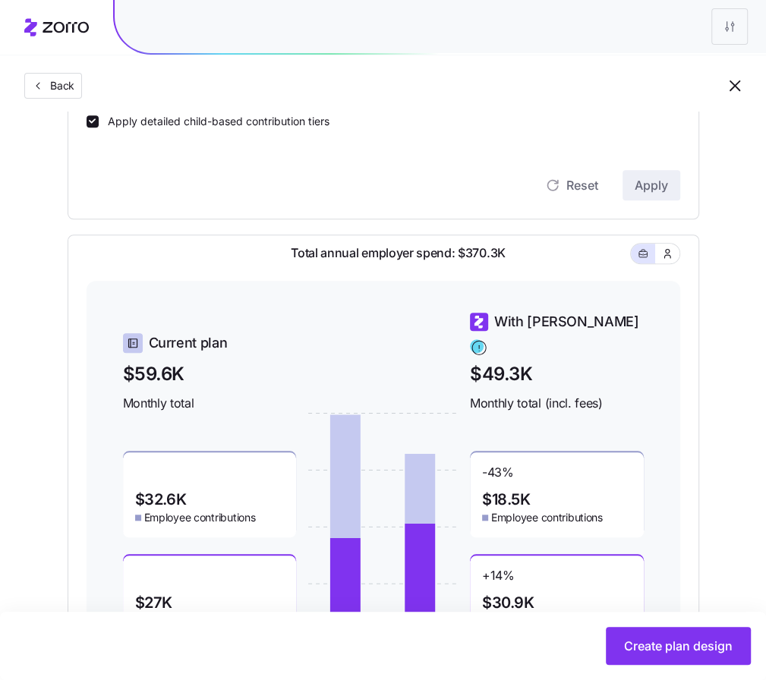
scroll to position [585, 0]
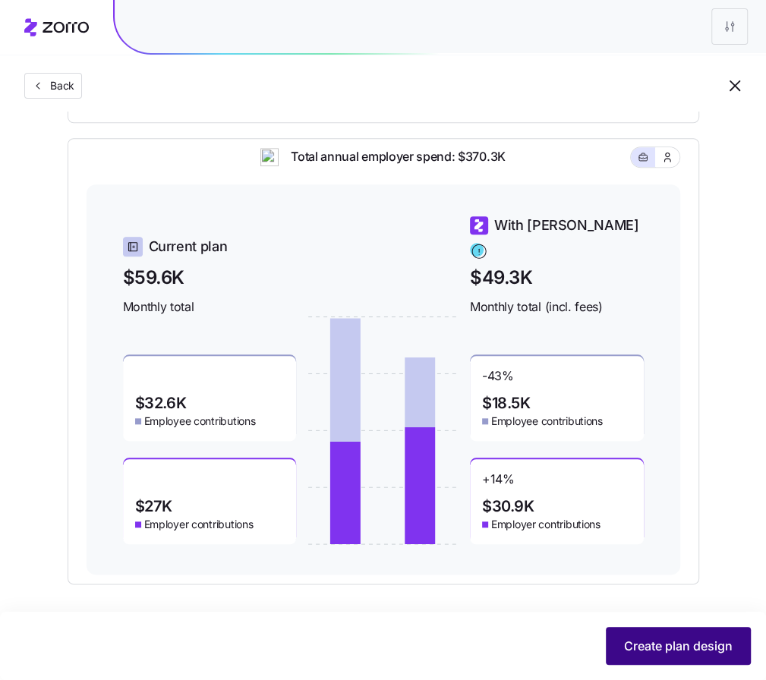
click at [693, 653] on span "Create plan design" at bounding box center [678, 646] width 109 height 18
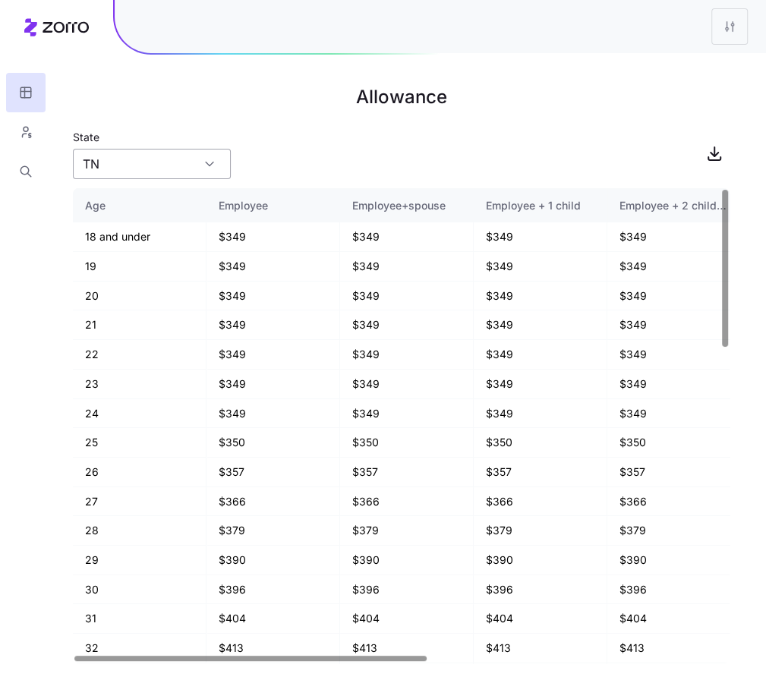
click at [178, 169] on input "TN" at bounding box center [152, 164] width 158 height 30
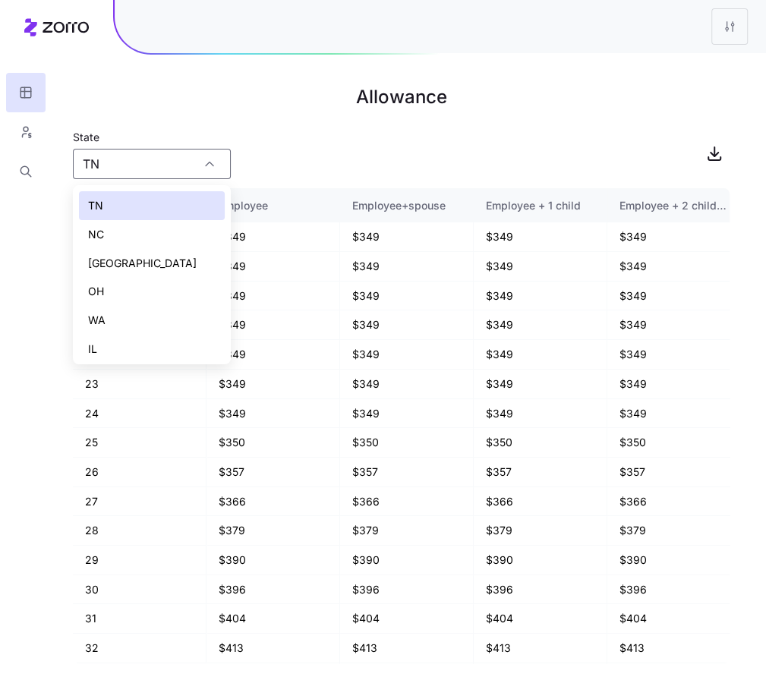
click at [363, 136] on div "State TN" at bounding box center [401, 153] width 656 height 52
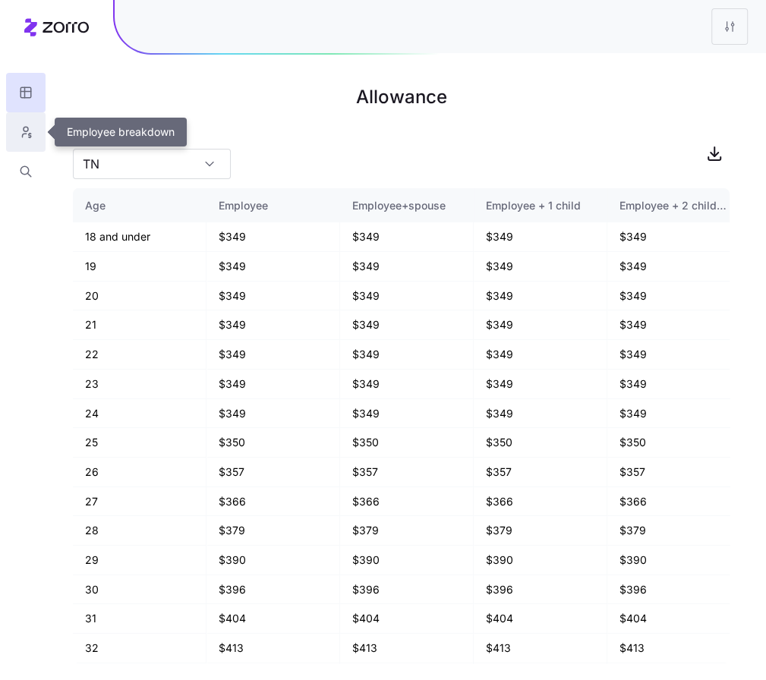
click at [38, 134] on button "button" at bounding box center [25, 131] width 39 height 39
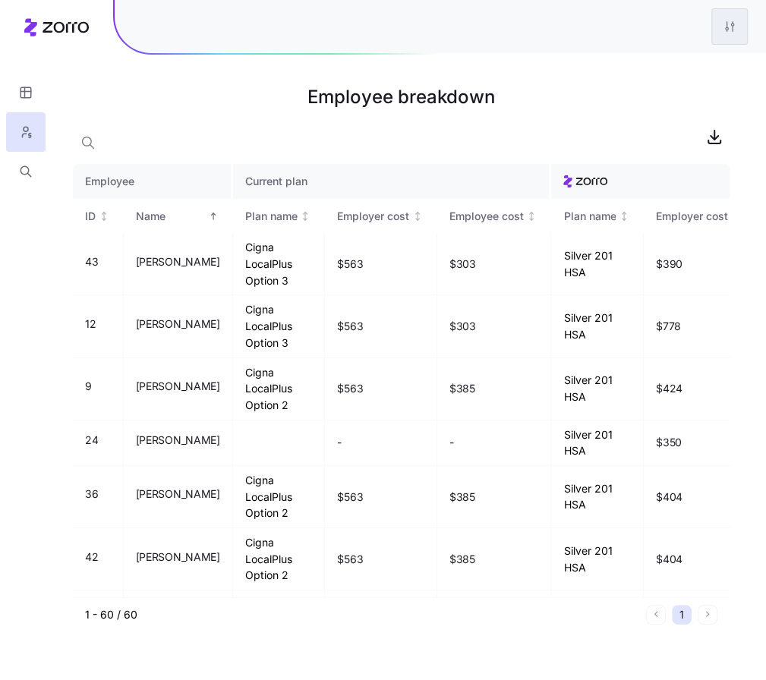
click at [735, 27] on html "Employee breakdown Employee Current plan ID Name Plan name Employer cost Employ…" at bounding box center [383, 340] width 766 height 680
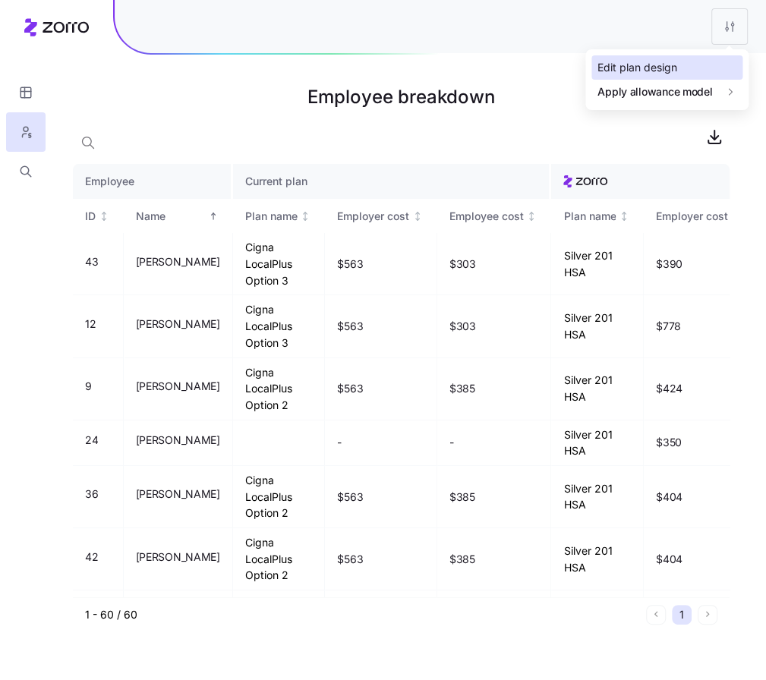
click at [670, 61] on div "Edit plan design" at bounding box center [637, 67] width 80 height 17
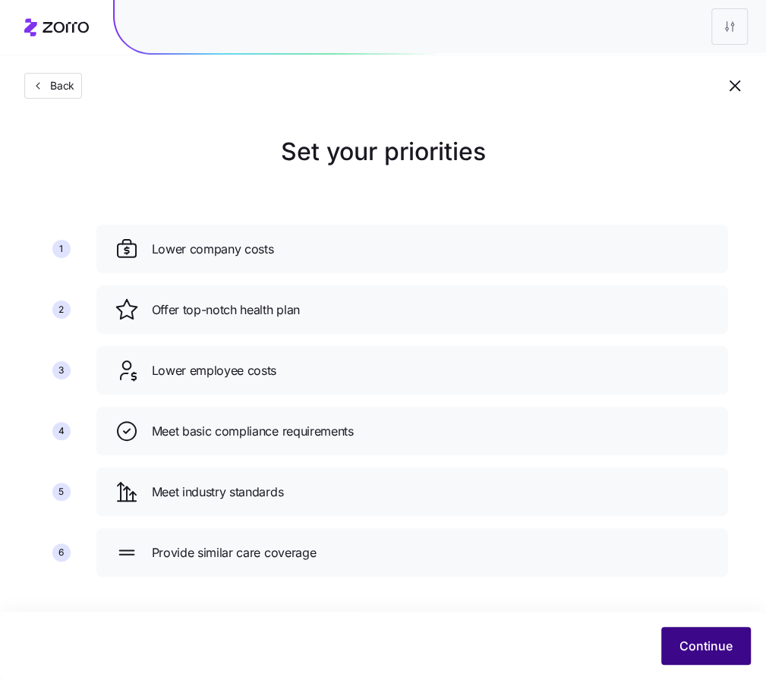
click at [697, 639] on span "Continue" at bounding box center [705, 646] width 53 height 18
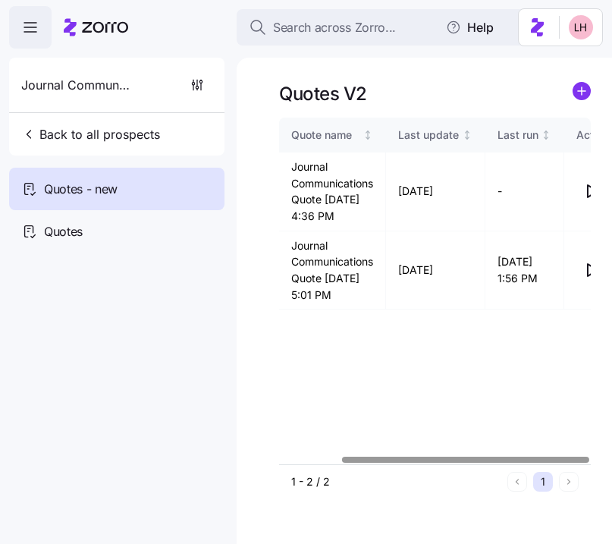
click at [304, 26] on span "Search across Zorro..." at bounding box center [334, 27] width 123 height 19
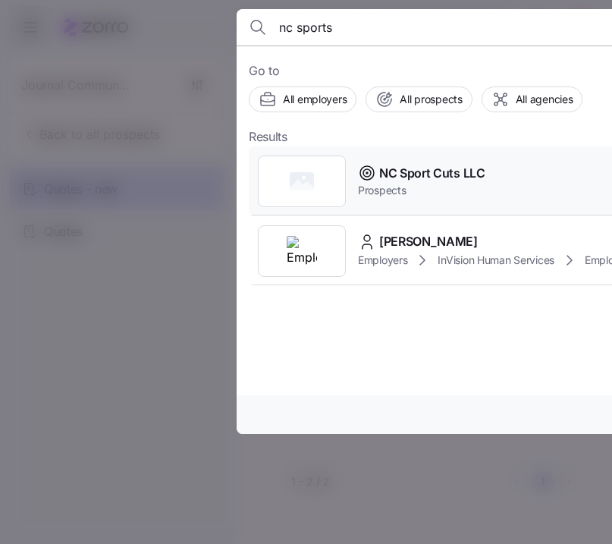
type input "nc sports"
click at [405, 197] on span "Prospects" at bounding box center [421, 190] width 127 height 15
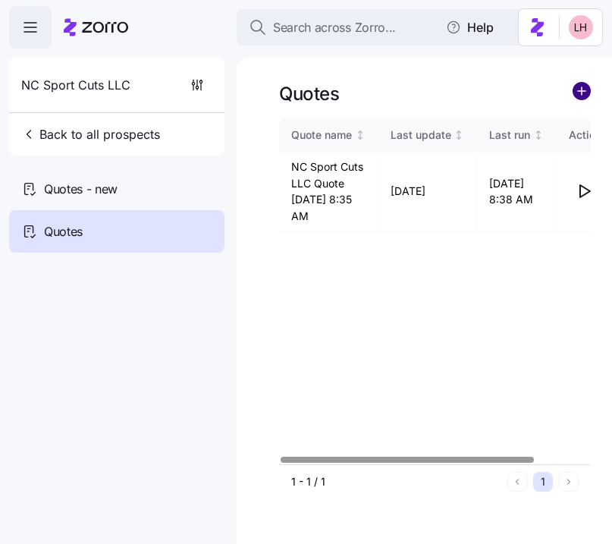
click at [578, 99] on circle "add icon" at bounding box center [582, 91] width 17 height 17
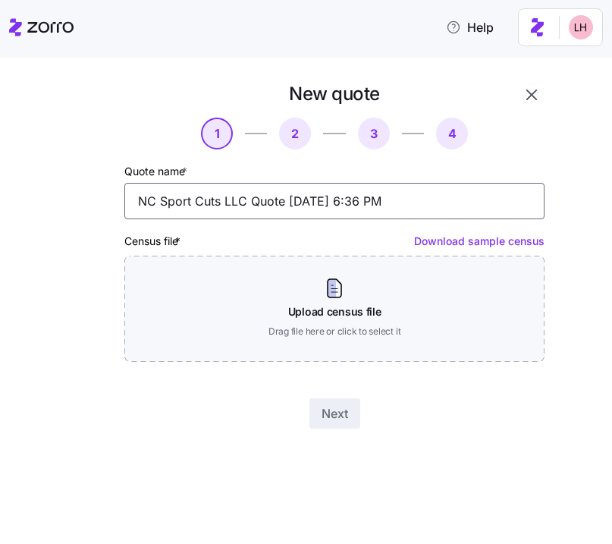
click at [382, 199] on input "NC Sport Cuts LLC Quote 09/23/2025 6:36 PM" at bounding box center [334, 201] width 420 height 36
type input "corrected only e"
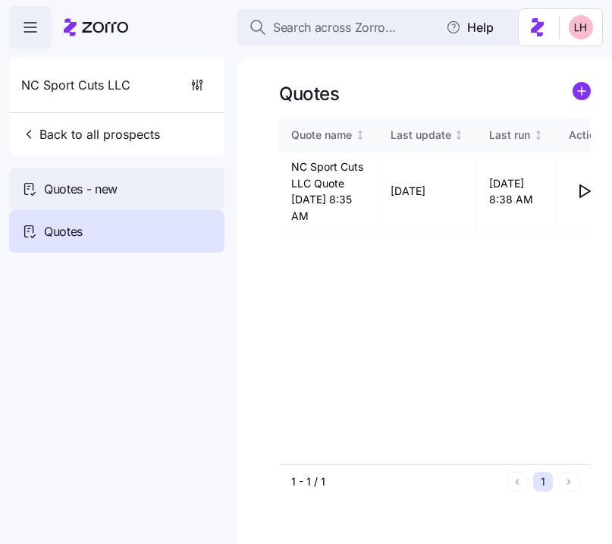
click at [90, 187] on span "Quotes - new" at bounding box center [81, 189] width 74 height 19
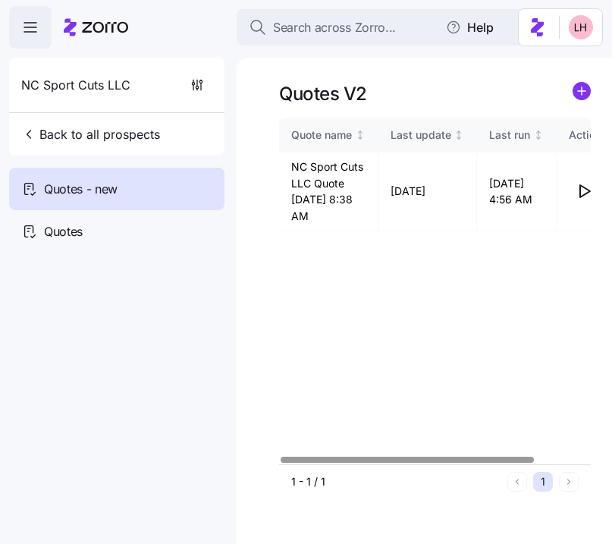
click at [582, 101] on link at bounding box center [582, 94] width 18 height 24
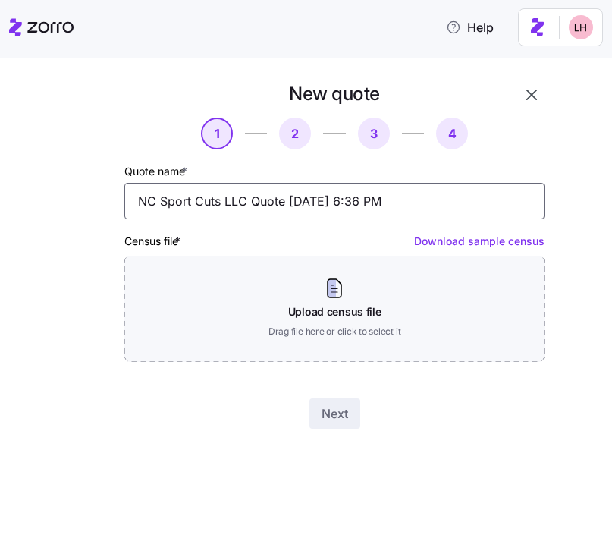
click at [401, 190] on input "NC Sport Cuts LLC Quote 09/23/2025 6:36 PM" at bounding box center [334, 201] width 420 height 36
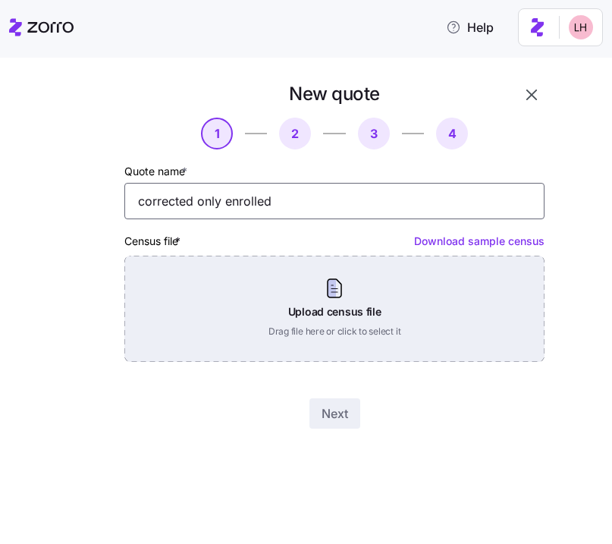
type input "corrected only enrolled"
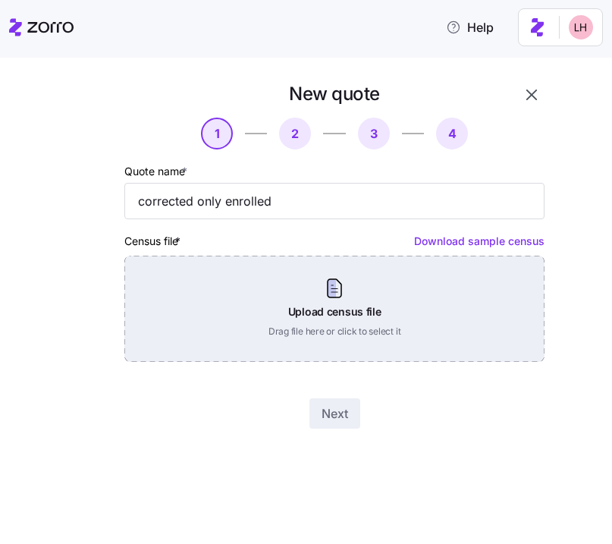
click at [344, 310] on div "Upload census file Drag file here or click to select it" at bounding box center [334, 309] width 420 height 106
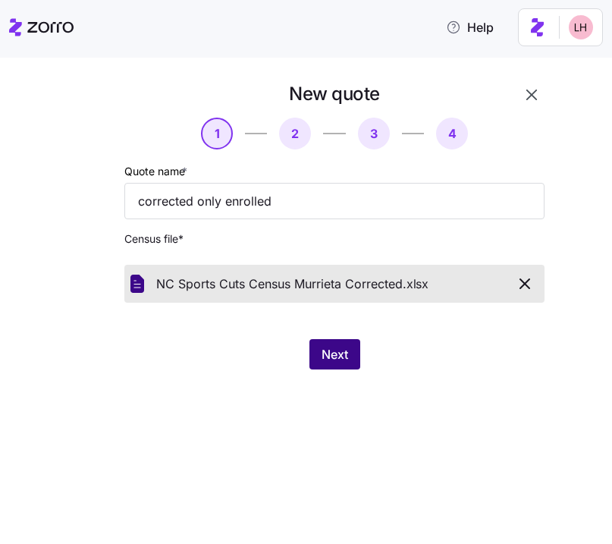
click at [348, 348] on span "Next" at bounding box center [335, 354] width 27 height 18
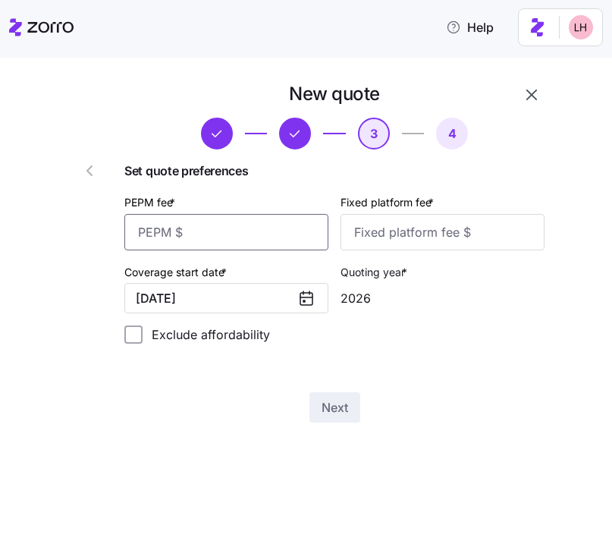
click at [263, 232] on input "PEPM fee *" at bounding box center [226, 232] width 204 height 36
type input "30"
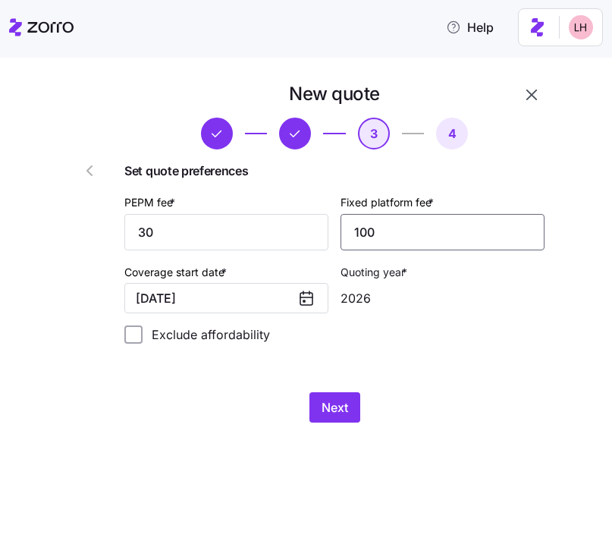
type input "100"
click at [326, 392] on div "New quote 3 4 Set quote preferences PEPM fee * 30 Fixed platform fee * 100 Cove…" at bounding box center [334, 252] width 433 height 353
click at [332, 408] on span "Next" at bounding box center [335, 407] width 27 height 18
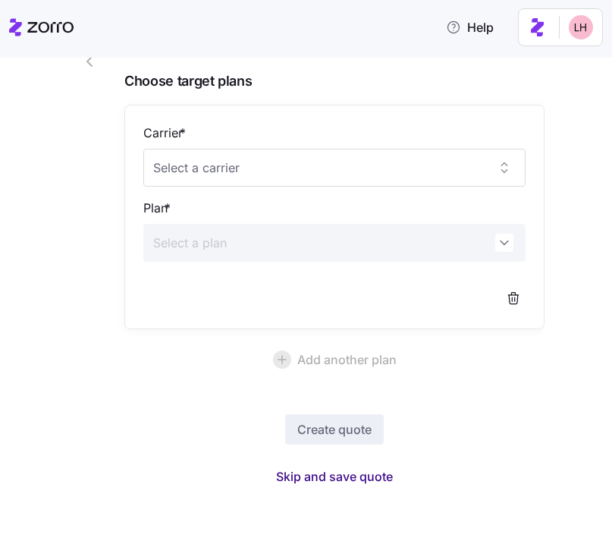
click at [356, 474] on span "Skip and save quote" at bounding box center [334, 476] width 117 height 18
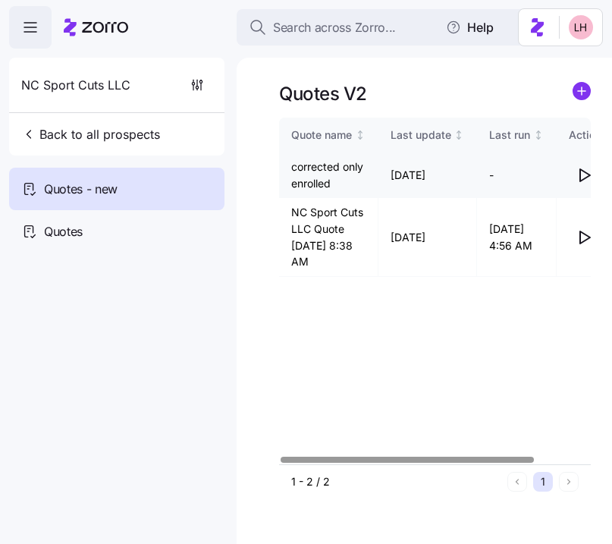
click at [583, 170] on icon "button" at bounding box center [584, 175] width 18 height 18
click at [338, 282] on div "Quote name Last update Last run Actions corrected only enrolled 09/23/2025 09/2…" at bounding box center [435, 291] width 312 height 347
click at [577, 90] on circle "add icon" at bounding box center [582, 91] width 17 height 17
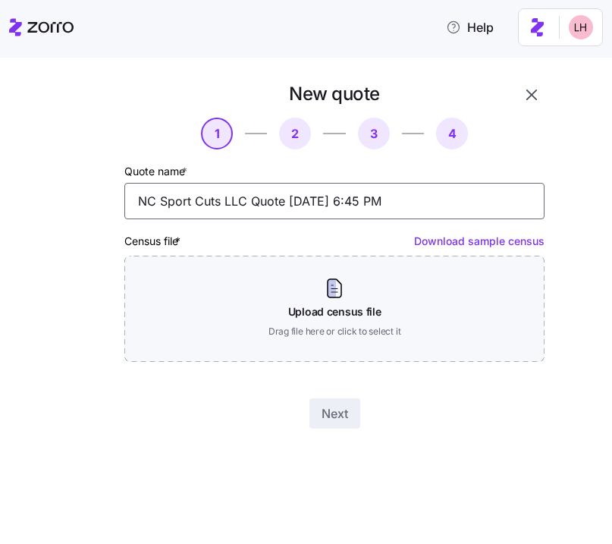
click at [385, 190] on input "NC Sport Cuts LLC Quote 09/23/2025 6:45 PM" at bounding box center [334, 201] width 420 height 36
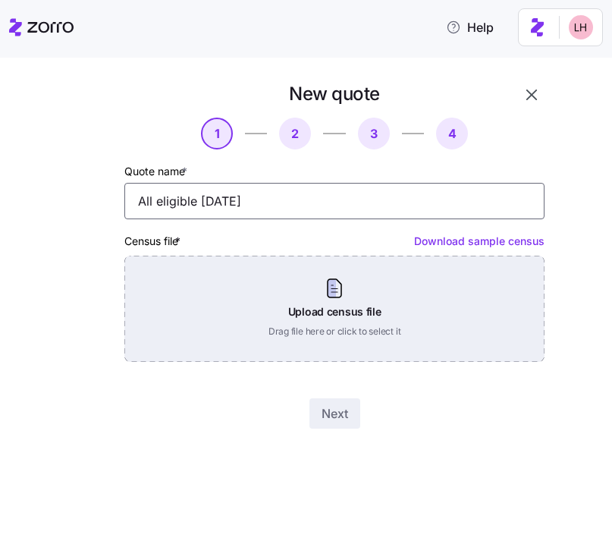
type input "All eligible 1/1/26"
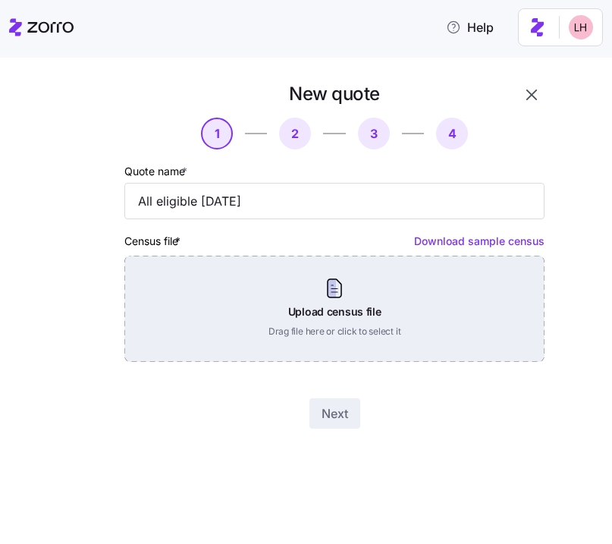
click at [445, 297] on div "Upload census file Drag file here or click to select it" at bounding box center [334, 309] width 420 height 106
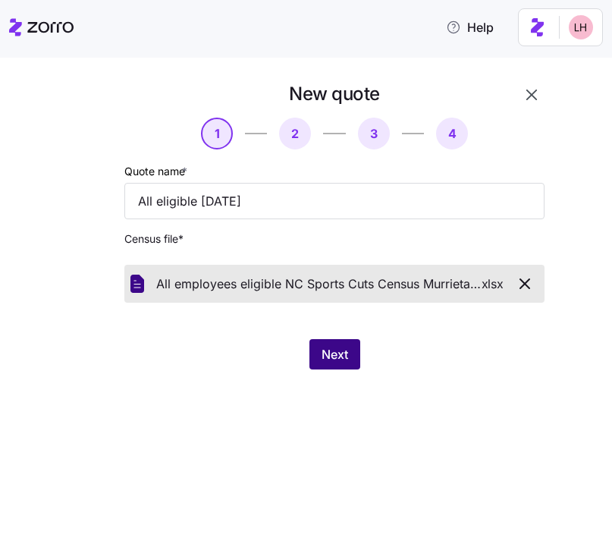
click at [348, 363] on span "Next" at bounding box center [335, 354] width 27 height 18
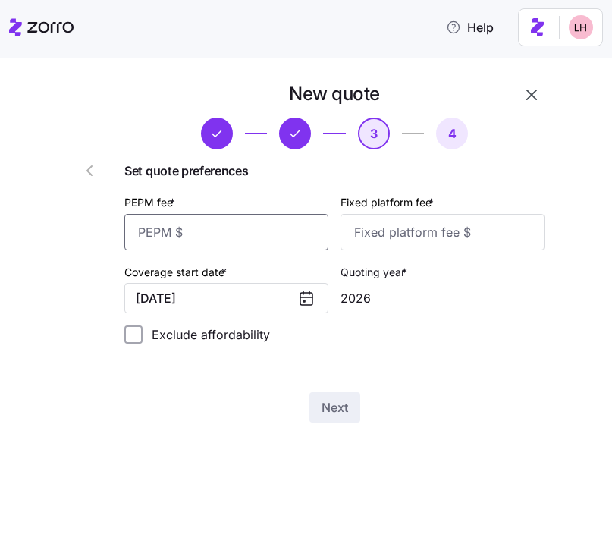
click at [291, 237] on input "PEPM fee *" at bounding box center [226, 232] width 204 height 36
type input "30"
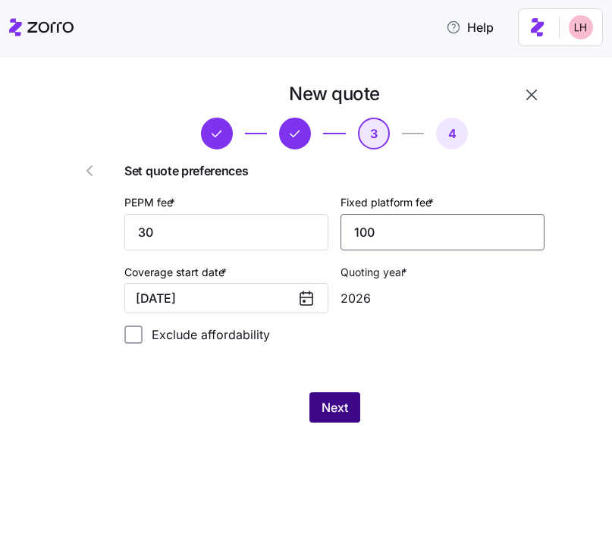
type input "100"
click at [319, 414] on button "Next" at bounding box center [335, 407] width 51 height 30
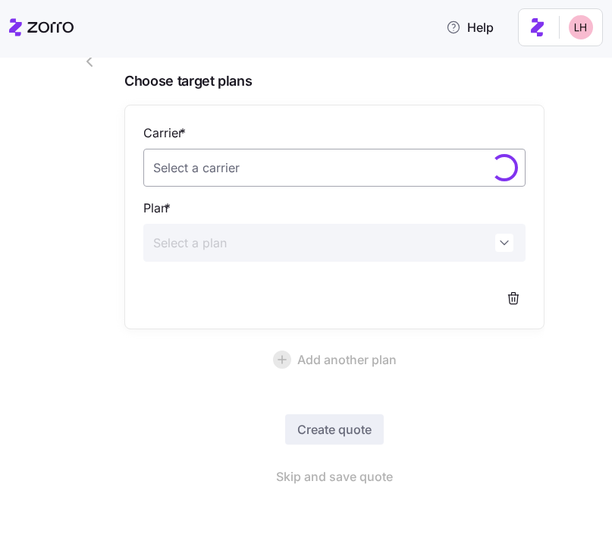
scroll to position [109, 0]
click at [356, 474] on span "Skip and save quote" at bounding box center [334, 476] width 117 height 18
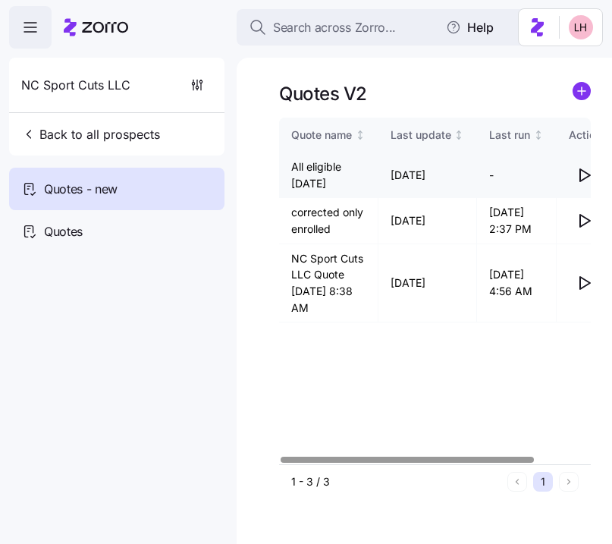
click at [583, 175] on icon "button" at bounding box center [584, 175] width 18 height 18
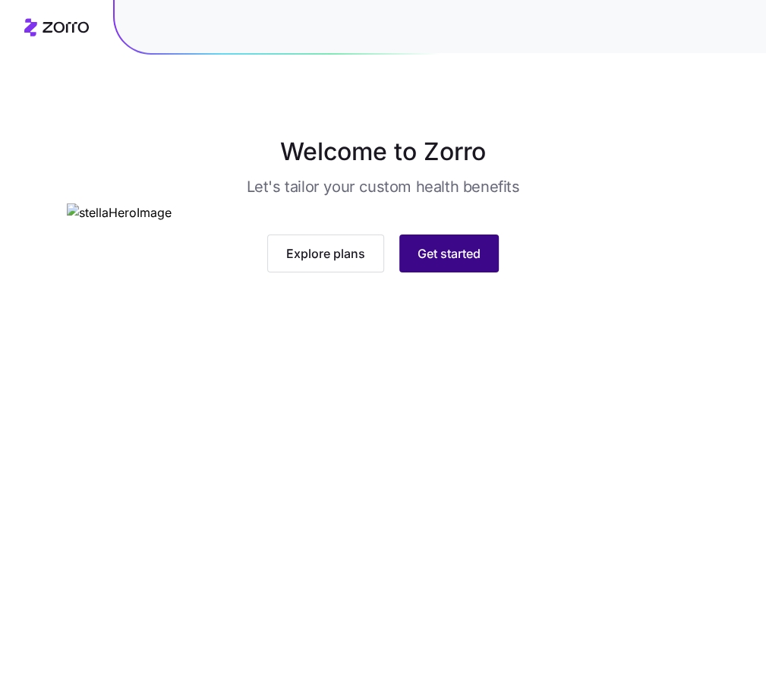
click at [447, 263] on span "Get started" at bounding box center [448, 253] width 63 height 18
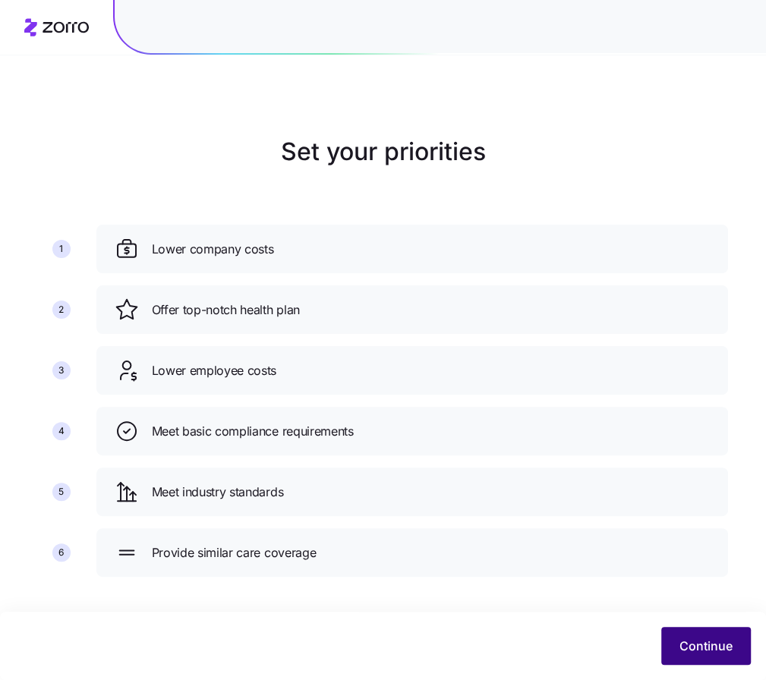
click at [706, 642] on span "Continue" at bounding box center [705, 646] width 53 height 18
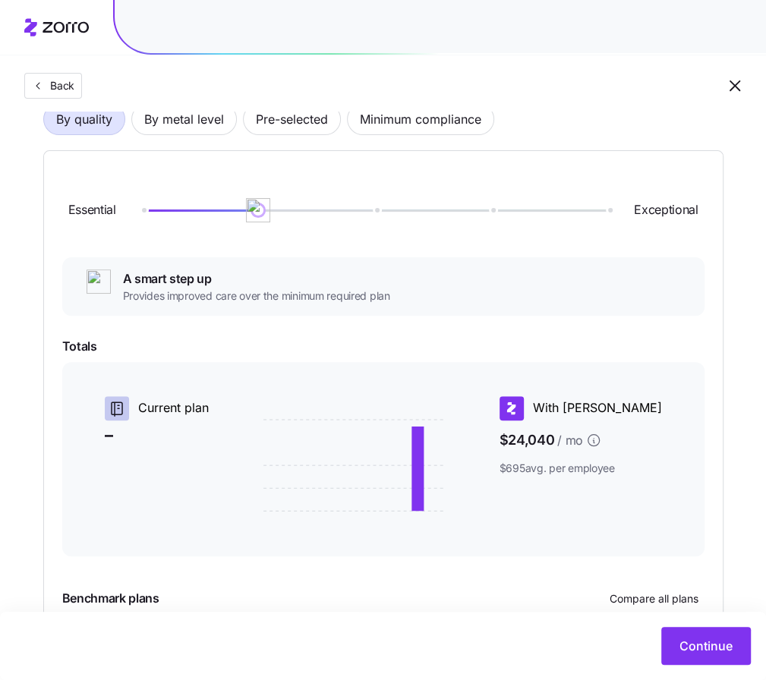
scroll to position [38, 0]
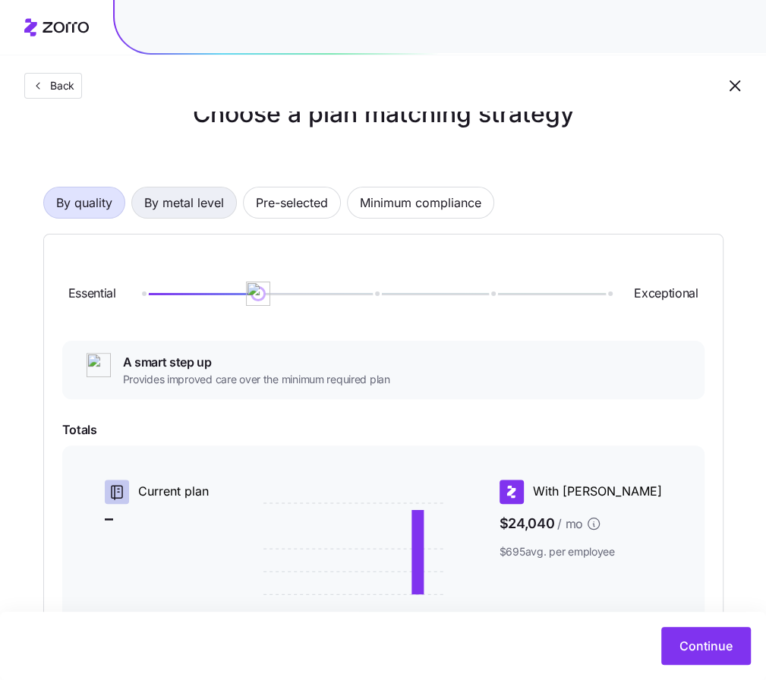
click at [209, 206] on span "By metal level" at bounding box center [184, 202] width 80 height 30
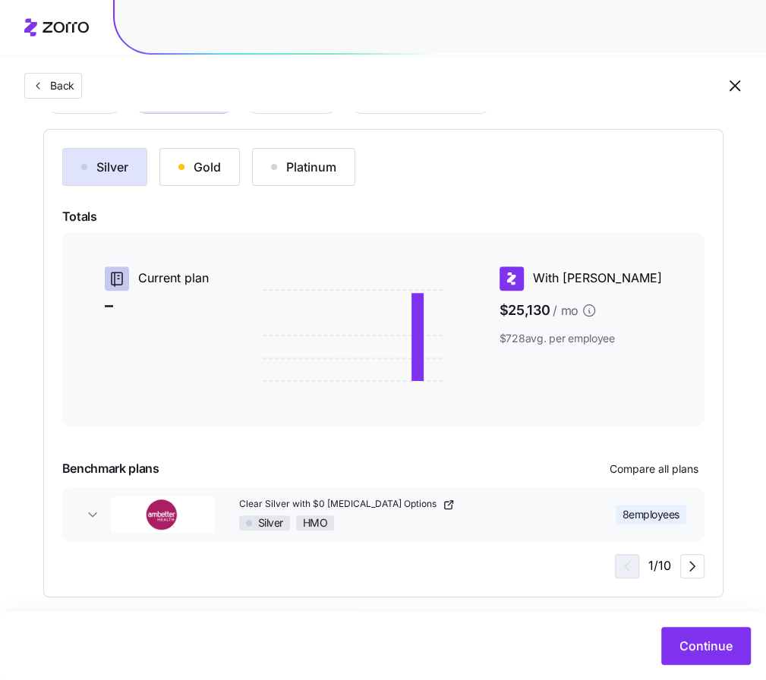
scroll to position [156, 0]
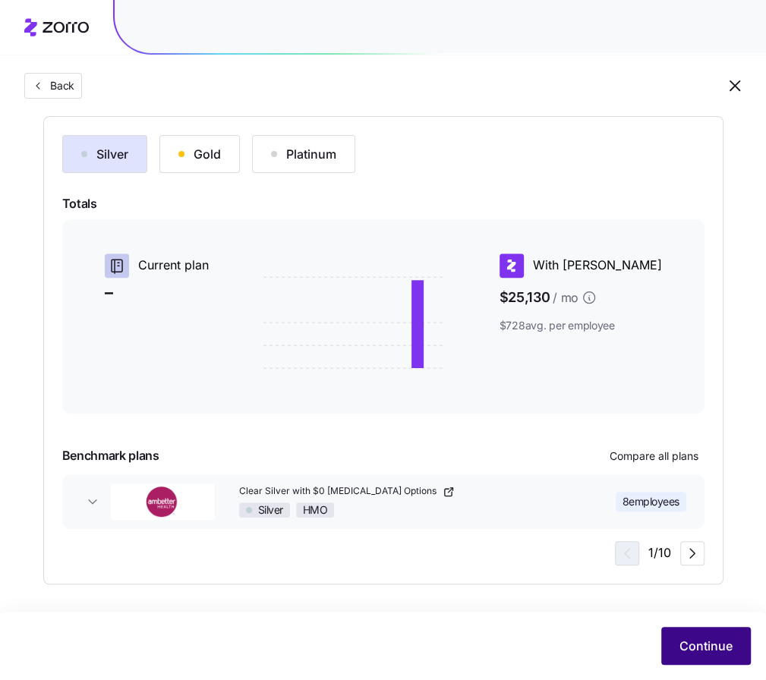
click at [709, 651] on span "Continue" at bounding box center [705, 646] width 53 height 18
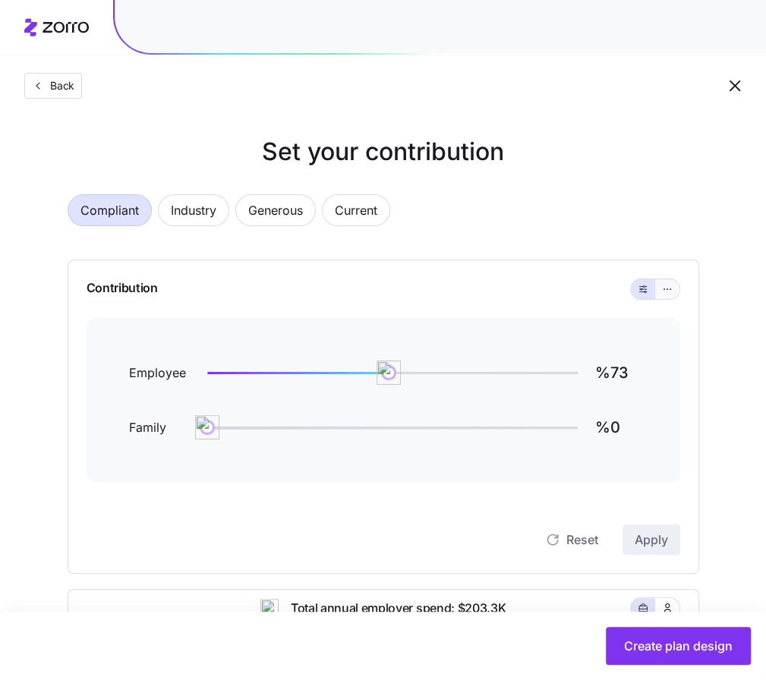
click at [665, 295] on button "button" at bounding box center [667, 289] width 24 height 20
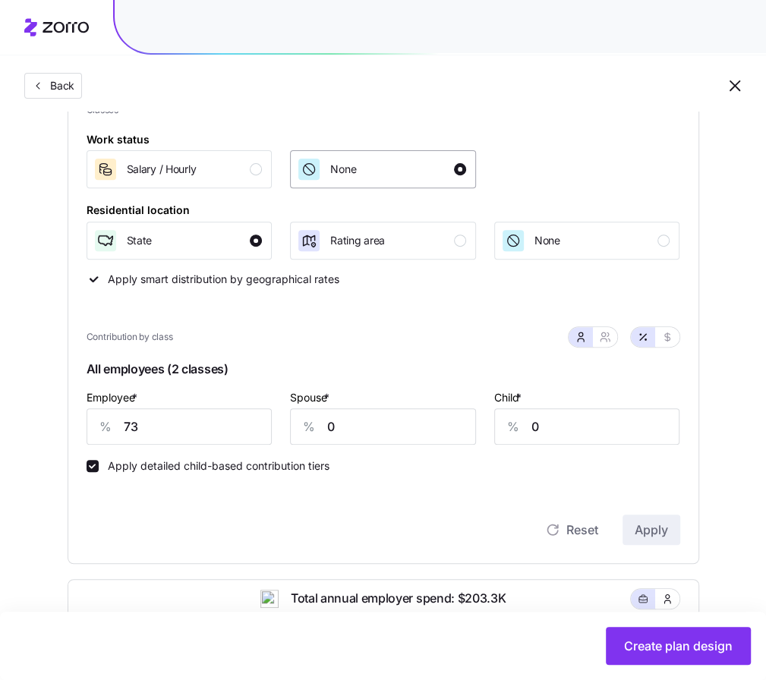
scroll to position [214, 0]
click at [257, 174] on div "button" at bounding box center [256, 170] width 12 height 12
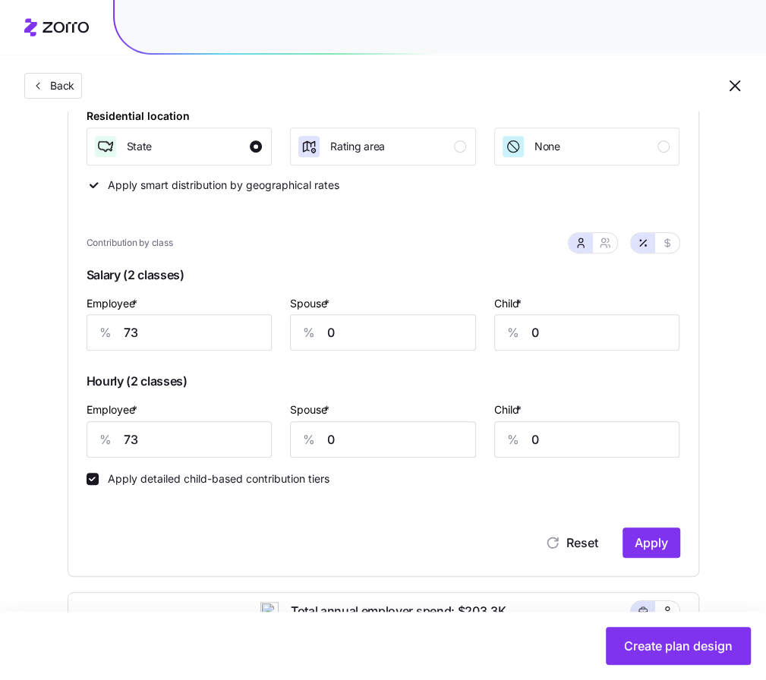
scroll to position [342, 0]
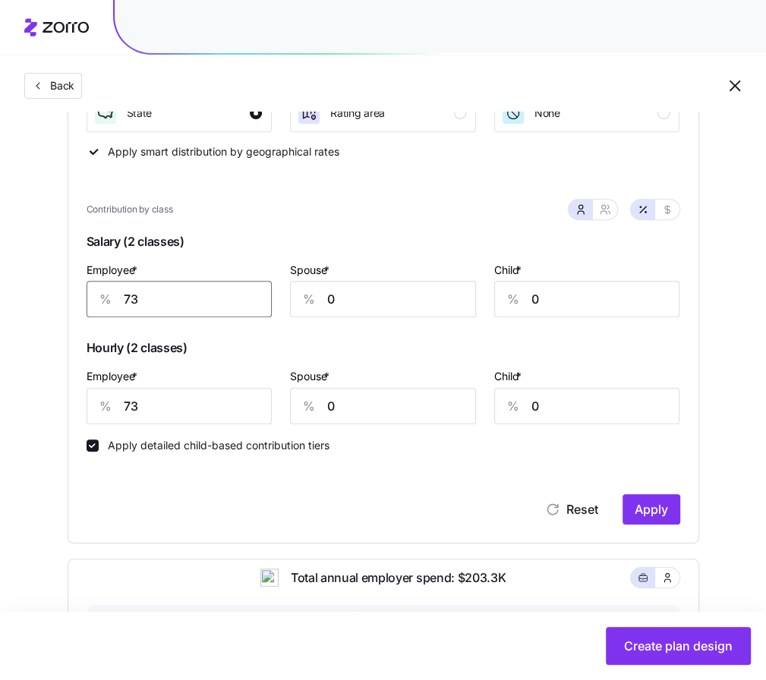
drag, startPoint x: 168, startPoint y: 307, endPoint x: 74, endPoint y: 300, distance: 94.4
click at [74, 300] on div "Contribution Classes Work status Salary / Hourly None Residential location Stat…" at bounding box center [383, 230] width 631 height 626
type input "80"
drag, startPoint x: 156, startPoint y: 412, endPoint x: 71, endPoint y: 401, distance: 85.6
click at [72, 402] on div "Contribution Classes Work status Salary / Hourly None Residential location Stat…" at bounding box center [383, 230] width 631 height 626
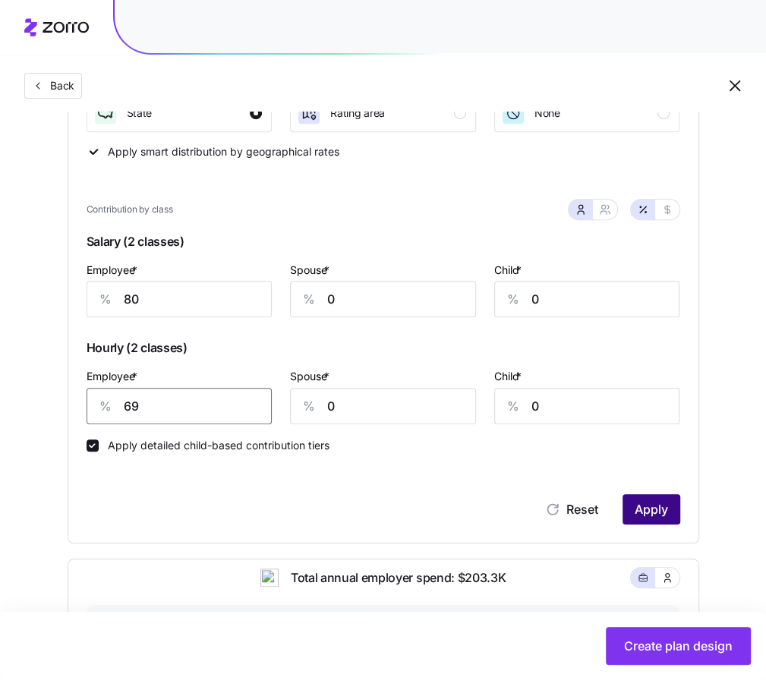
type input "69"
click at [634, 505] on span "Apply" at bounding box center [650, 509] width 33 height 18
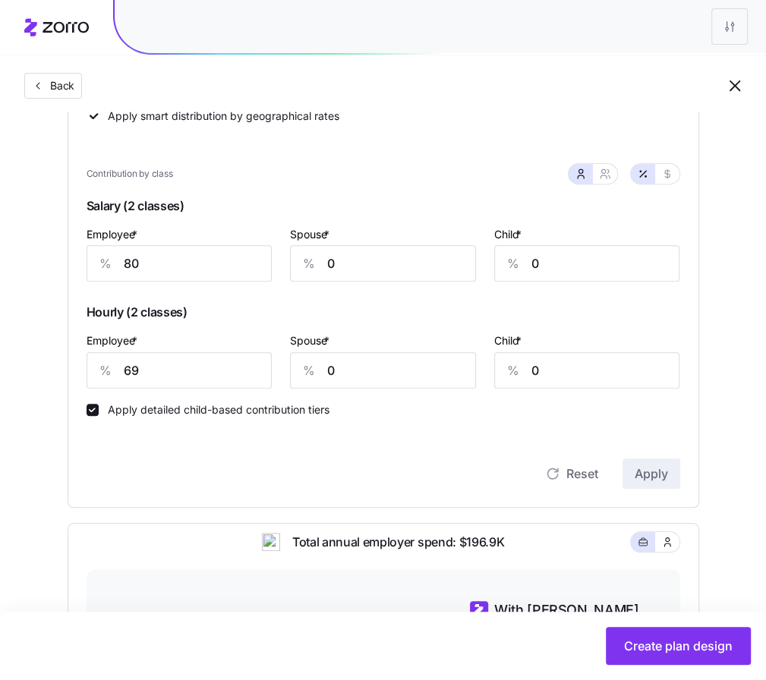
scroll to position [384, 0]
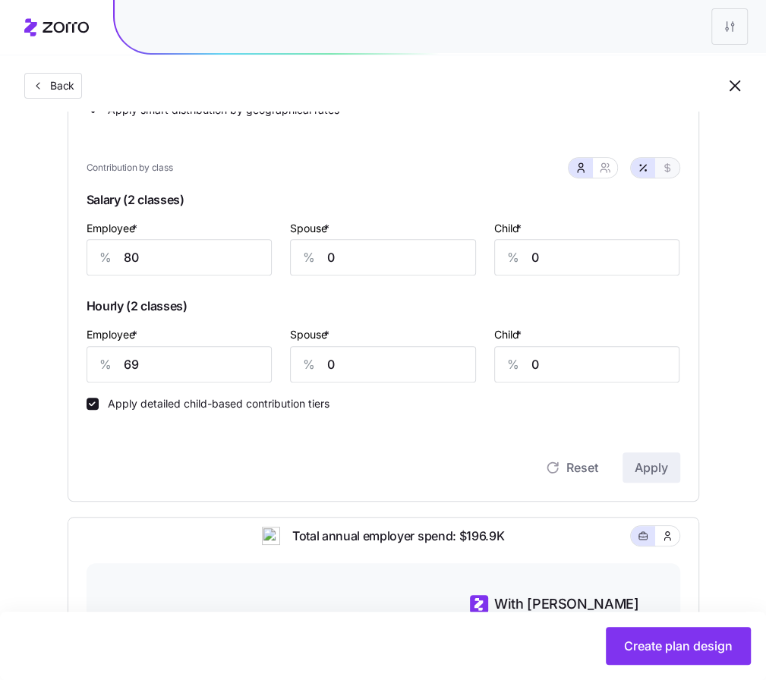
click at [670, 164] on icon "button" at bounding box center [667, 168] width 12 height 12
type input "528"
type input "455"
drag, startPoint x: 364, startPoint y: 255, endPoint x: 285, endPoint y: 252, distance: 79.7
click at [285, 252] on div "Spouse * $ 0" at bounding box center [383, 247] width 204 height 76
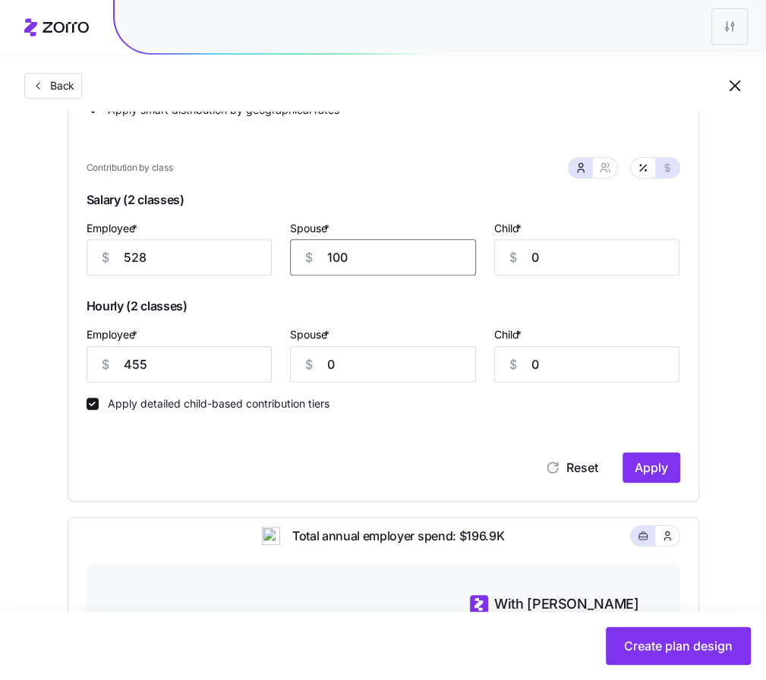
type input "100"
click at [659, 466] on span "Apply" at bounding box center [650, 467] width 33 height 18
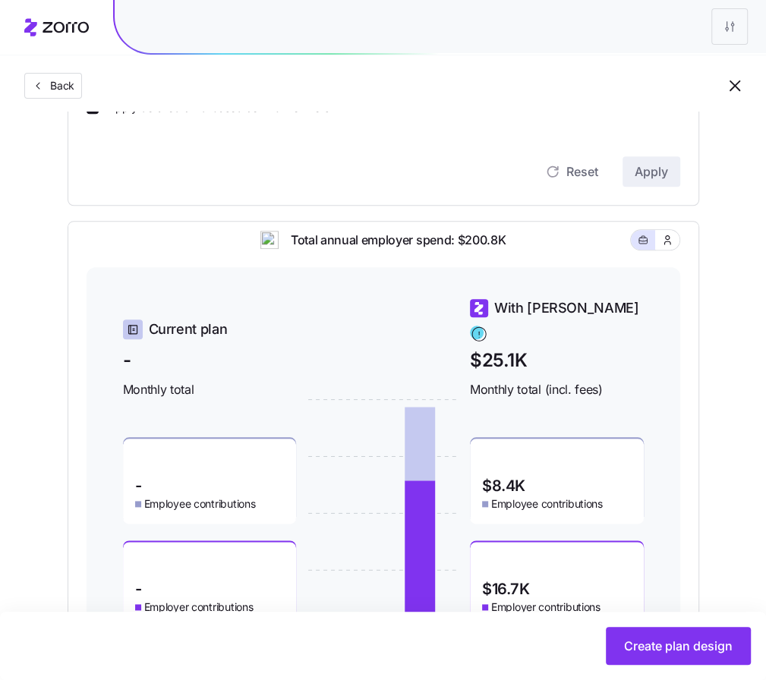
scroll to position [763, 0]
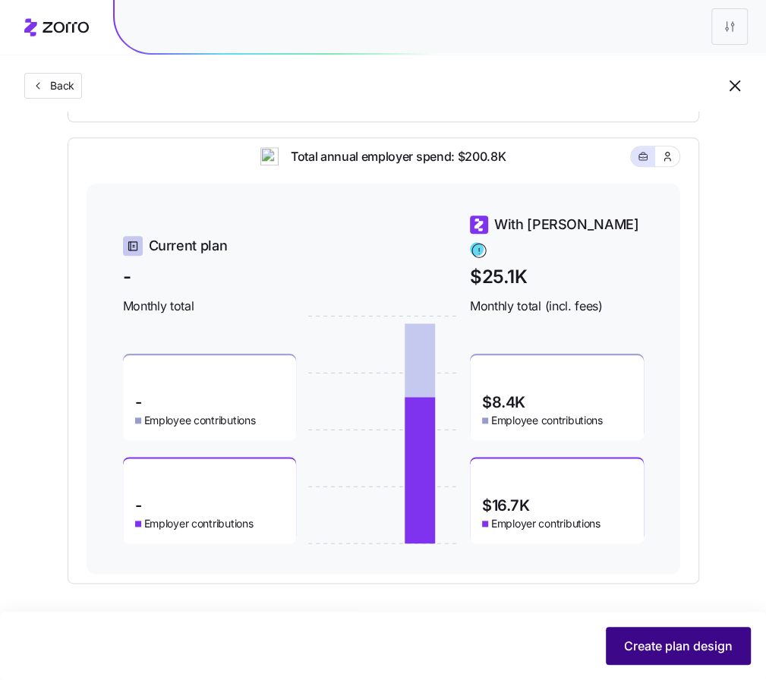
click at [691, 643] on span "Create plan design" at bounding box center [678, 646] width 109 height 18
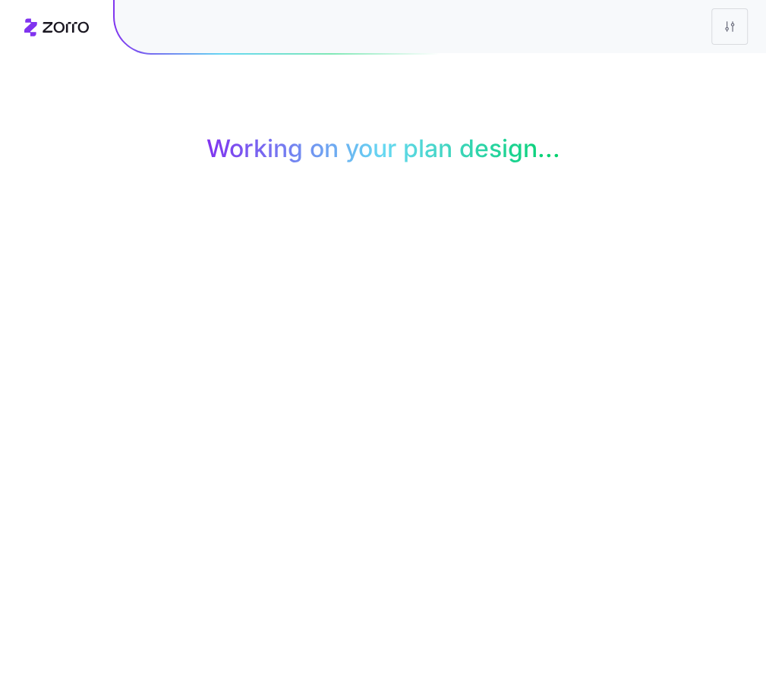
scroll to position [0, 0]
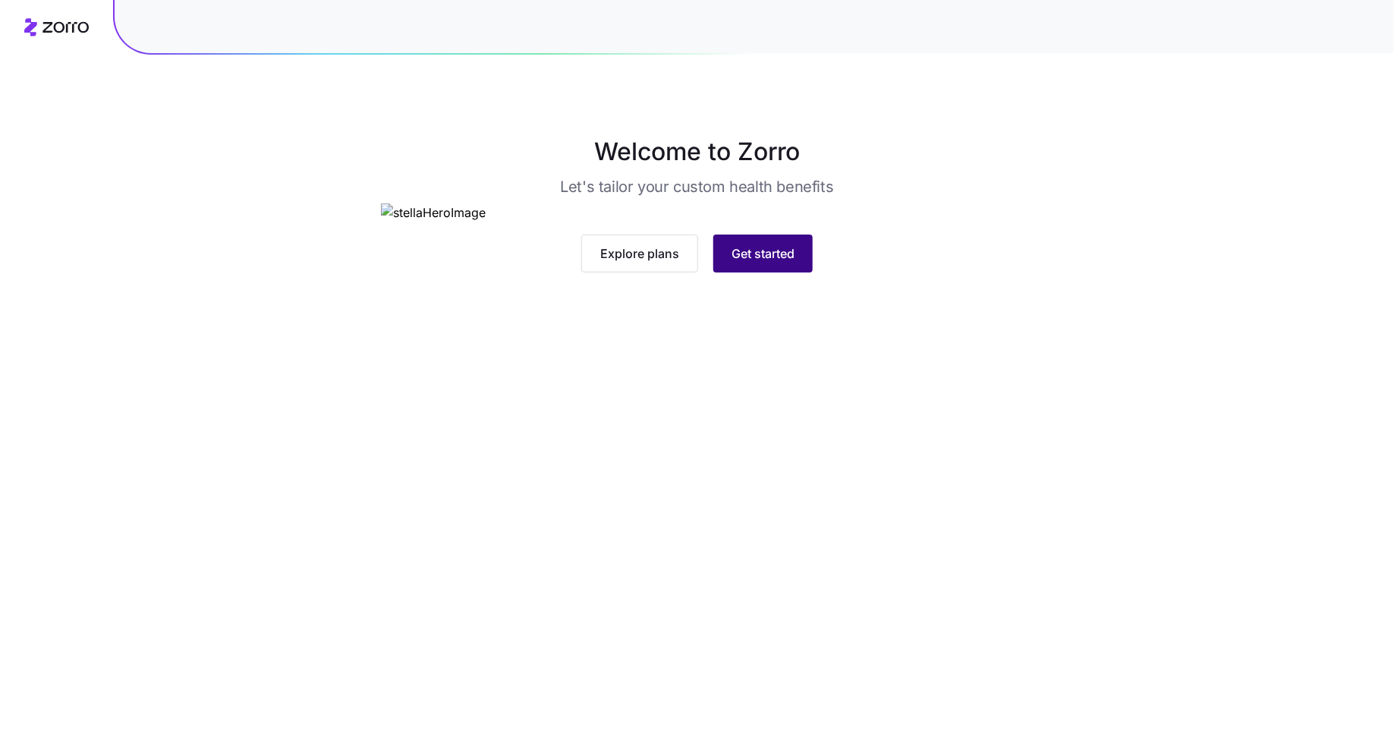
click at [759, 272] on button "Get started" at bounding box center [762, 253] width 99 height 38
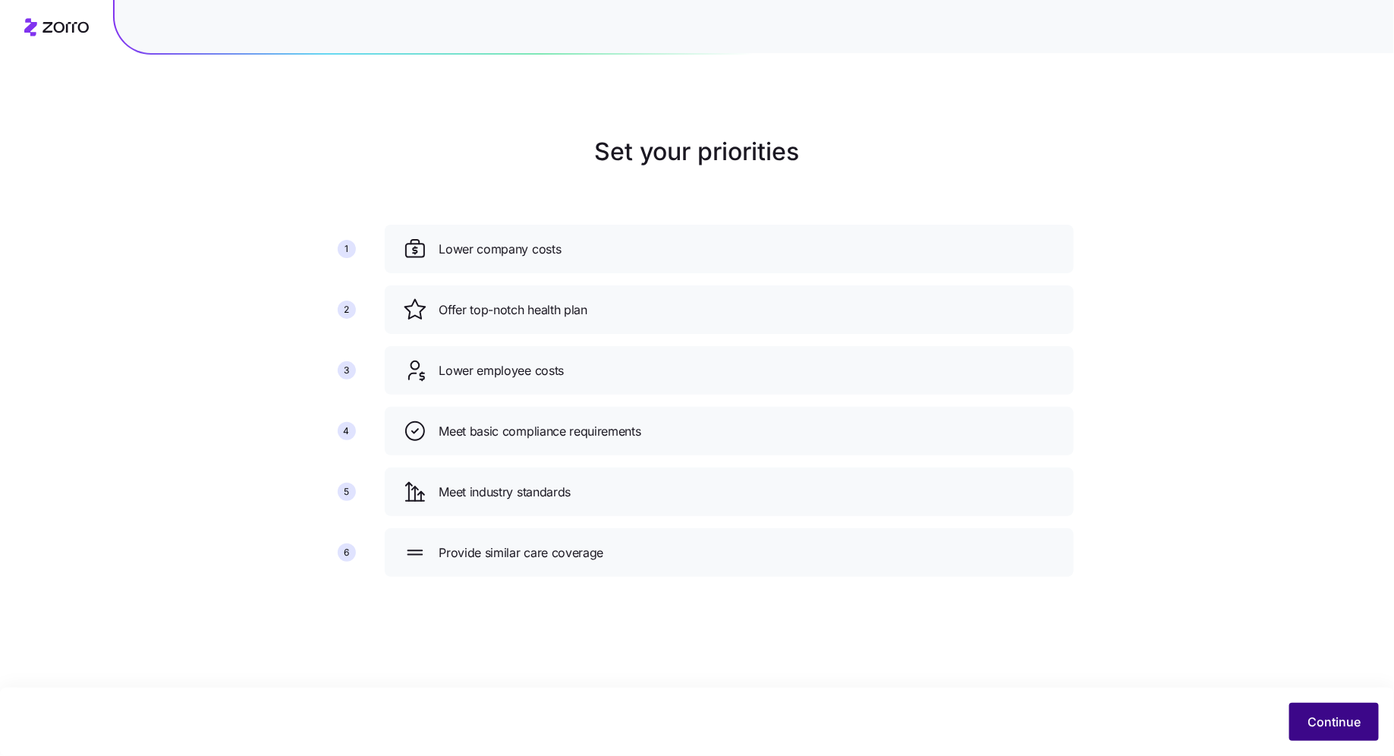
click at [765, 679] on span "Continue" at bounding box center [1333, 721] width 53 height 18
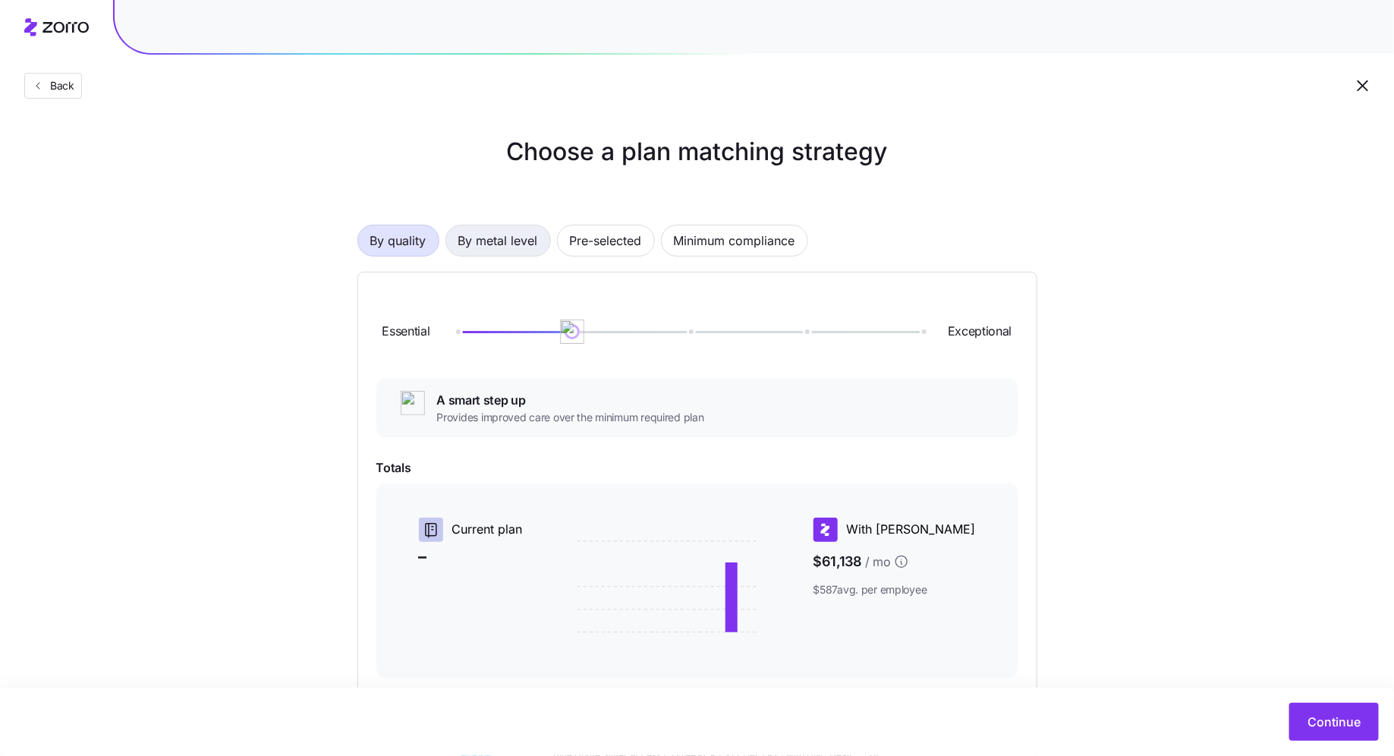
click at [516, 243] on span "By metal level" at bounding box center [498, 240] width 80 height 30
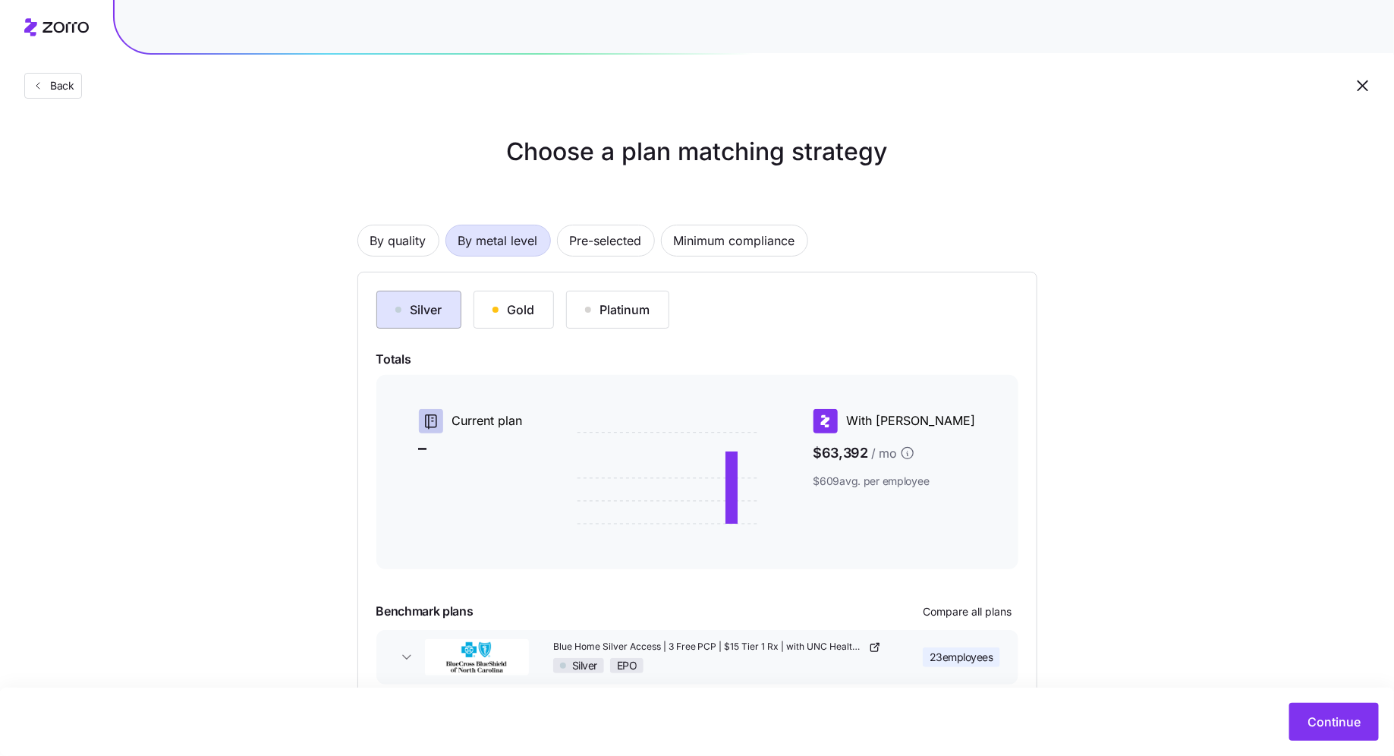
click at [438, 322] on button "Silver" at bounding box center [418, 310] width 85 height 38
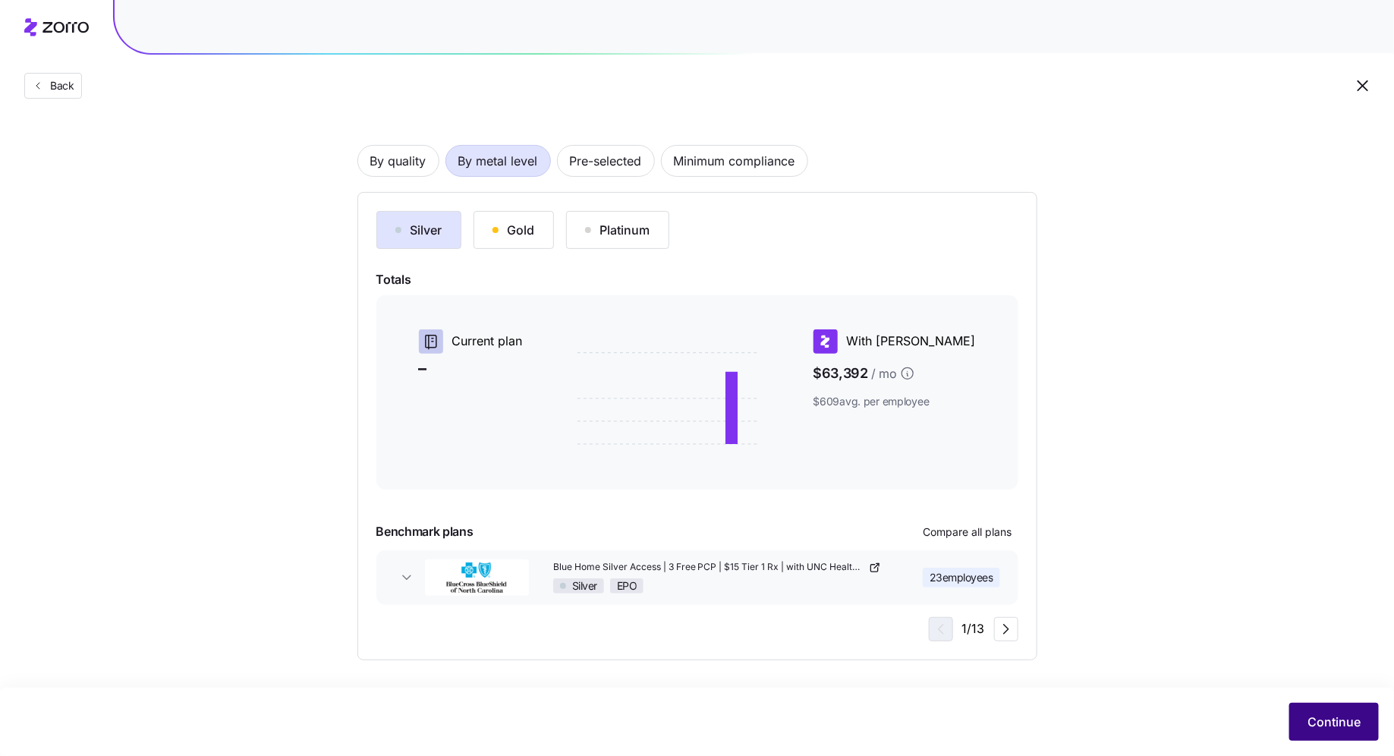
click at [765, 679] on button "Continue" at bounding box center [1334, 722] width 90 height 38
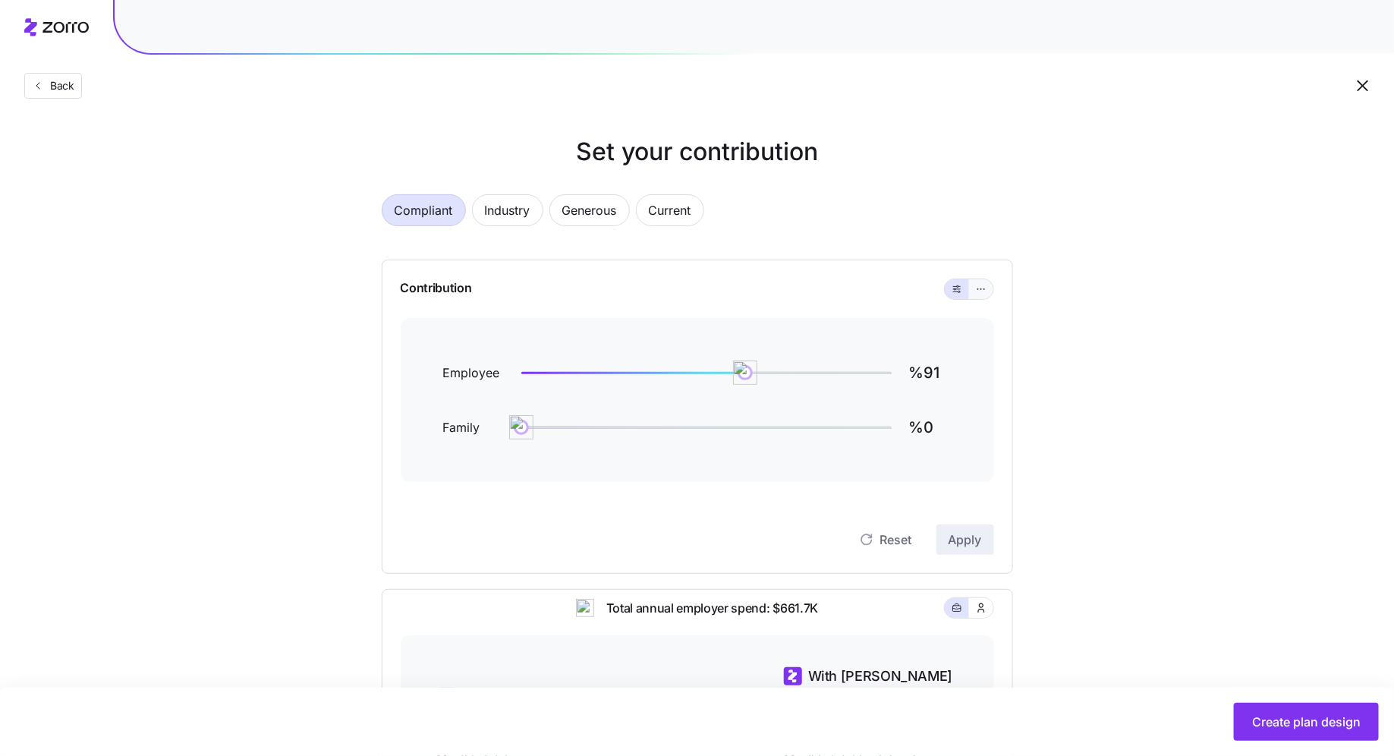
click at [765, 297] on button "button" at bounding box center [981, 289] width 24 height 20
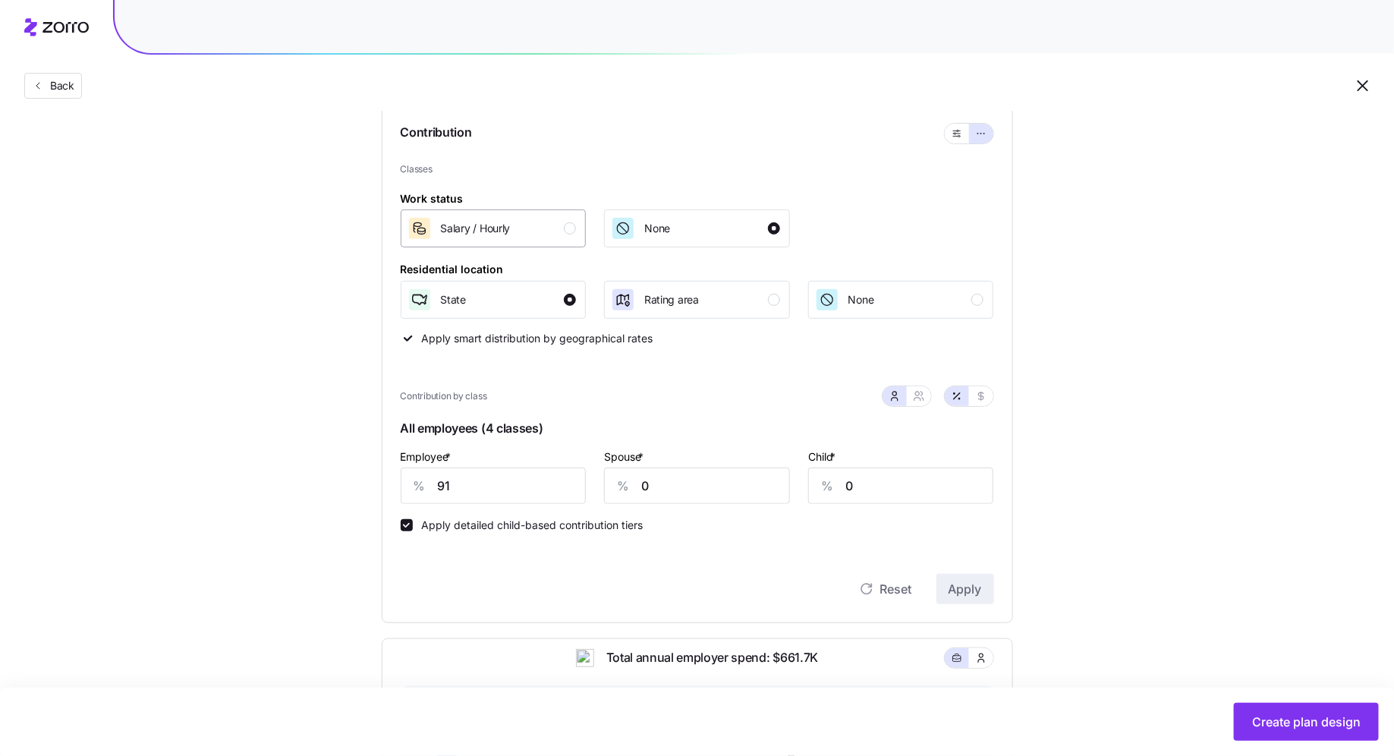
scroll to position [167, 0]
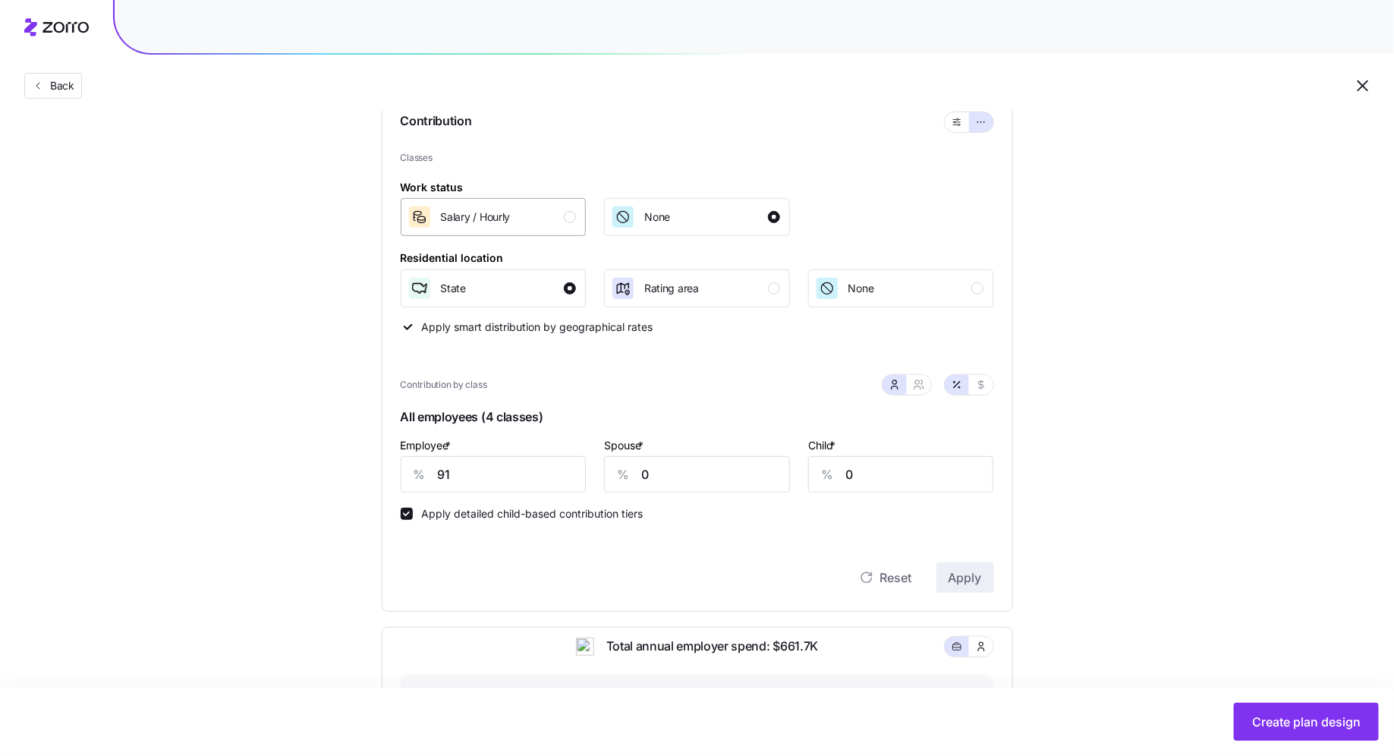
click at [577, 213] on button "Salary / Hourly" at bounding box center [494, 217] width 186 height 38
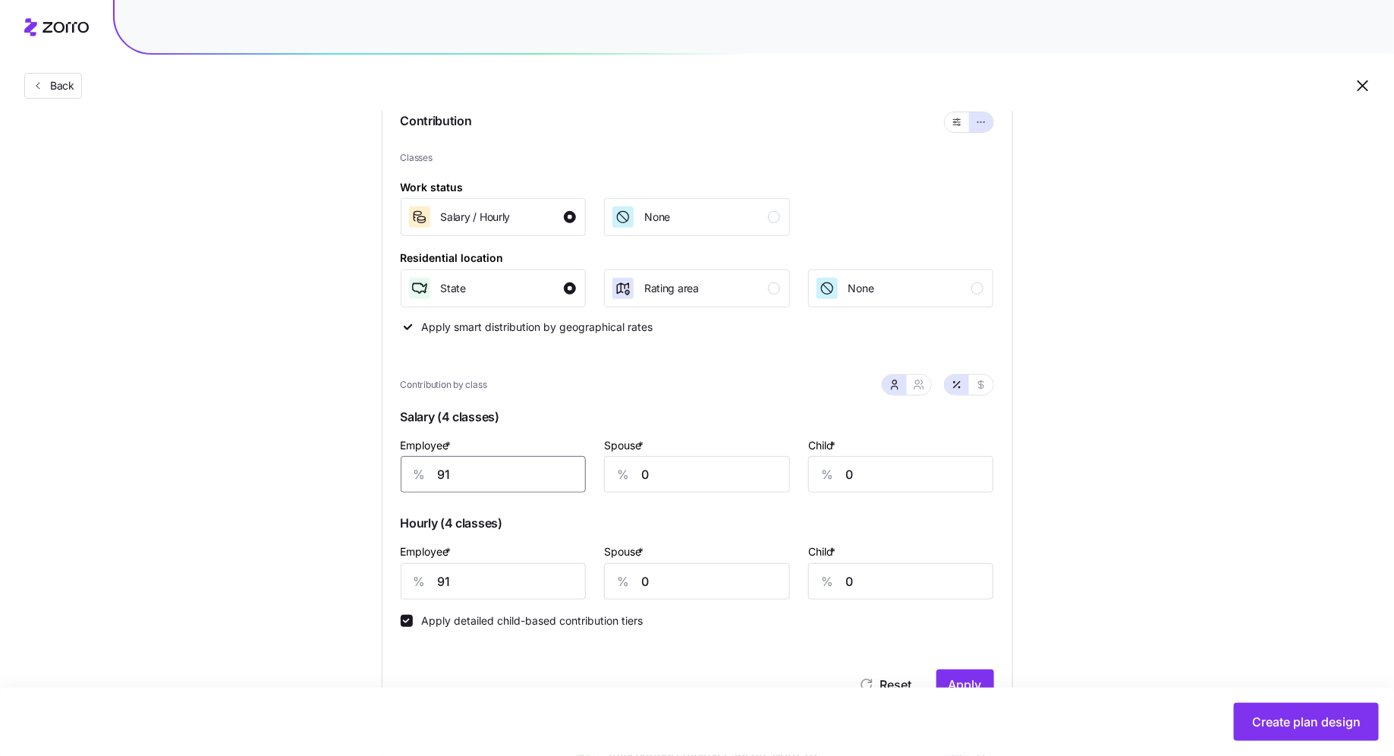
drag, startPoint x: 467, startPoint y: 480, endPoint x: 391, endPoint y: 467, distance: 77.0
click at [392, 467] on div "Contribution Classes Work status Salary / [DEMOGRAPHIC_DATA] None Residential l…" at bounding box center [697, 406] width 631 height 626
type input "80"
drag, startPoint x: 492, startPoint y: 589, endPoint x: 370, endPoint y: 579, distance: 121.8
click at [370, 579] on div "Compliant Industry Generous Current Contribution Classes Work status Salary / […" at bounding box center [697, 594] width 680 height 1171
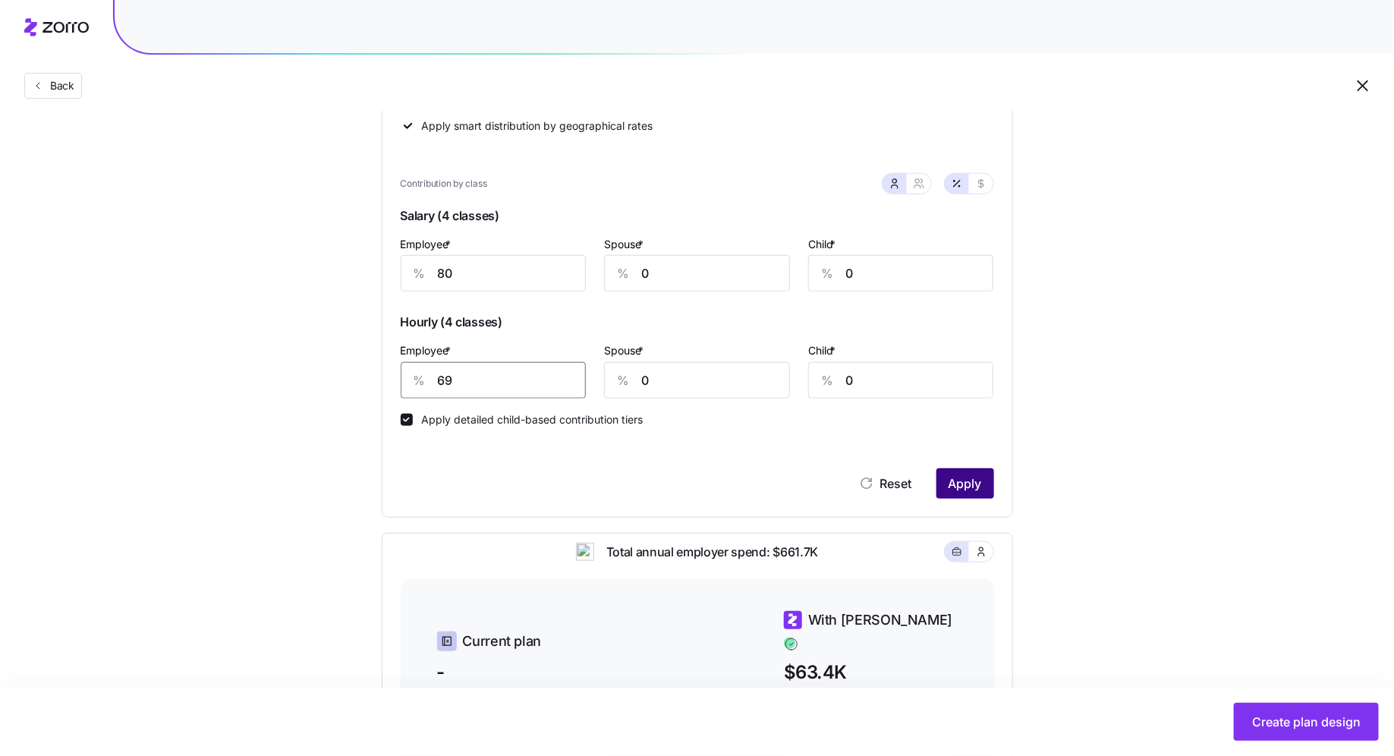
type input "69"
click at [765, 486] on span "Apply" at bounding box center [964, 483] width 33 height 18
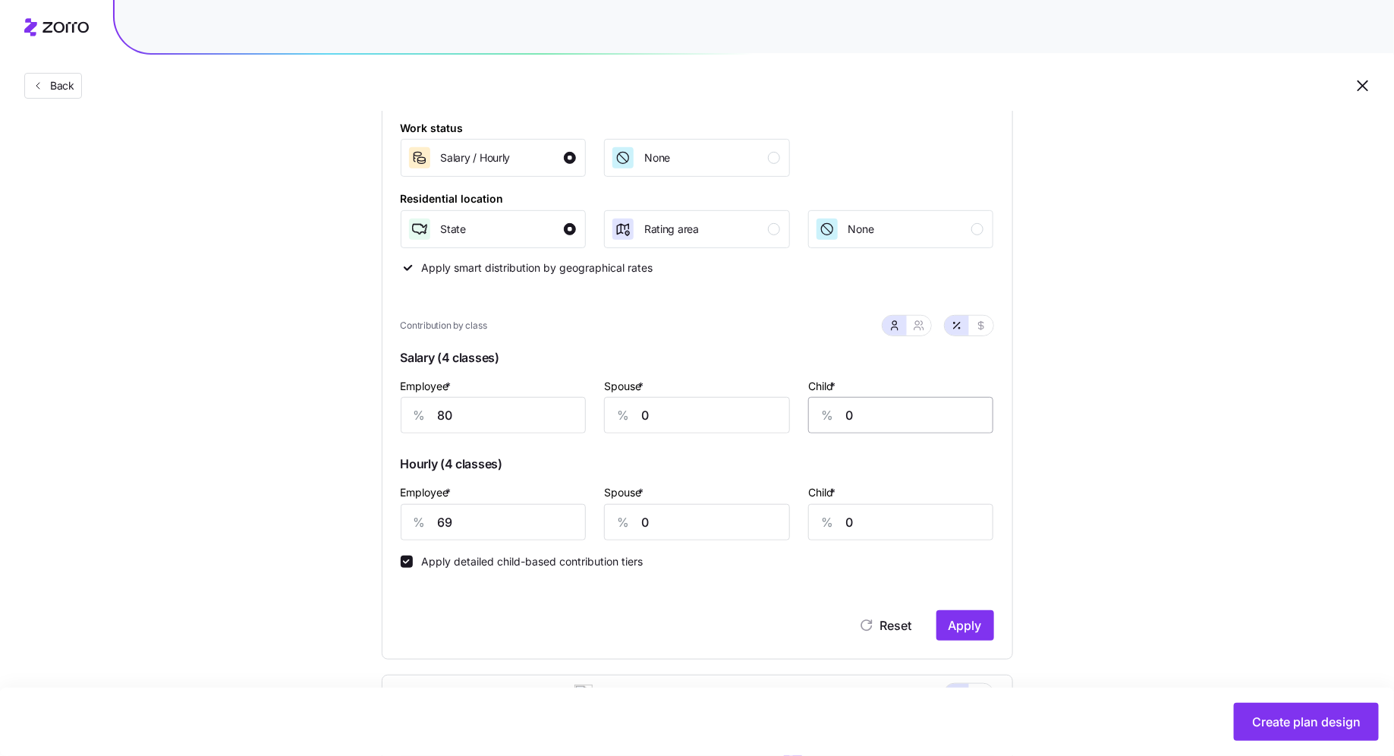
scroll to position [368, 0]
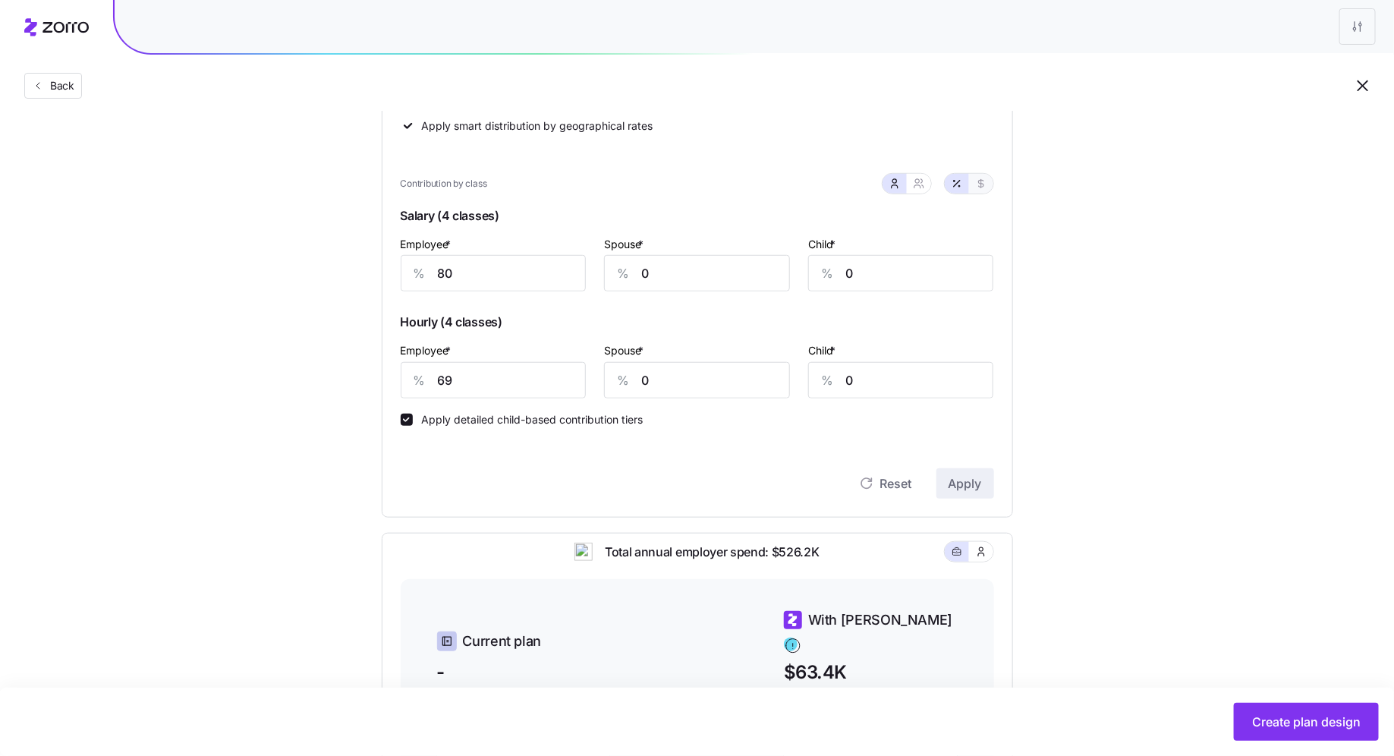
click at [765, 180] on icon "button" at bounding box center [981, 184] width 12 height 12
type input "488"
type input "421"
click at [765, 175] on button "button" at bounding box center [957, 184] width 24 height 20
type input "80"
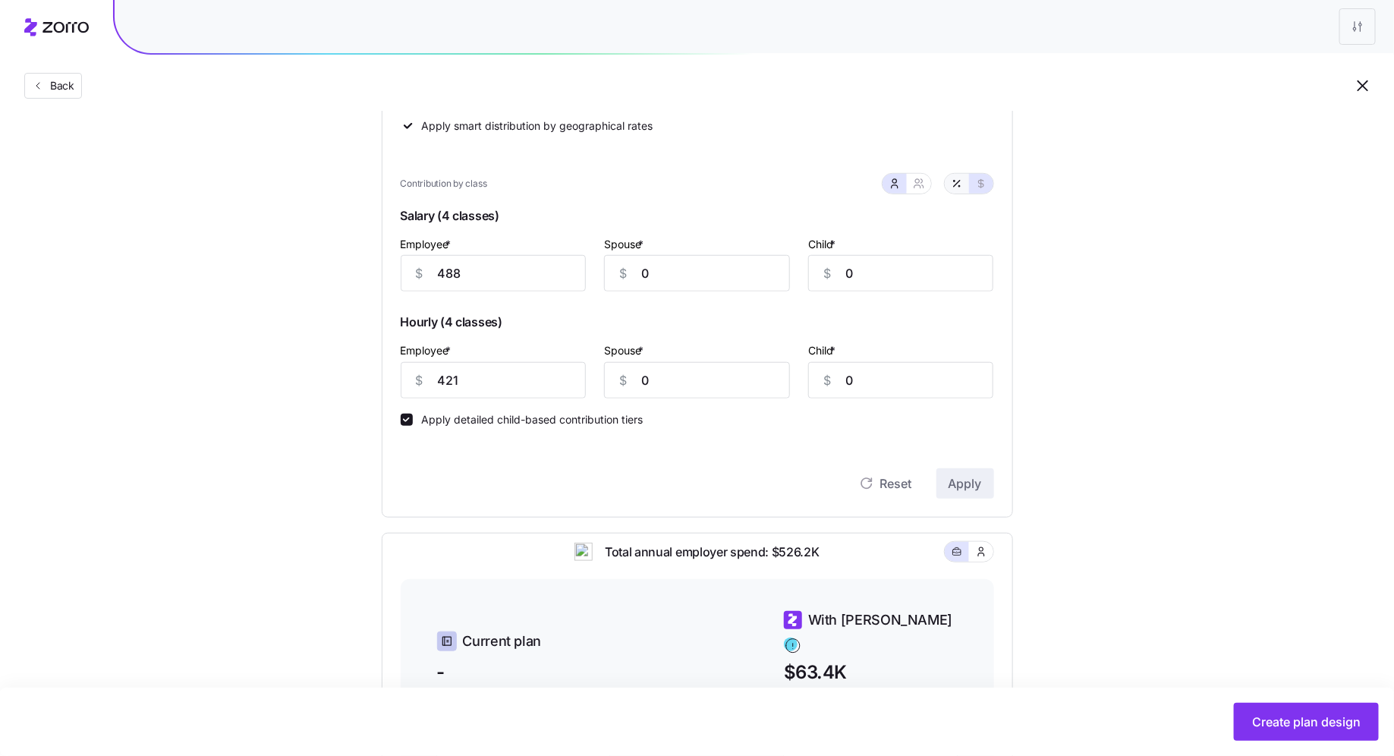
type input "69"
click at [765, 182] on icon "button" at bounding box center [981, 184] width 12 height 12
type input "488"
type input "421"
drag, startPoint x: 688, startPoint y: 278, endPoint x: 610, endPoint y: 255, distance: 81.6
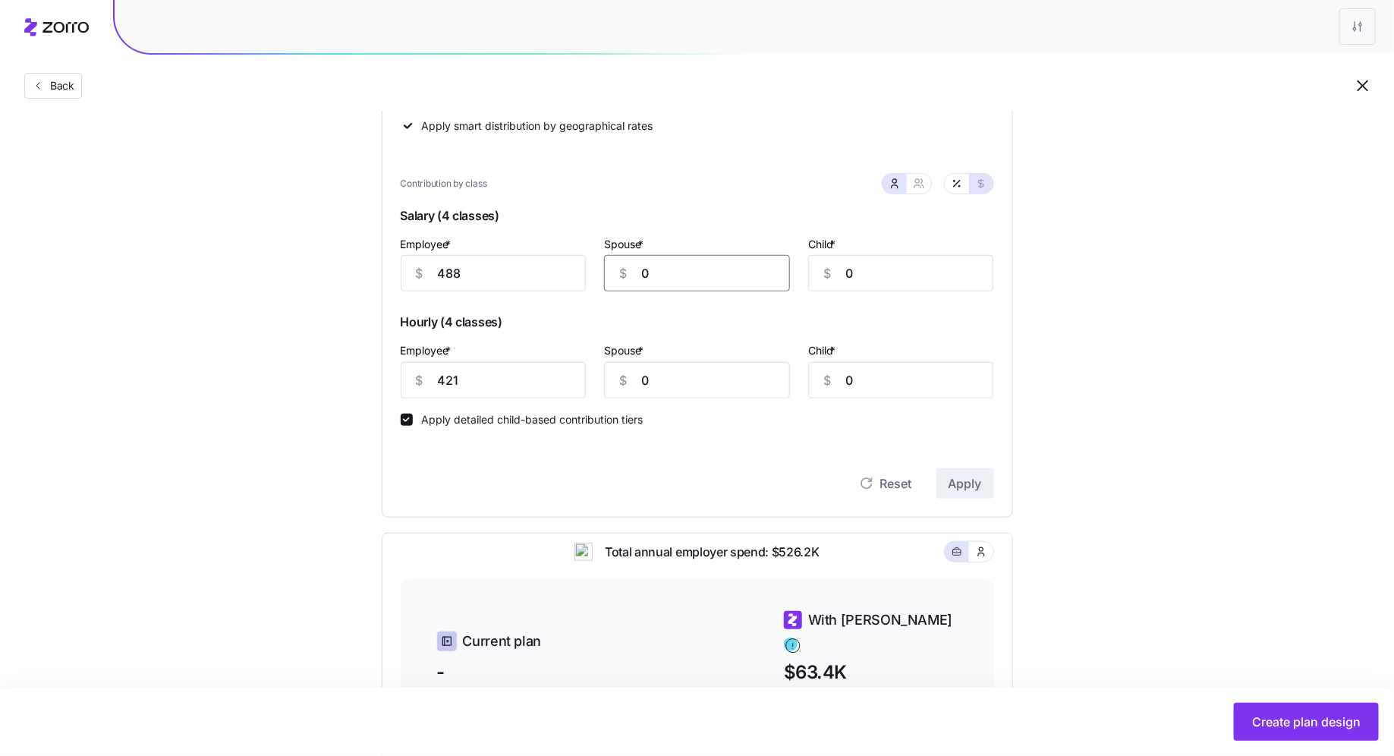
click at [600, 277] on div "Spouse * $ 0" at bounding box center [697, 263] width 204 height 76
type input "100"
click at [765, 489] on span "Apply" at bounding box center [964, 483] width 33 height 18
click at [765, 181] on icon "button" at bounding box center [957, 184] width 12 height 12
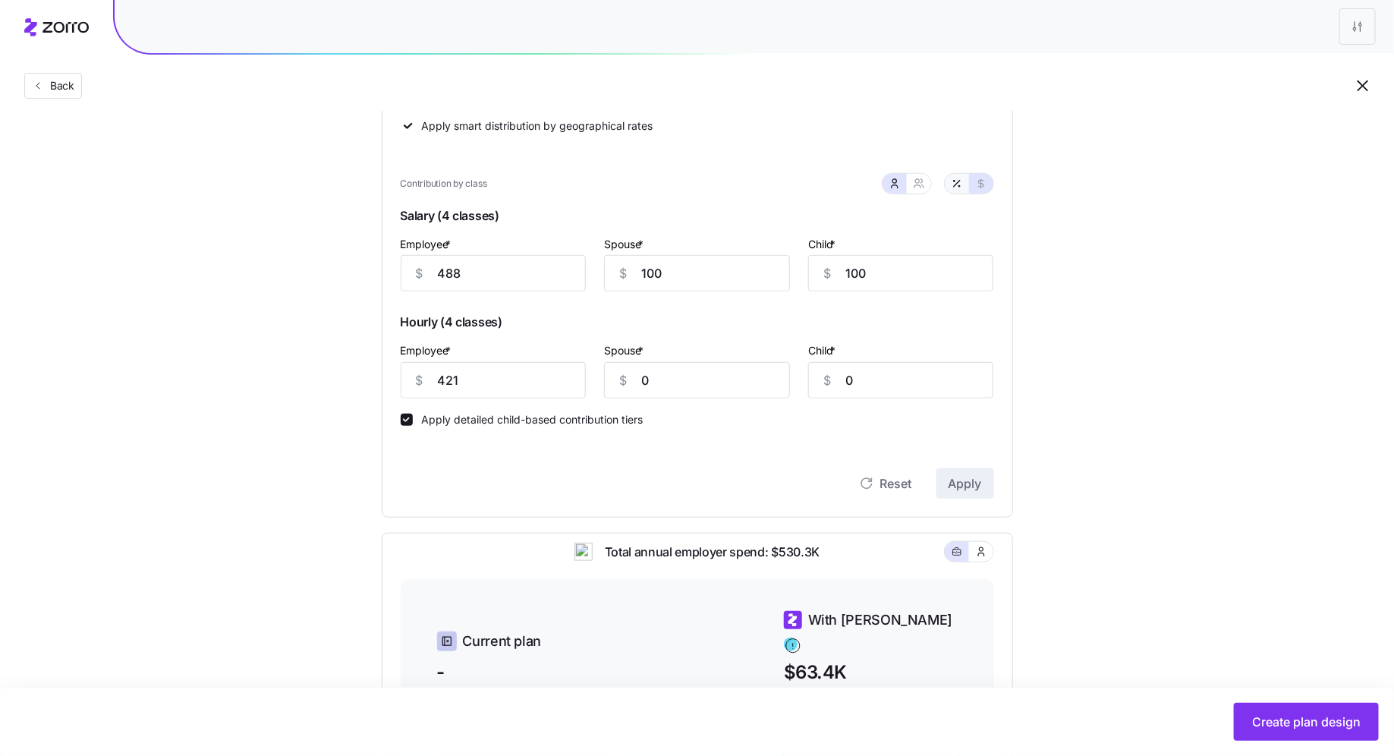
type input "80"
type input "16"
type input "33"
type input "69"
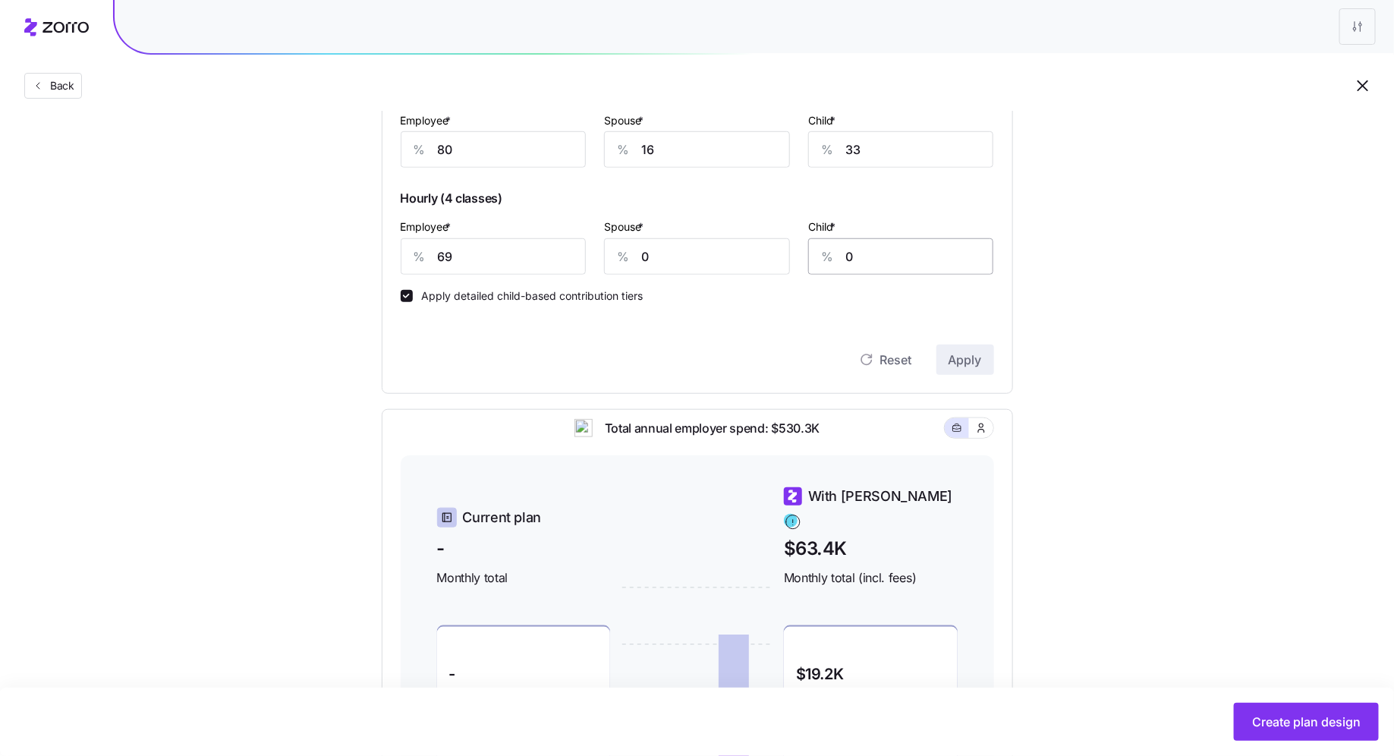
scroll to position [494, 0]
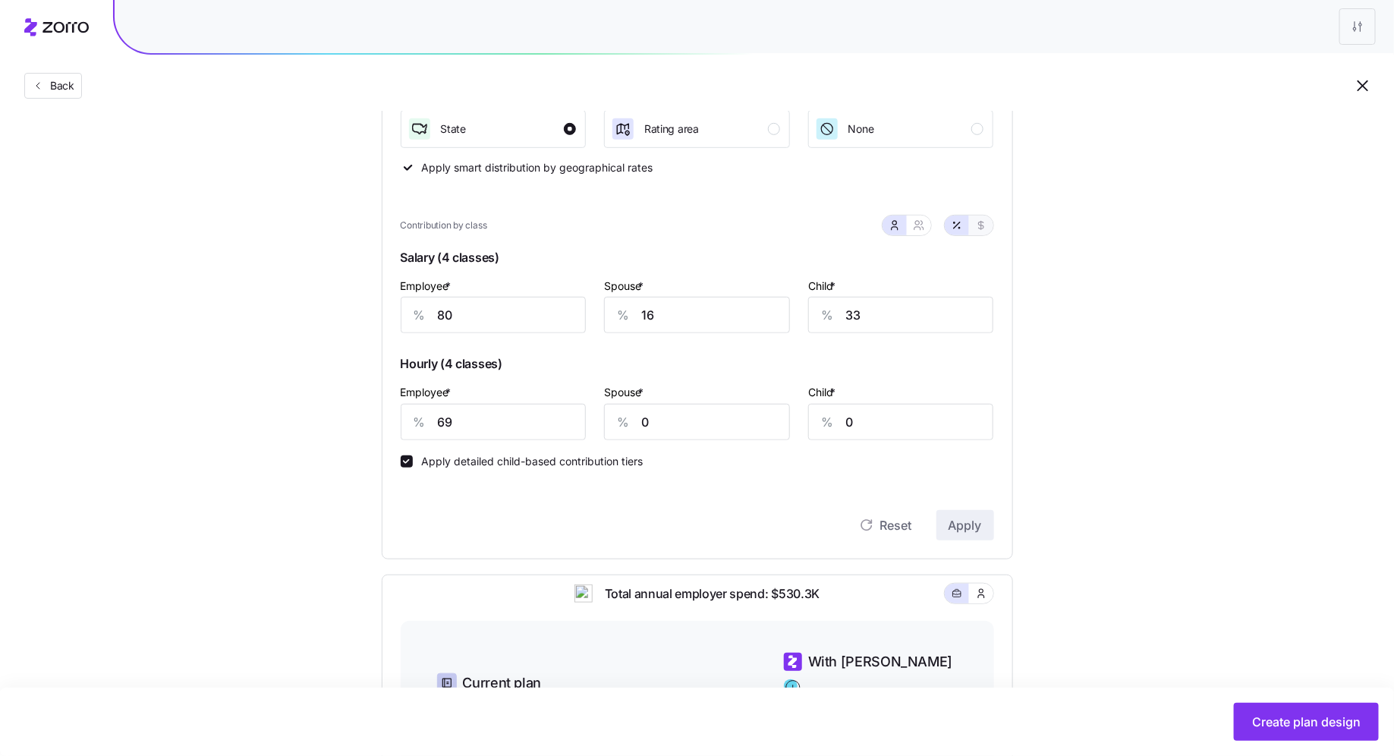
click at [765, 230] on button "button" at bounding box center [981, 225] width 24 height 20
type input "488"
type input "100"
type input "421"
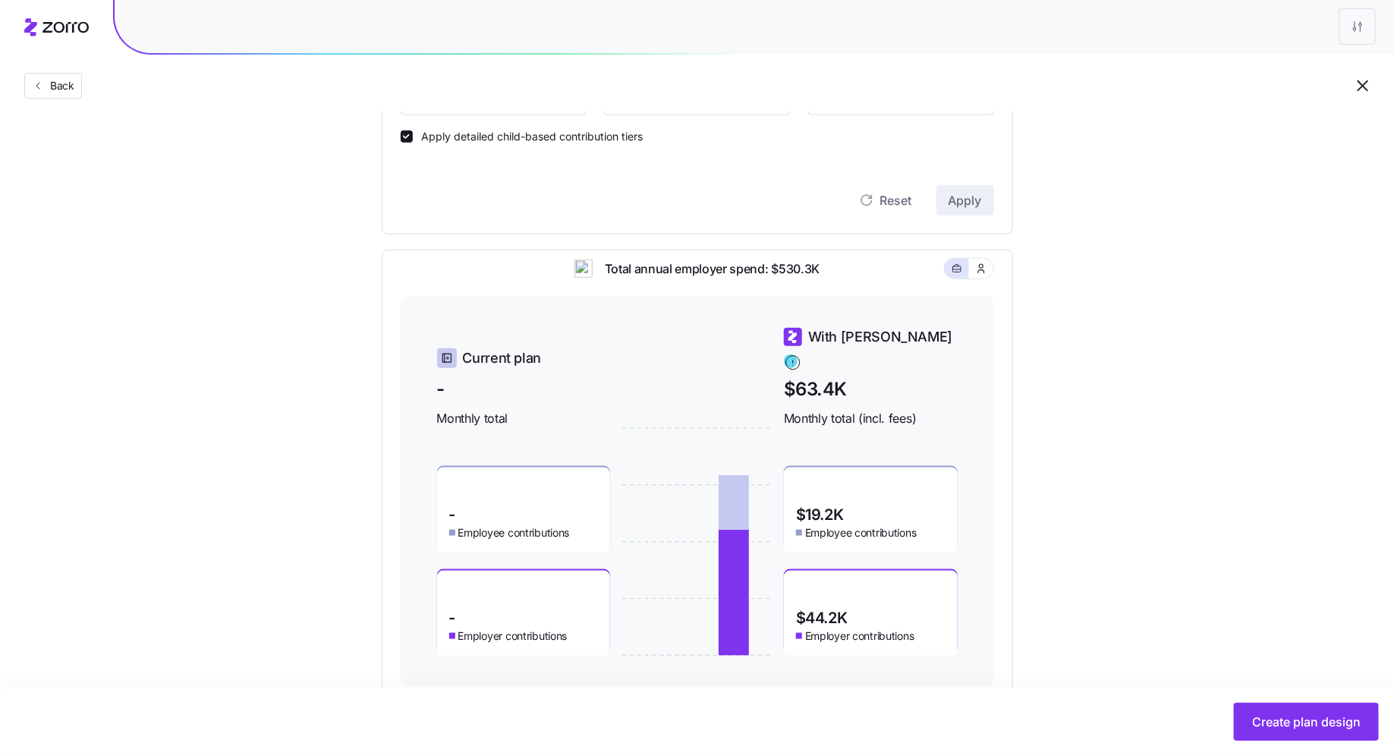
scroll to position [687, 0]
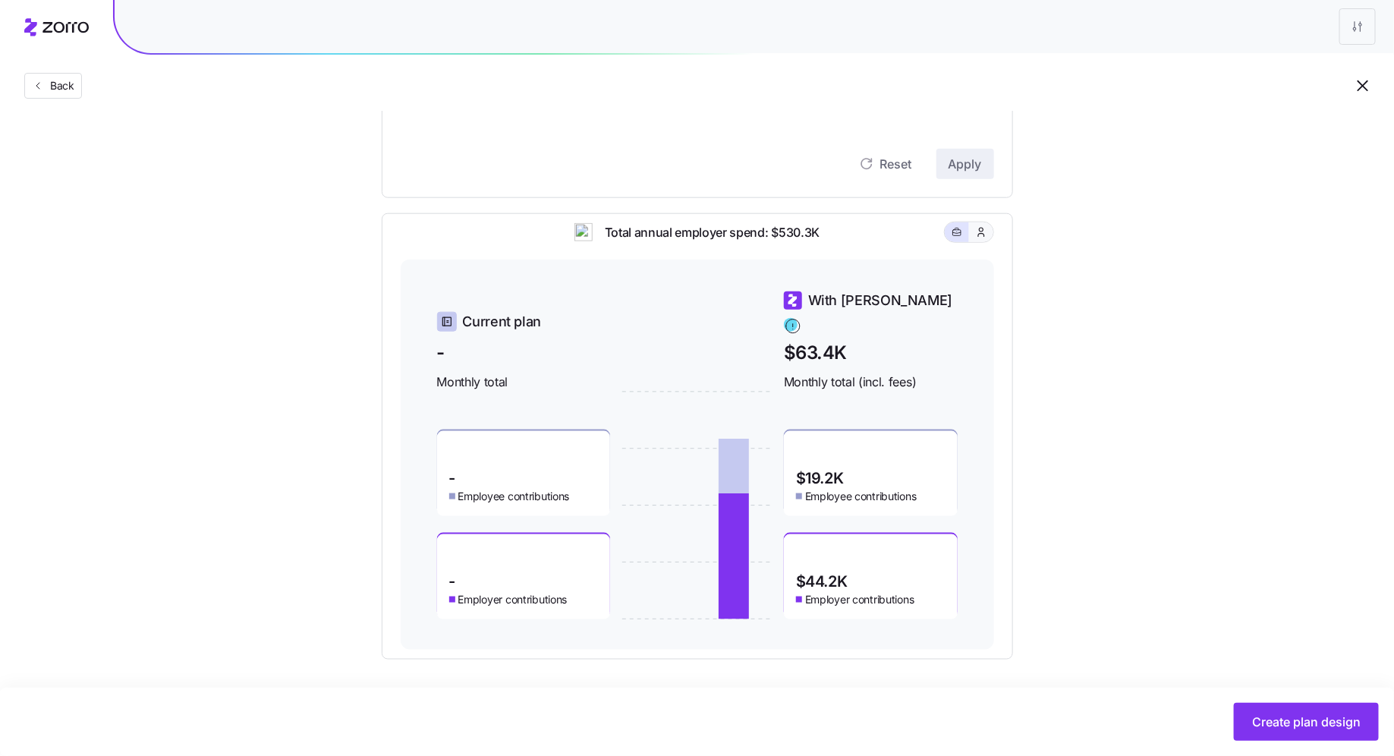
click at [765, 237] on icon "button" at bounding box center [981, 232] width 12 height 15
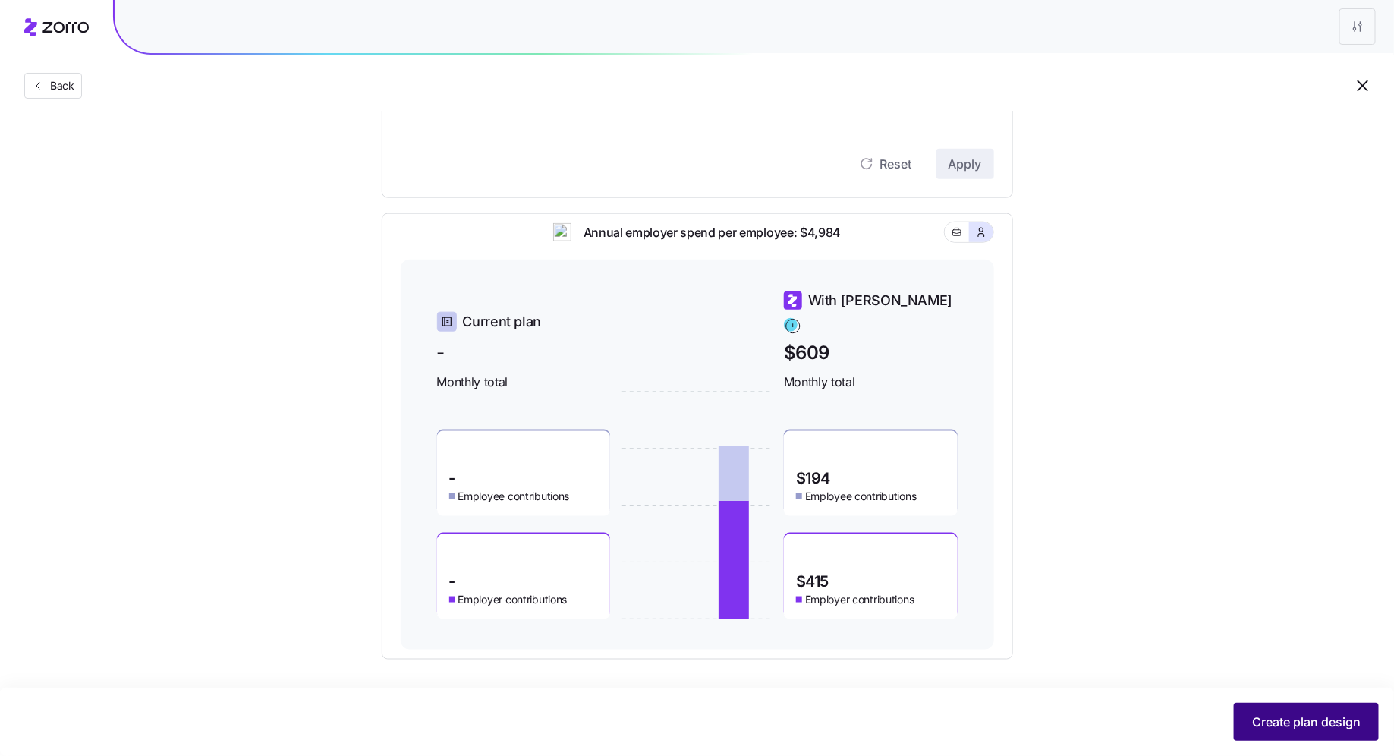
click at [765, 679] on span "Create plan design" at bounding box center [1306, 721] width 109 height 18
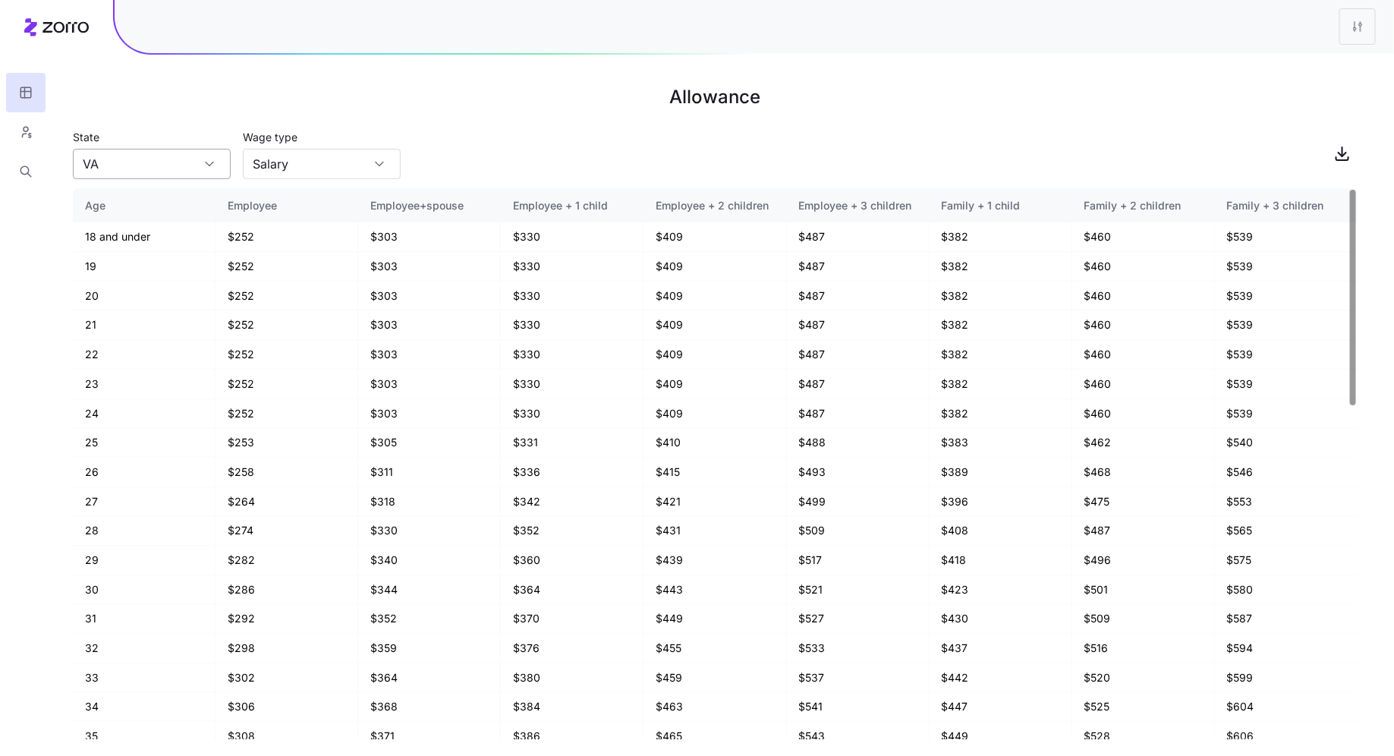
click at [226, 177] on input "VA" at bounding box center [152, 164] width 158 height 30
click at [490, 96] on h1 "Allowance" at bounding box center [715, 97] width 1285 height 36
